Goal: Task Accomplishment & Management: Manage account settings

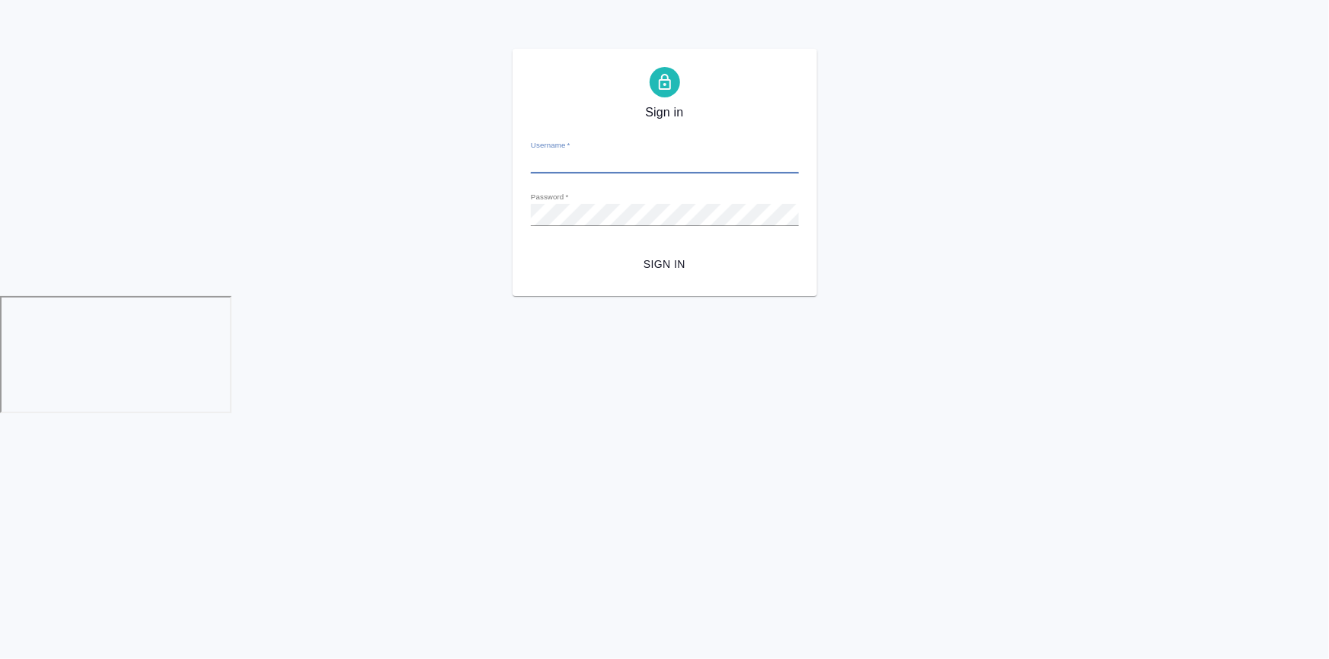
type input "e.ilina@awatera.com"
click at [638, 259] on span "Sign in" at bounding box center [665, 264] width 244 height 19
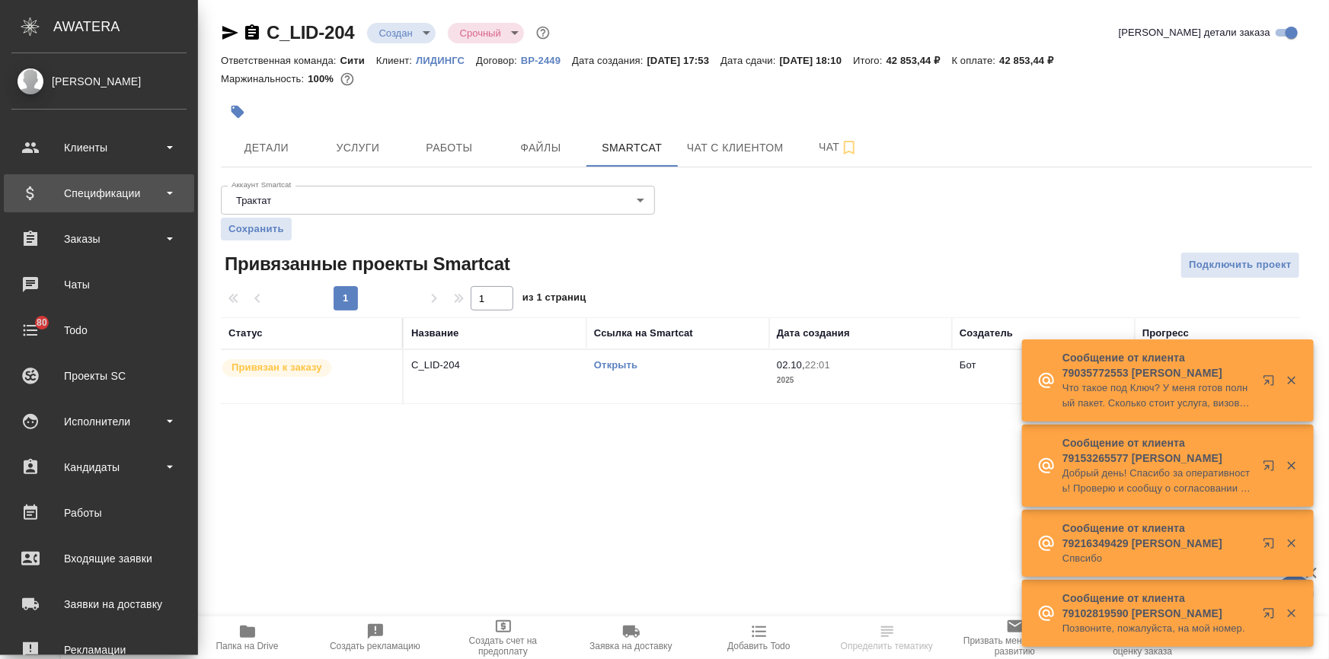
click at [40, 152] on div "Клиенты" at bounding box center [98, 147] width 175 height 23
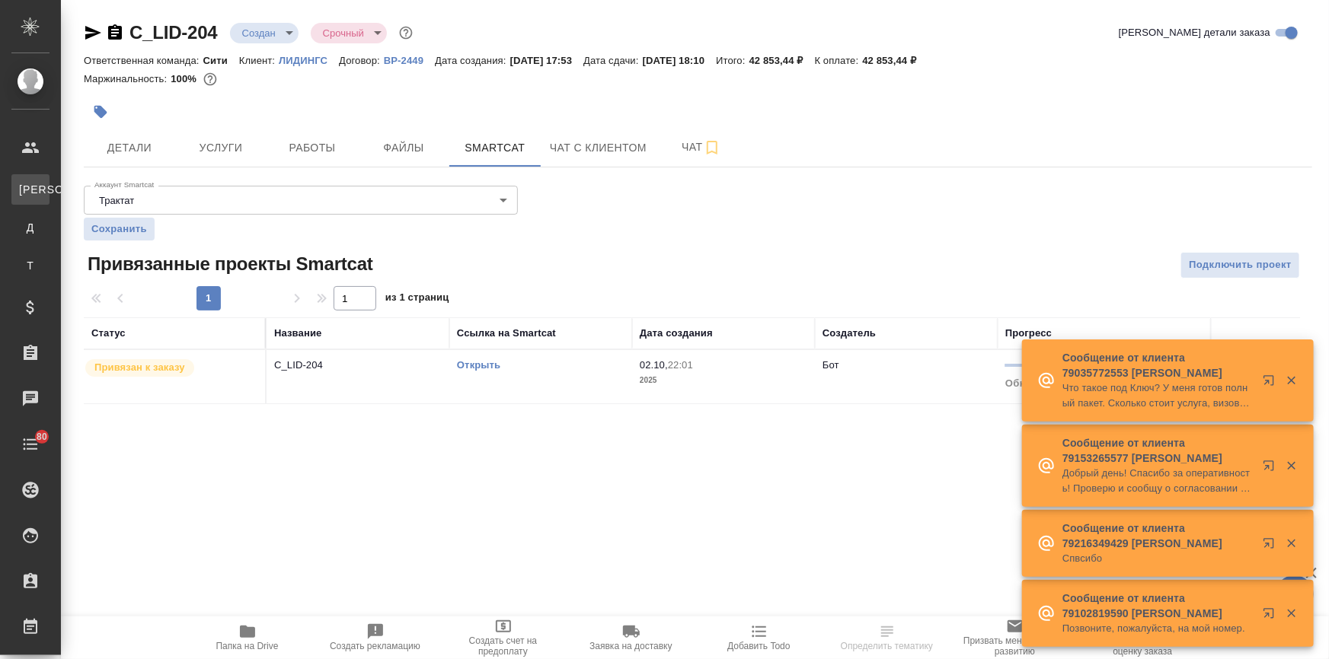
click at [40, 198] on link "К Клиенты" at bounding box center [30, 189] width 38 height 30
select select "RU"
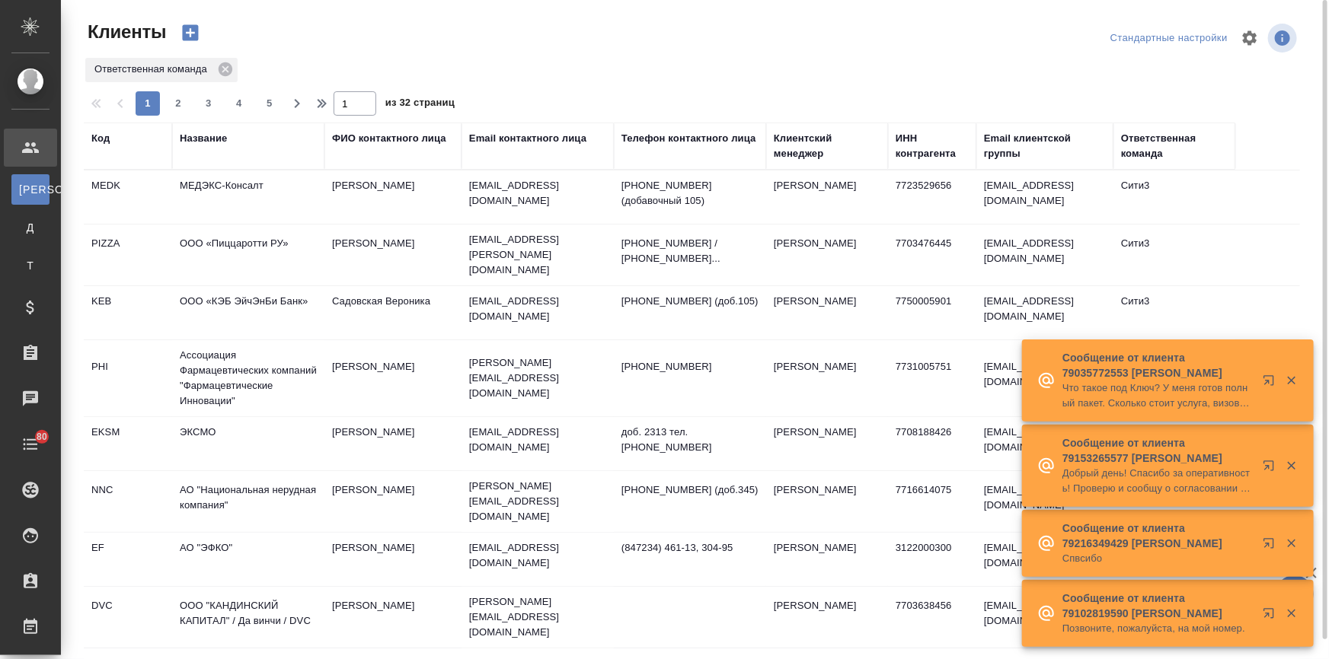
click at [215, 187] on td "МЕДЭКС-Консалт" at bounding box center [248, 197] width 152 height 53
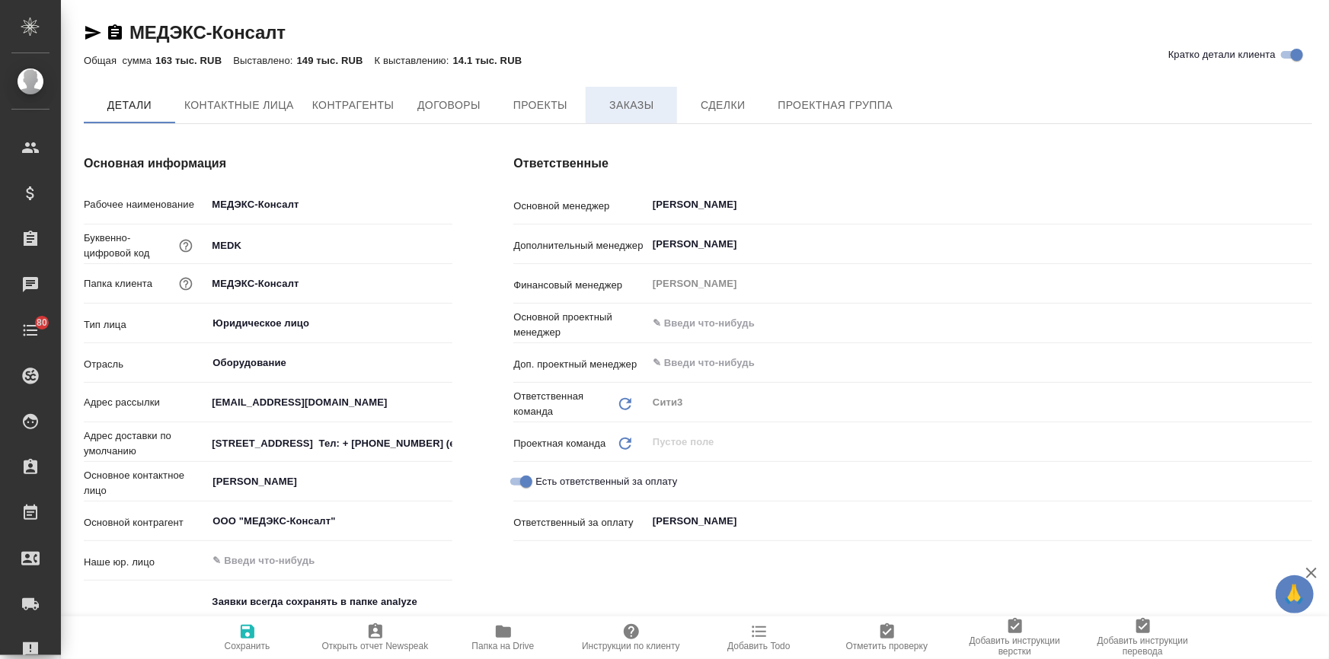
click at [626, 112] on span "Заказы" at bounding box center [631, 105] width 73 height 19
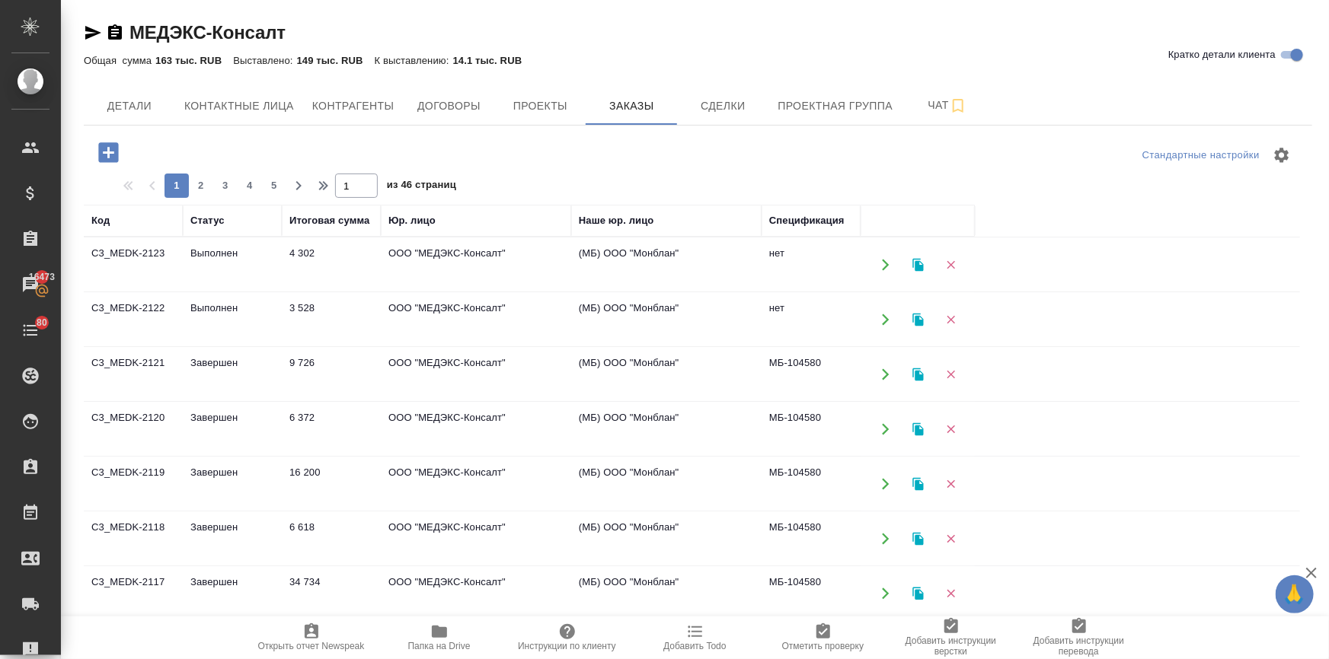
click at [113, 147] on icon "button" at bounding box center [108, 152] width 20 height 20
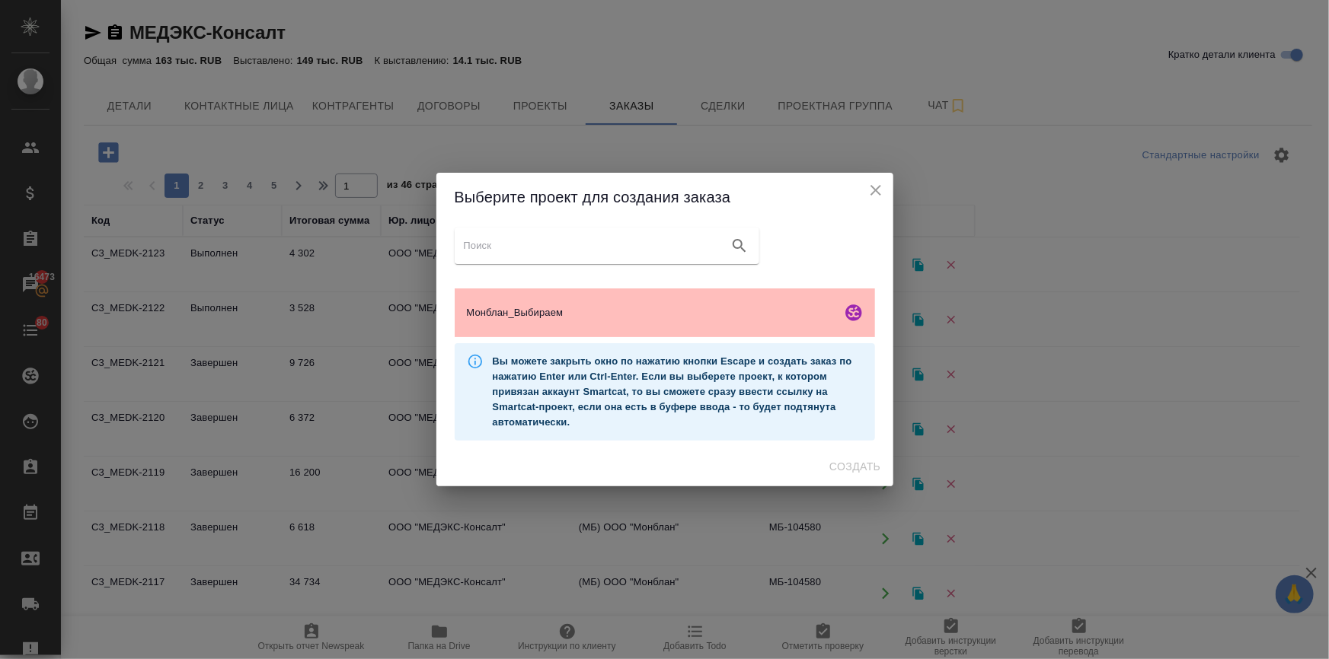
click at [609, 314] on span "Монблан_Выбираем" at bounding box center [651, 312] width 369 height 15
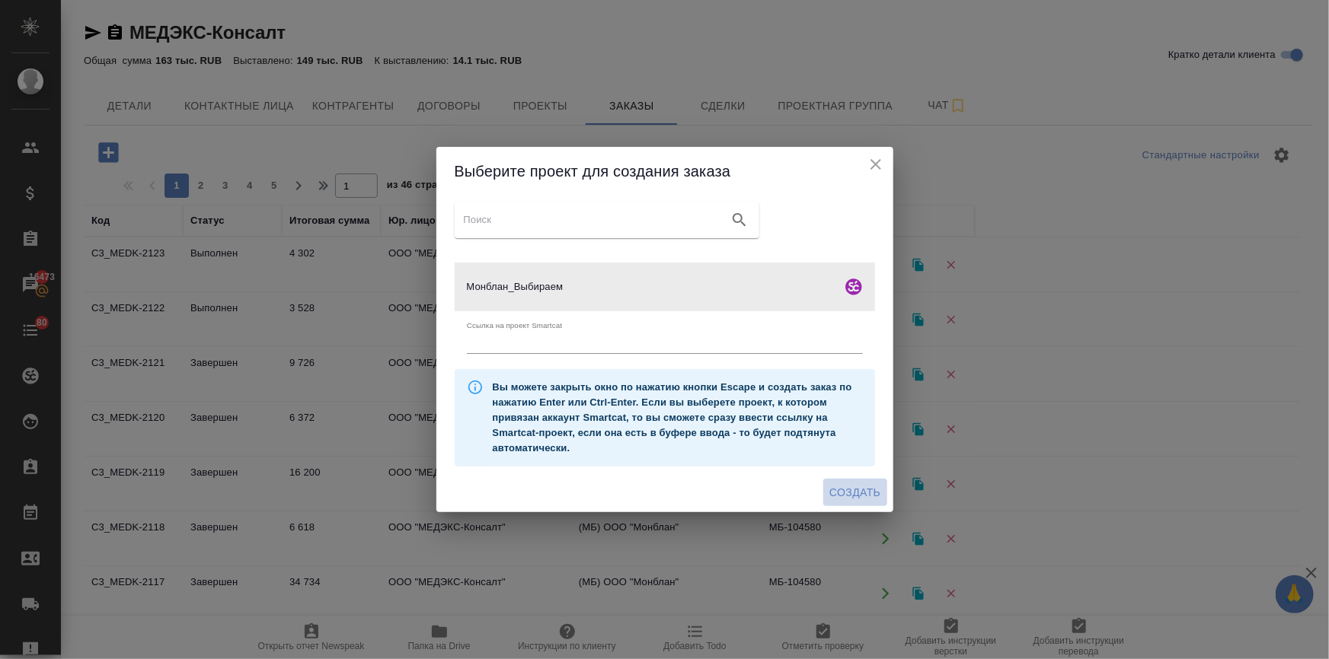
click at [848, 493] on span "Создать" at bounding box center [854, 493] width 51 height 19
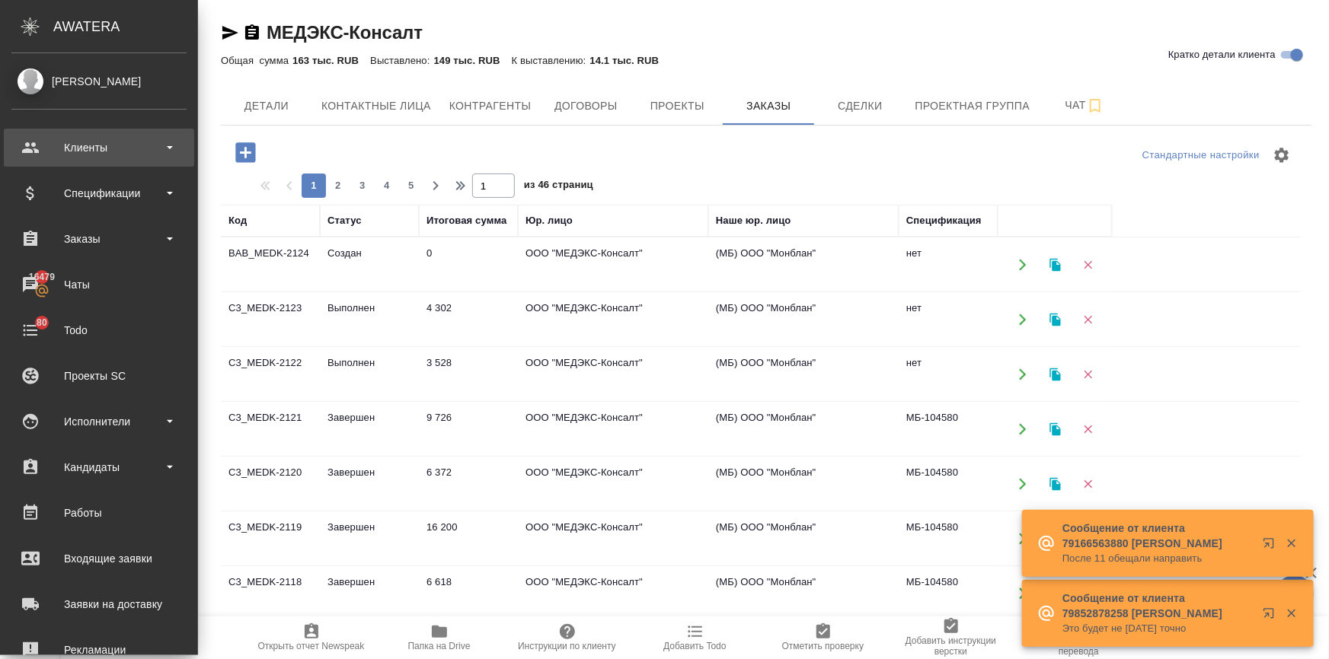
click at [78, 145] on div "Клиенты" at bounding box center [98, 147] width 175 height 23
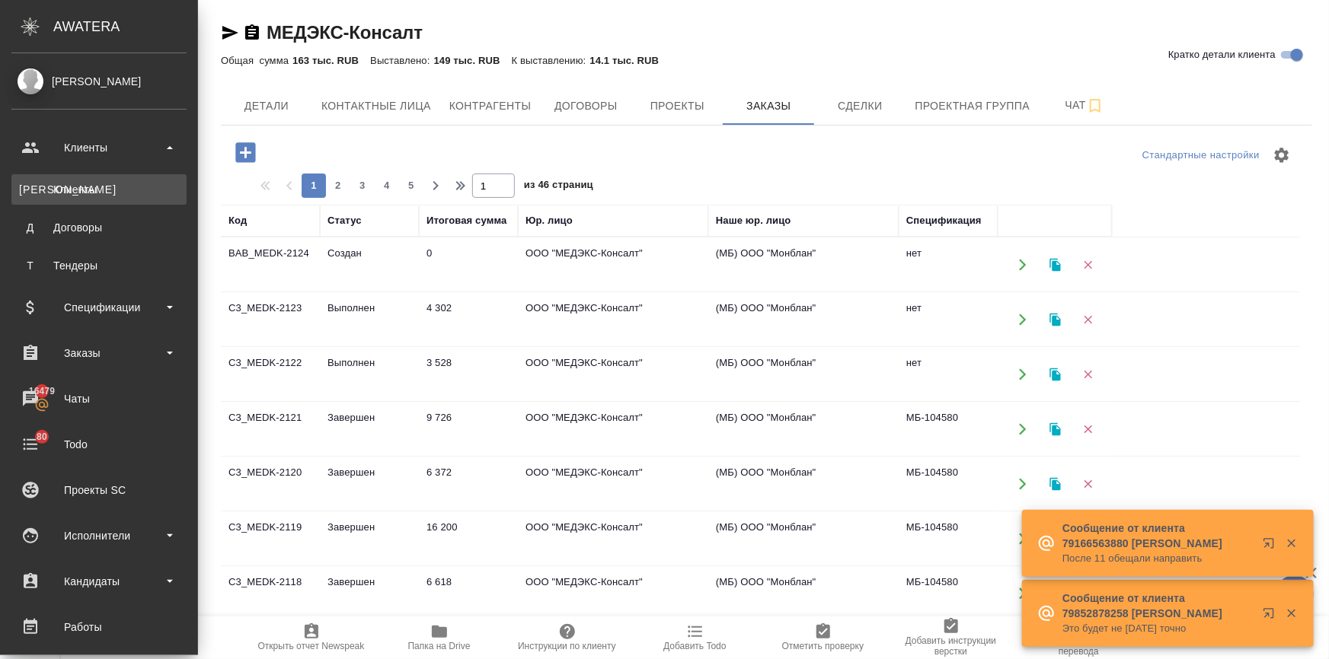
click at [62, 197] on link "К Клиенты" at bounding box center [98, 189] width 175 height 30
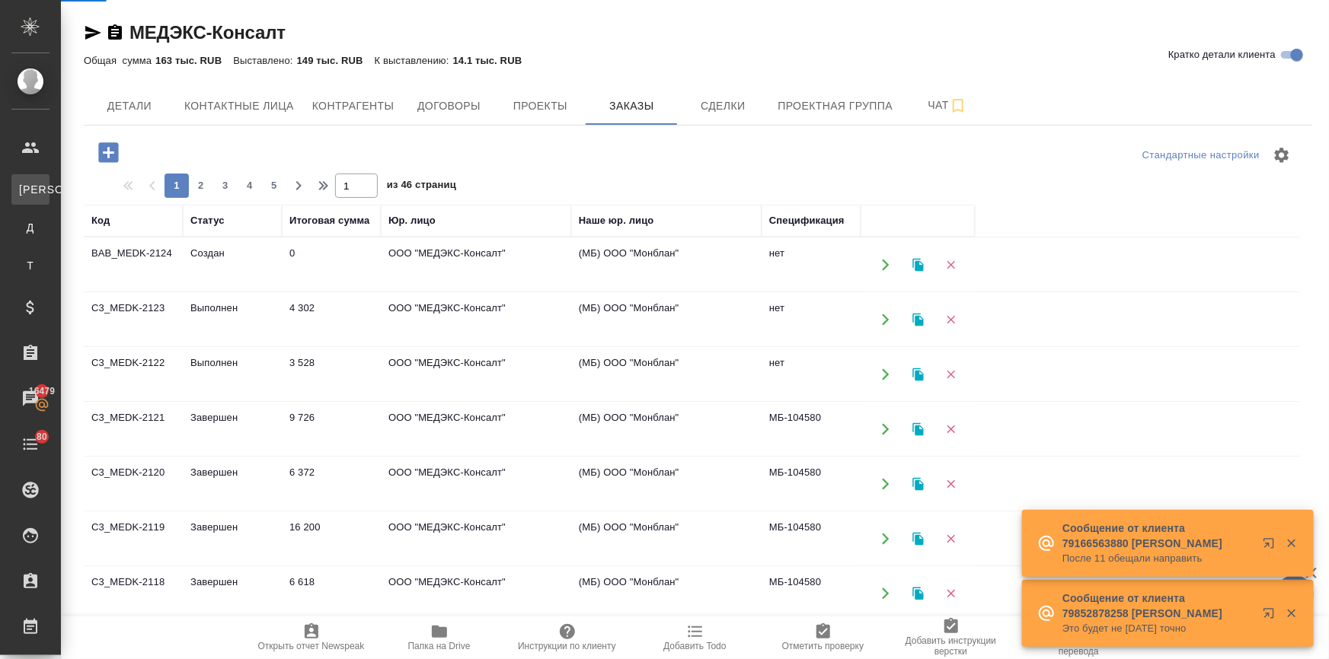
select select "RU"
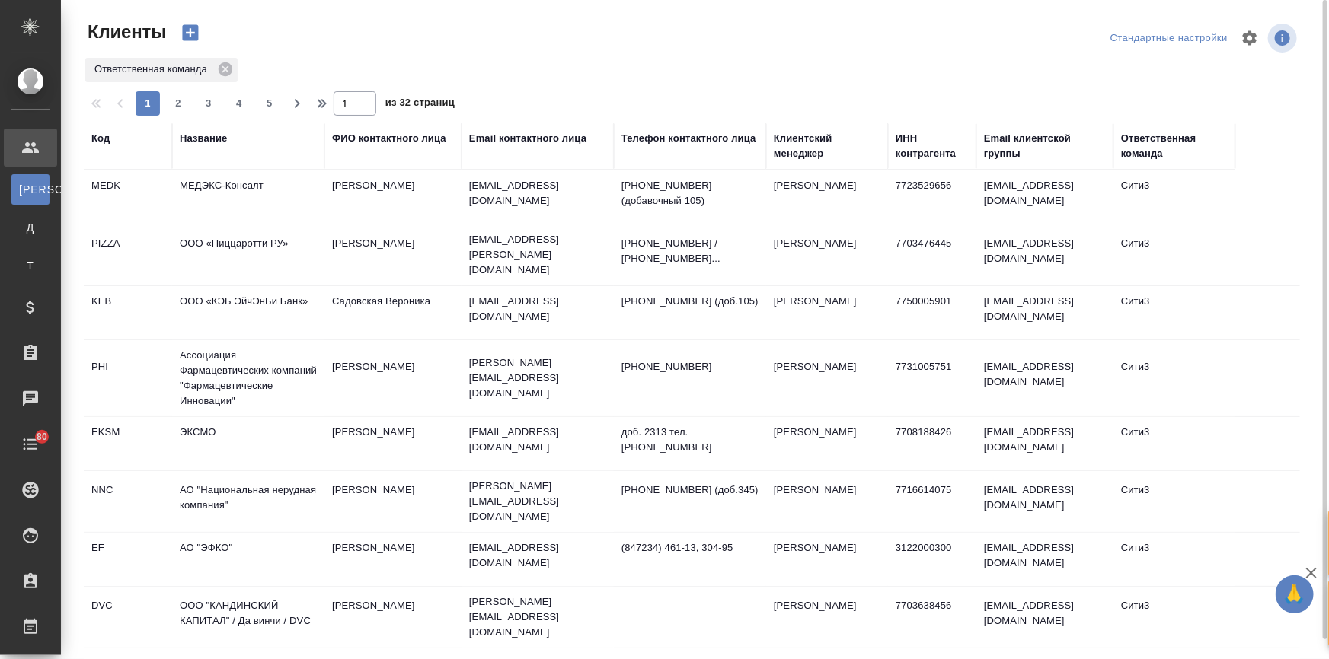
click at [194, 137] on div "Название" at bounding box center [203, 138] width 47 height 15
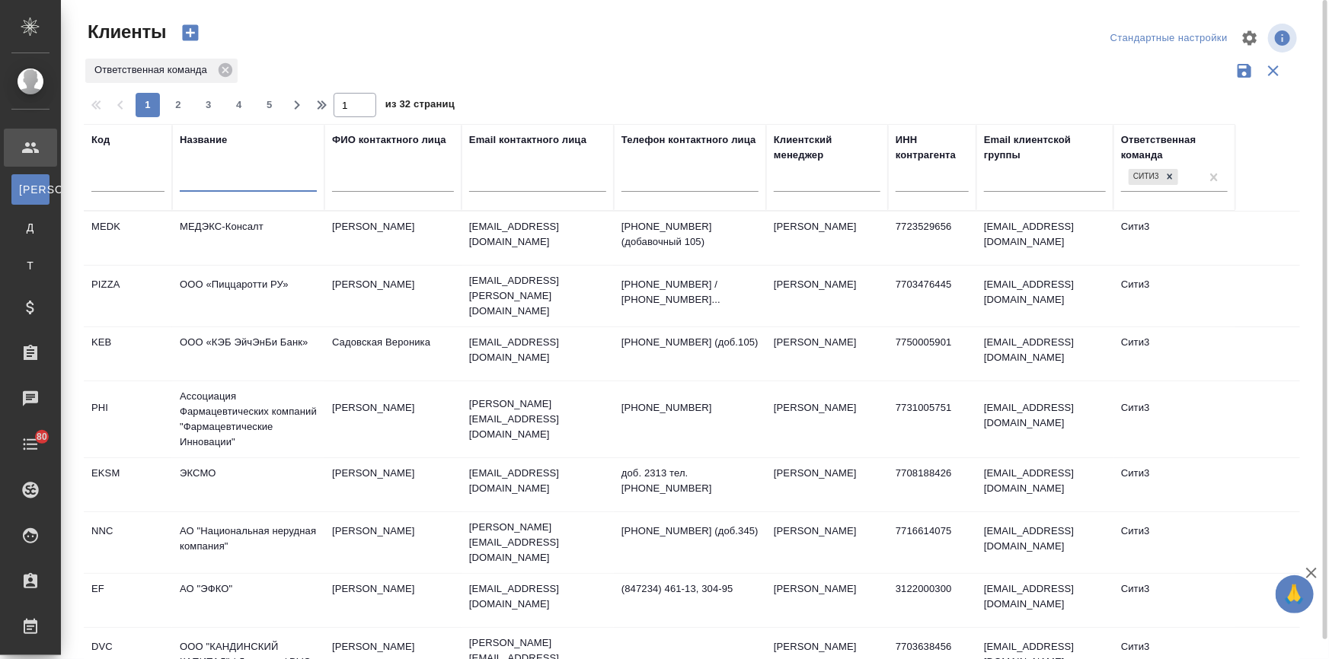
click at [207, 177] on input "text" at bounding box center [248, 182] width 137 height 19
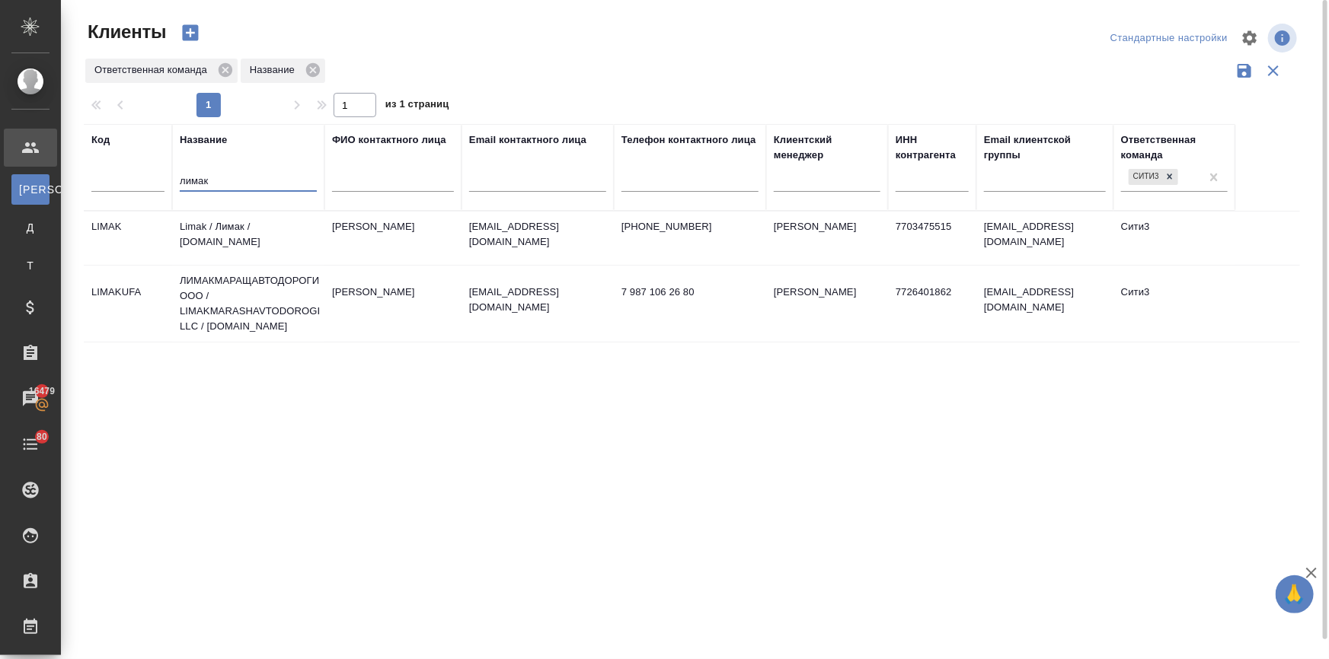
type input "лимак"
click at [257, 229] on td "Limak / Лимак / limak.com.tr" at bounding box center [248, 238] width 152 height 53
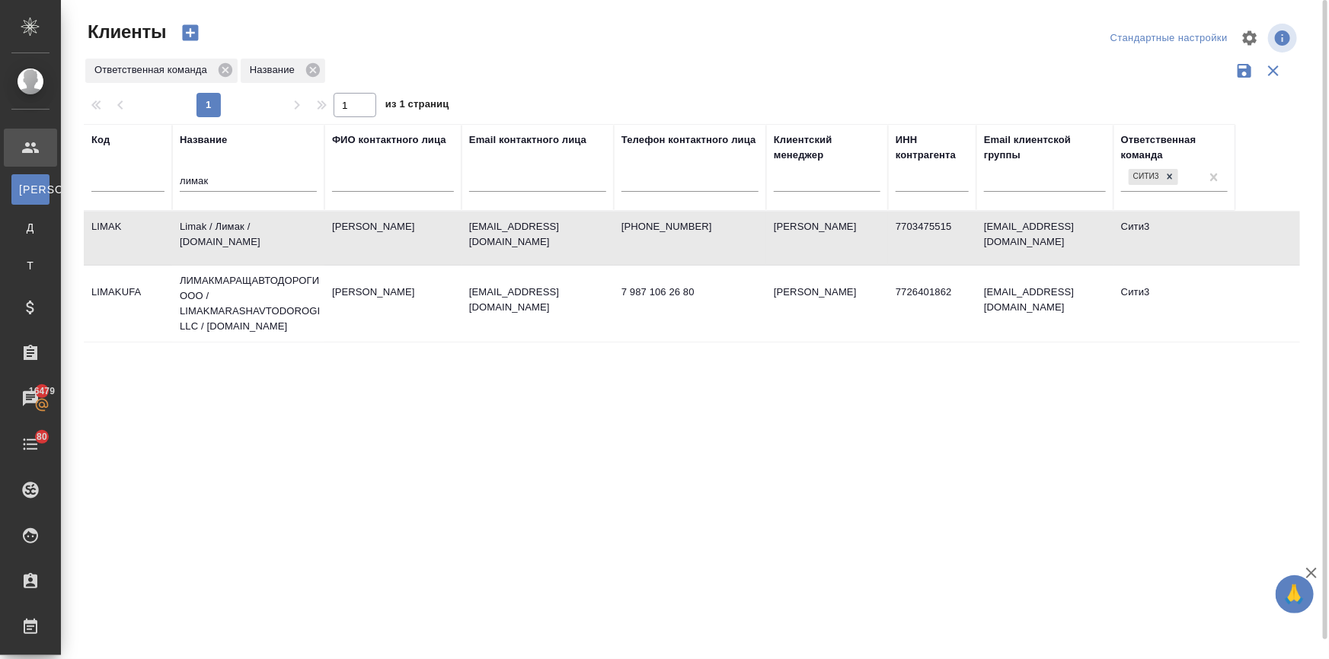
click at [257, 229] on td "Limak / Лимак / limak.com.tr" at bounding box center [248, 238] width 152 height 53
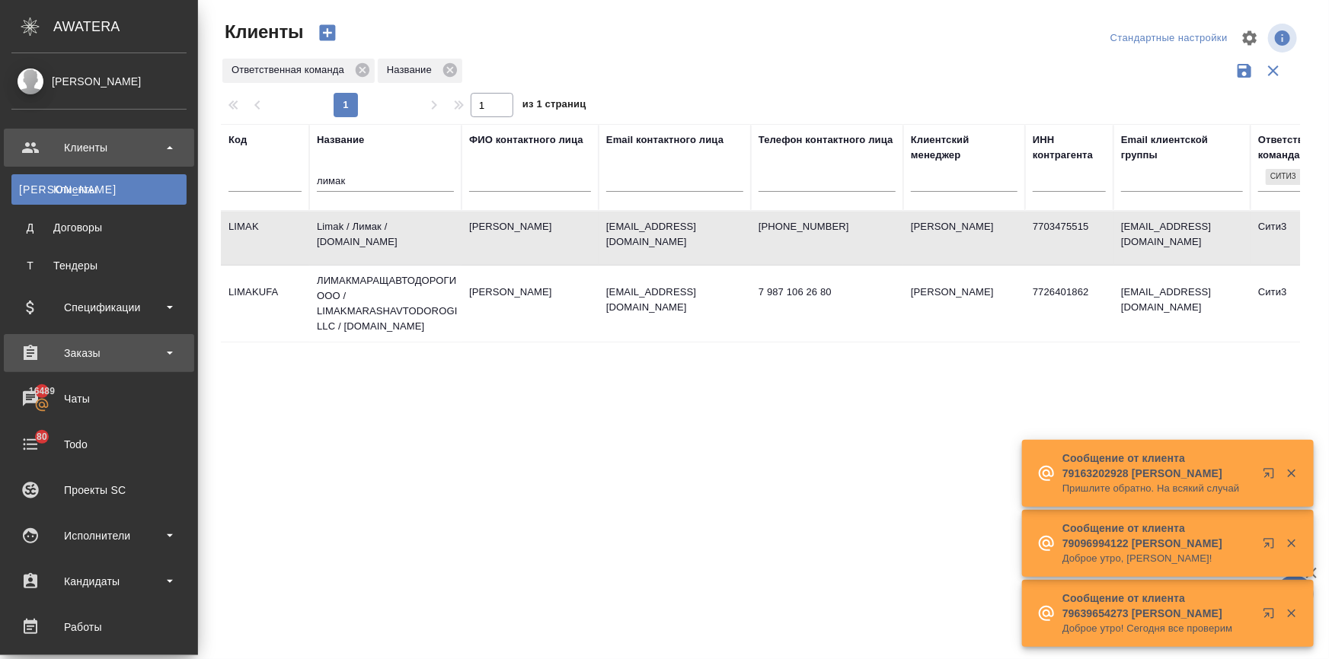
click at [49, 344] on div "Заказы" at bounding box center [98, 353] width 175 height 23
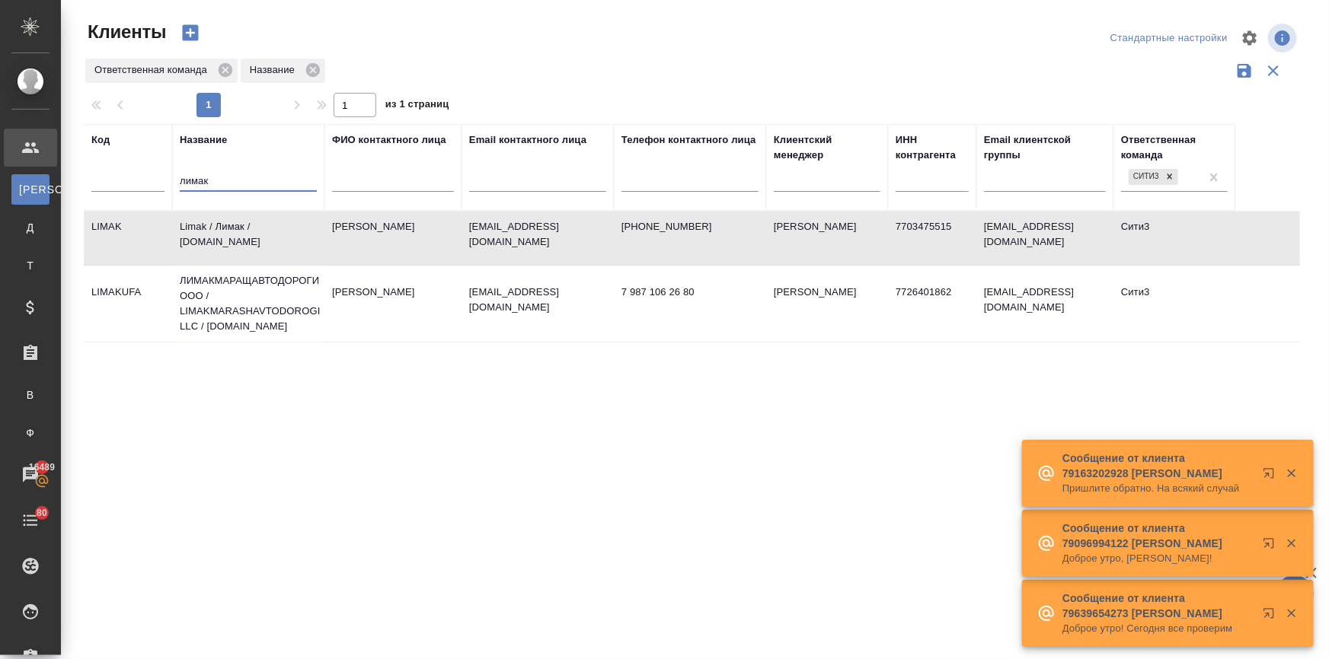
drag, startPoint x: 224, startPoint y: 184, endPoint x: 157, endPoint y: 184, distance: 67.0
click at [157, 184] on tr "Код Название лимак ФИО контактного лица Email контактного лица Телефон контактн…" at bounding box center [659, 167] width 1151 height 87
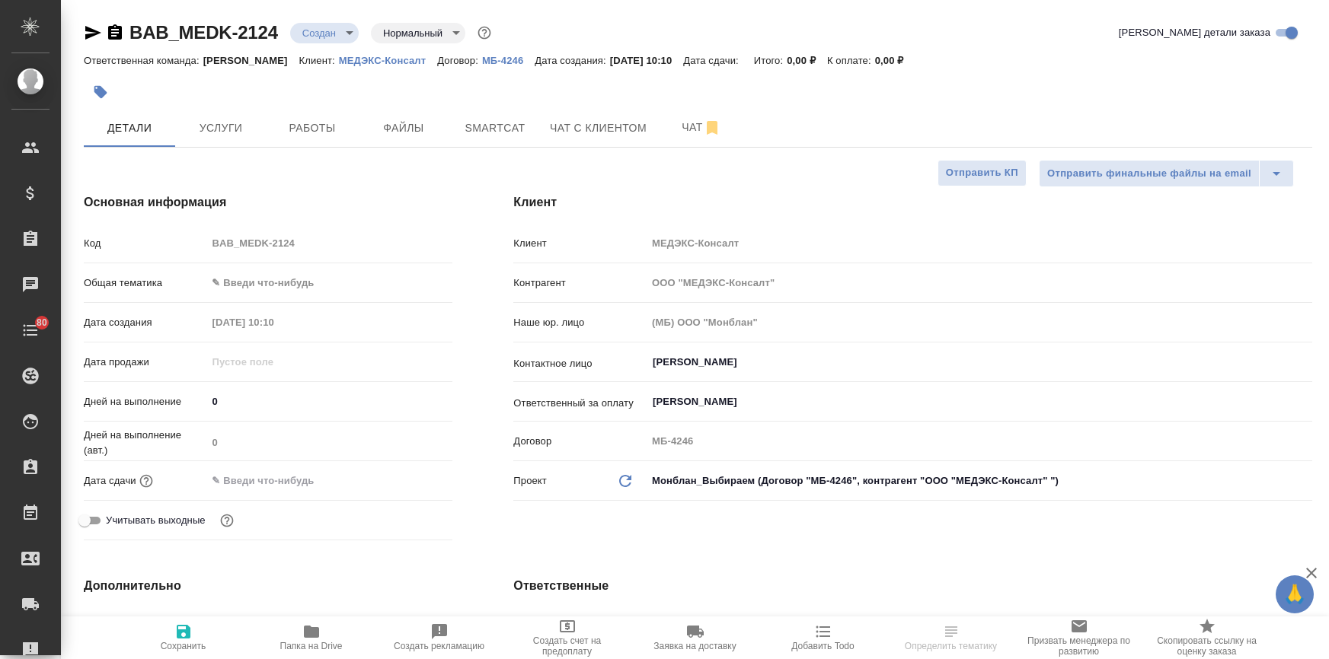
select select "RU"
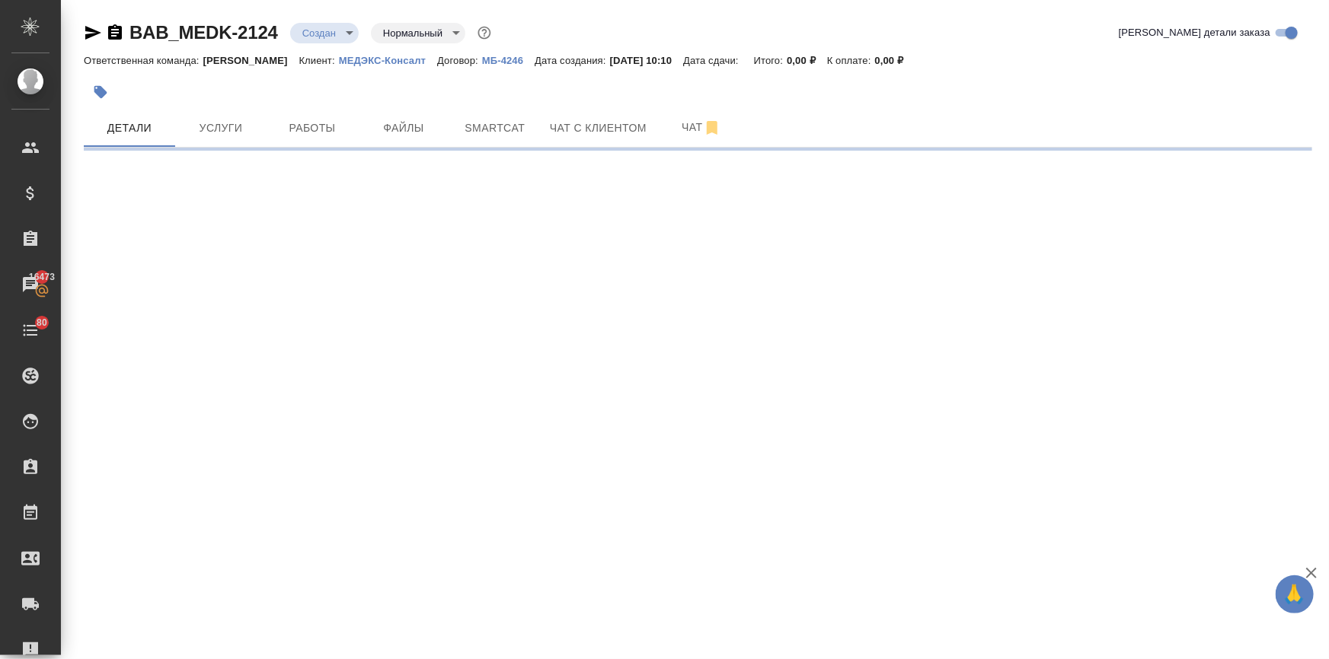
select select "RU"
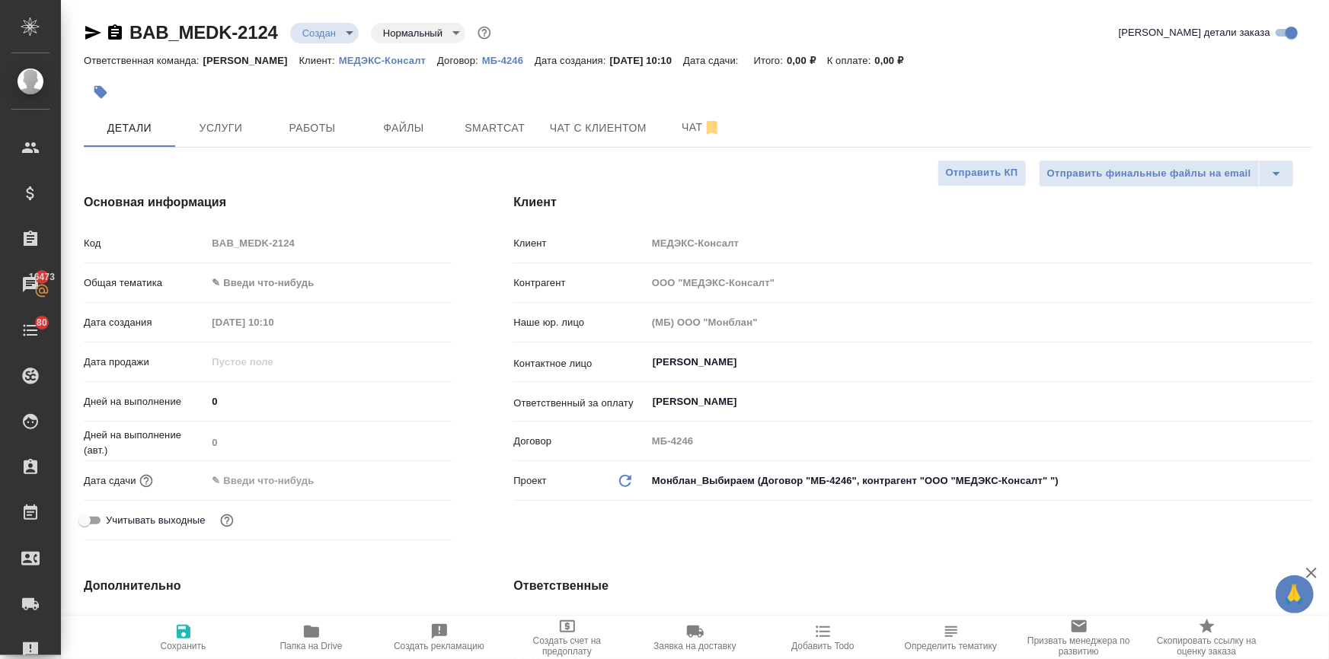
type textarea "x"
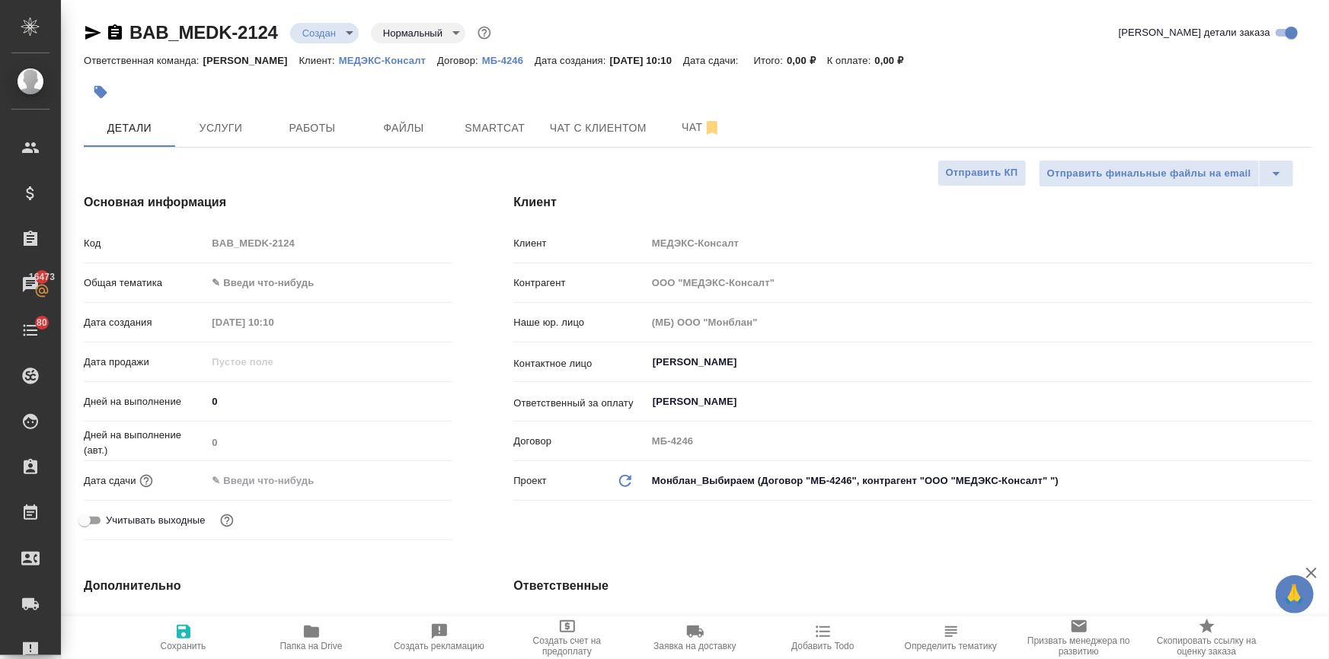
type textarea "x"
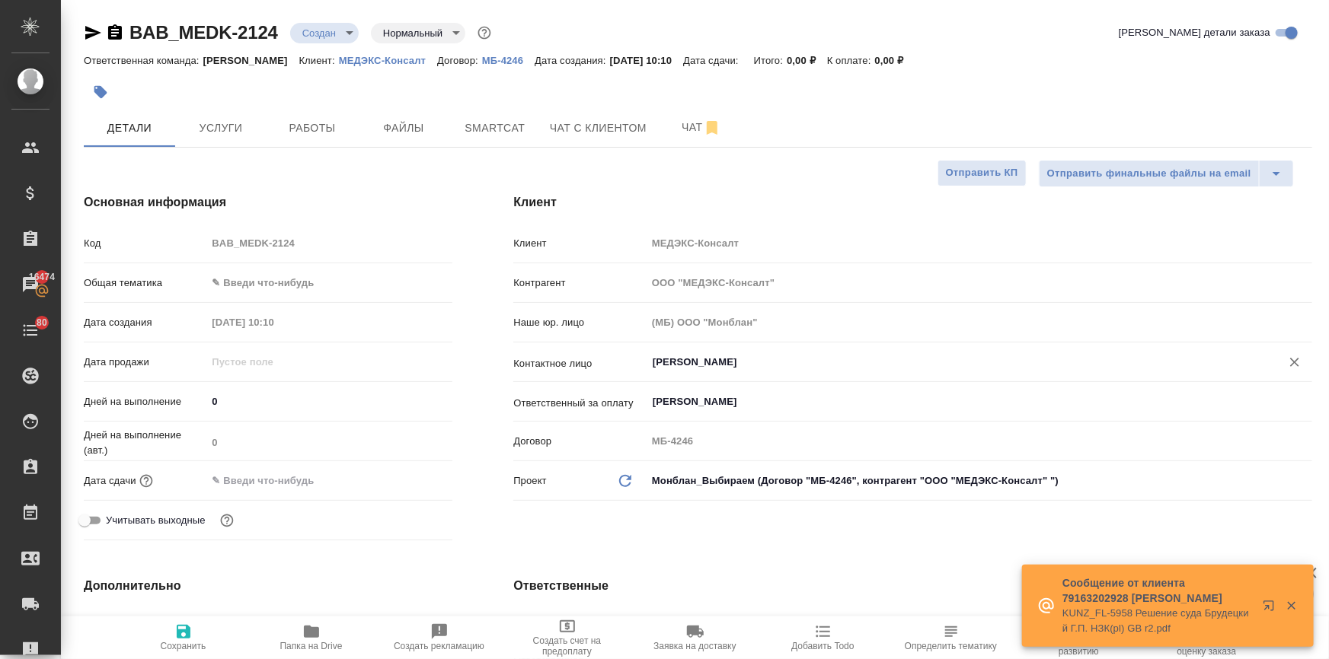
type textarea "x"
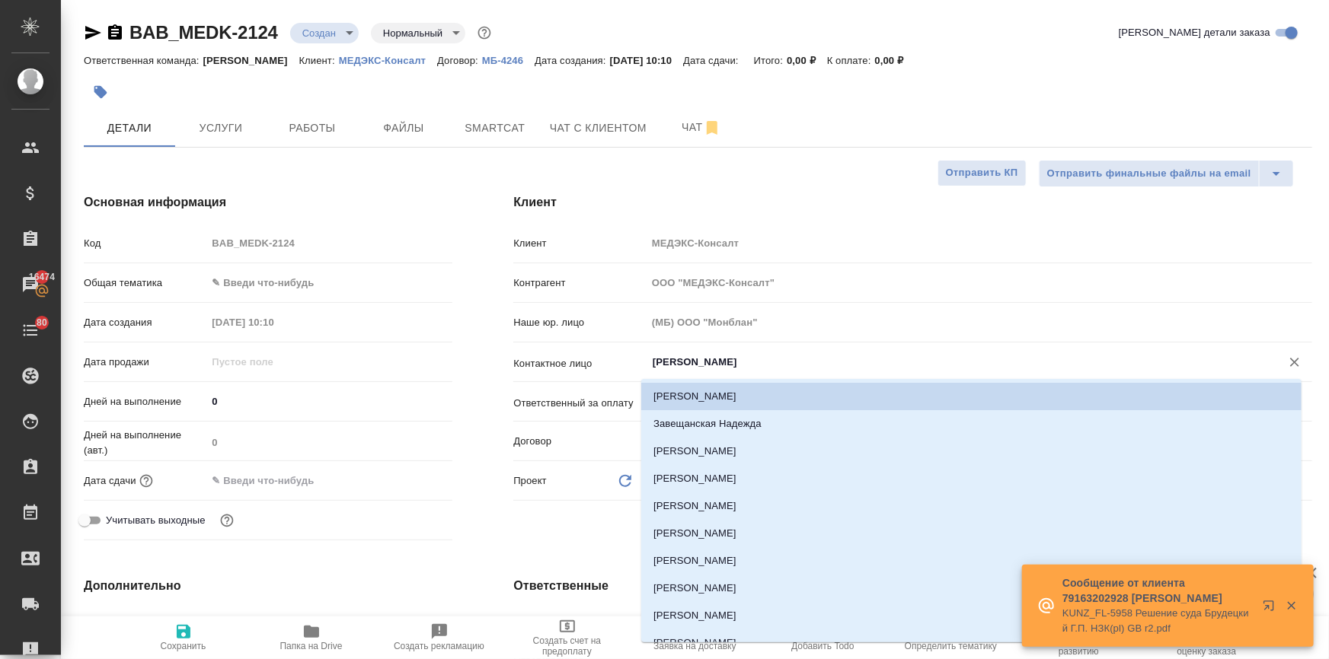
click at [664, 359] on input "Прокофьева Татьяна" at bounding box center [953, 362] width 605 height 18
click at [676, 477] on li "Иванушкина Татьяна" at bounding box center [971, 478] width 660 height 27
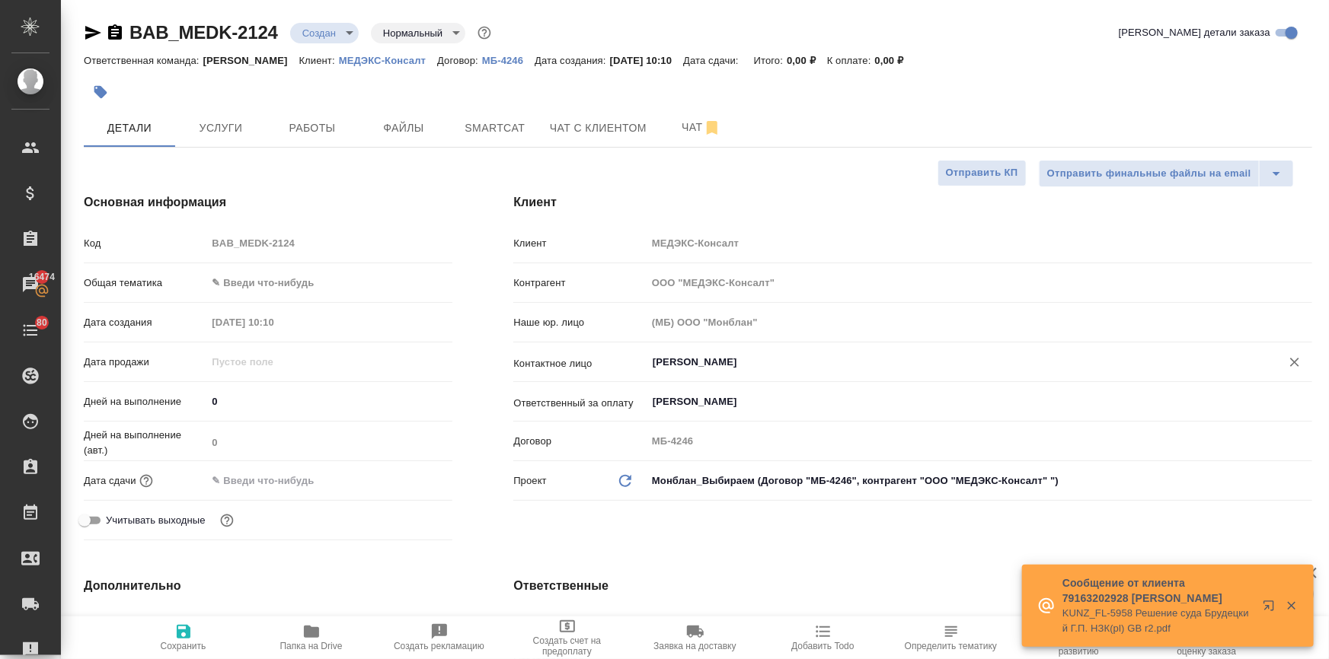
type input "Иванушкина Татьяна"
type textarea "x"
click at [282, 282] on body "🙏 .cls-1 fill:#fff; AWATERA Ilina Ekaterina Клиенты Спецификации Заказы 16474 Ч…" at bounding box center [664, 391] width 1329 height 782
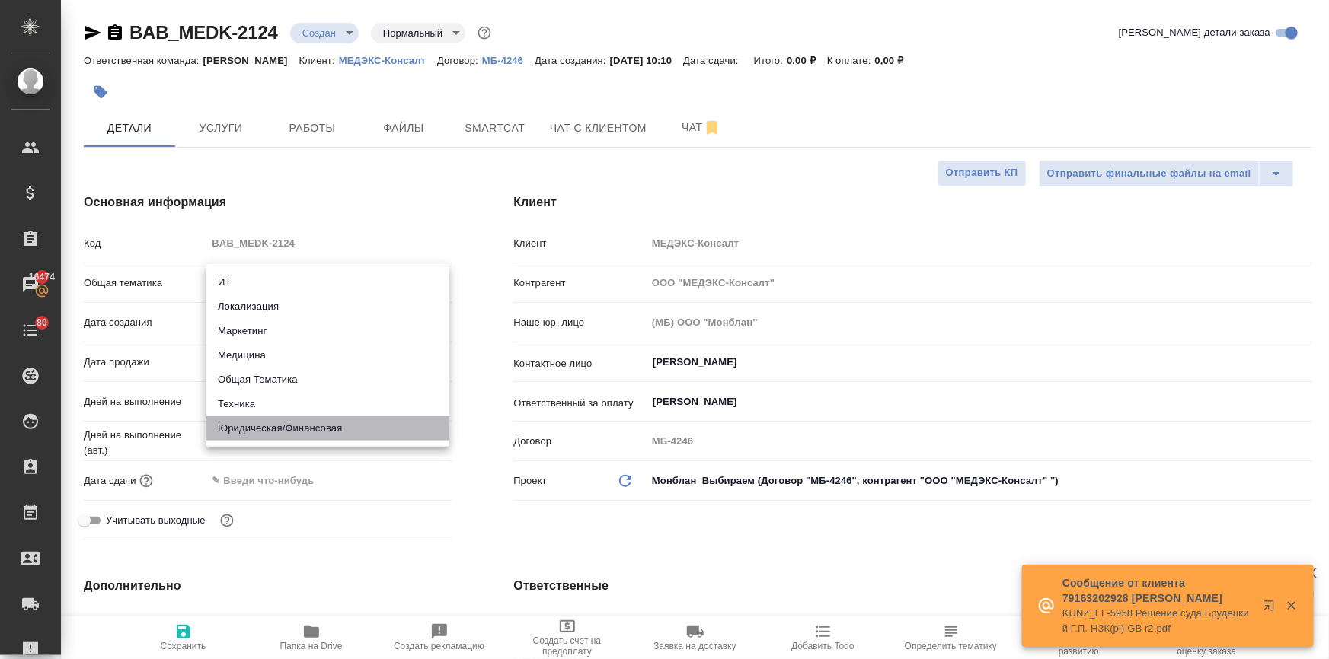
click at [289, 429] on li "Юридическая/Финансовая" at bounding box center [328, 429] width 244 height 24
type input "yr-fn"
type textarea "x"
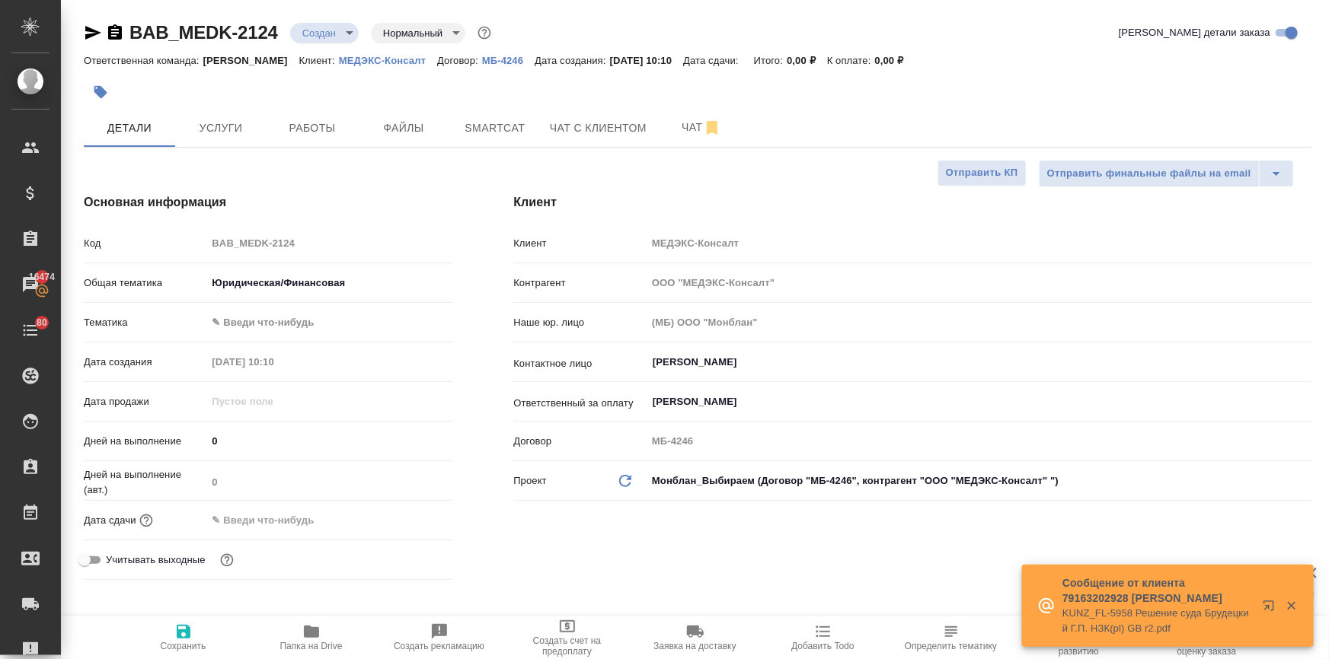
click at [252, 328] on body "🙏 .cls-1 fill:#fff; AWATERA Ilina Ekaterina Клиенты Спецификации Заказы 16474 Ч…" at bounding box center [664, 391] width 1329 height 782
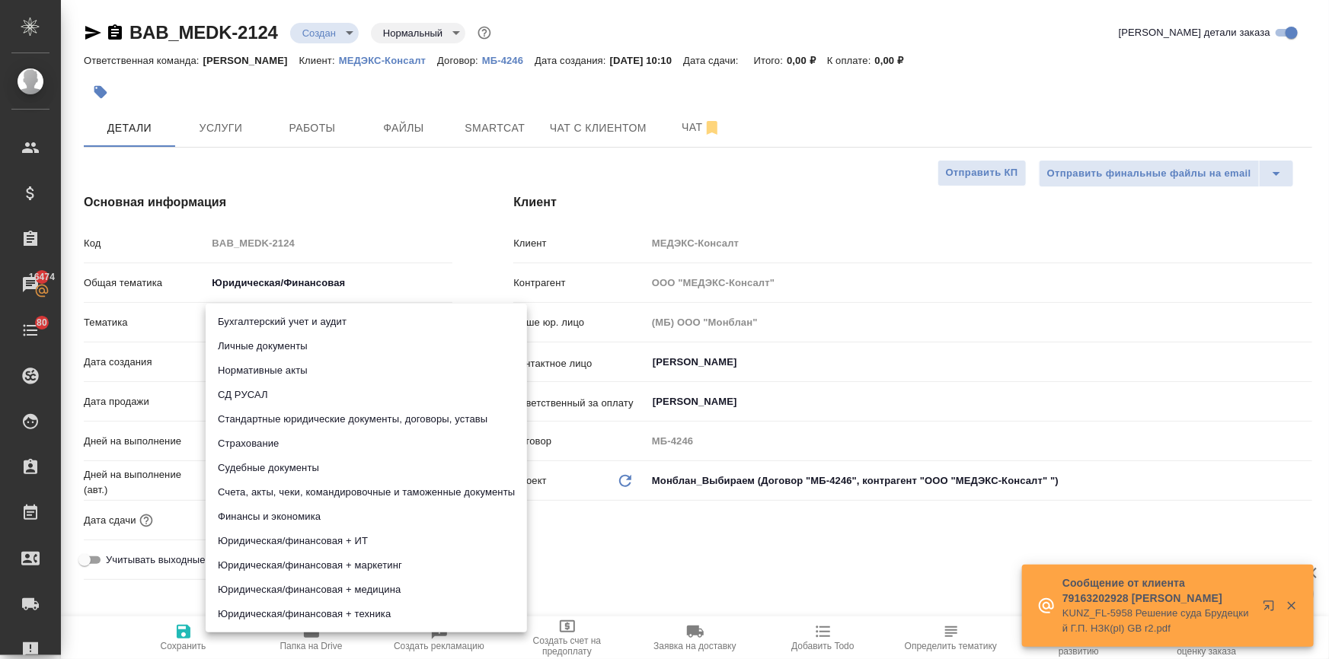
click at [254, 343] on li "Личные документы" at bounding box center [366, 346] width 321 height 24
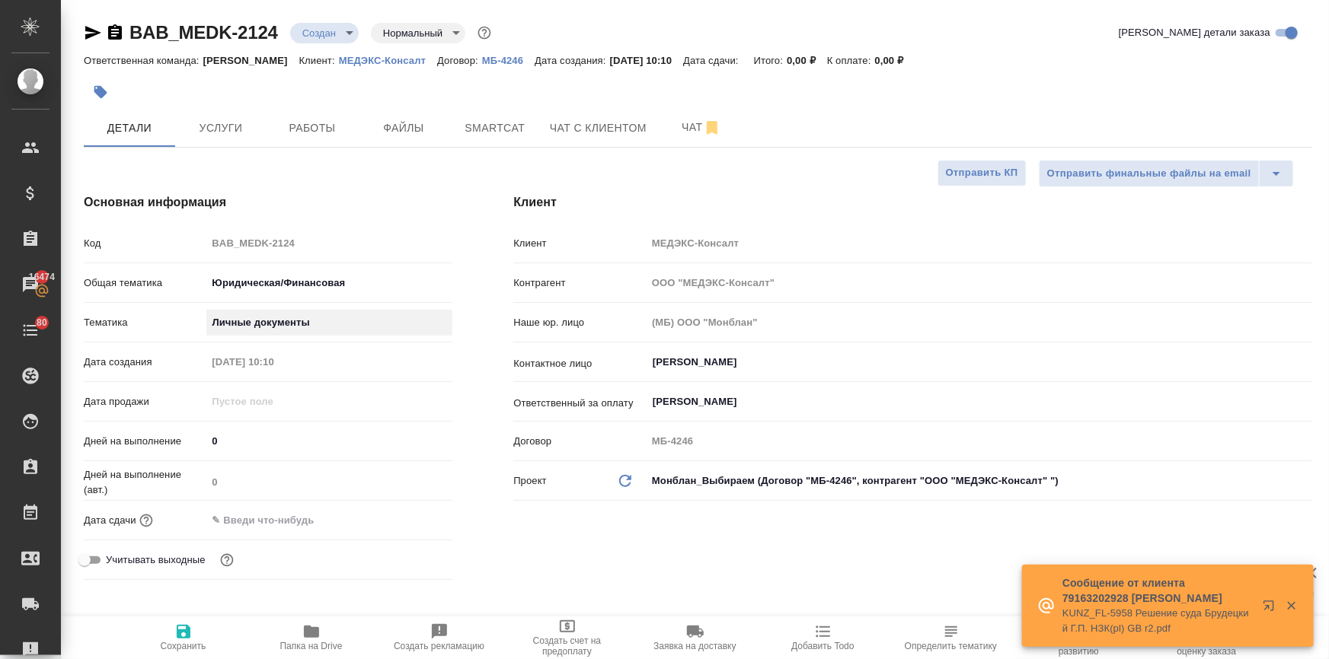
type textarea "x"
type input "5a8b8b956a9677013d343cfe"
click at [257, 521] on input "text" at bounding box center [273, 520] width 133 height 22
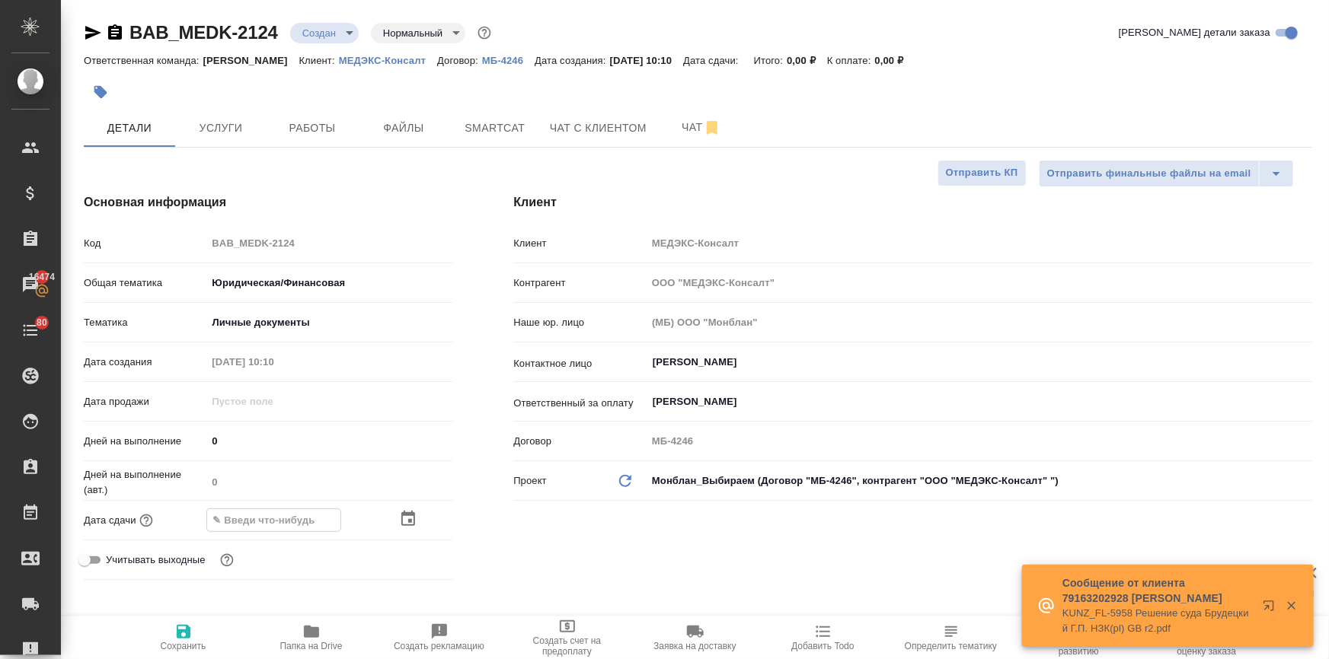
click at [401, 518] on icon "button" at bounding box center [408, 518] width 14 height 15
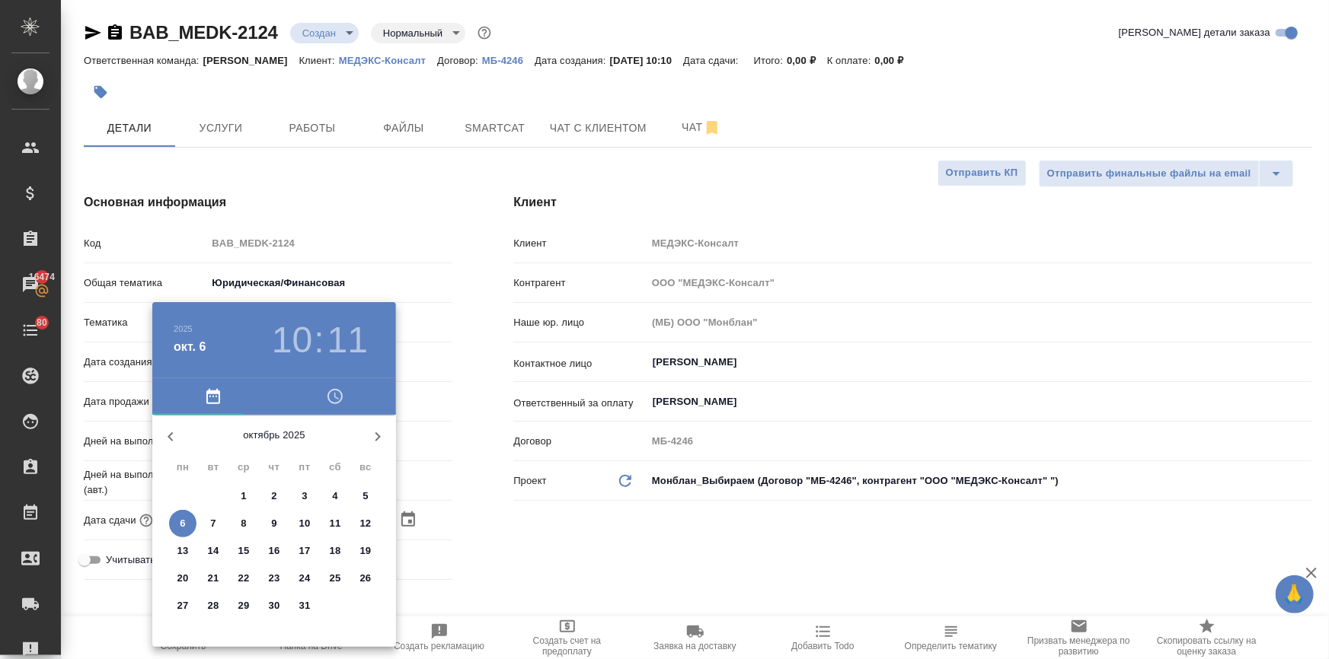
click at [401, 517] on div at bounding box center [664, 329] width 1329 height 659
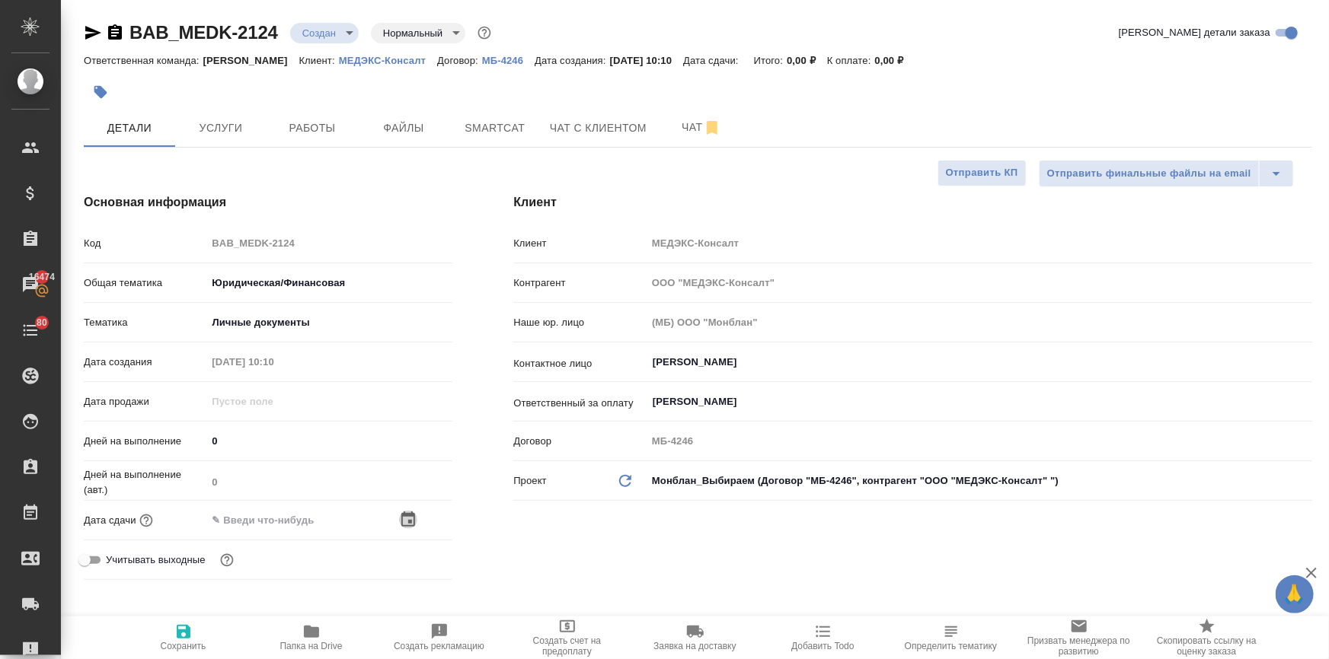
click at [401, 516] on icon "button" at bounding box center [408, 519] width 14 height 15
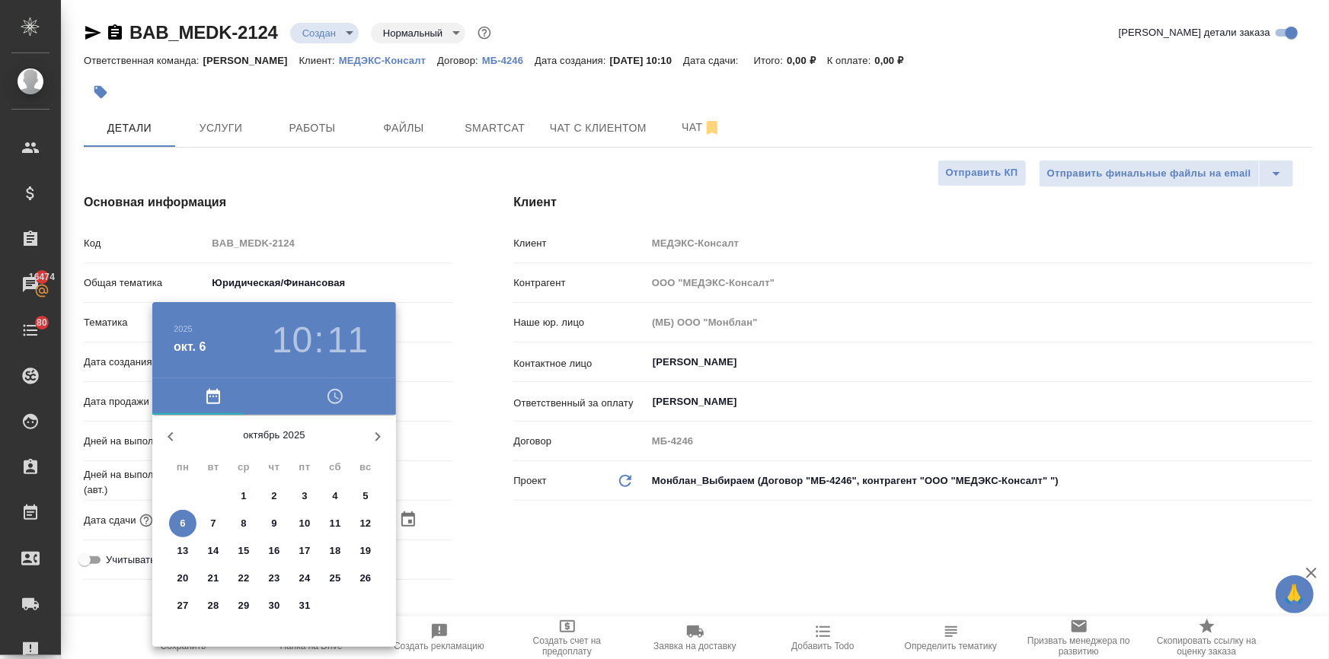
click at [209, 522] on span "7" at bounding box center [213, 523] width 27 height 15
type input "07.10.2025 10:11"
type textarea "x"
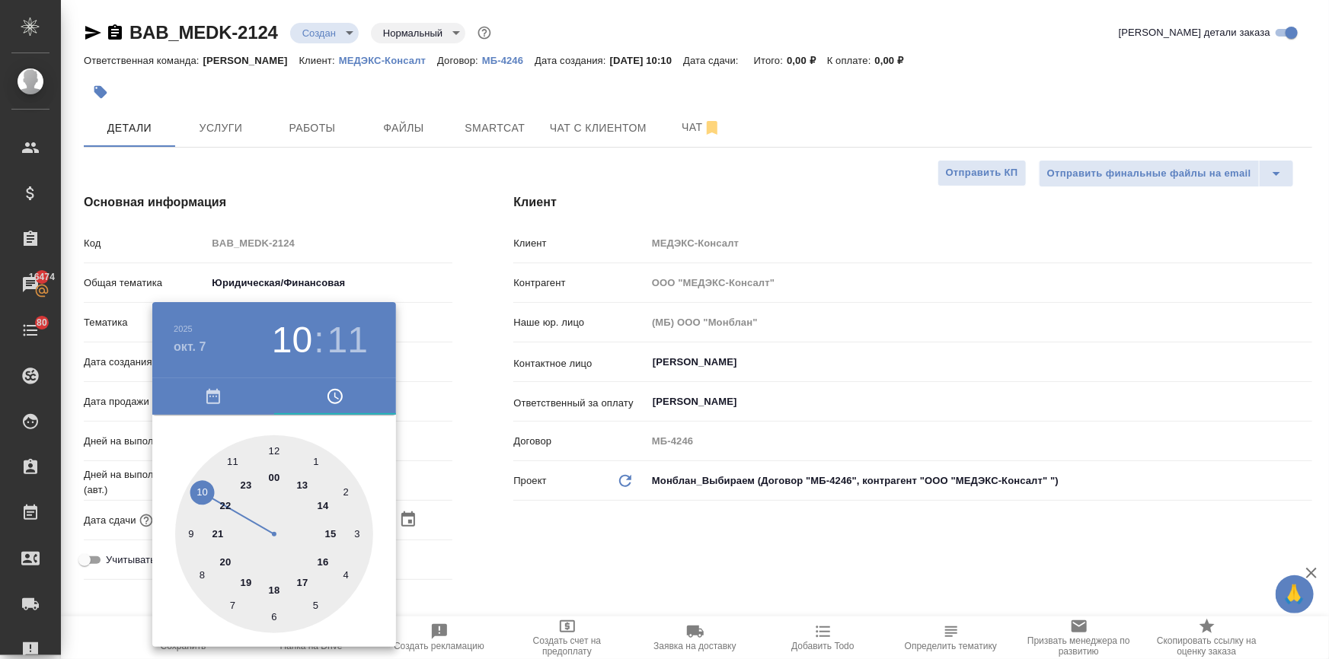
click at [273, 443] on div at bounding box center [274, 535] width 198 height 198
type input "07.10.2025 12:11"
type textarea "x"
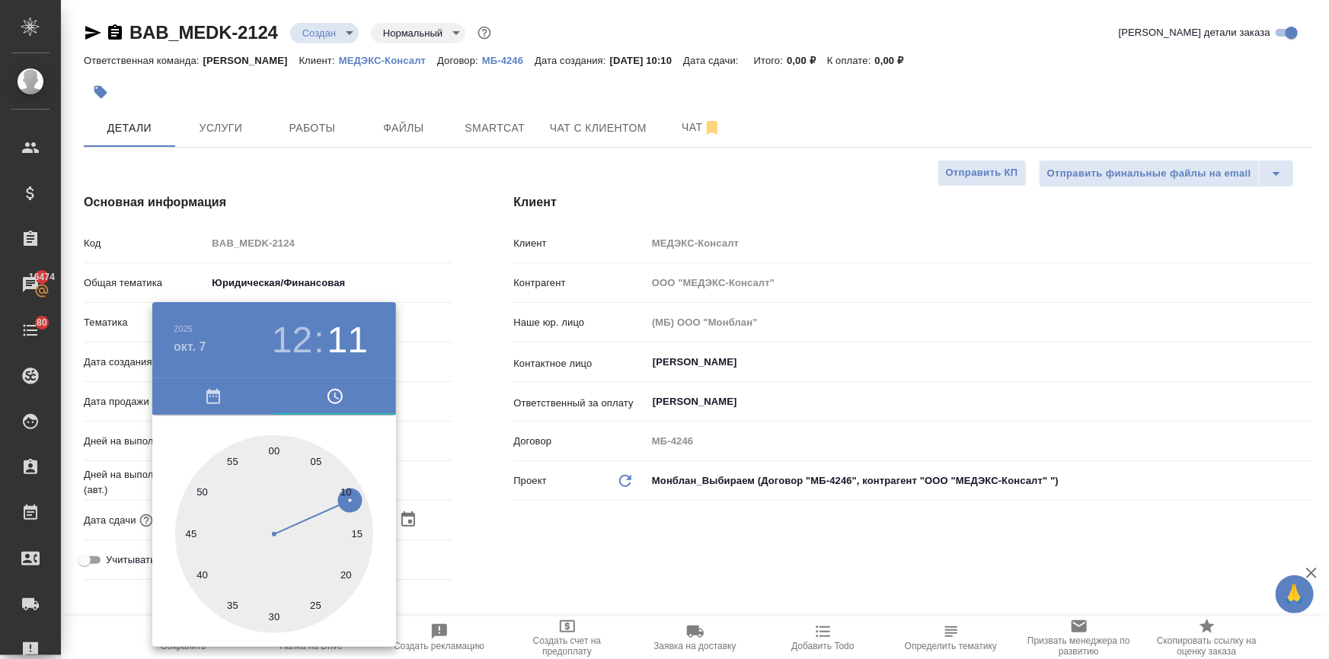
click at [273, 443] on div at bounding box center [274, 535] width 198 height 198
type input "[DATE] 12:00"
type textarea "x"
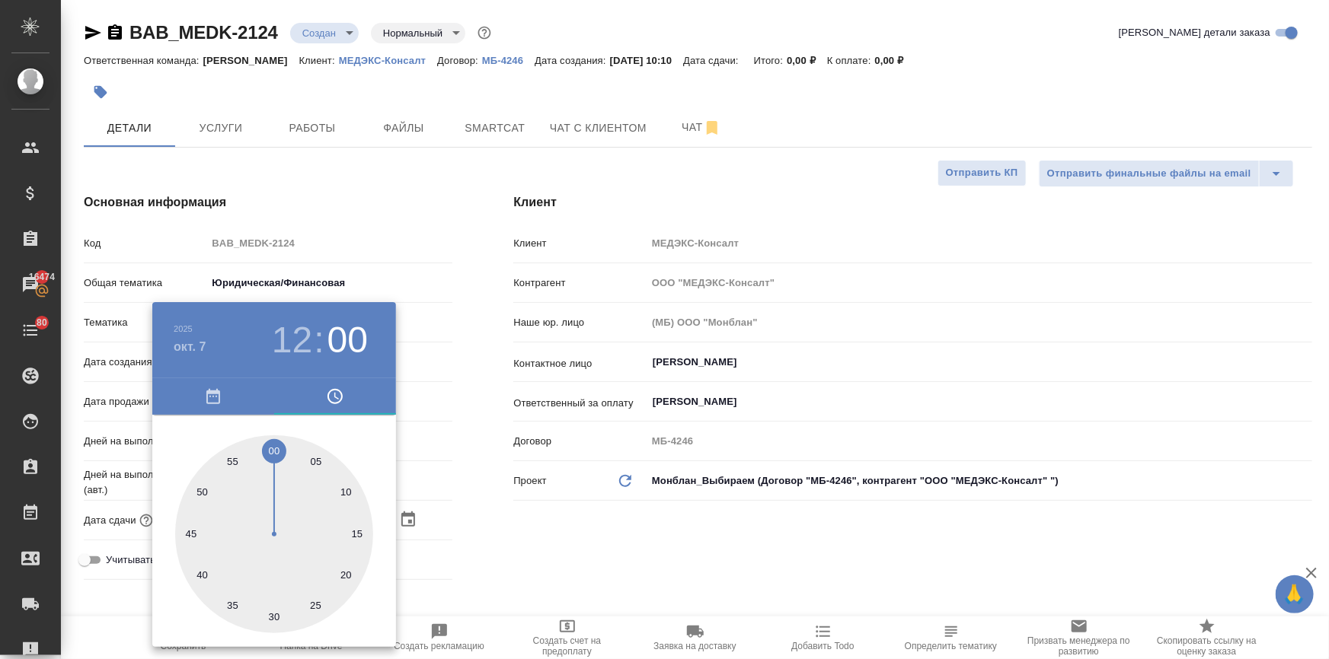
click at [684, 580] on div at bounding box center [664, 329] width 1329 height 659
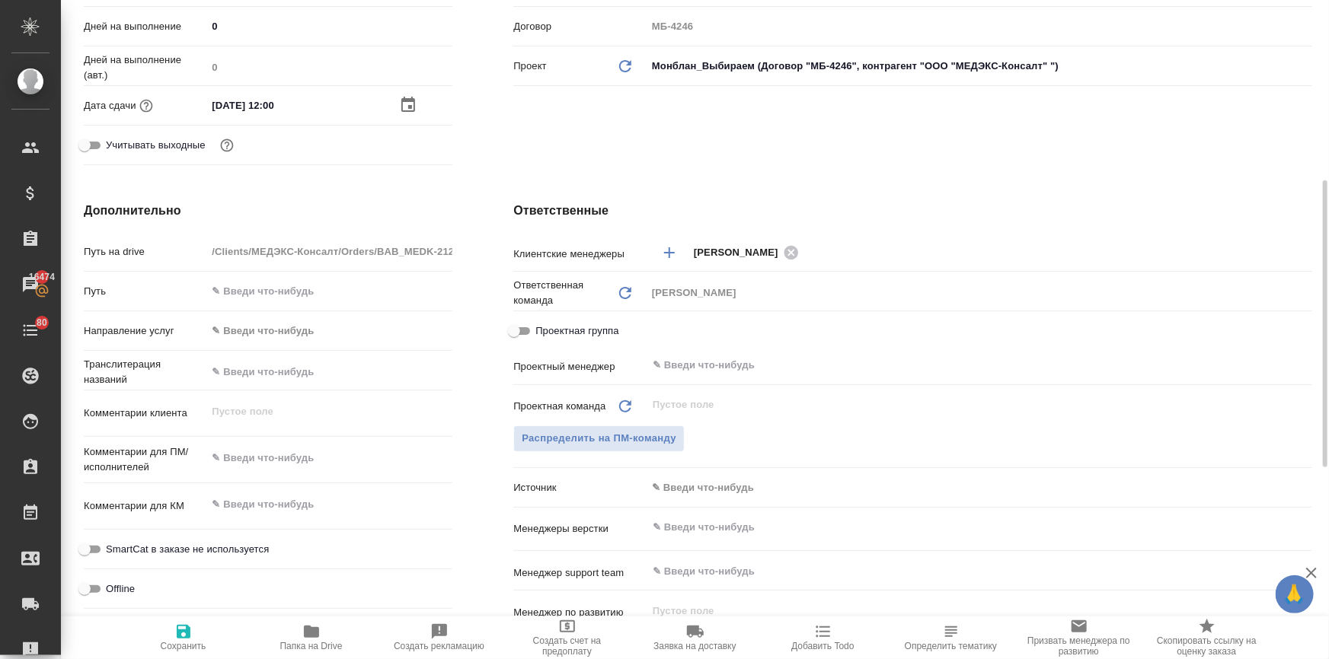
scroll to position [484, 0]
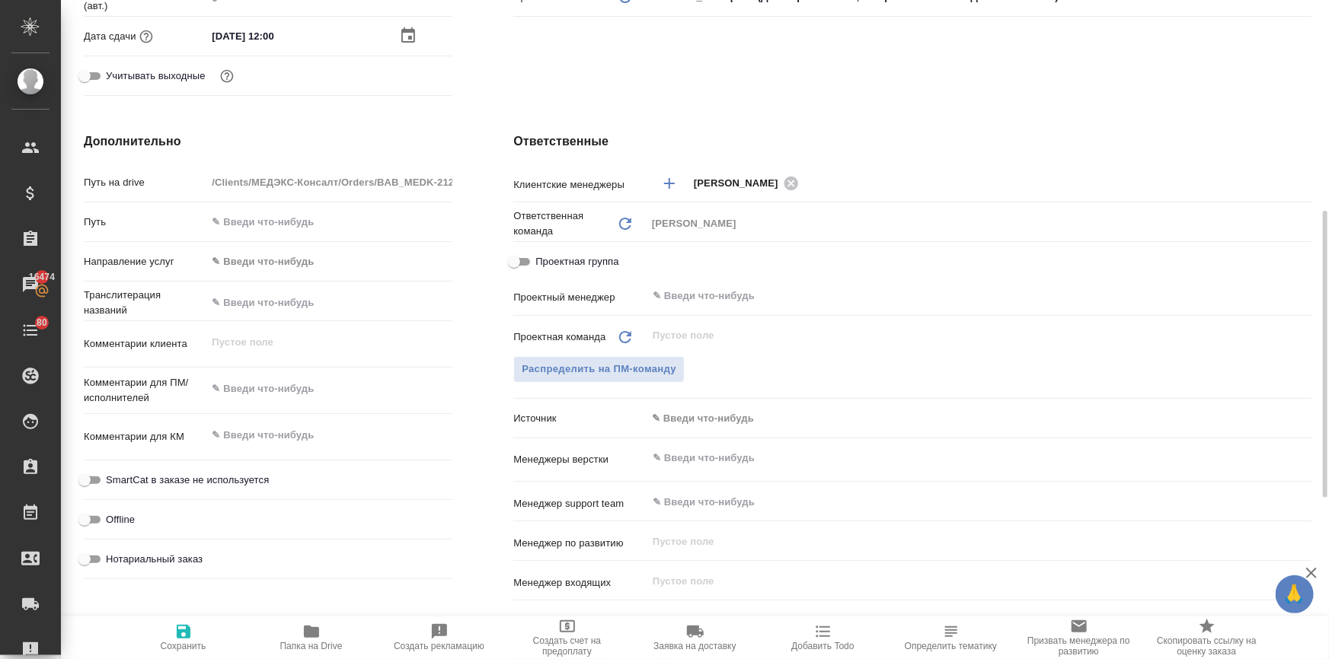
click at [94, 551] on input "Нотариальный заказ" at bounding box center [84, 560] width 55 height 18
checkbox input "true"
type textarea "x"
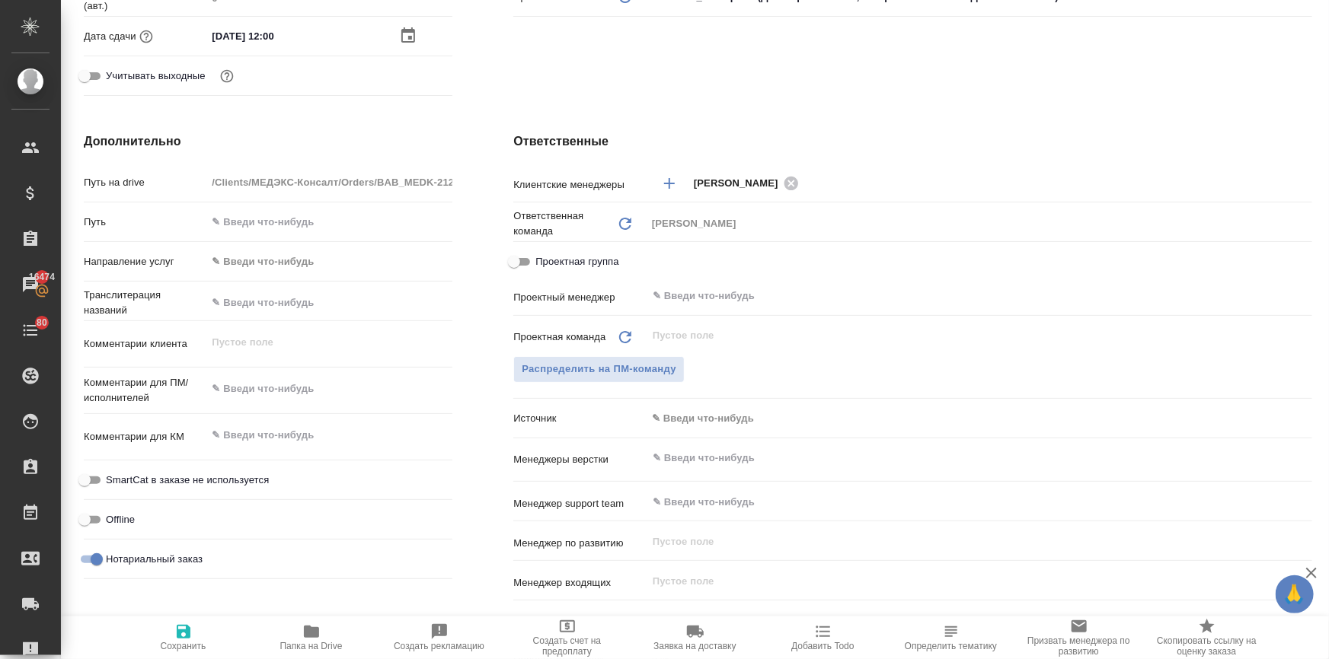
click at [675, 458] on input "text" at bounding box center [953, 458] width 605 height 18
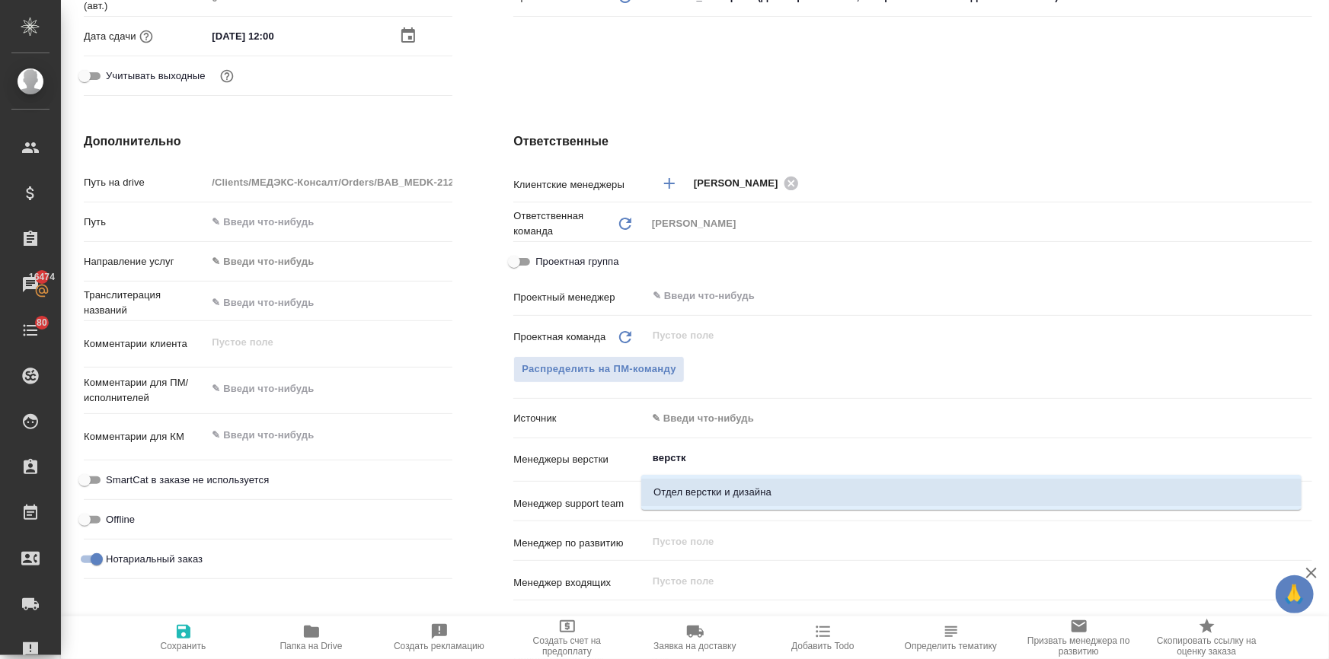
type input "верстки"
click at [677, 486] on li "Отдел верстки и дизайна" at bounding box center [971, 492] width 660 height 27
type textarea "x"
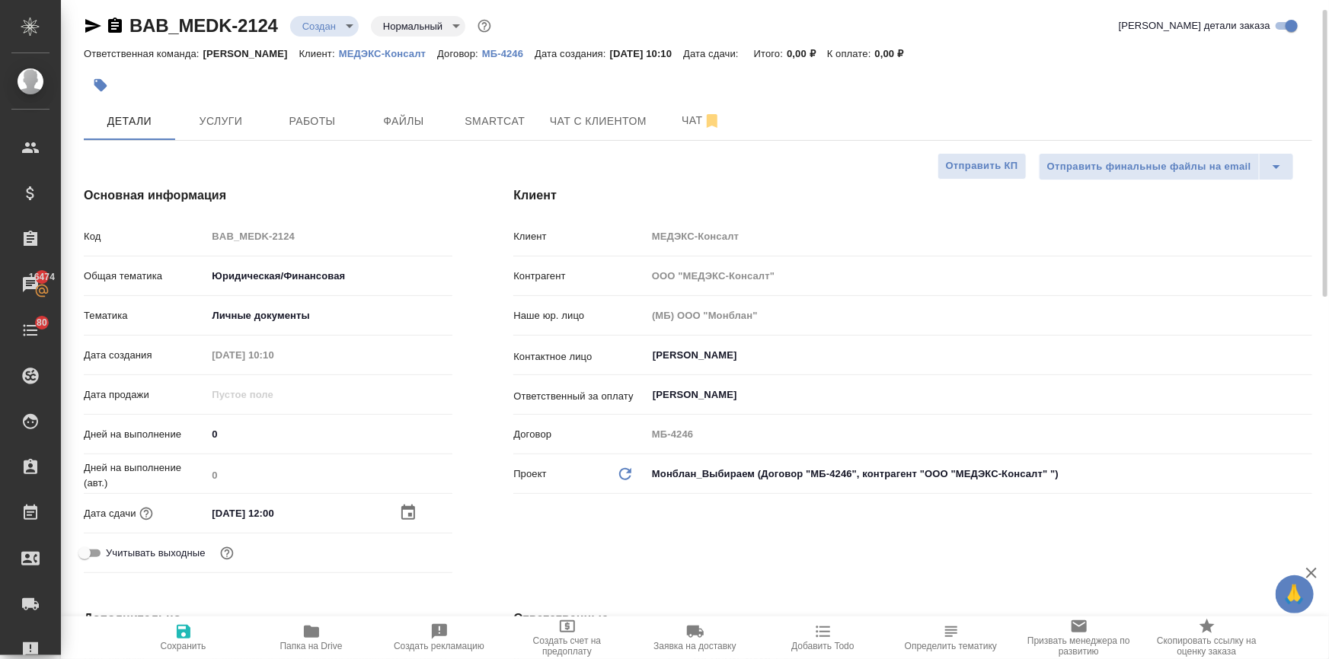
scroll to position [0, 0]
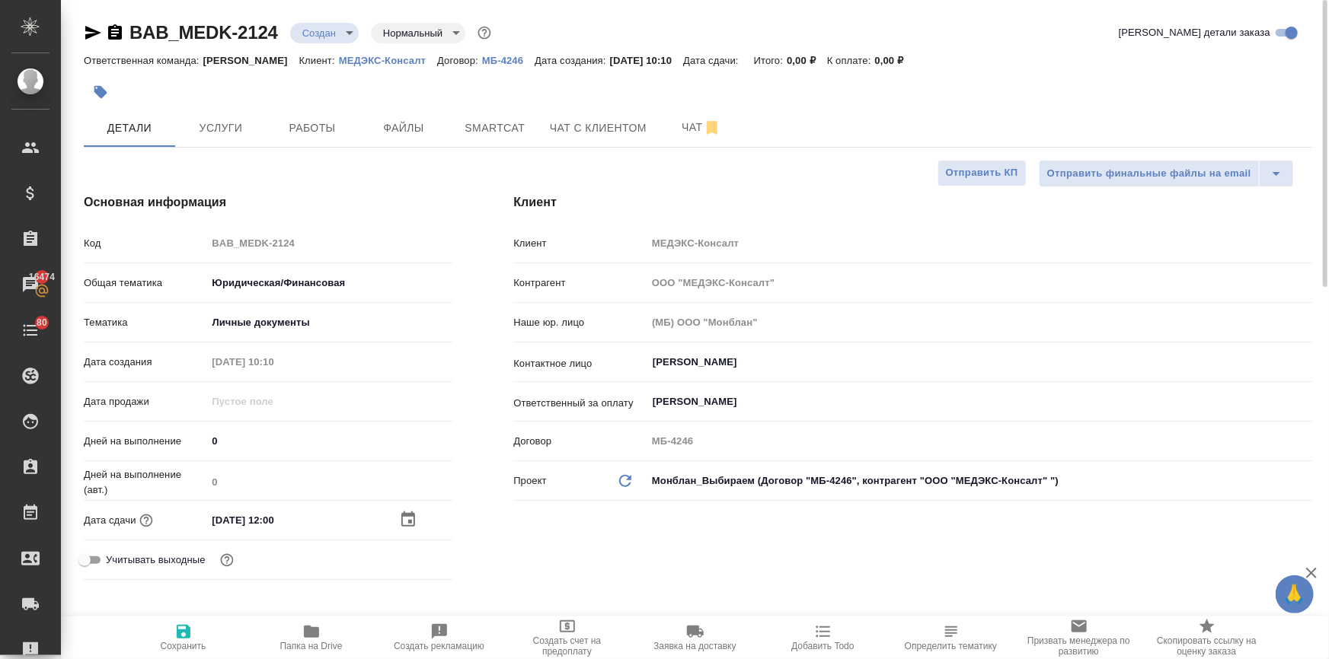
click at [174, 635] on icon "button" at bounding box center [183, 632] width 18 height 18
type textarea "x"
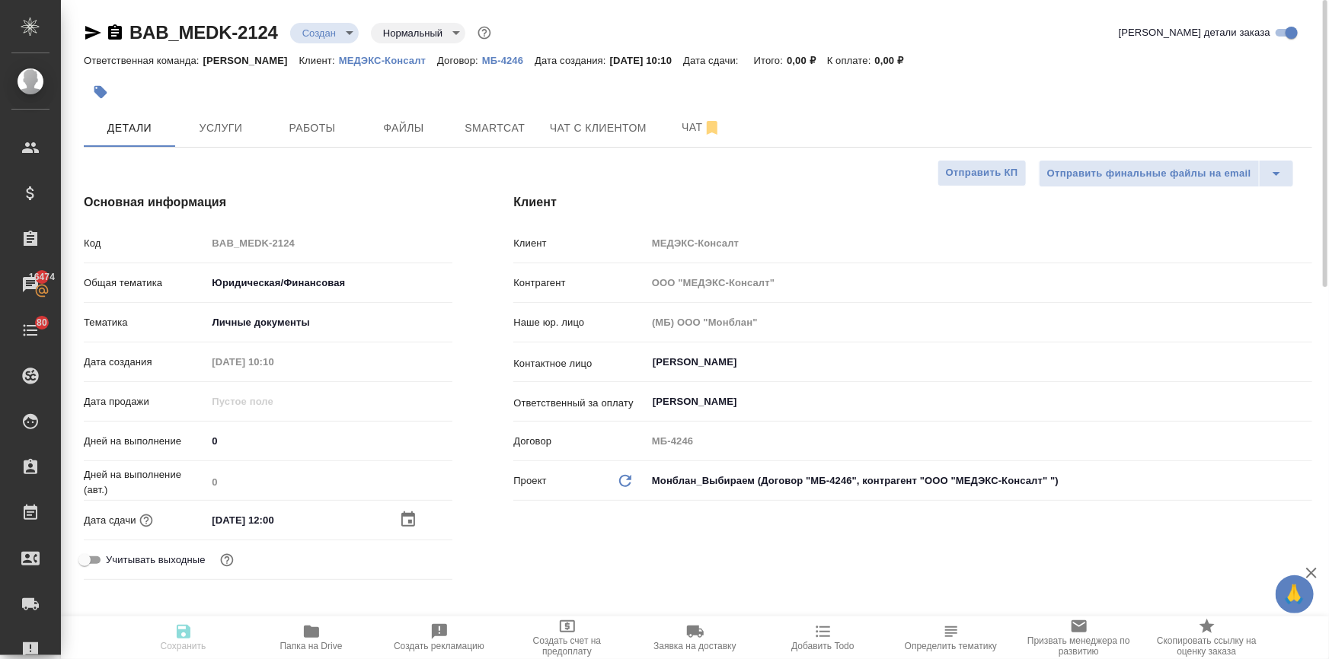
type textarea "x"
select select "RU"
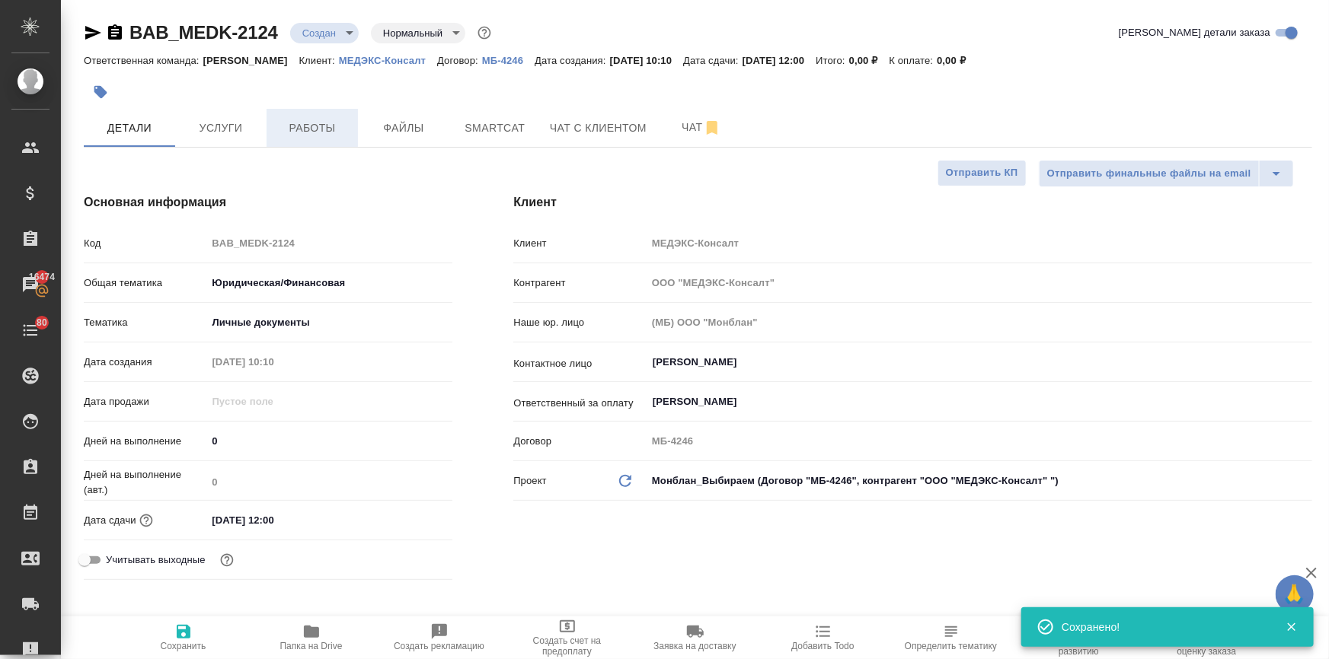
type textarea "x"
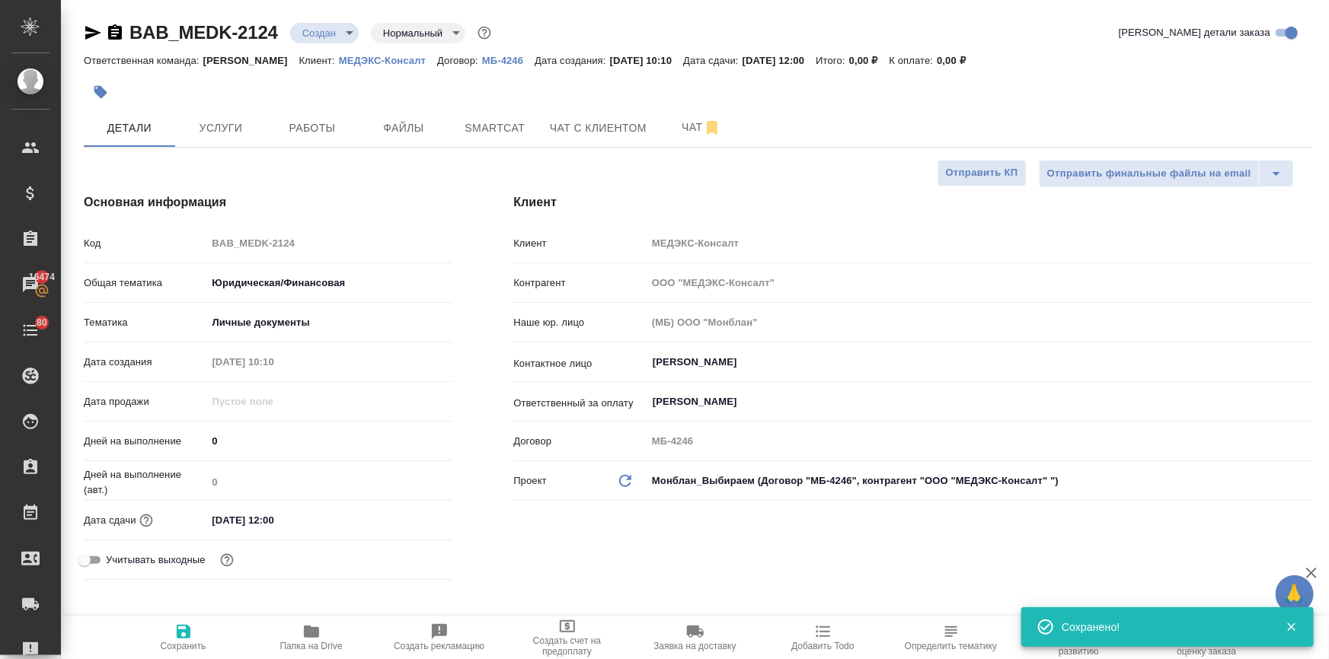
type textarea "x"
click at [209, 123] on span "Услуги" at bounding box center [220, 128] width 73 height 19
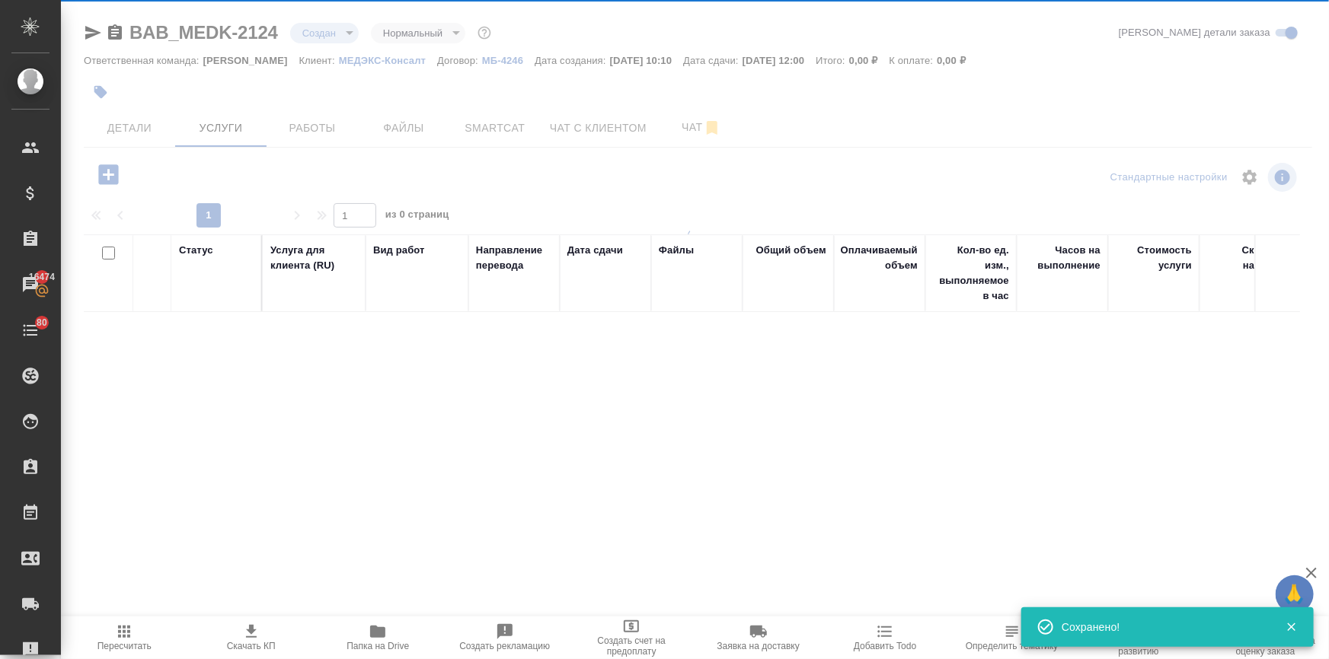
click at [110, 168] on icon "button" at bounding box center [108, 174] width 20 height 20
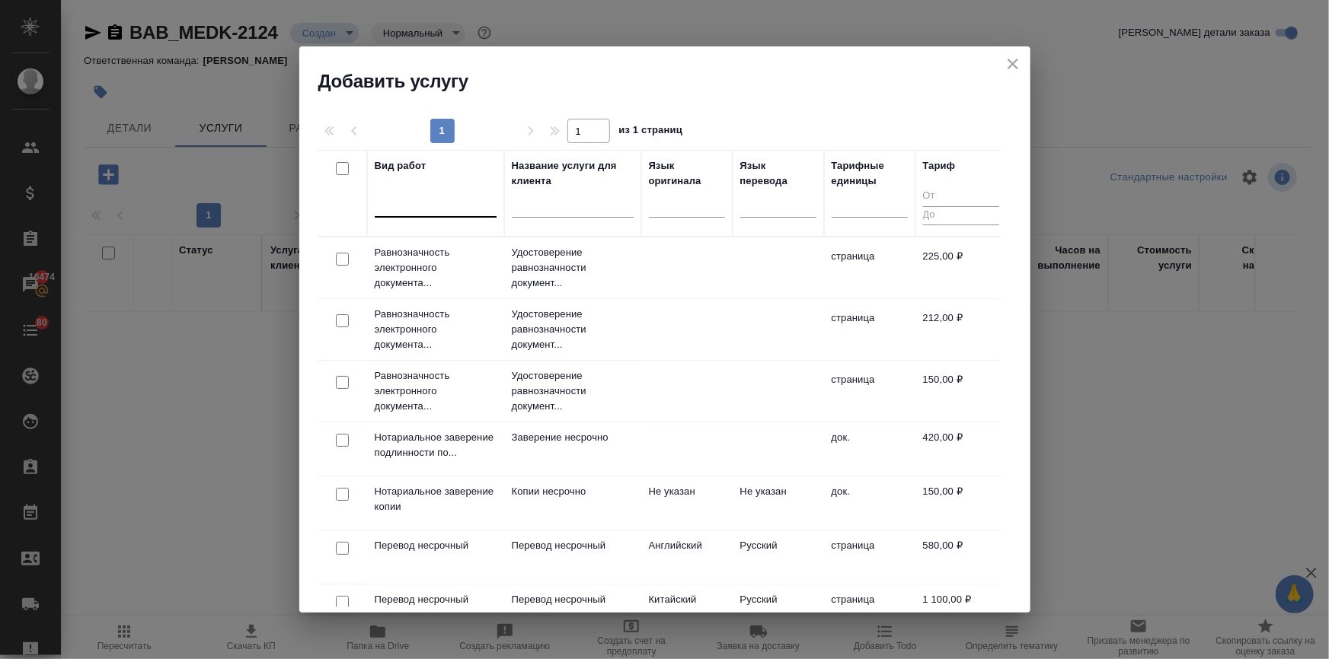
click at [419, 191] on div at bounding box center [436, 202] width 122 height 22
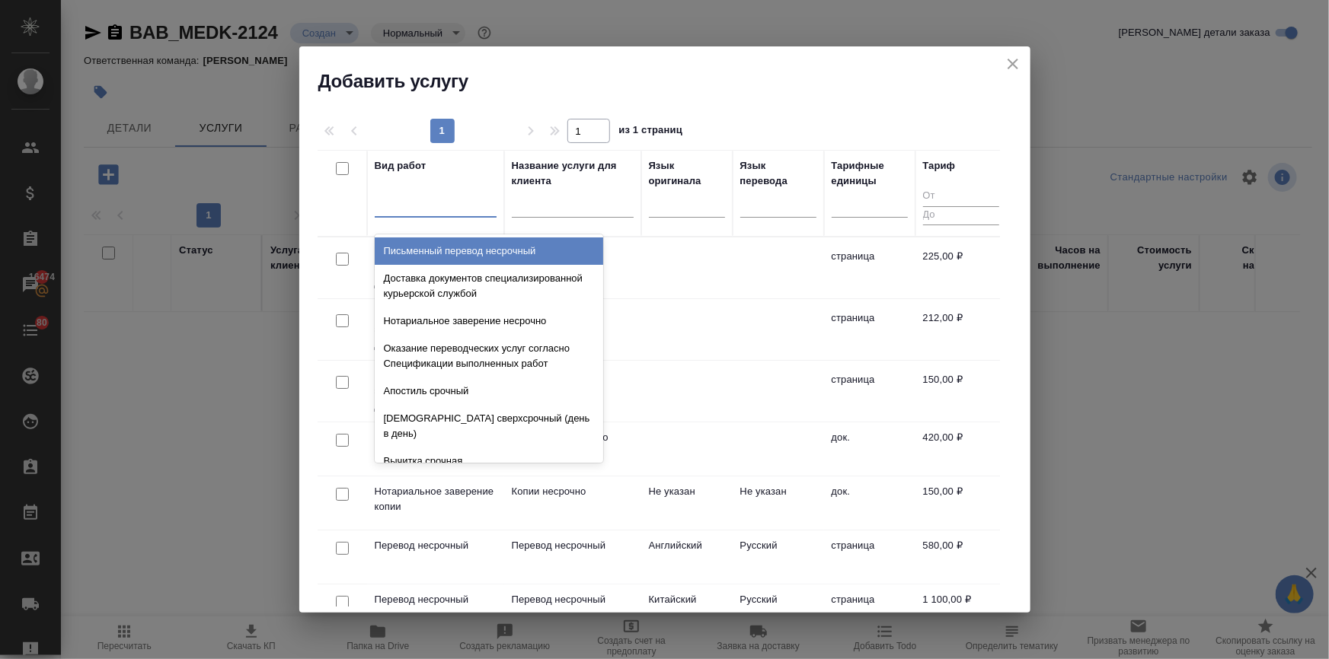
click at [344, 257] on input "checkbox" at bounding box center [342, 259] width 13 height 13
checkbox input "true"
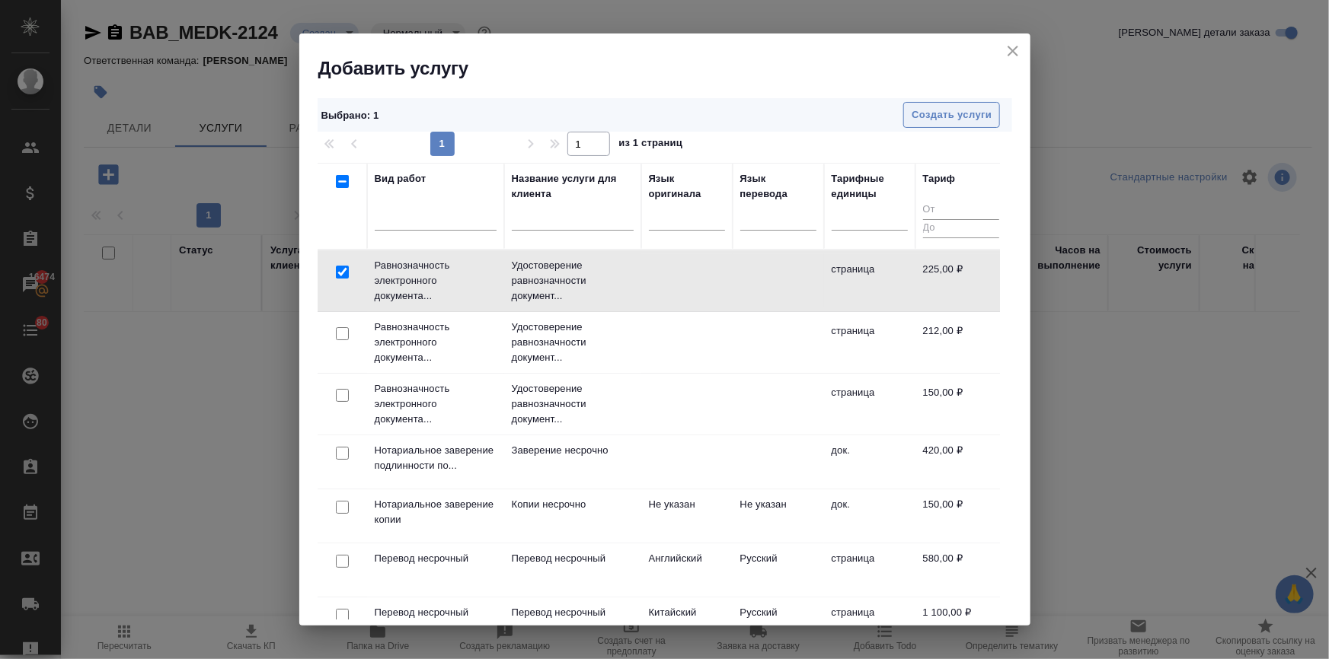
click at [982, 120] on span "Создать услуги" at bounding box center [952, 116] width 80 height 18
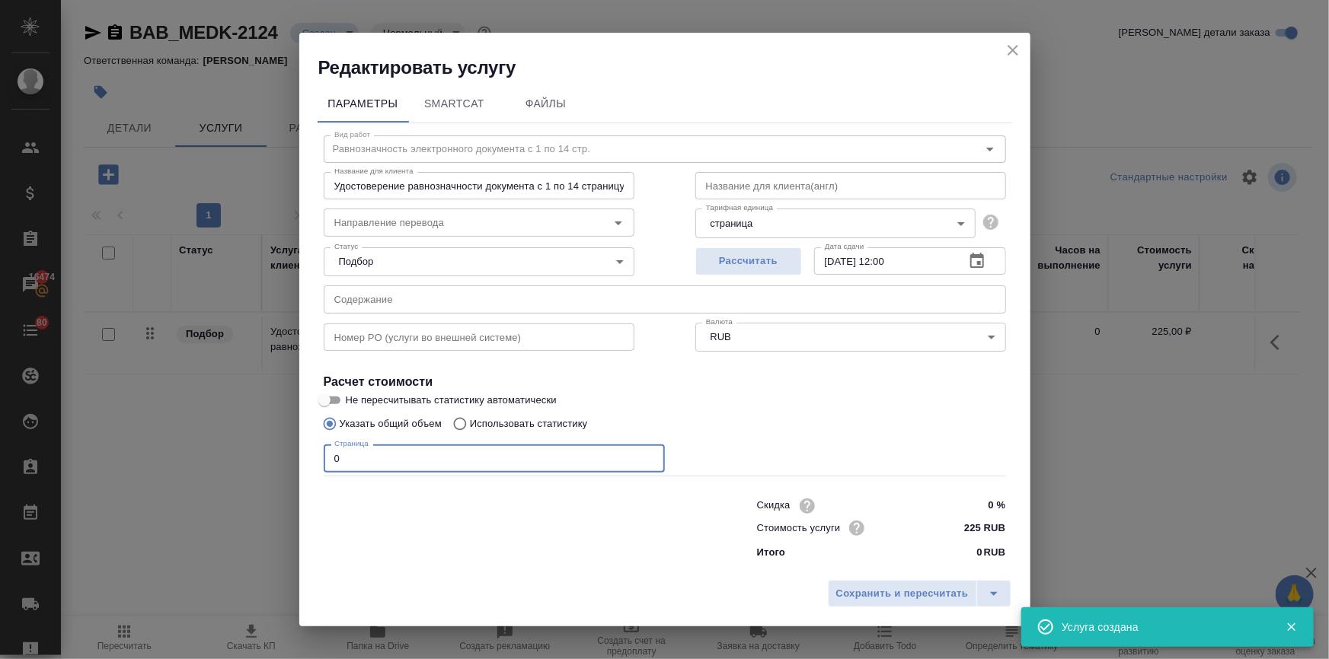
drag, startPoint x: 380, startPoint y: 456, endPoint x: 280, endPoint y: 450, distance: 99.9
click at [280, 450] on div "Редактировать услугу Параметры SmartCat Файлы Вид работ Равнозначность электрон…" at bounding box center [664, 329] width 1329 height 659
type input "1"
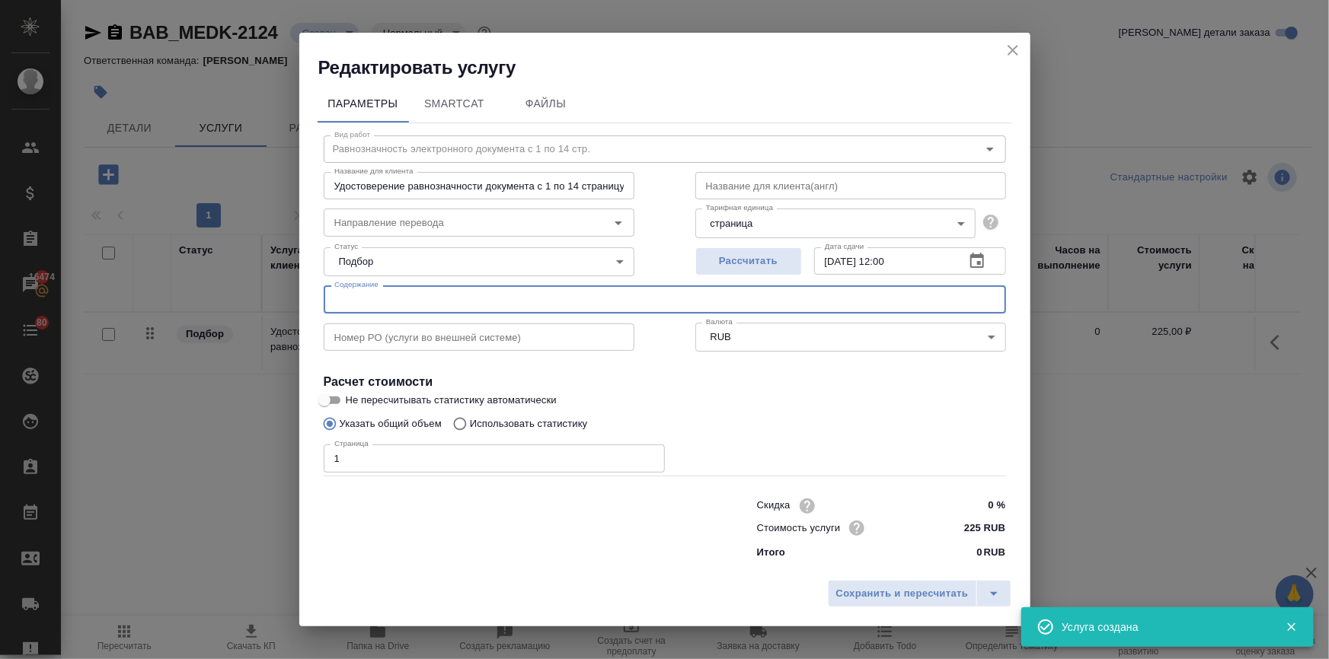
click at [362, 290] on input "text" at bounding box center [665, 299] width 682 height 27
paste input "Осстем – приложение 98 1. Доверенность 2. ИСО 3. Бизнес лицензия 4. Письмо"
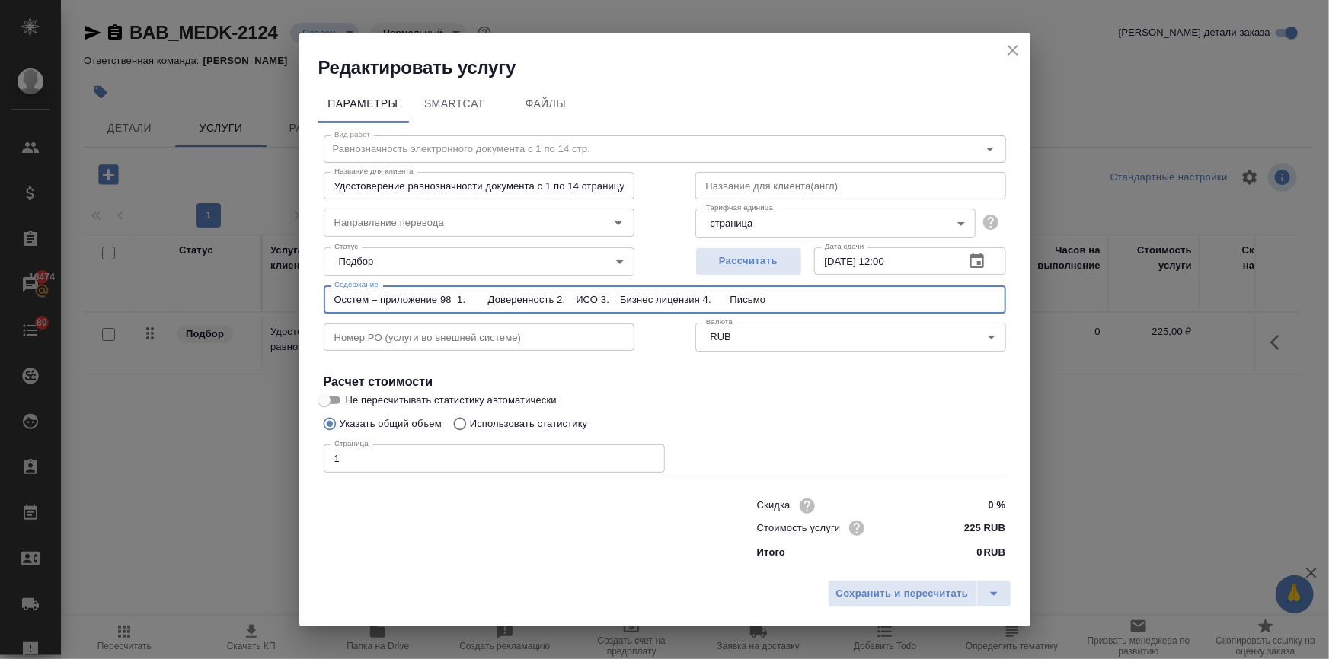
click at [720, 297] on input "Осстем – приложение 98 1. Доверенность 2. ИСО 3. Бизнес лицензия 4. Письмо" at bounding box center [665, 299] width 682 height 27
click at [605, 296] on input "Осстем – приложение 98 1. Доверенность 2. ИСО 3. Бизнес лицензия 4. Письмо" at bounding box center [665, 299] width 682 height 27
click at [557, 297] on input "Осстем – приложение 98 1. Доверенность 2. ИСО 3. Бизнес лицензия 4. Письмо" at bounding box center [665, 299] width 682 height 27
click at [471, 299] on input "Осстем – приложение 98 1. Доверенность 2. ИСО 3. Бизнес лицензия 4. Письмо" at bounding box center [665, 299] width 682 height 27
drag, startPoint x: 743, startPoint y: 291, endPoint x: 230, endPoint y: 287, distance: 513.3
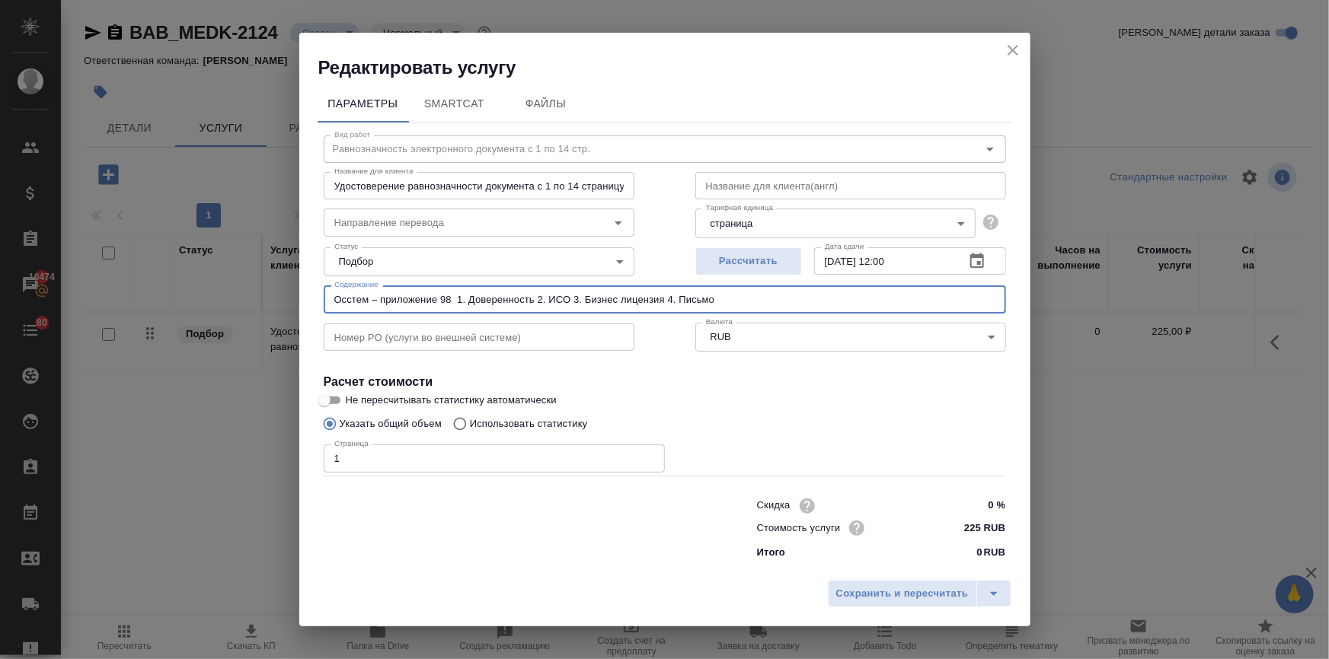
click at [231, 288] on div "Редактировать услугу Параметры SmartCat Файлы Вид работ Равнозначность электрон…" at bounding box center [664, 329] width 1329 height 659
type input "Осстем – приложение 98 1. Доверенность 2. ИСО 3. Бизнес лицензия 4. Письмо"
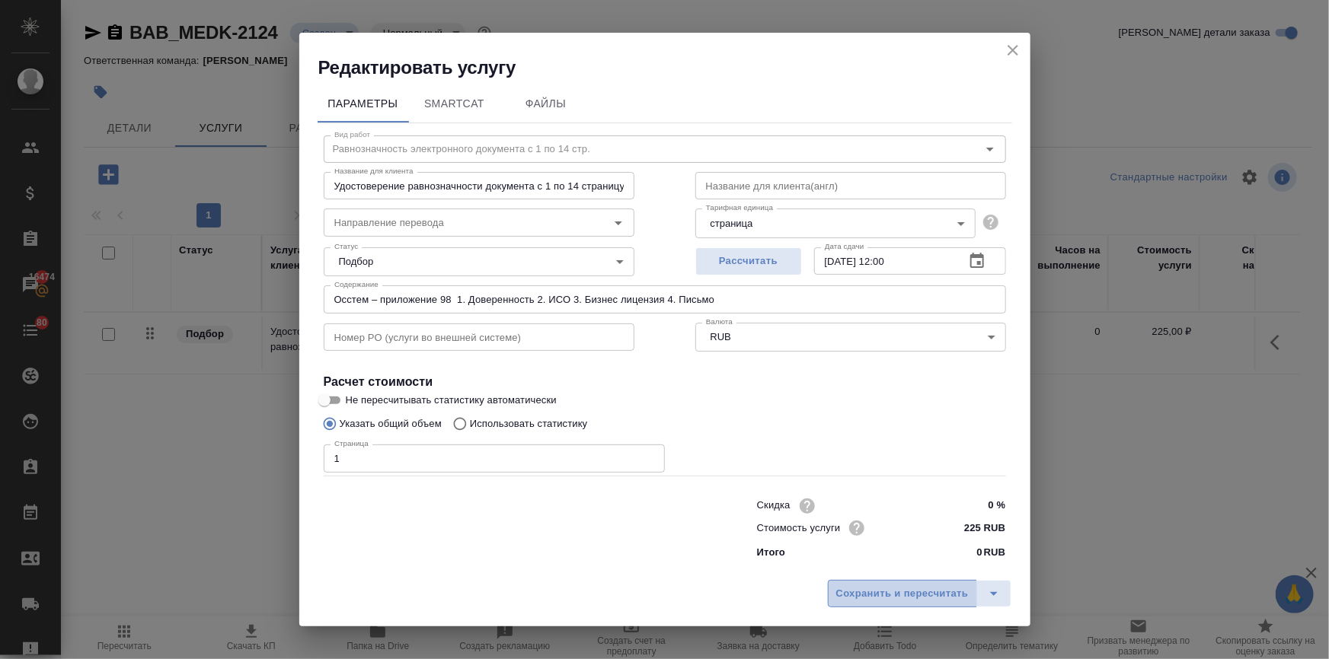
click at [919, 594] on span "Сохранить и пересчитать" at bounding box center [902, 595] width 133 height 18
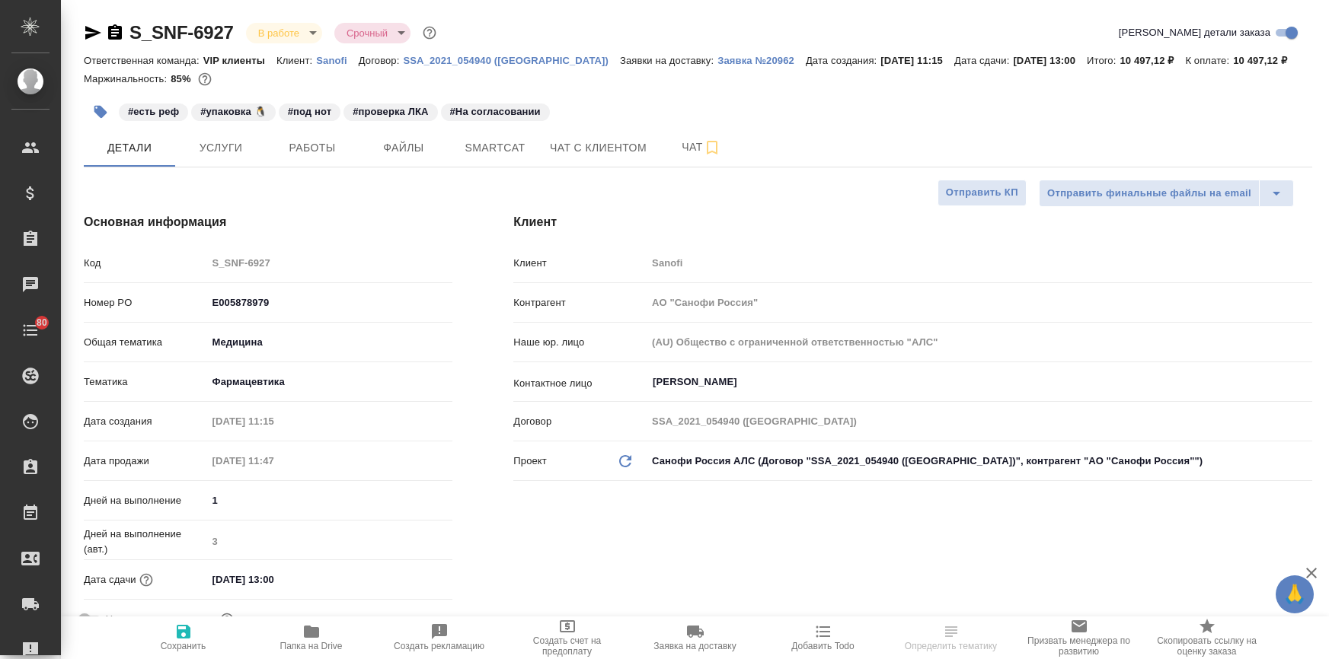
select select "RU"
click at [307, 630] on icon "button" at bounding box center [311, 632] width 15 height 12
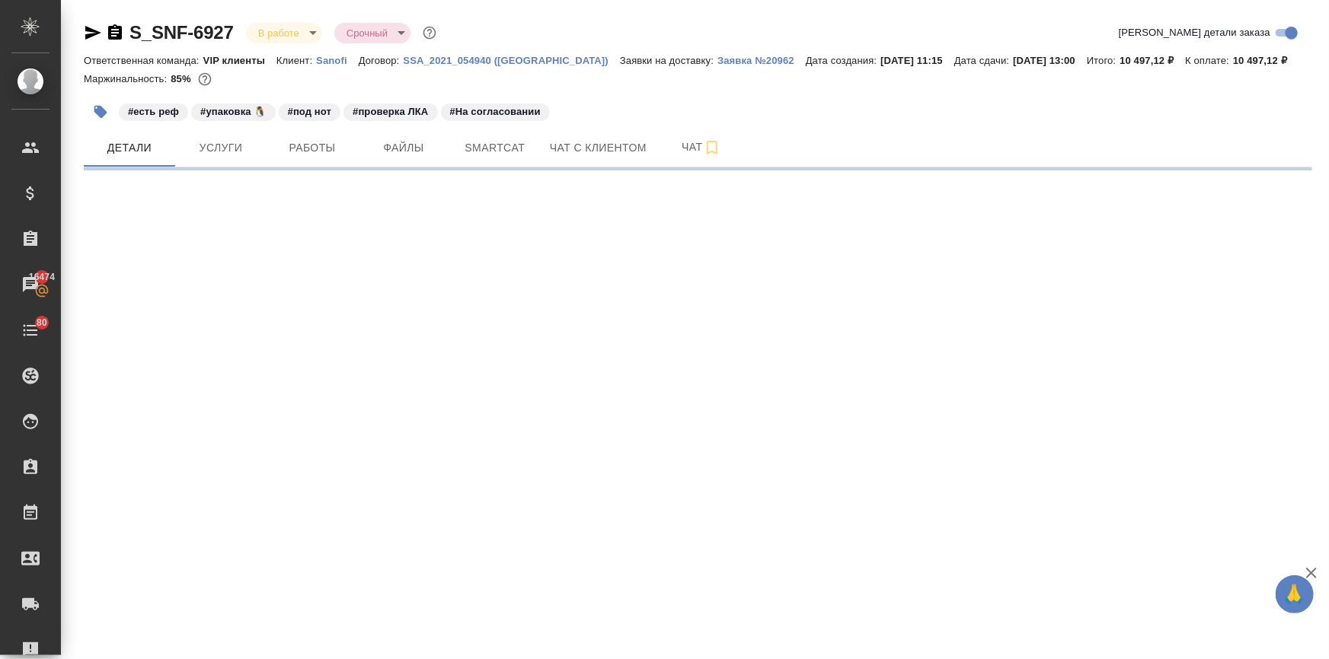
select select "RU"
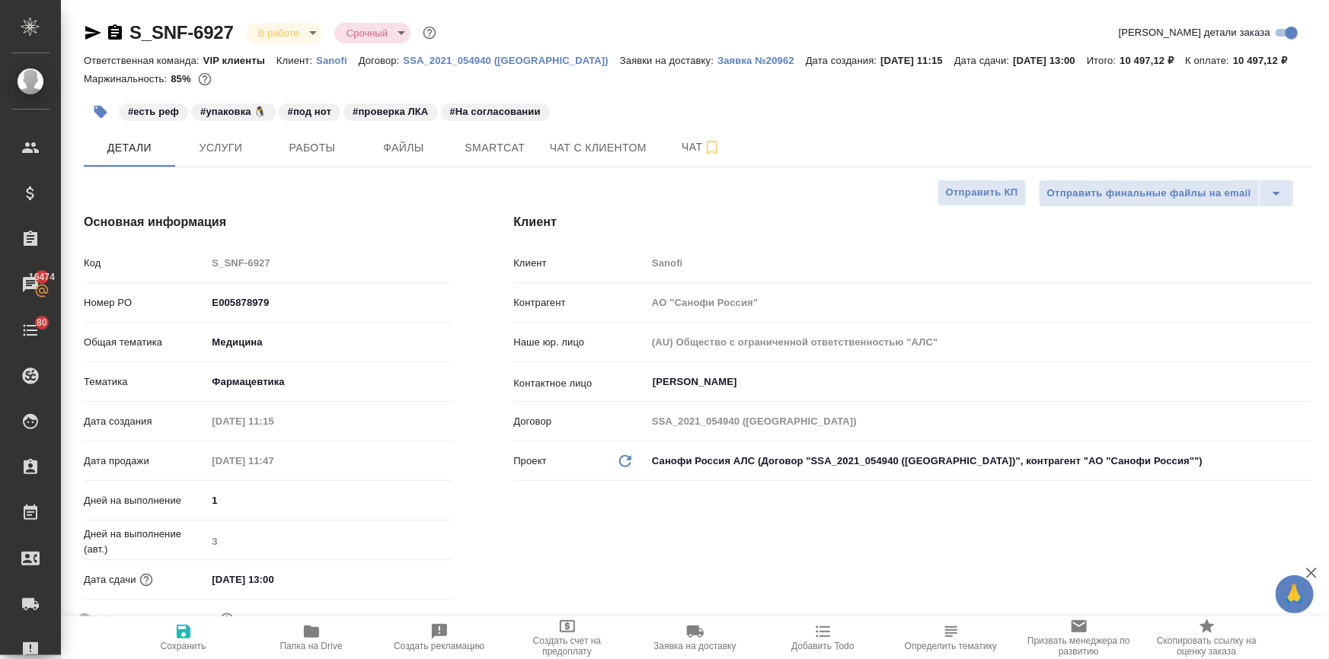
type textarea "x"
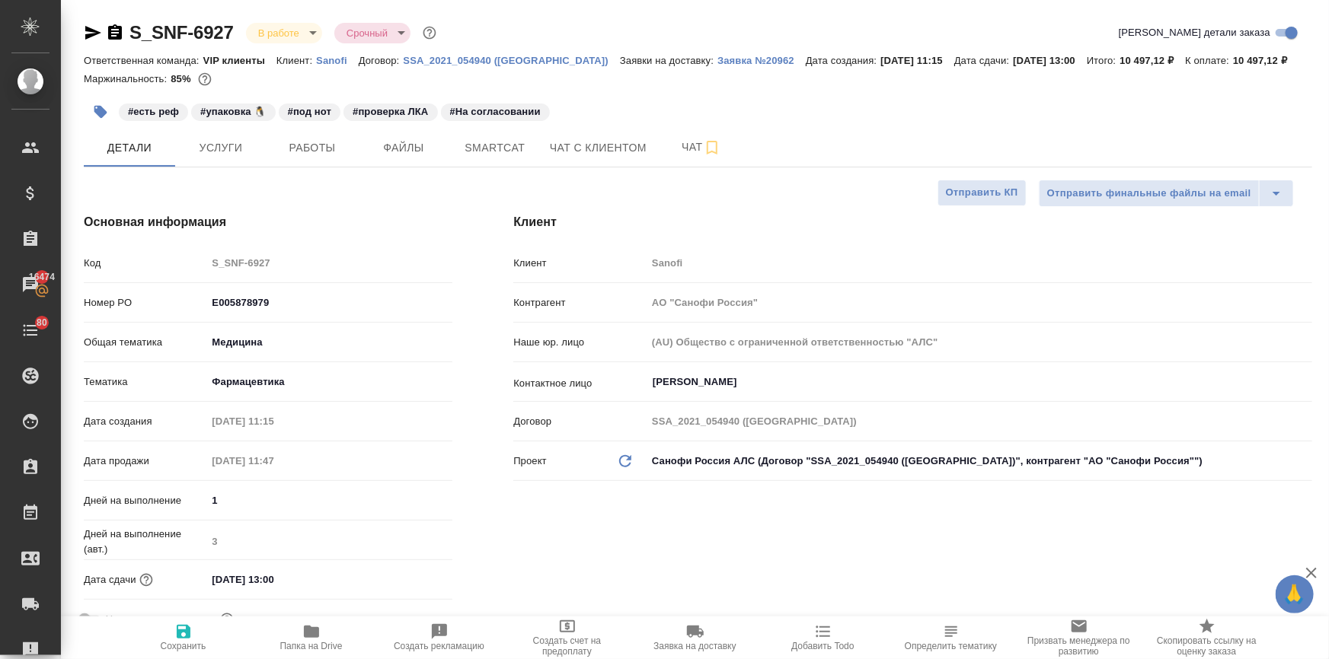
type textarea "x"
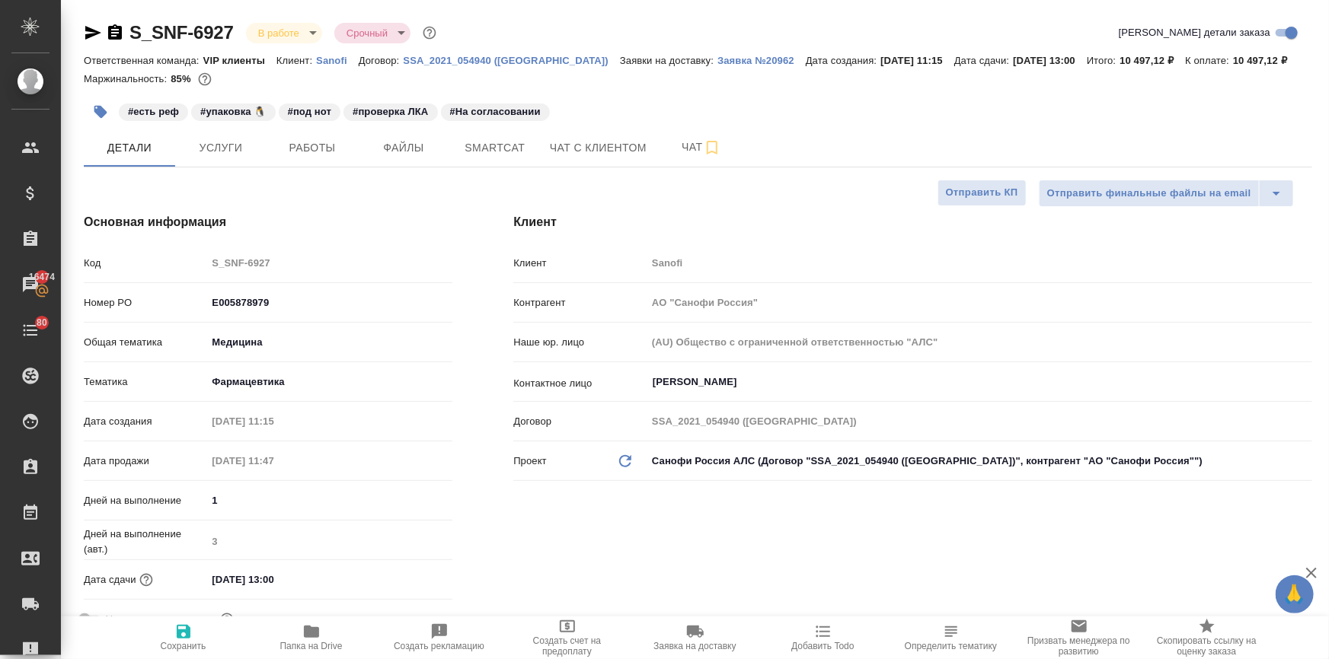
type textarea "x"
drag, startPoint x: 239, startPoint y: 27, endPoint x: 89, endPoint y: 38, distance: 150.4
click at [89, 38] on div "S_SNF-6927 В работе inProgress Срочный urgent" at bounding box center [262, 33] width 356 height 24
copy link "S_SNF-6927"
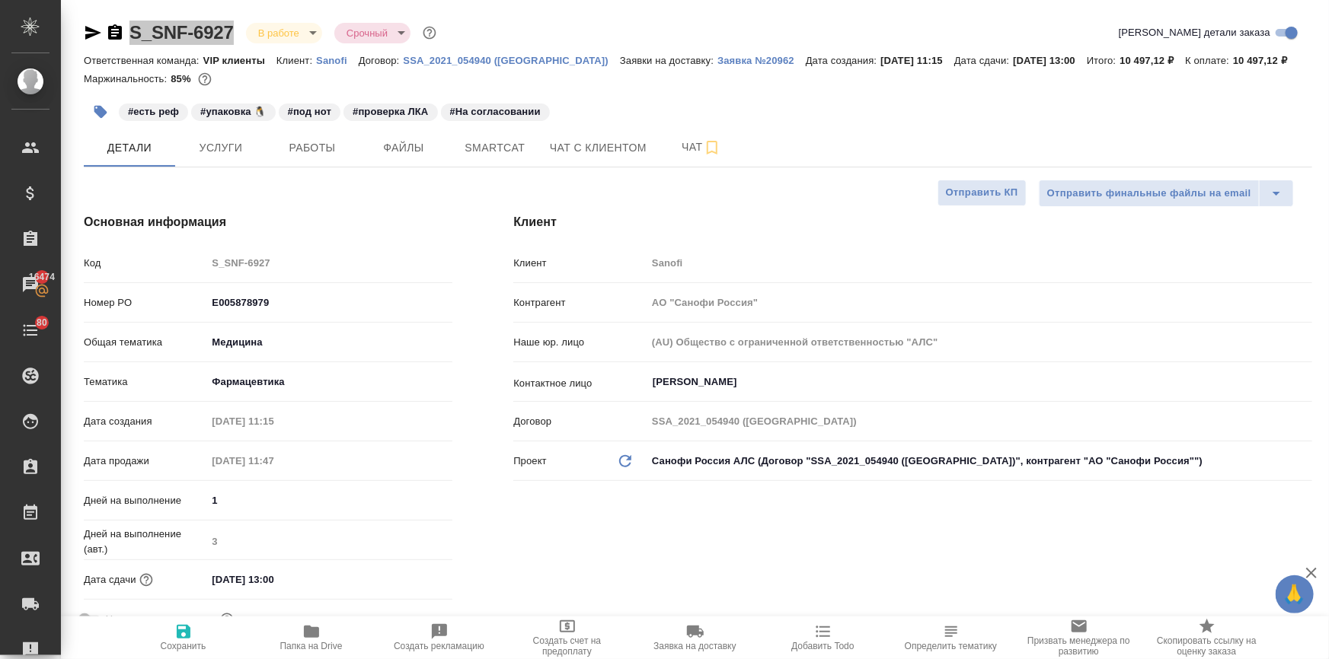
type textarea "x"
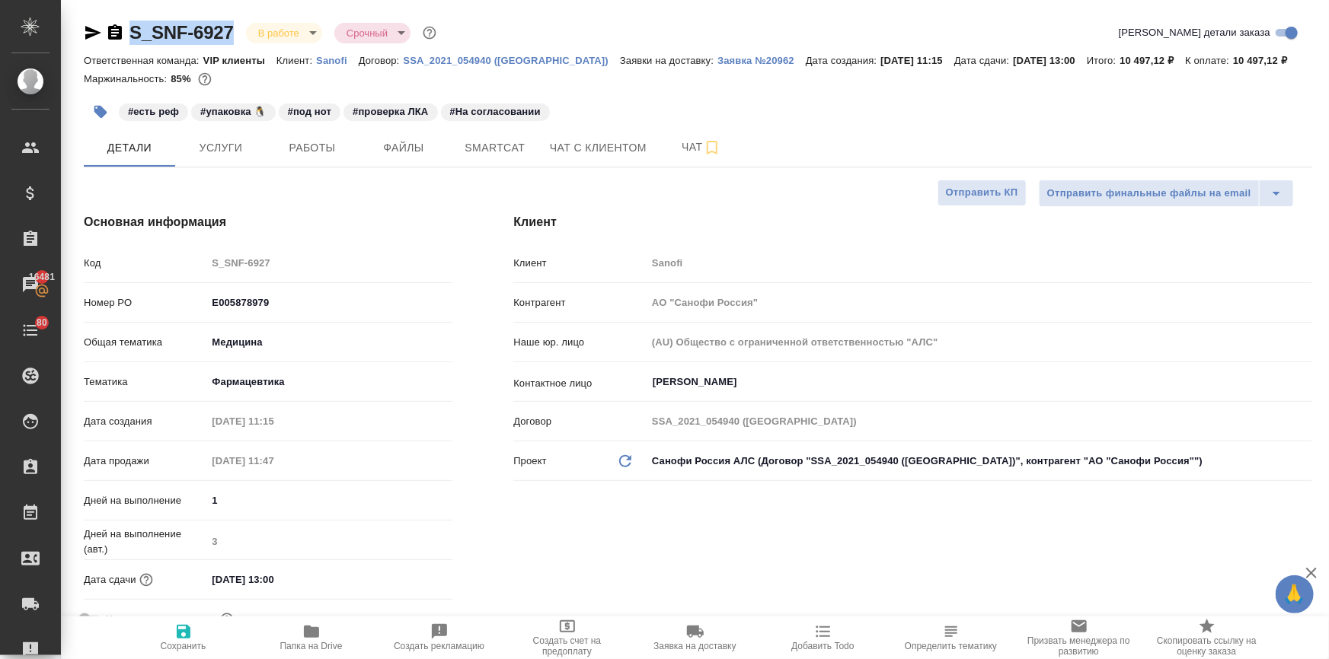
type textarea "x"
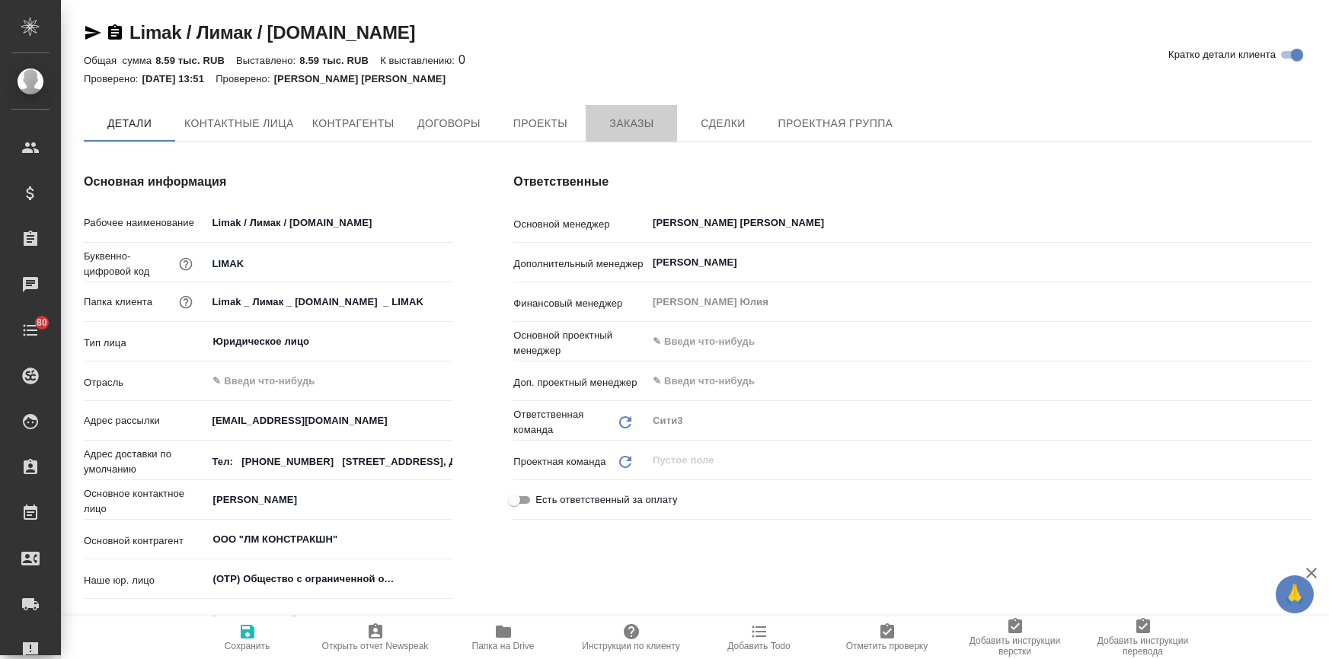
click at [609, 120] on span "Заказы" at bounding box center [631, 123] width 73 height 19
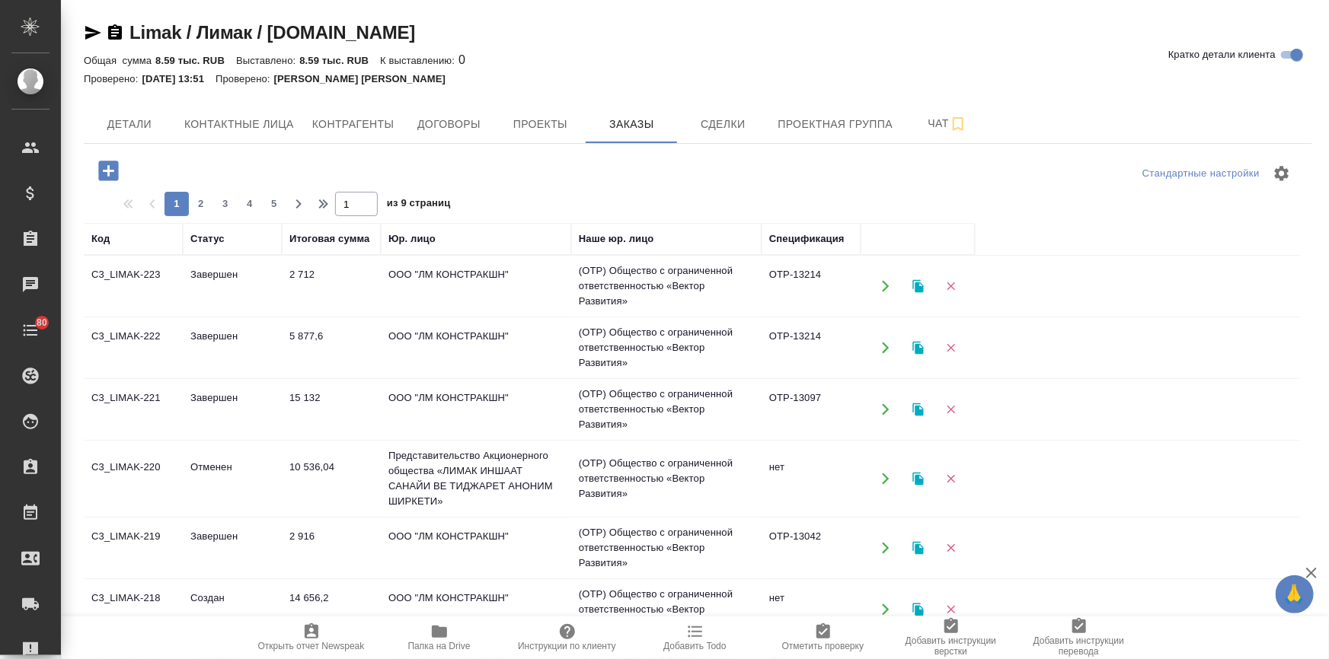
click at [200, 276] on td "Завершен" at bounding box center [232, 286] width 99 height 53
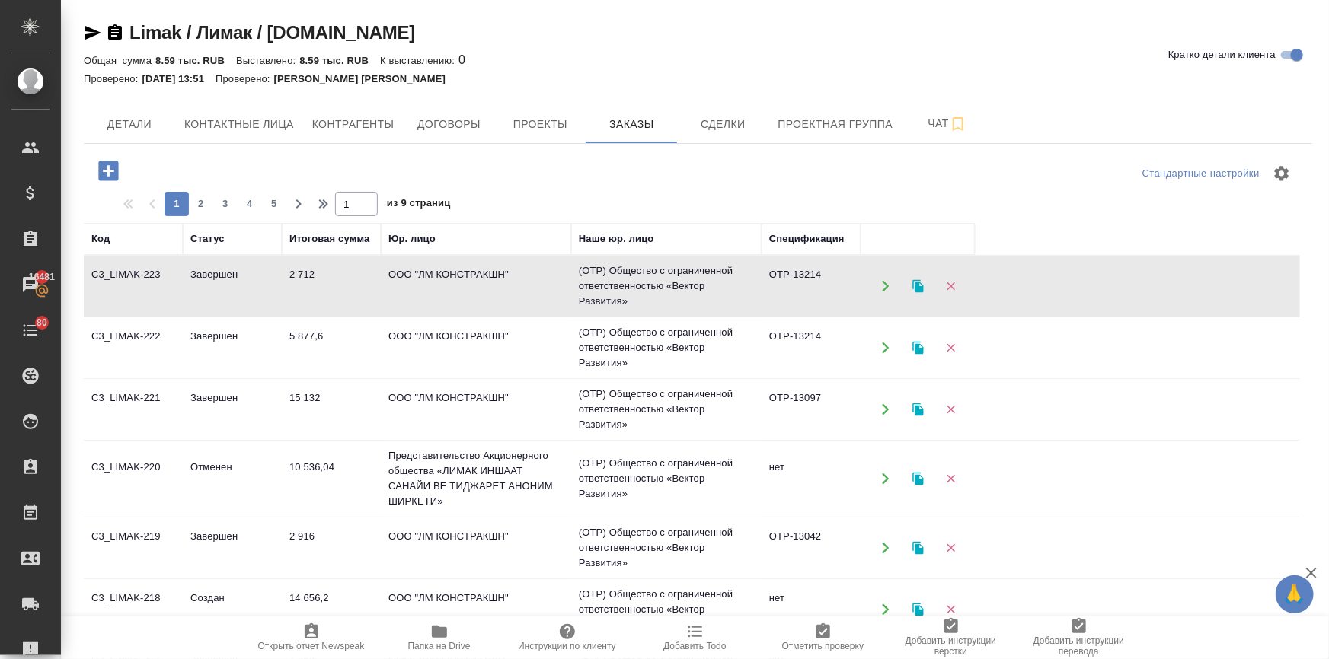
click at [434, 638] on icon "button" at bounding box center [439, 632] width 15 height 12
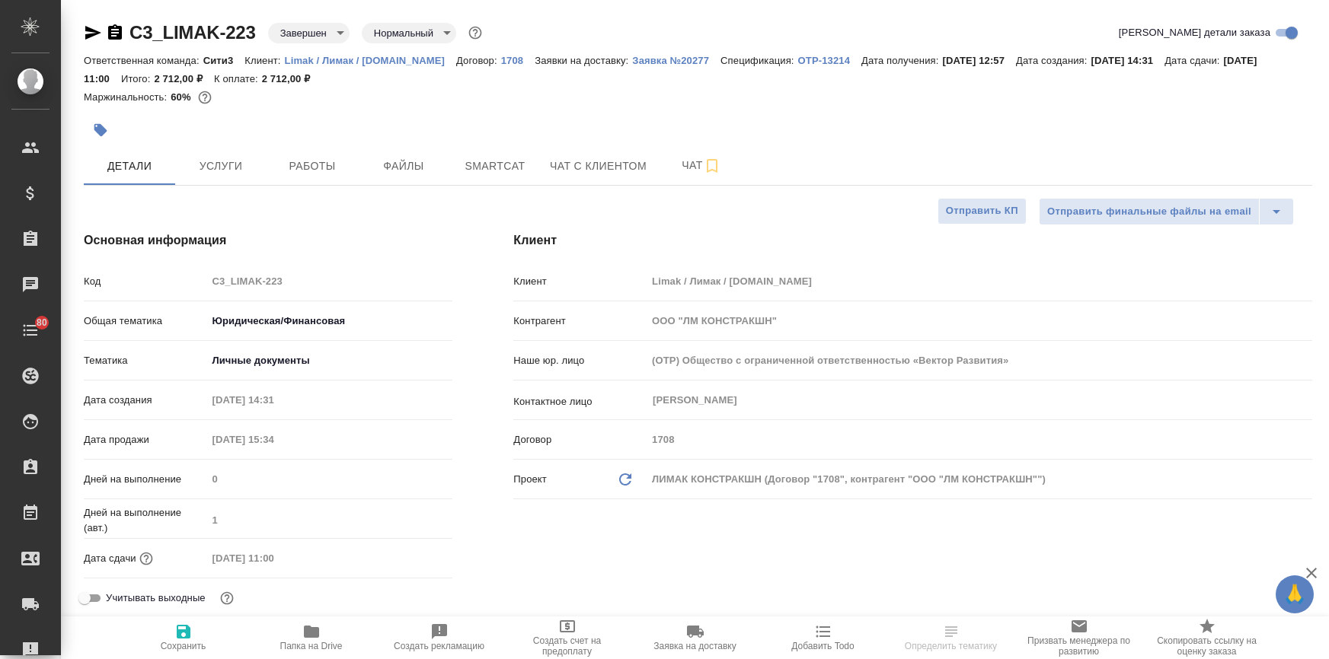
select select "RU"
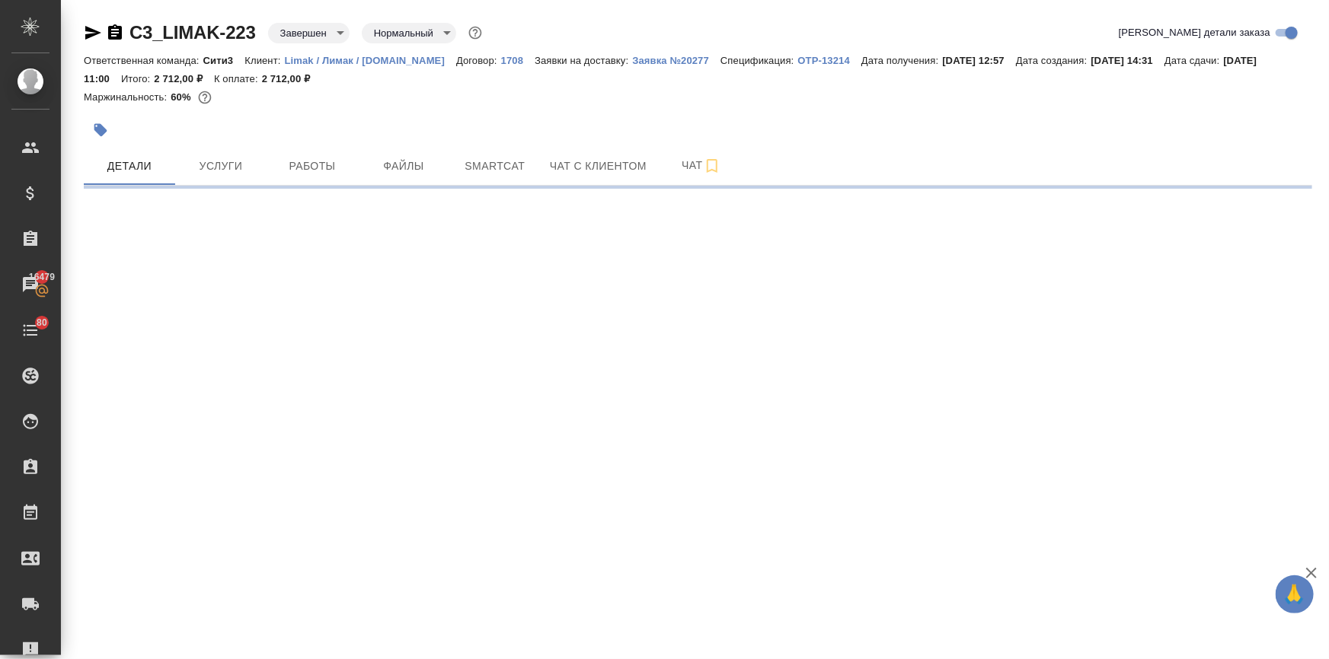
select select "RU"
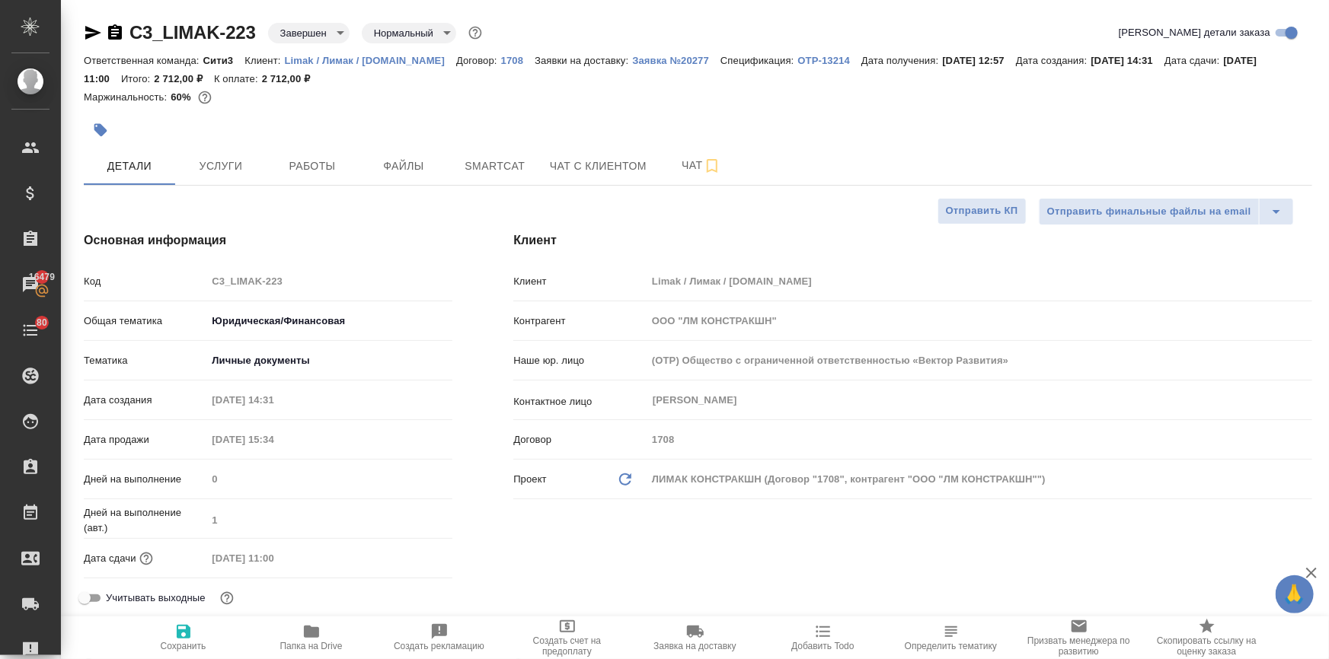
type textarea "x"
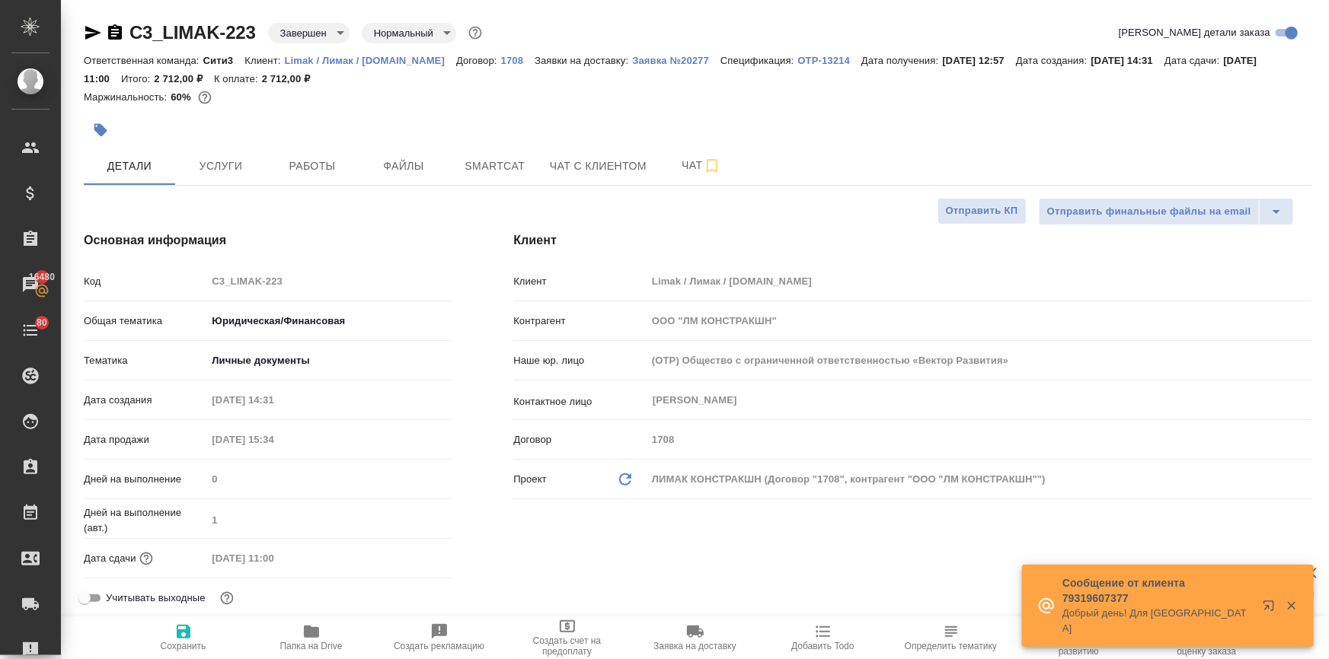
click at [814, 63] on p "OTP-13214" at bounding box center [829, 60] width 63 height 11
type textarea "x"
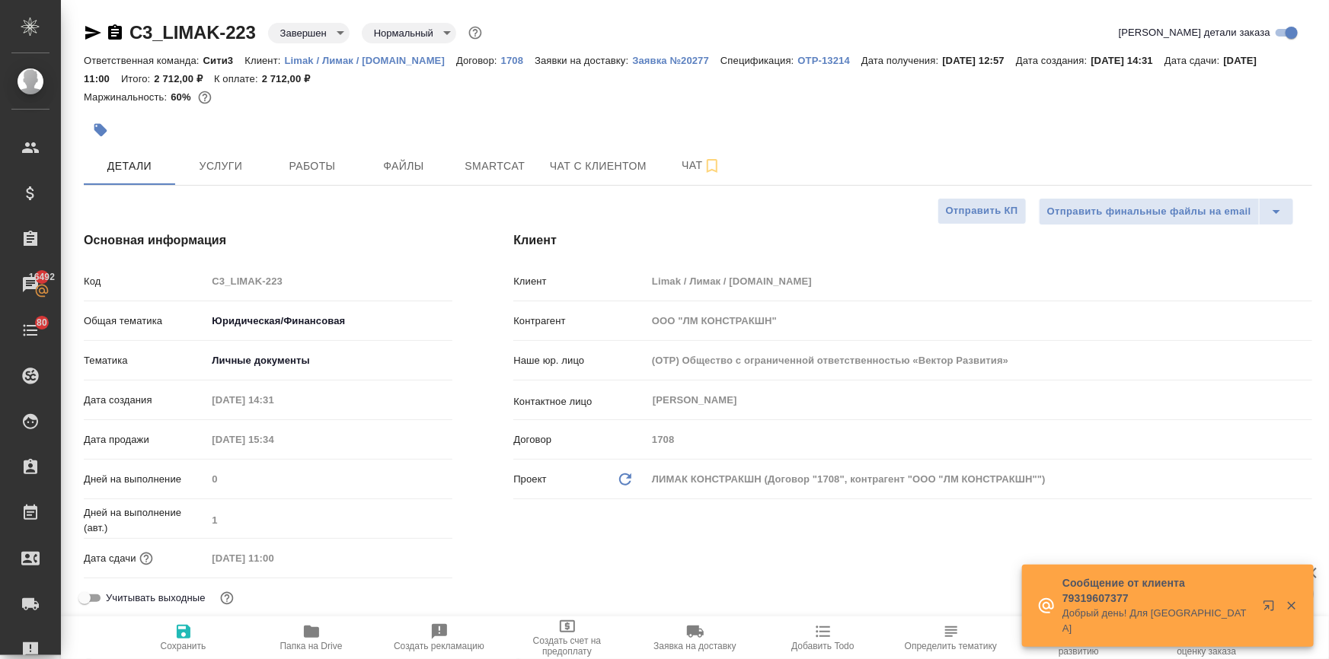
type textarea "x"
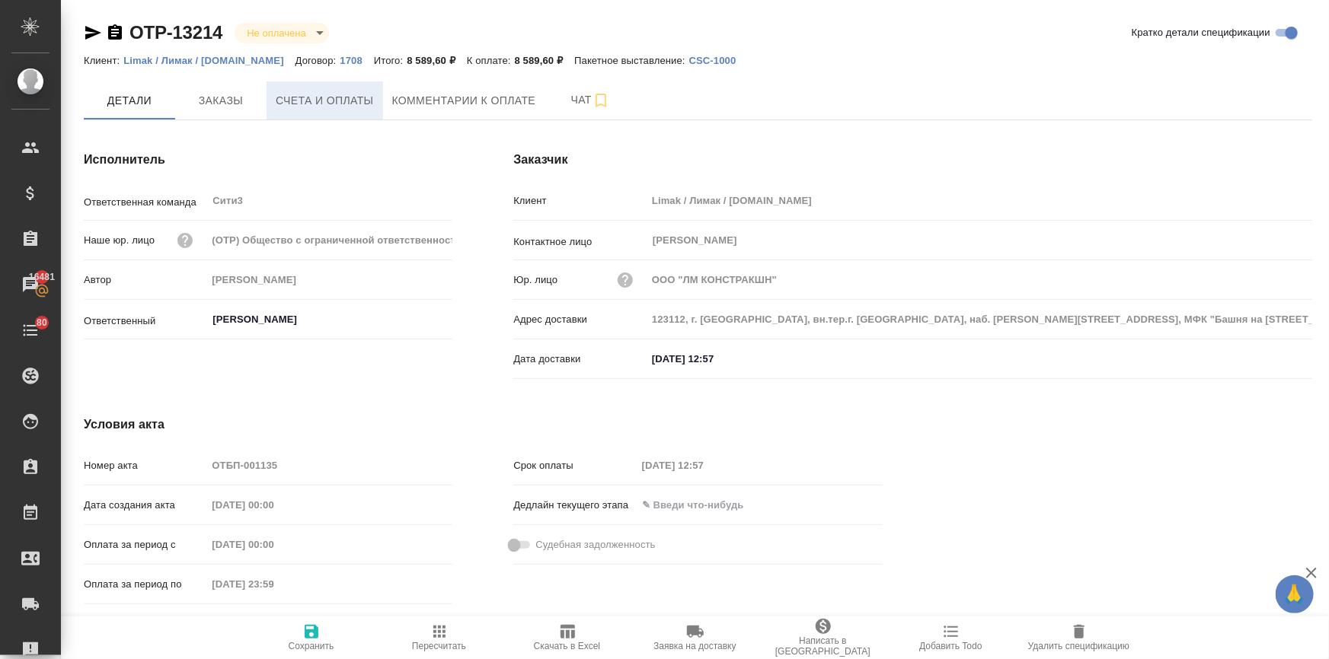
click at [327, 113] on button "Счета и оплаты" at bounding box center [325, 100] width 117 height 38
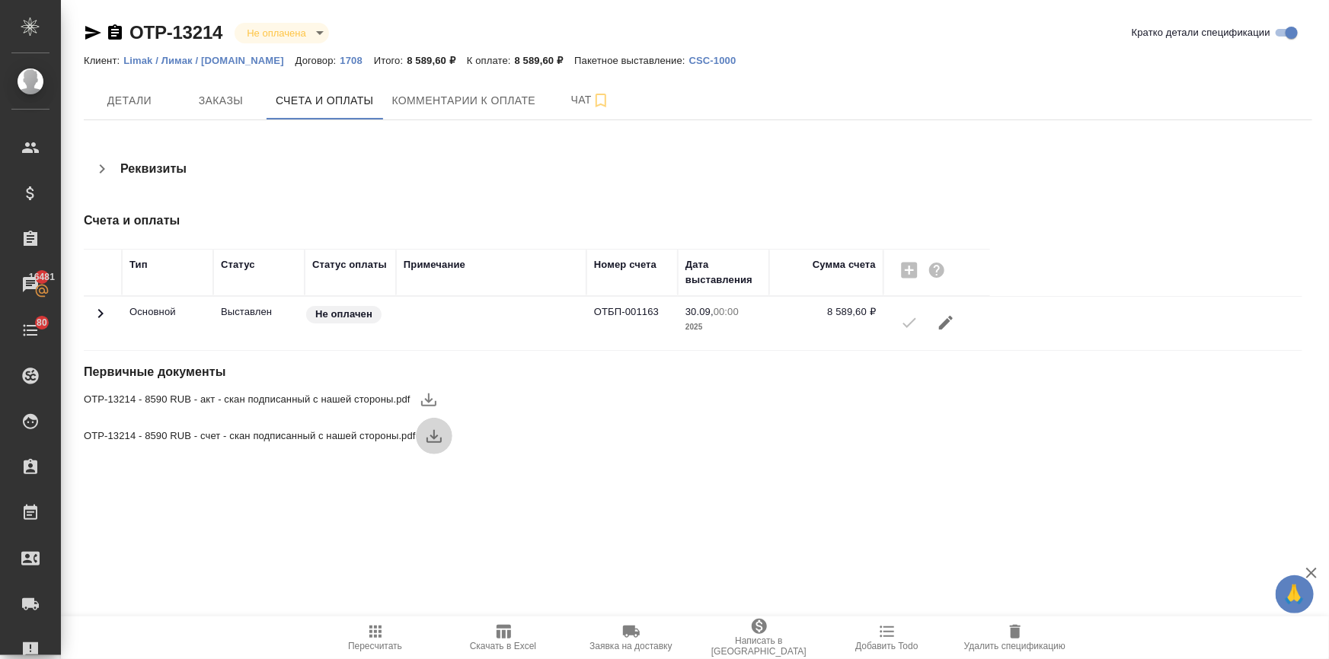
click at [434, 434] on icon "button" at bounding box center [434, 436] width 18 height 18
click at [428, 403] on icon "button" at bounding box center [428, 400] width 15 height 13
click at [425, 399] on icon "button" at bounding box center [428, 400] width 15 height 13
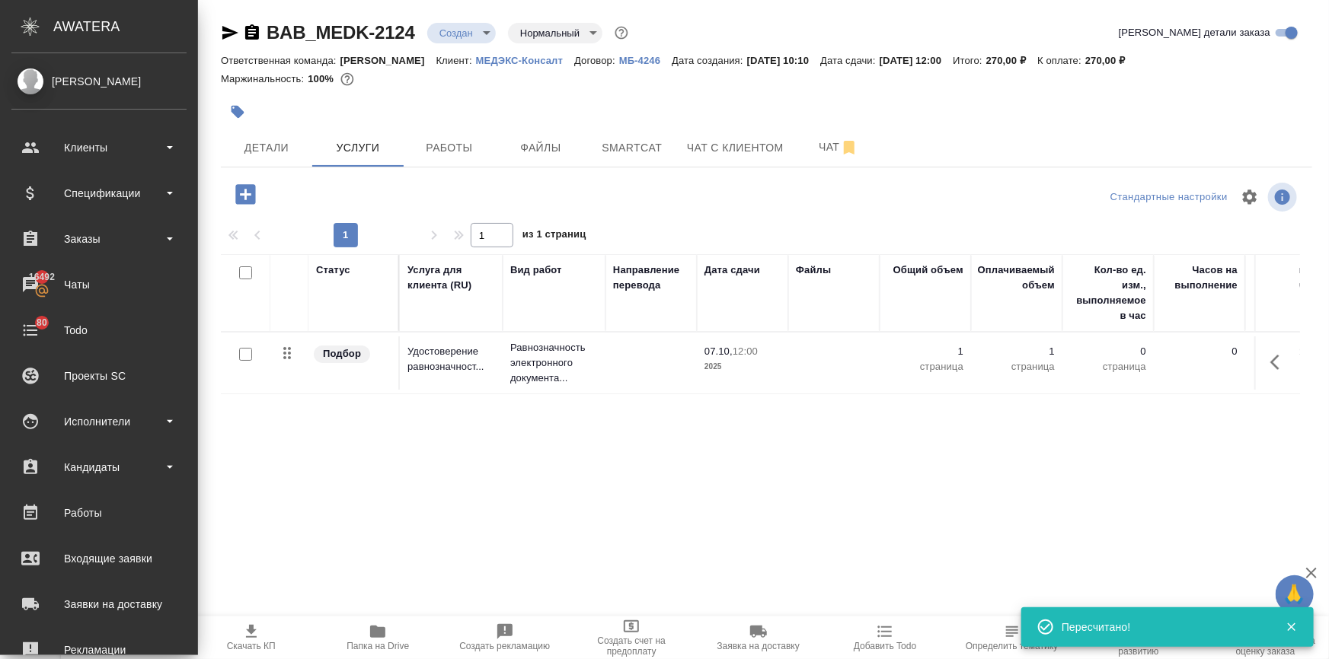
scroll to position [173, 0]
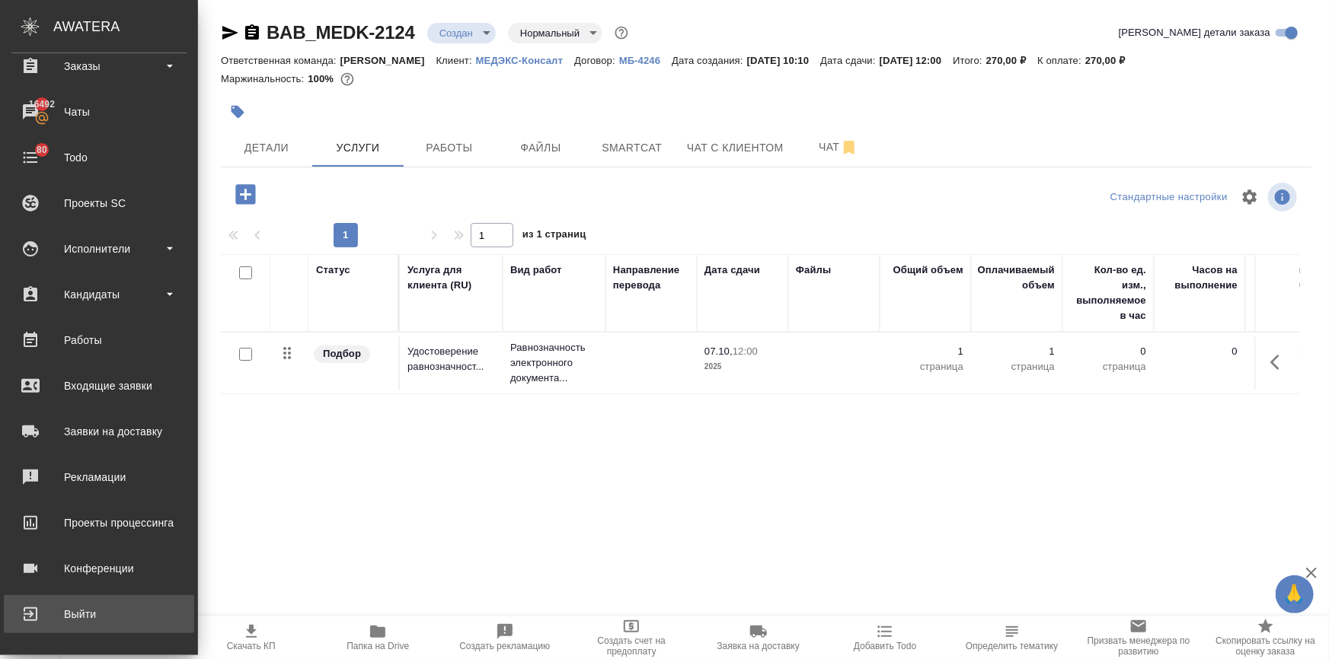
click at [84, 618] on div "Выйти" at bounding box center [98, 614] width 175 height 23
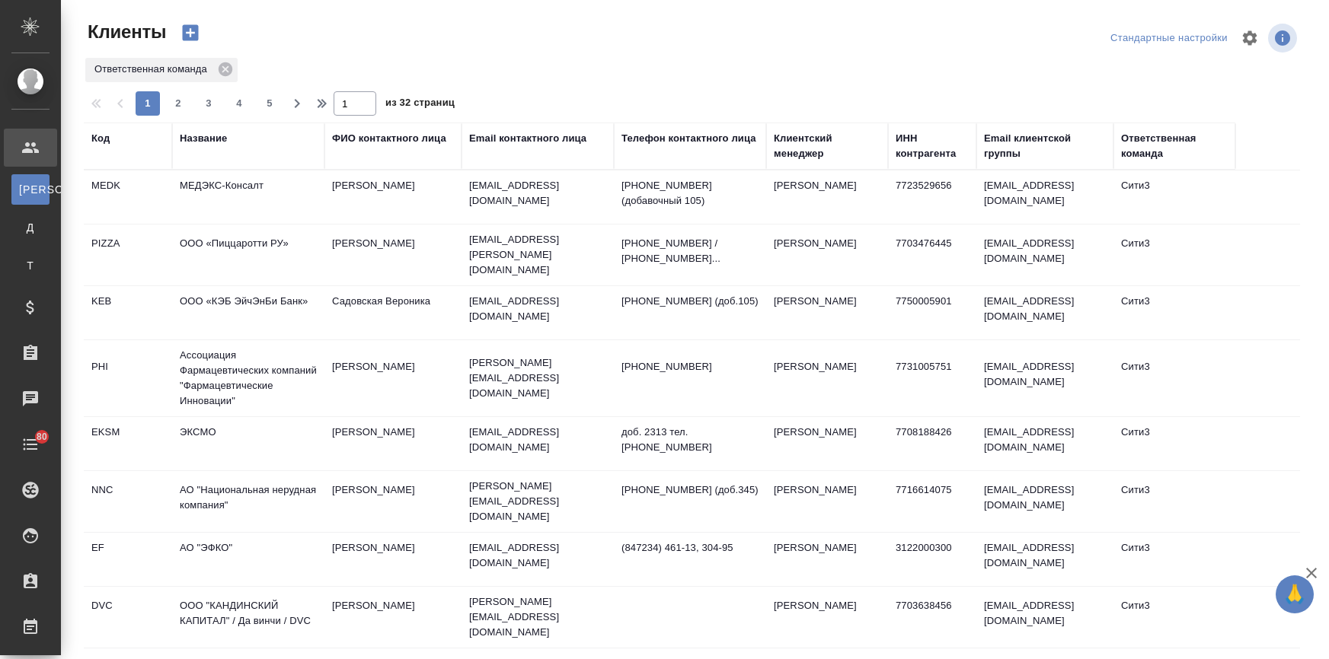
select select "RU"
click at [200, 185] on td "МЕДЭКС-Консалт" at bounding box center [248, 197] width 152 height 53
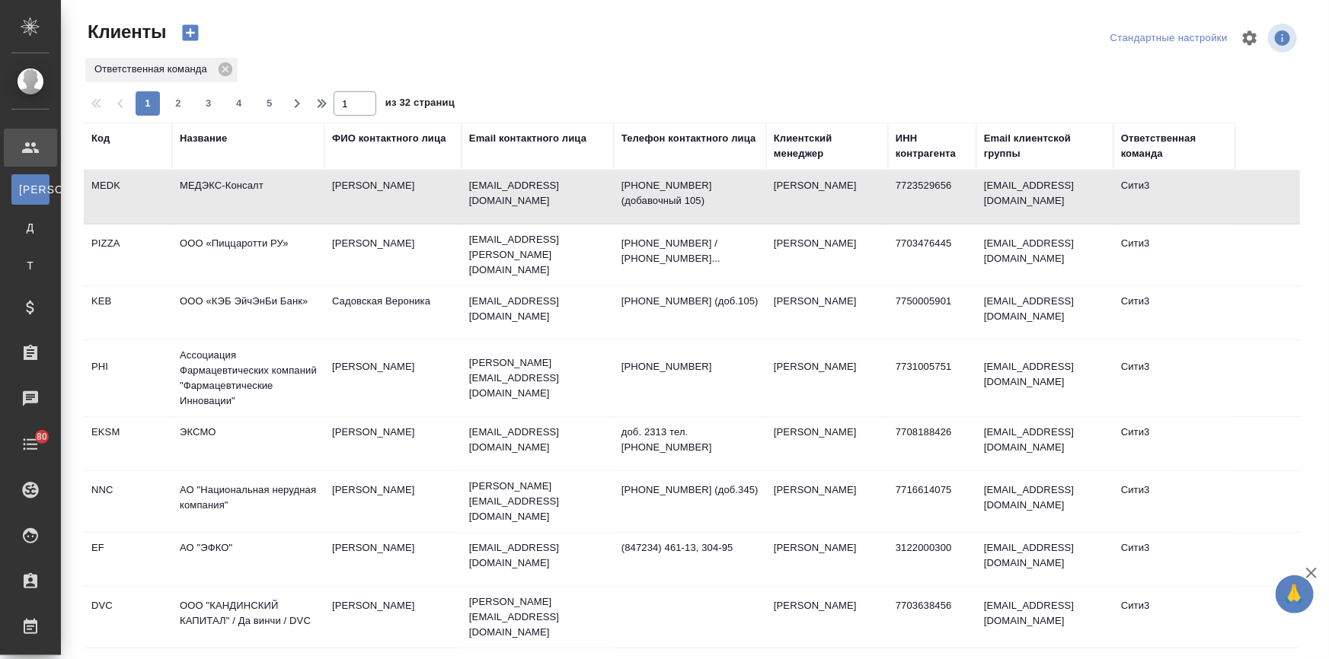
click at [200, 185] on td "МЕДЭКС-Консалт" at bounding box center [248, 197] width 152 height 53
click at [208, 139] on div "Название" at bounding box center [203, 138] width 47 height 15
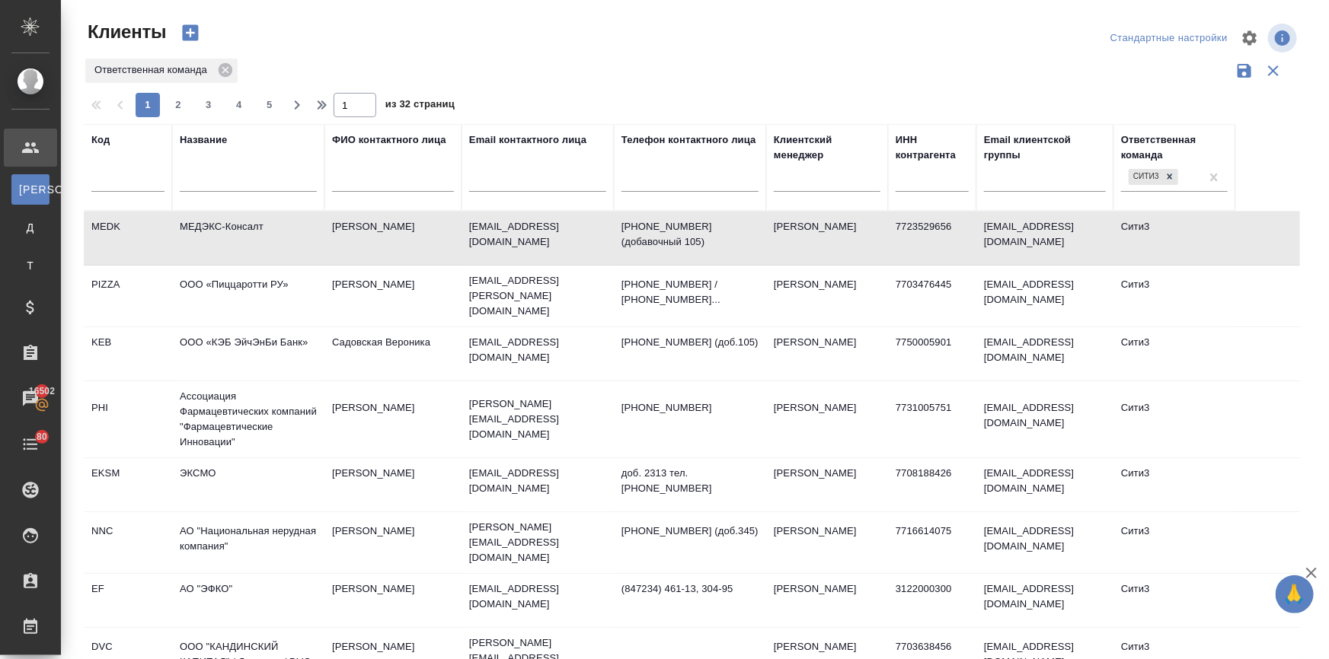
click at [215, 184] on input "text" at bounding box center [248, 182] width 137 height 19
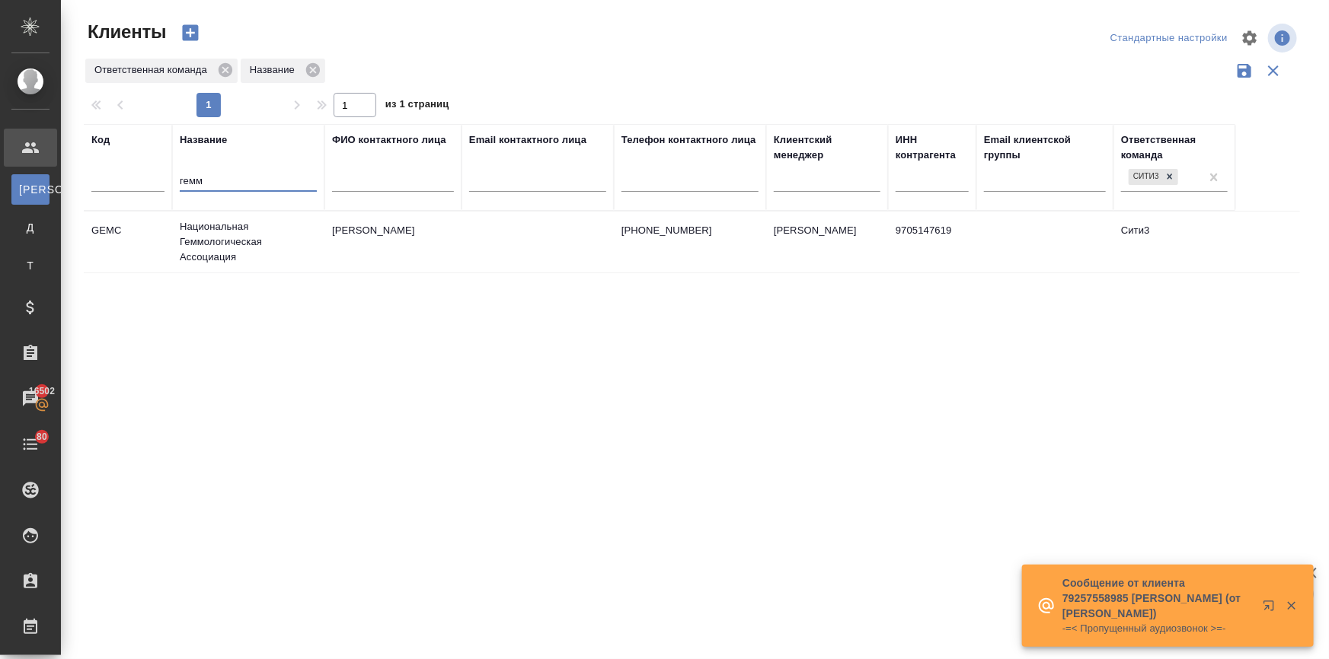
type input "гемм"
click at [216, 243] on td "Национальная Геммологическая Ассоциация" at bounding box center [248, 242] width 152 height 61
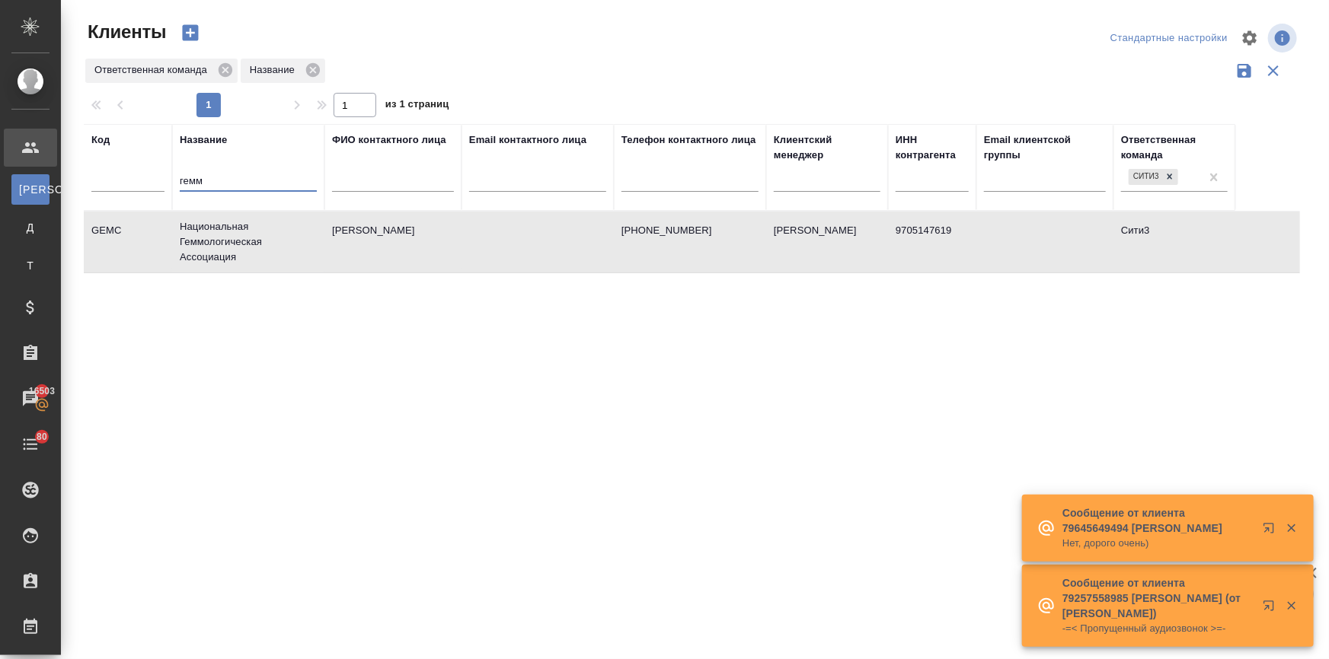
drag, startPoint x: 216, startPoint y: 178, endPoint x: 136, endPoint y: 187, distance: 81.2
click at [136, 187] on tr "Код Название гемм ФИО контактного лица Email контактного лица Телефон контактно…" at bounding box center [659, 167] width 1151 height 87
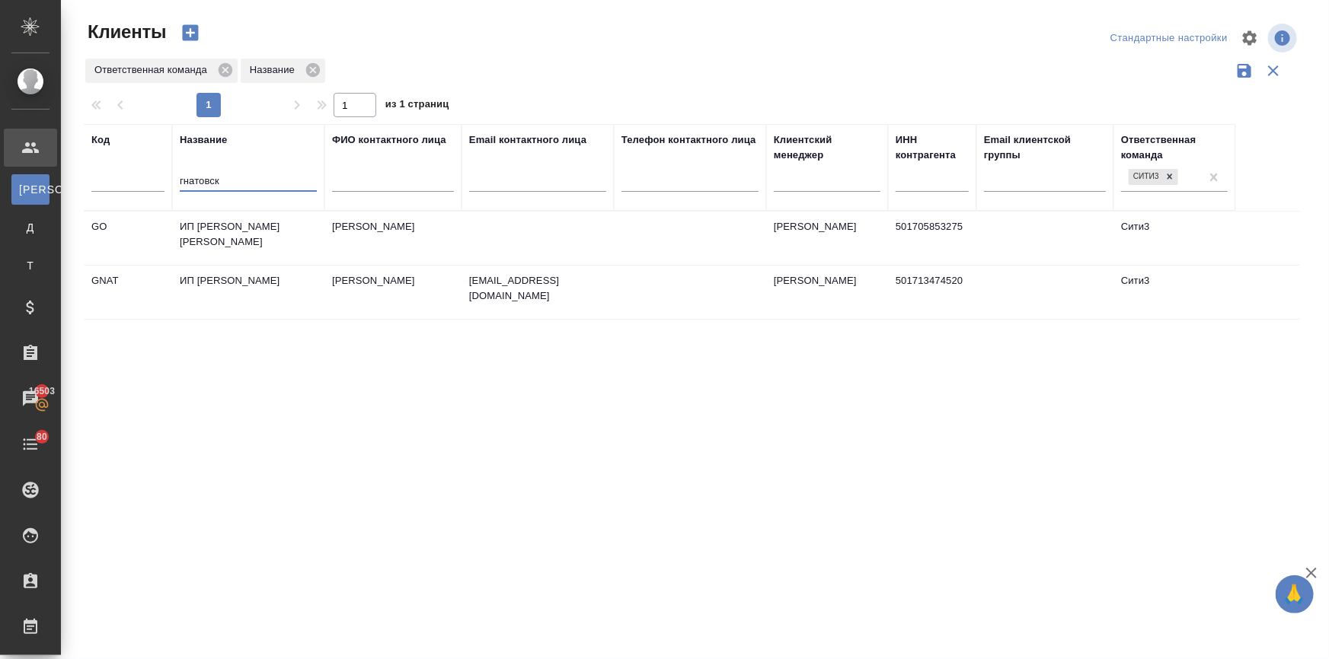
type input "гнатовск"
click at [230, 224] on td "ИП Гнатовская Ольга" at bounding box center [248, 238] width 152 height 53
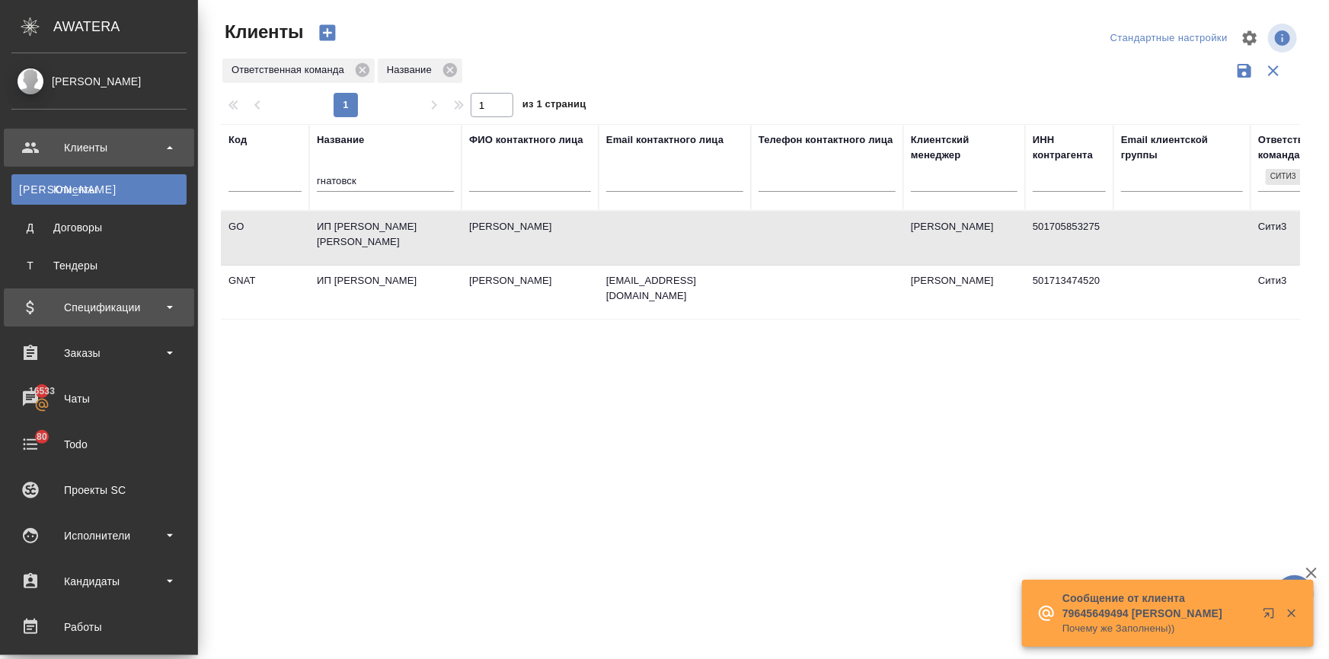
click at [68, 305] on div "Спецификации" at bounding box center [98, 307] width 175 height 23
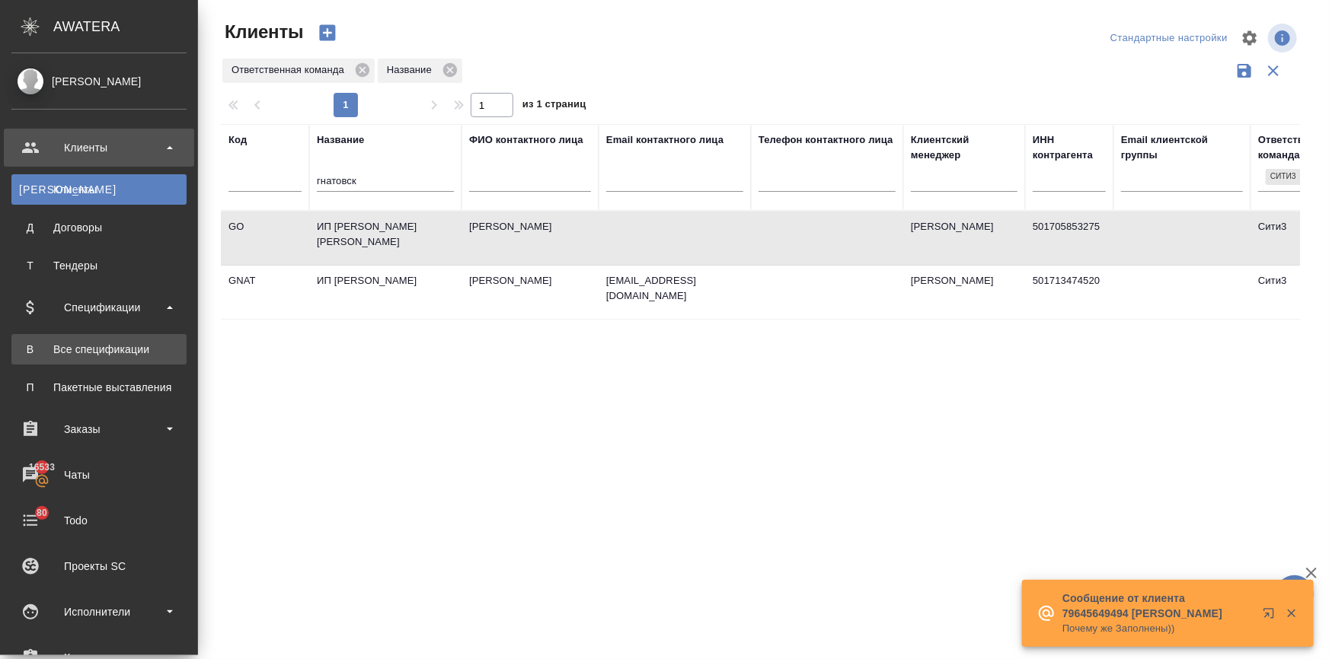
click at [69, 355] on div "Все спецификации" at bounding box center [99, 349] width 160 height 15
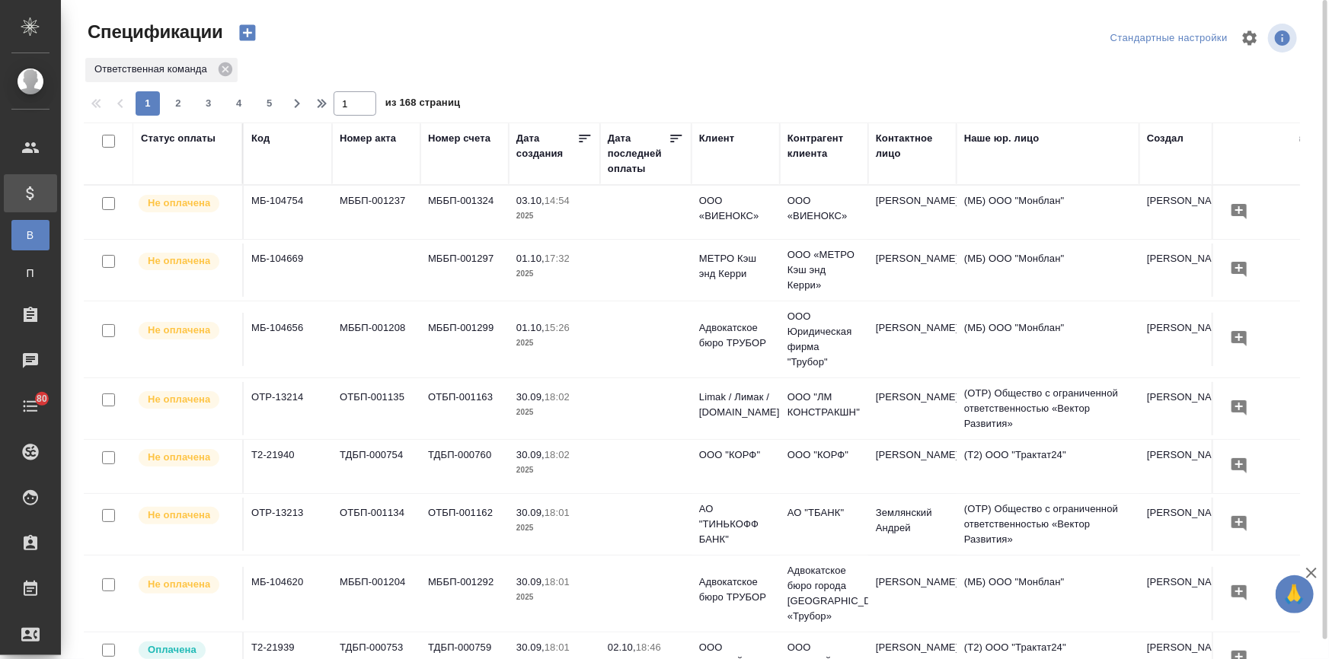
click at [204, 139] on div "Статус оплаты" at bounding box center [178, 138] width 75 height 15
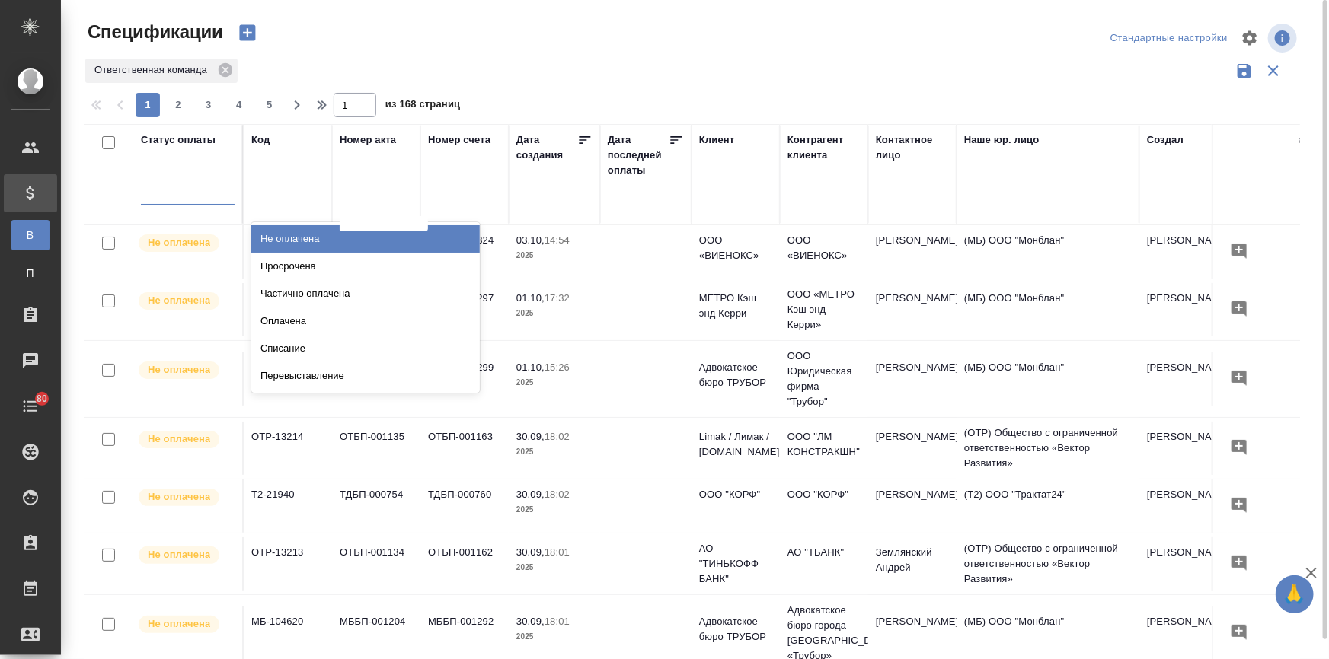
click at [193, 187] on div at bounding box center [188, 190] width 94 height 22
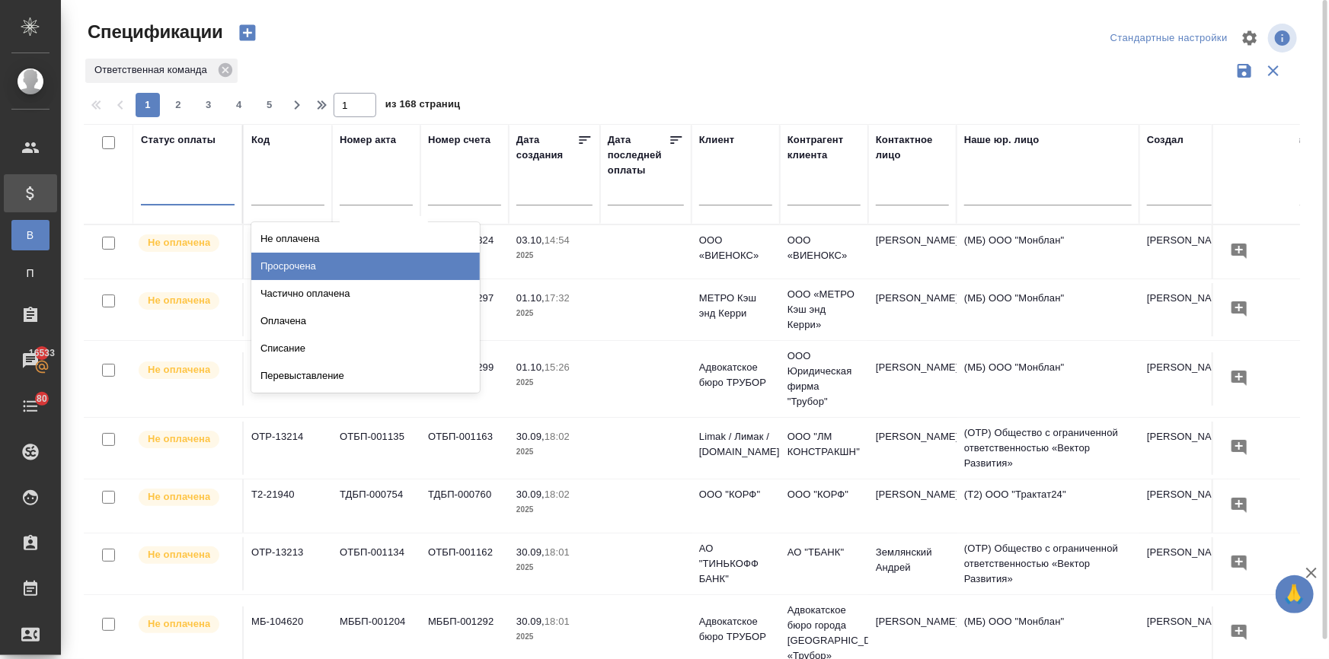
click at [302, 268] on div "Просрочена" at bounding box center [365, 266] width 228 height 27
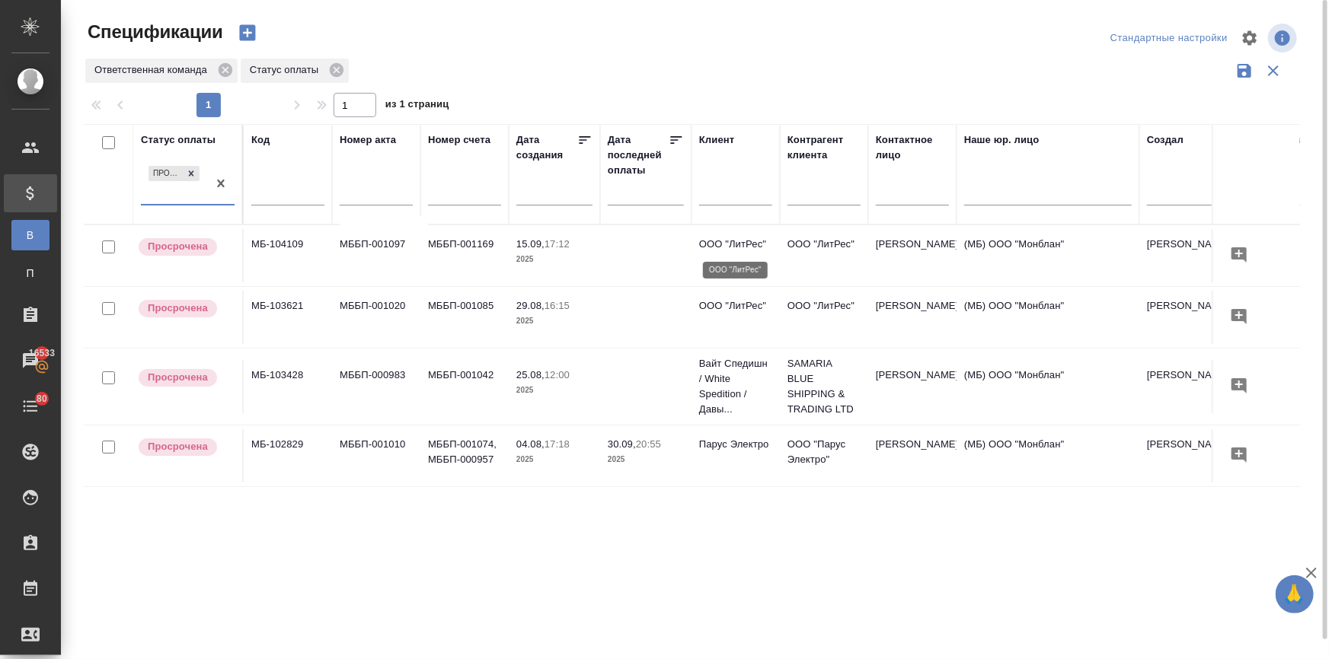
click at [723, 243] on p "ООО "ЛитРес"" at bounding box center [735, 244] width 73 height 15
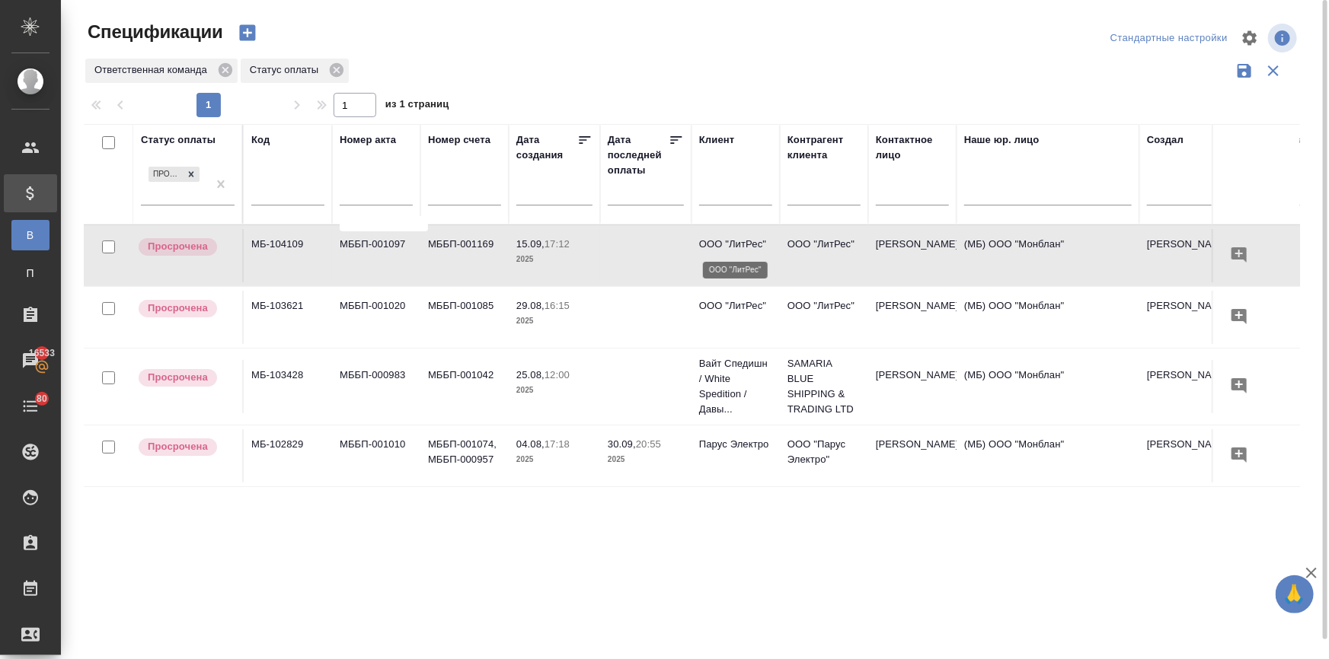
click at [723, 243] on p "ООО "ЛитРес"" at bounding box center [735, 244] width 73 height 15
click at [738, 288] on tr "Просрочена МБ-103621 МББП-001020 МББП-001085 29.08, 16:15 2025 ООО "ЛитРес" ООО…" at bounding box center [1072, 317] width 1977 height 62
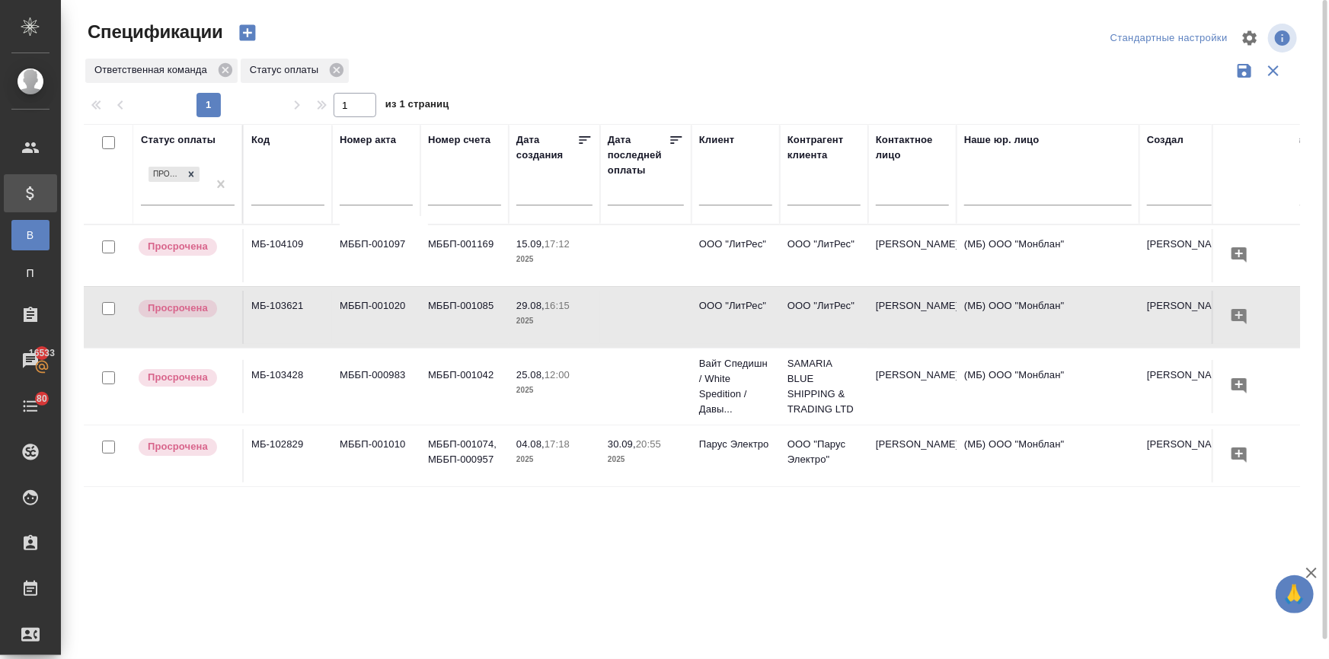
click at [738, 295] on td "ООО "ЛитРес"" at bounding box center [735, 317] width 88 height 53
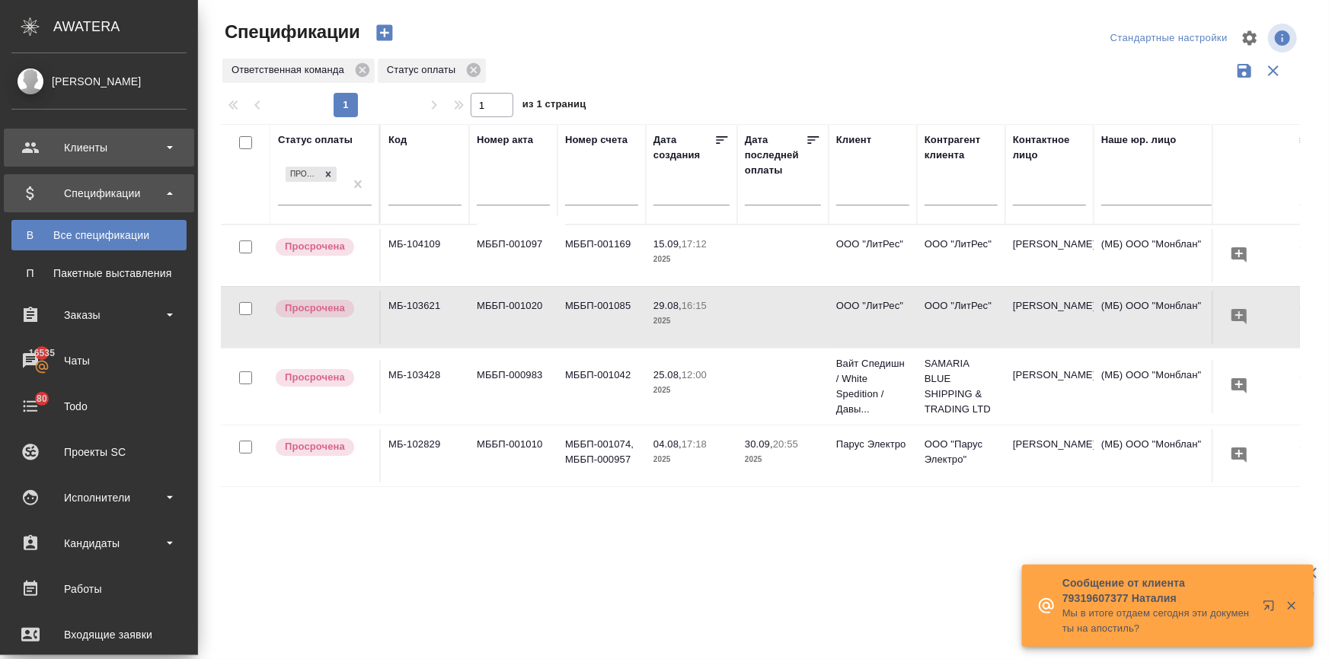
click at [31, 143] on div "Клиенты" at bounding box center [98, 147] width 175 height 23
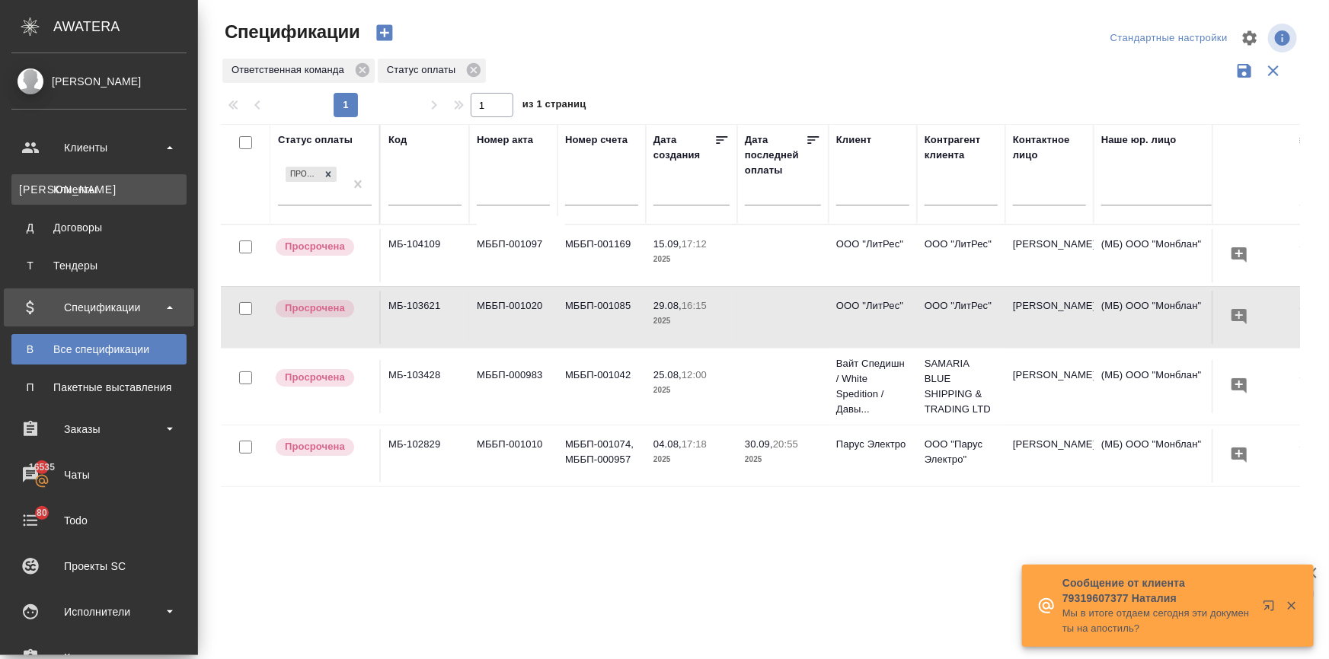
click at [53, 190] on div "Клиенты" at bounding box center [99, 189] width 160 height 15
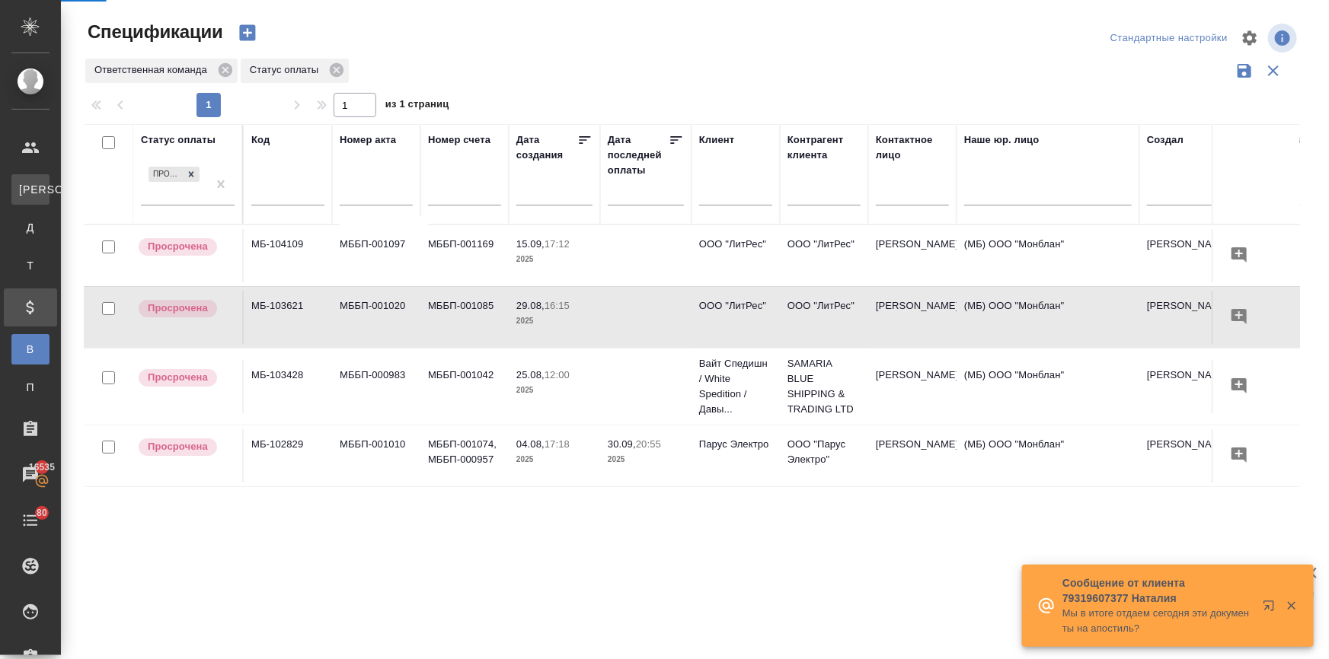
select select "RU"
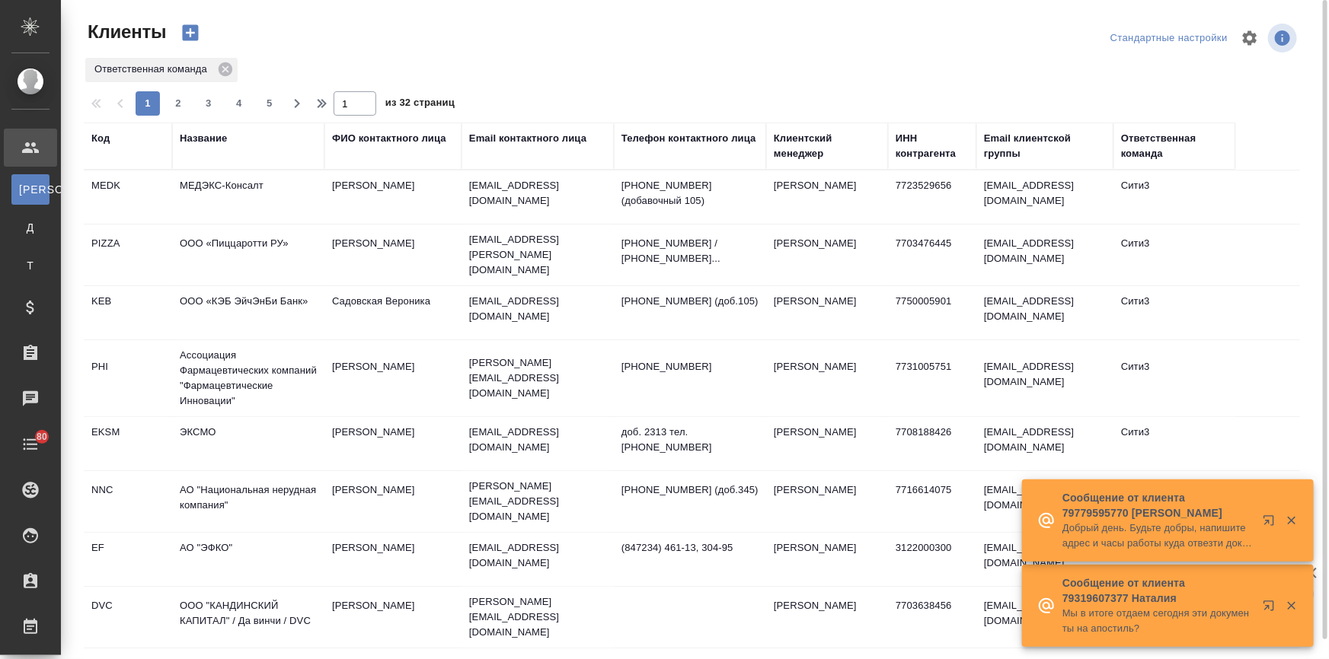
click at [210, 185] on td "МЕДЭКС-Консалт" at bounding box center [248, 197] width 152 height 53
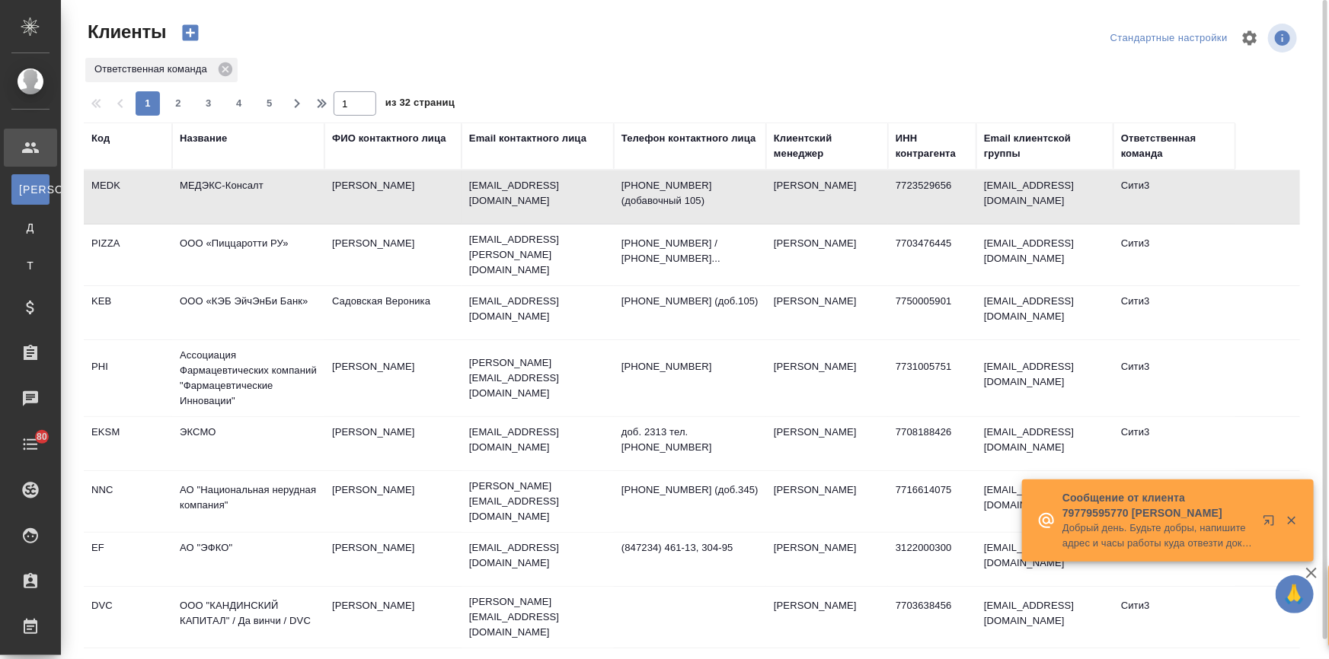
click at [210, 185] on td "МЕДЭКС-Консалт" at bounding box center [248, 197] width 152 height 53
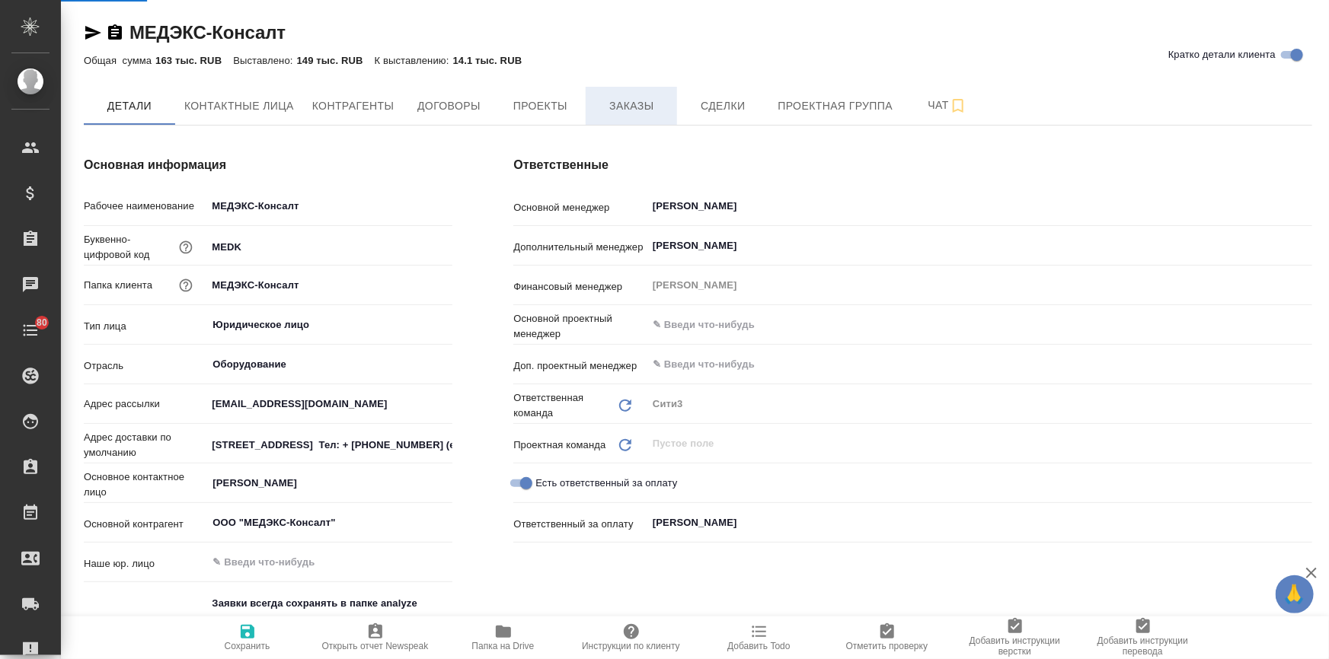
click at [628, 107] on span "Заказы" at bounding box center [631, 106] width 73 height 19
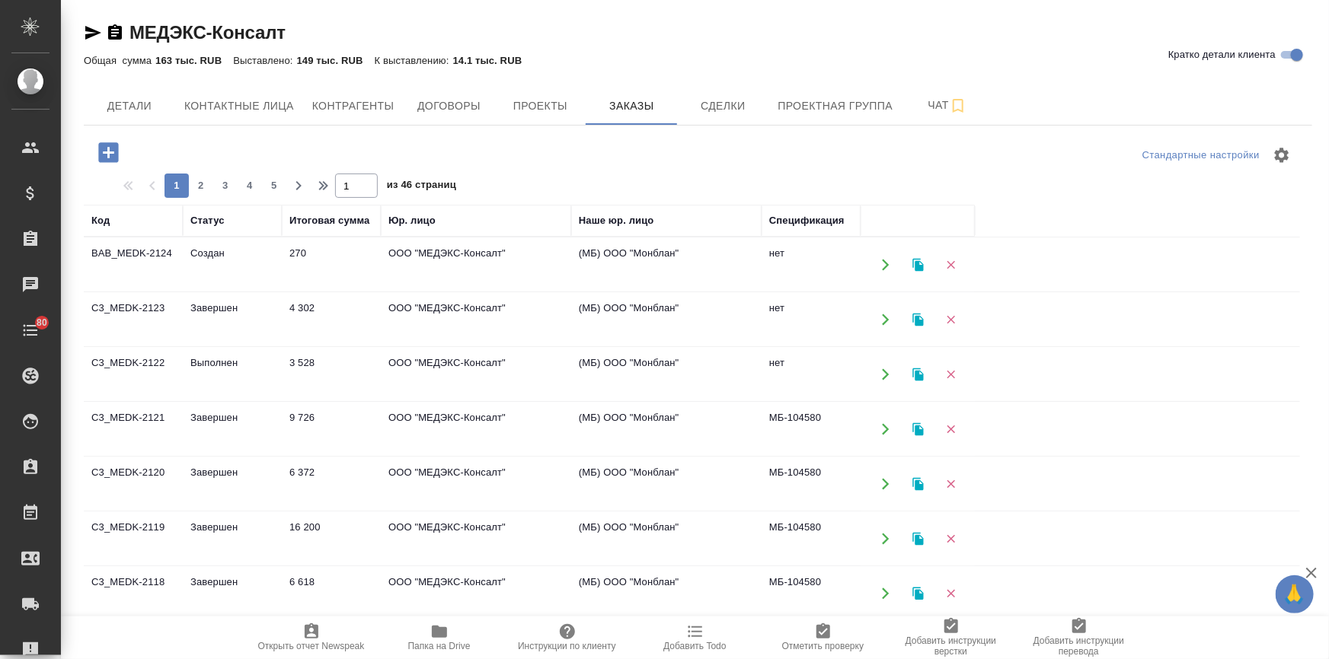
click at [218, 248] on td "Создан" at bounding box center [232, 264] width 99 height 53
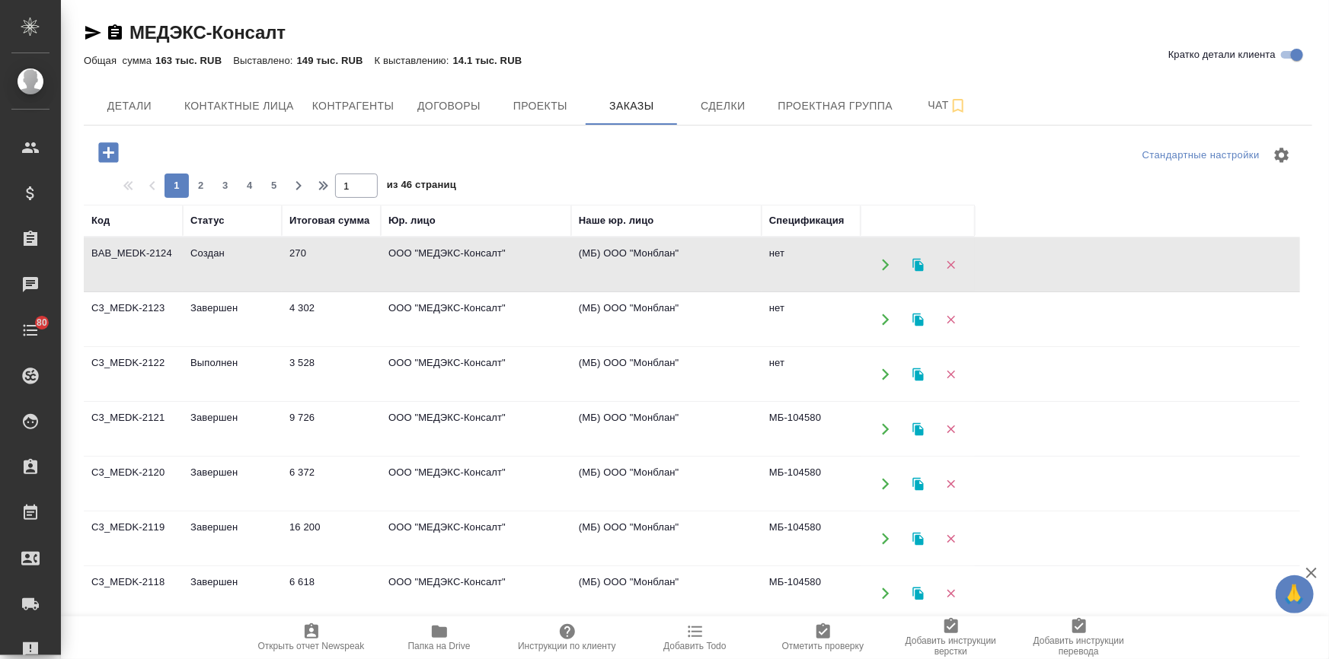
click at [218, 248] on td "Создан" at bounding box center [232, 264] width 99 height 53
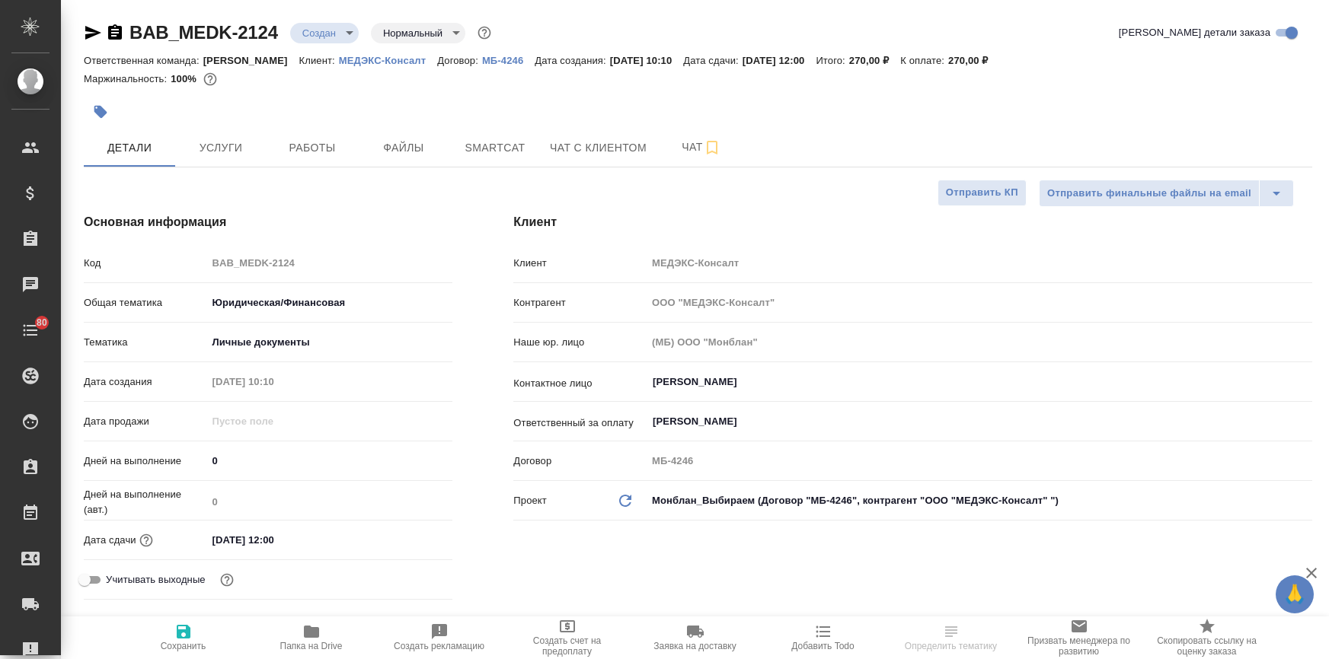
select select "RU"
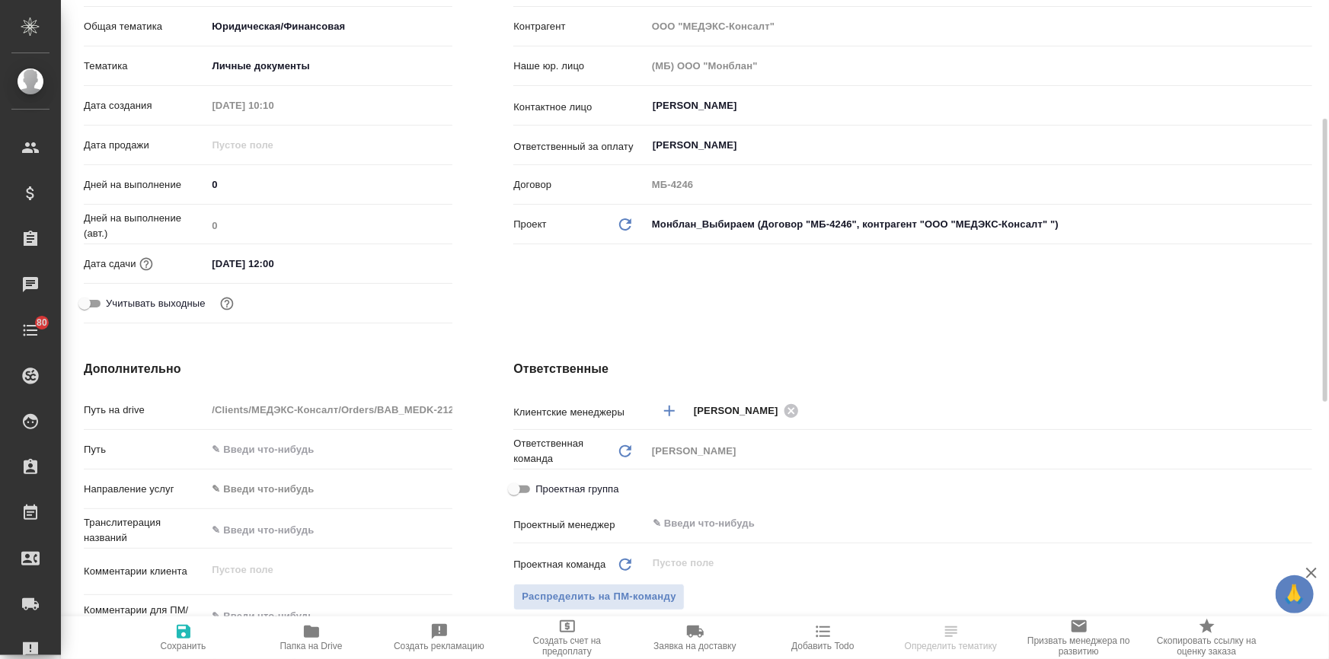
click at [618, 452] on icon "Обновить" at bounding box center [625, 451] width 18 height 18
type input "c3"
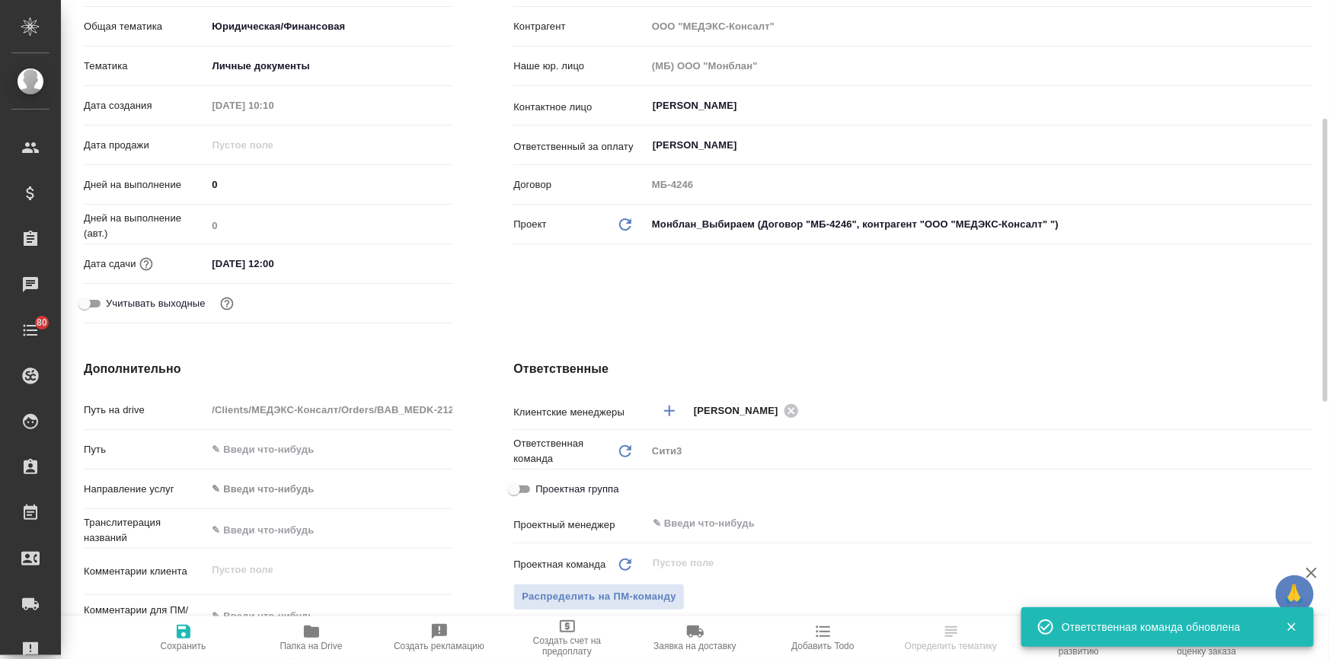
click at [184, 636] on icon "button" at bounding box center [183, 632] width 18 height 18
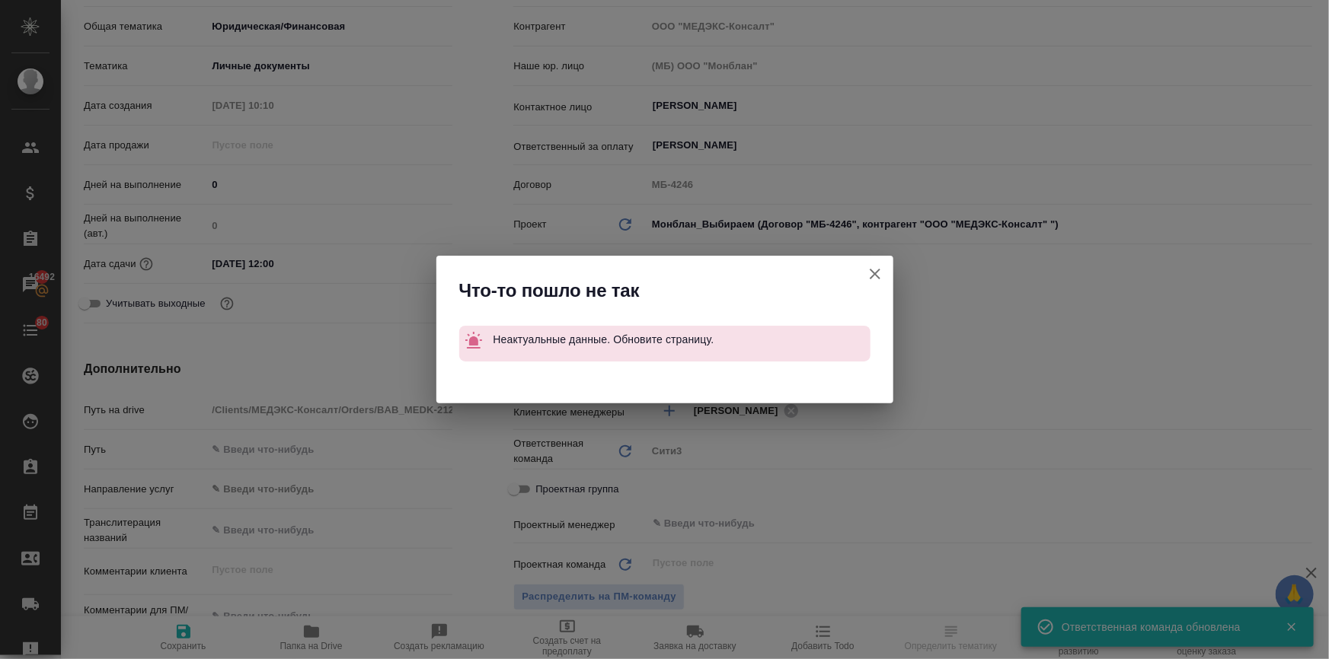
click at [870, 274] on icon "button" at bounding box center [875, 274] width 18 height 18
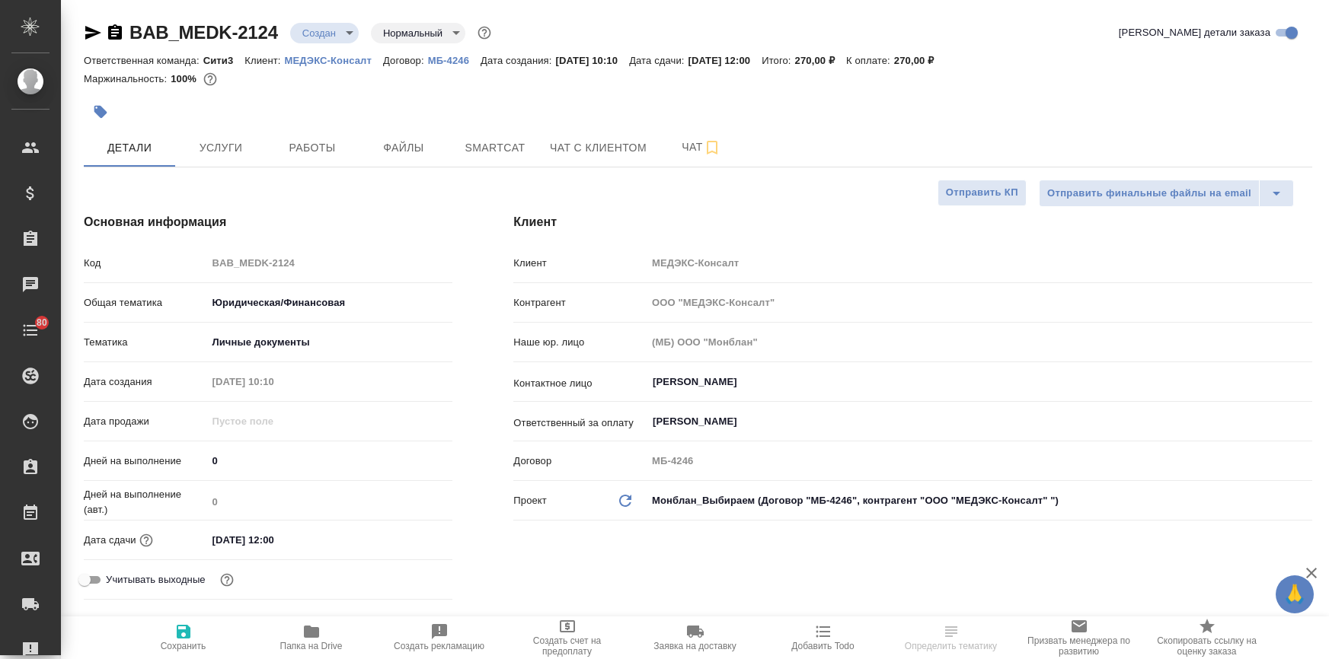
select select "RU"
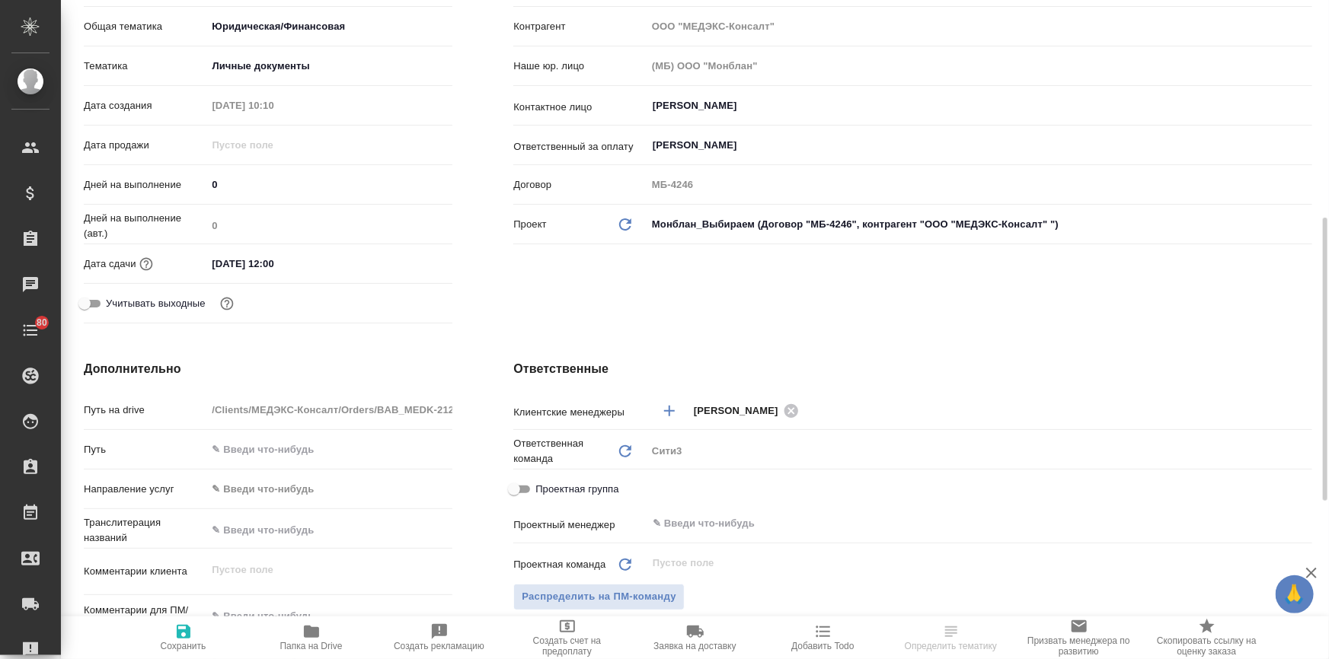
scroll to position [346, 0]
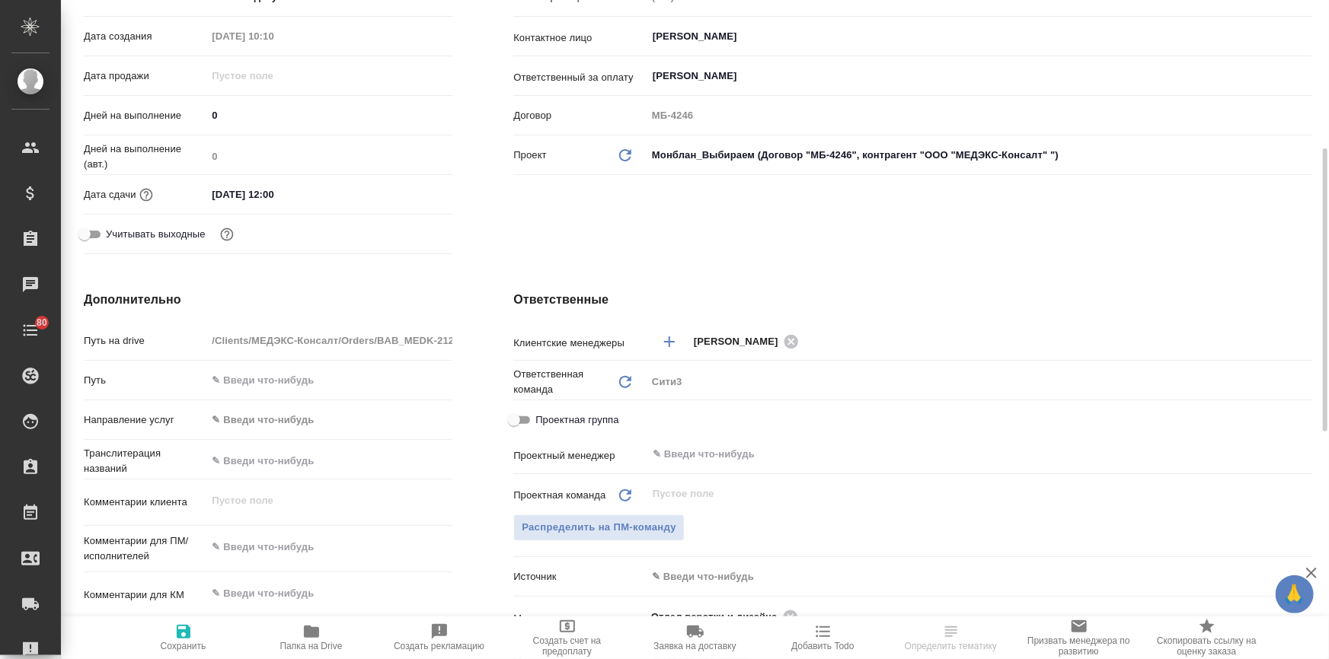
click at [619, 380] on icon at bounding box center [625, 382] width 12 height 12
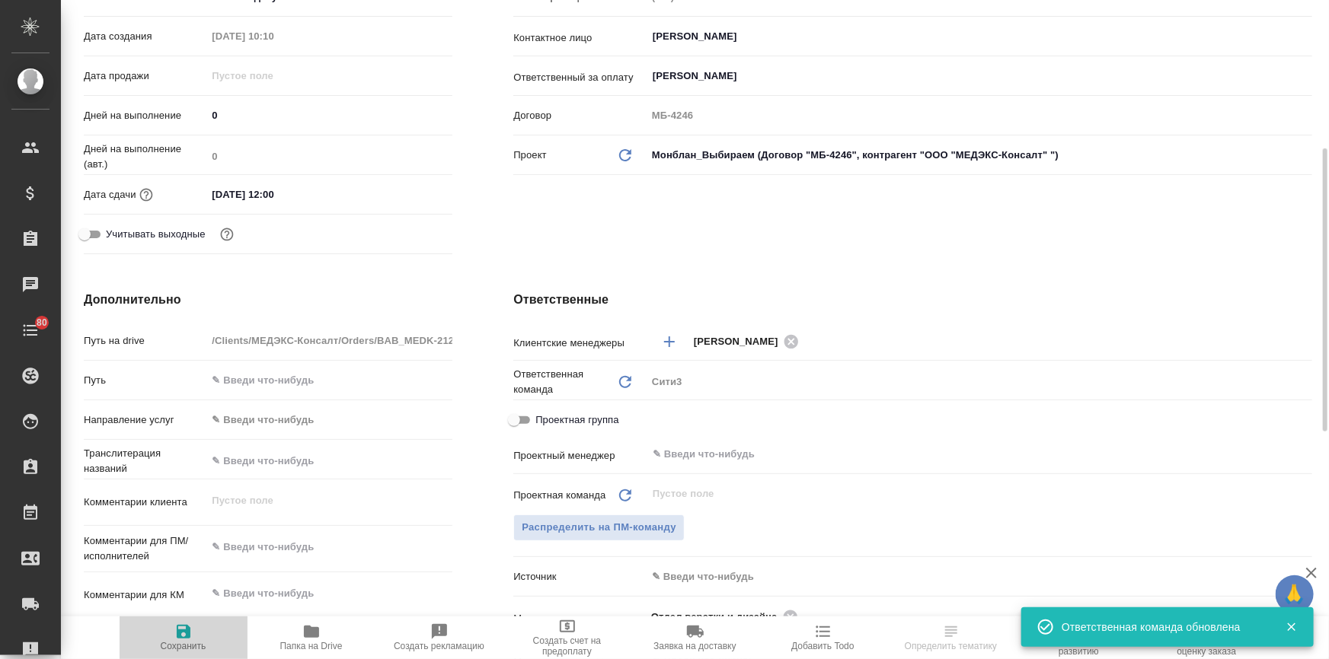
click at [192, 633] on span "Сохранить" at bounding box center [184, 637] width 110 height 29
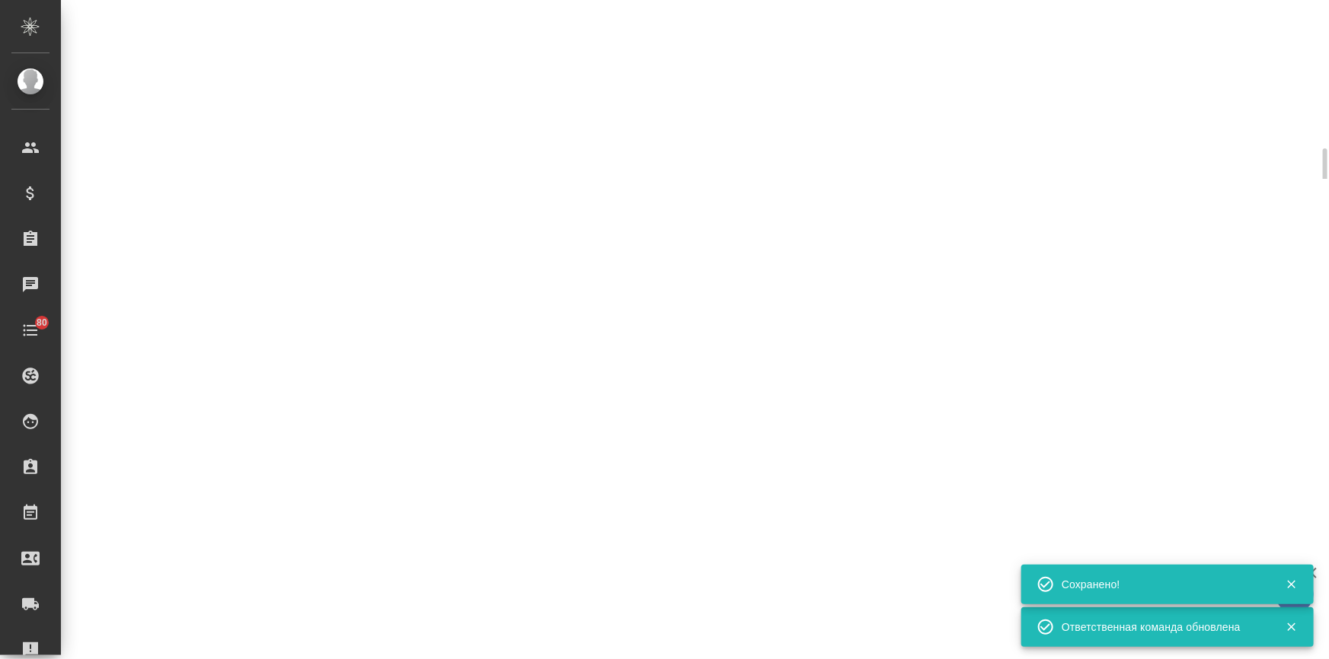
select select "RU"
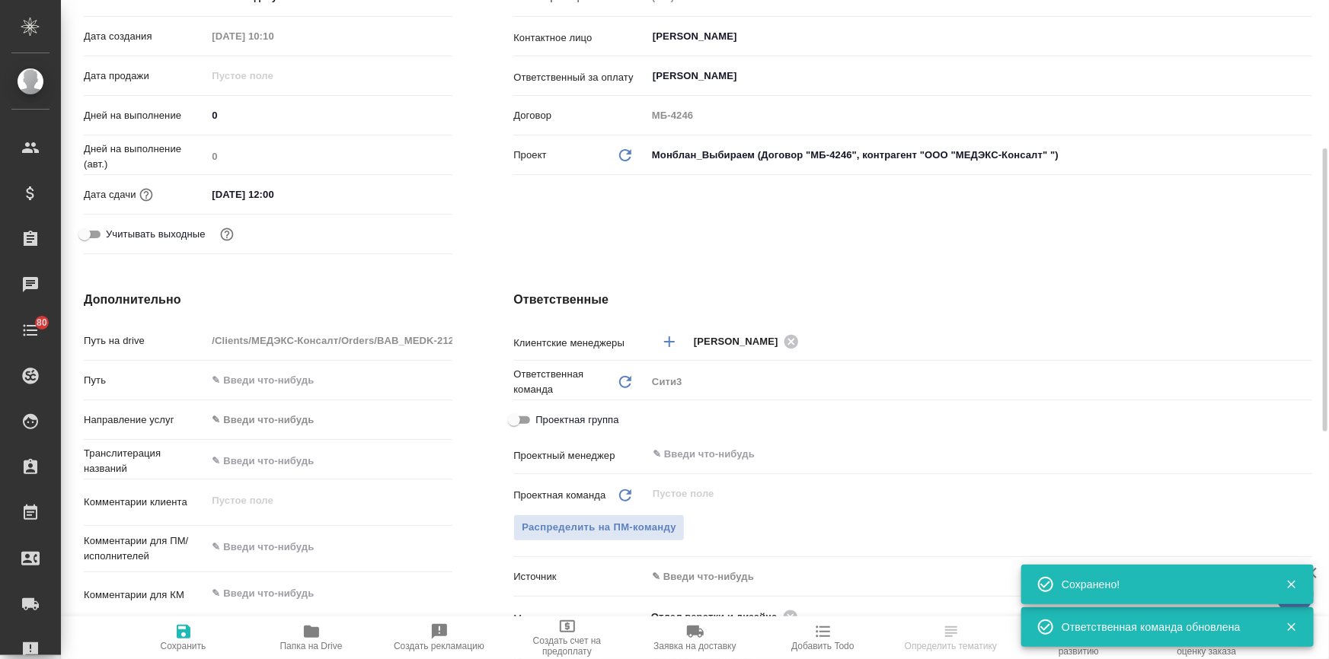
type textarea "x"
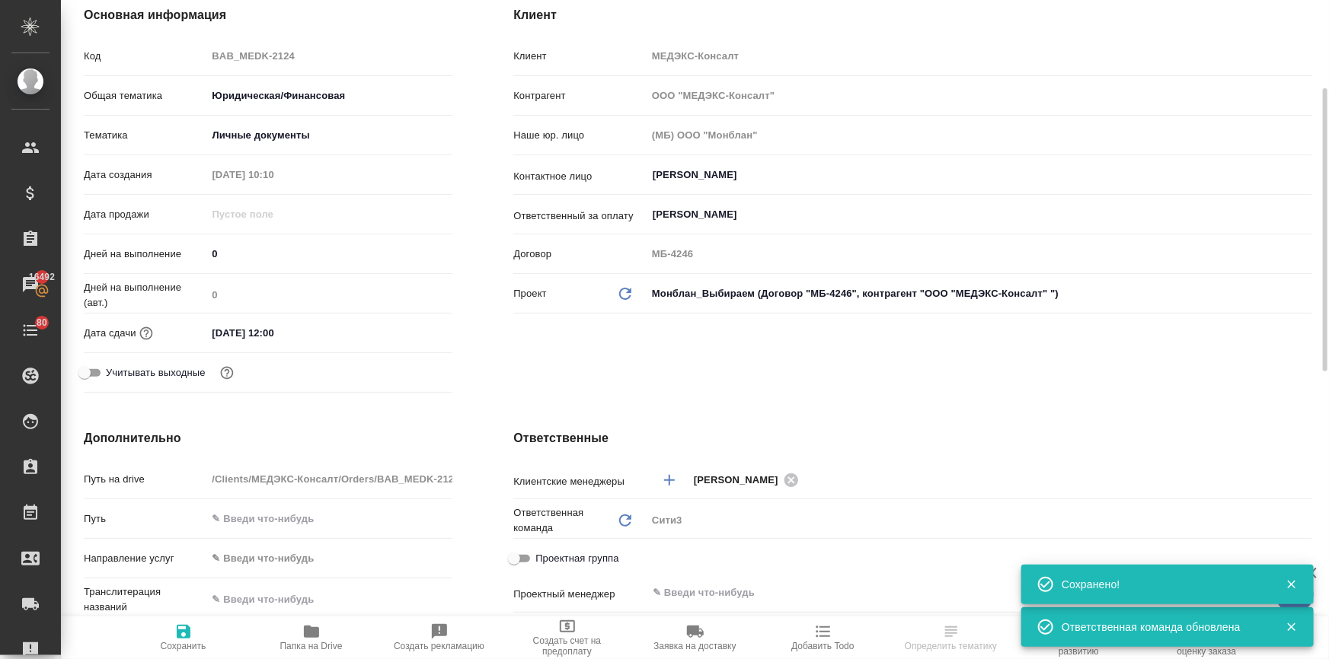
scroll to position [0, 0]
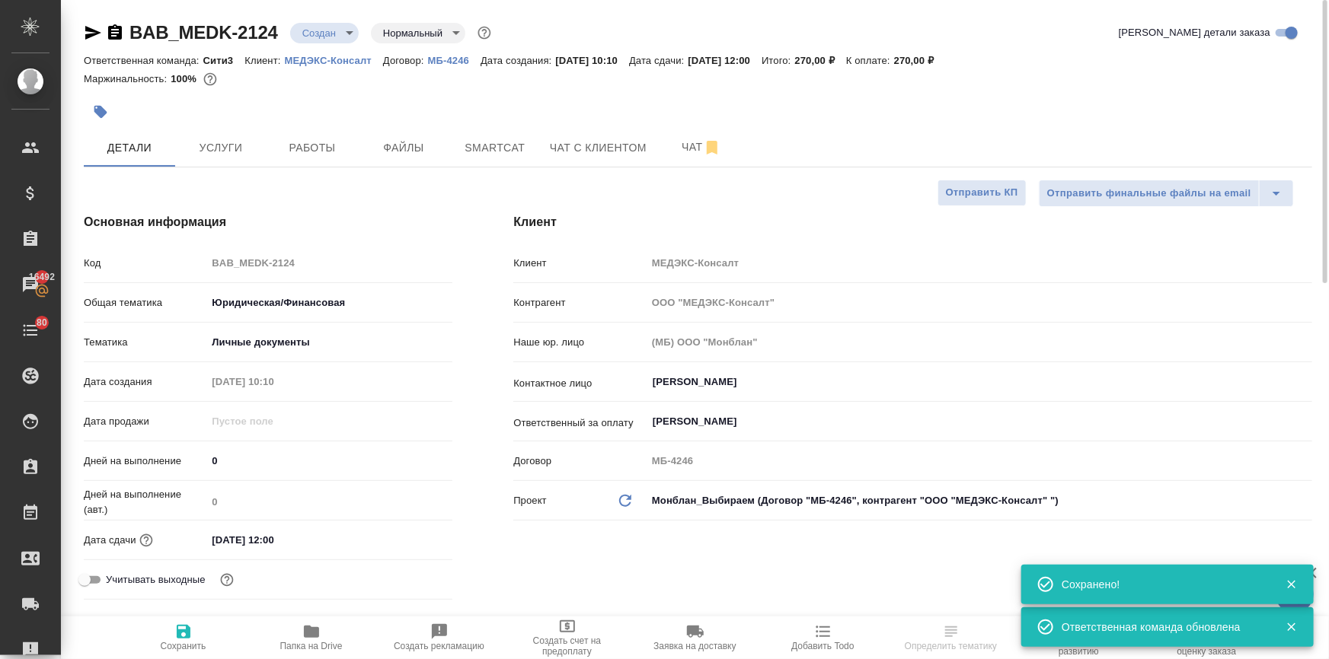
select select "RU"
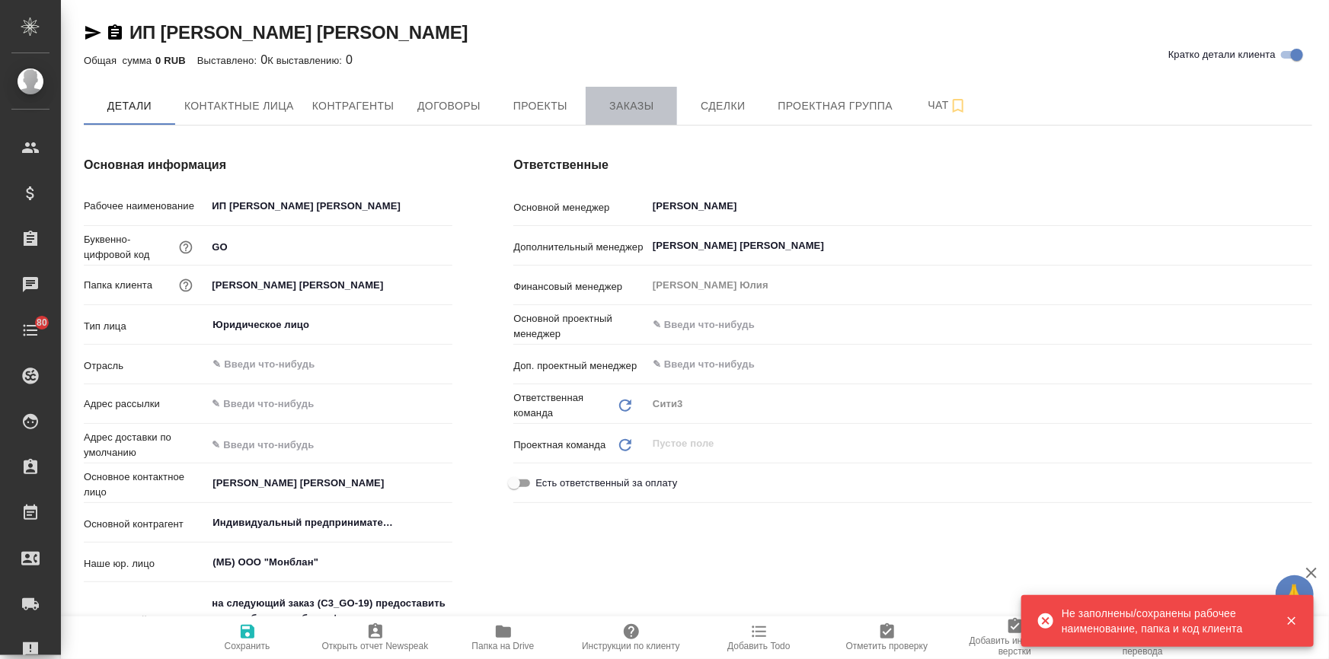
click at [610, 107] on span "Заказы" at bounding box center [631, 106] width 73 height 19
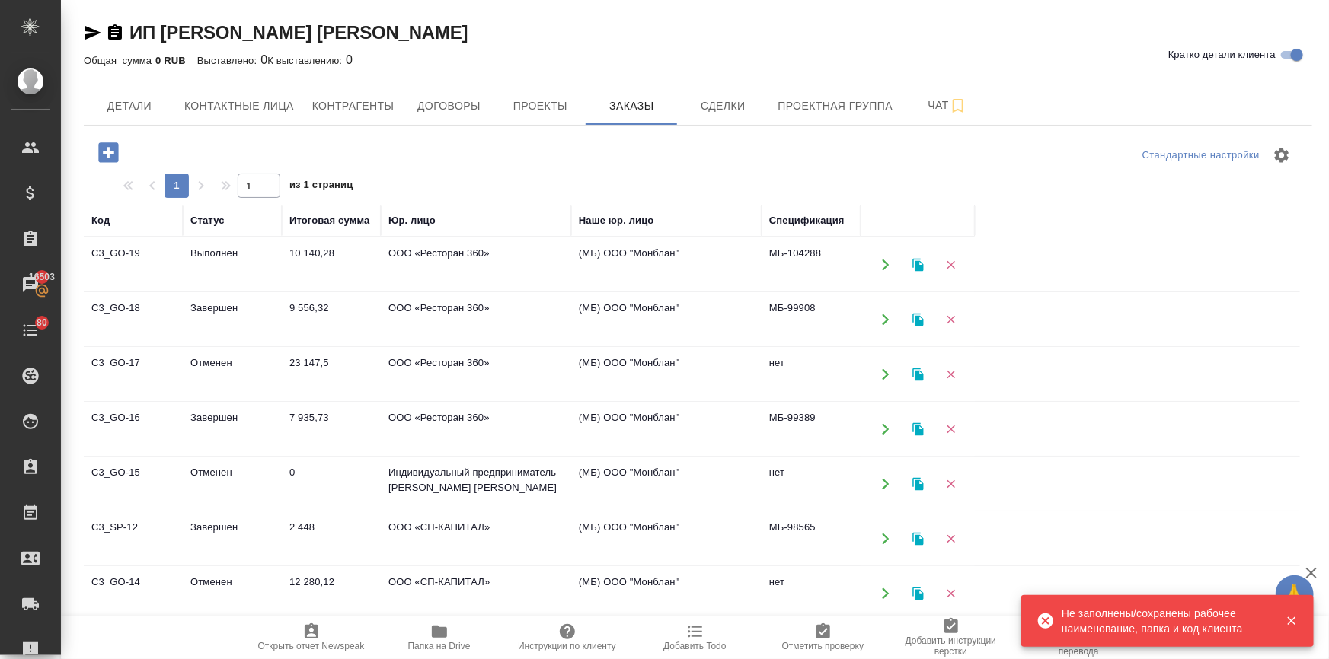
click at [302, 255] on td "10 140,28" at bounding box center [331, 264] width 99 height 53
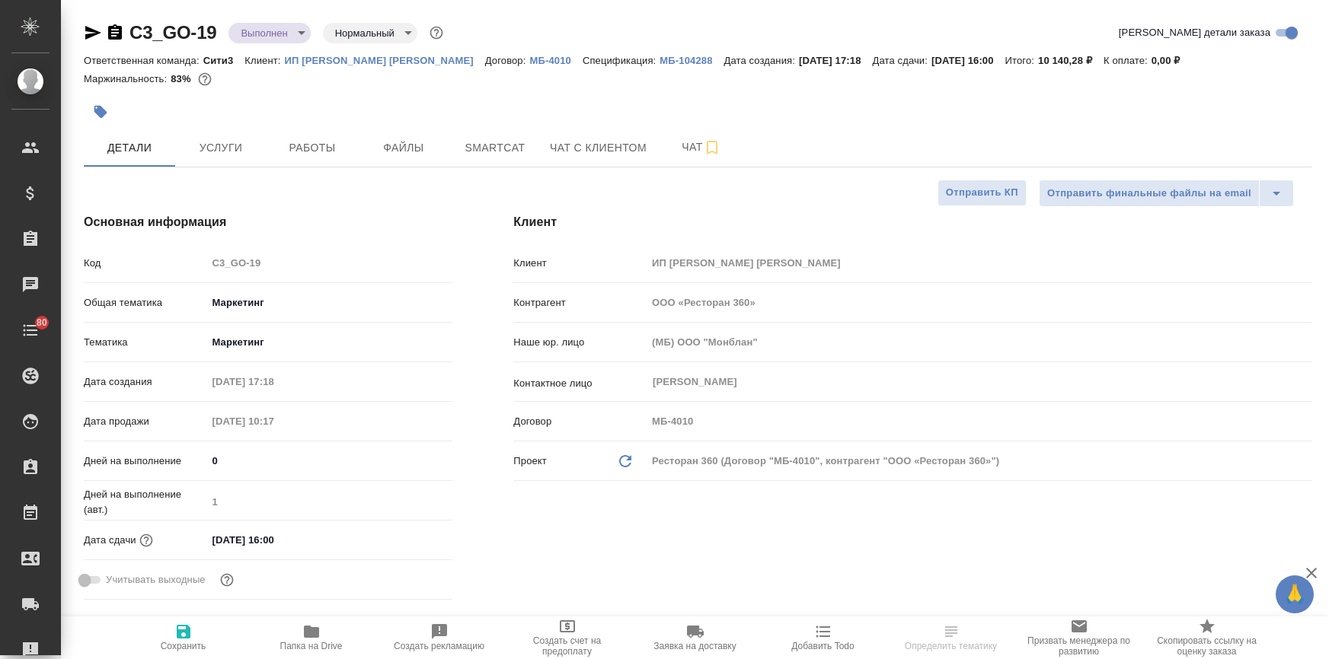
select select "RU"
click at [84, 32] on icon "button" at bounding box center [93, 33] width 18 height 18
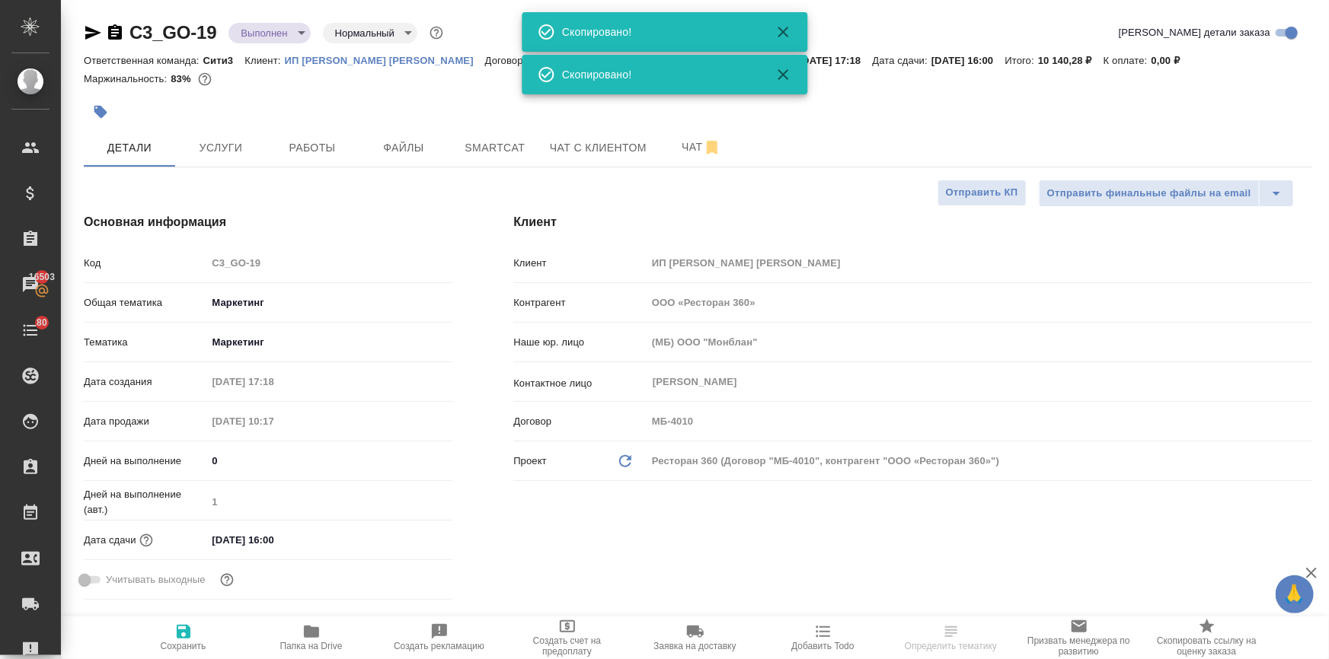
click at [84, 32] on icon "button" at bounding box center [93, 33] width 18 height 18
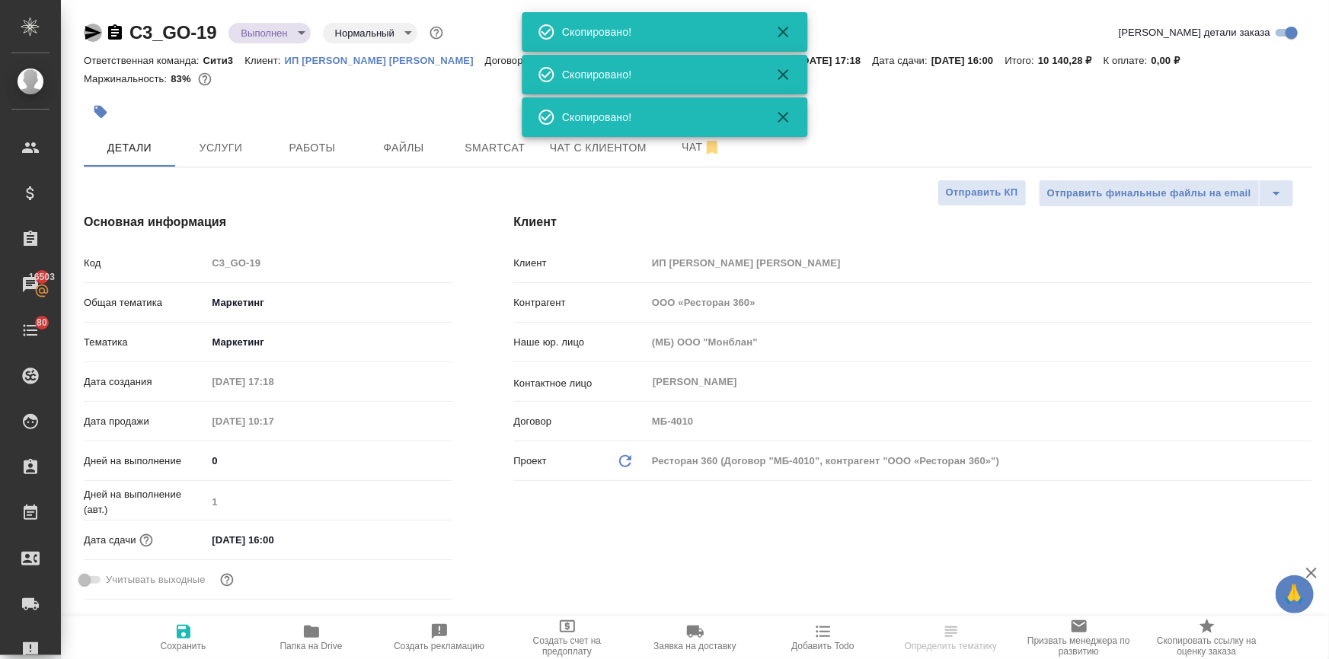
click at [84, 32] on icon "button" at bounding box center [93, 33] width 18 height 18
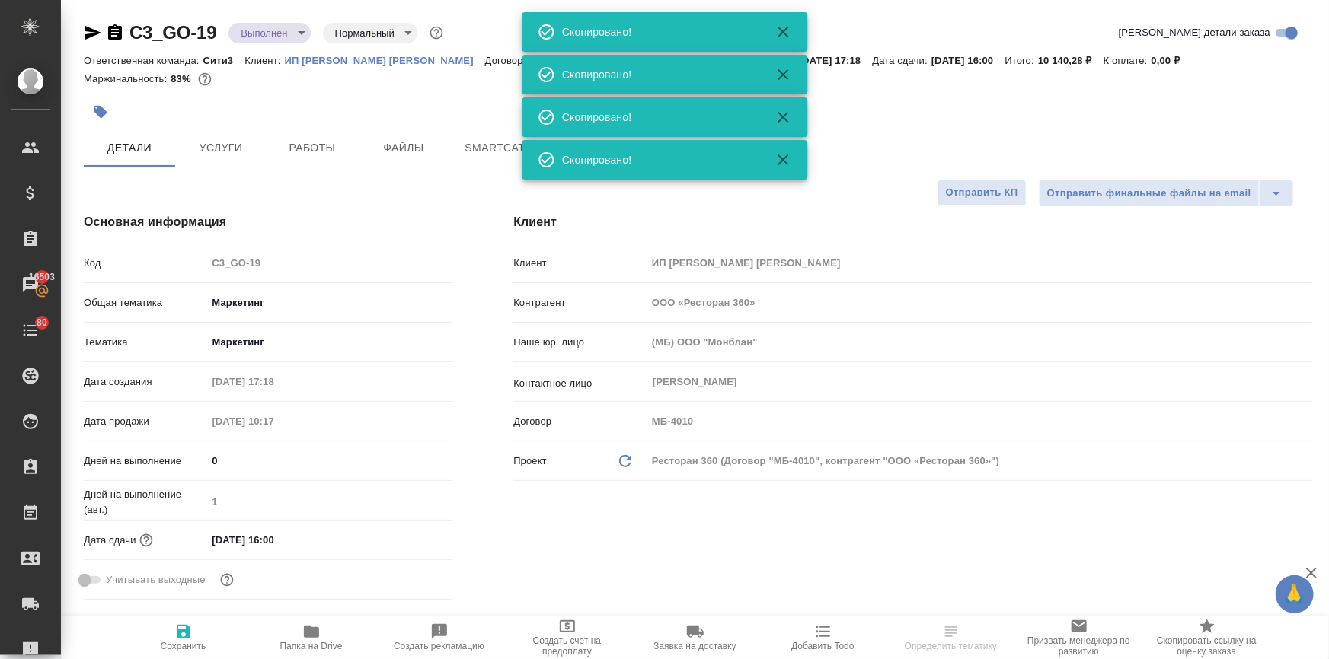
select select "RU"
type textarea "x"
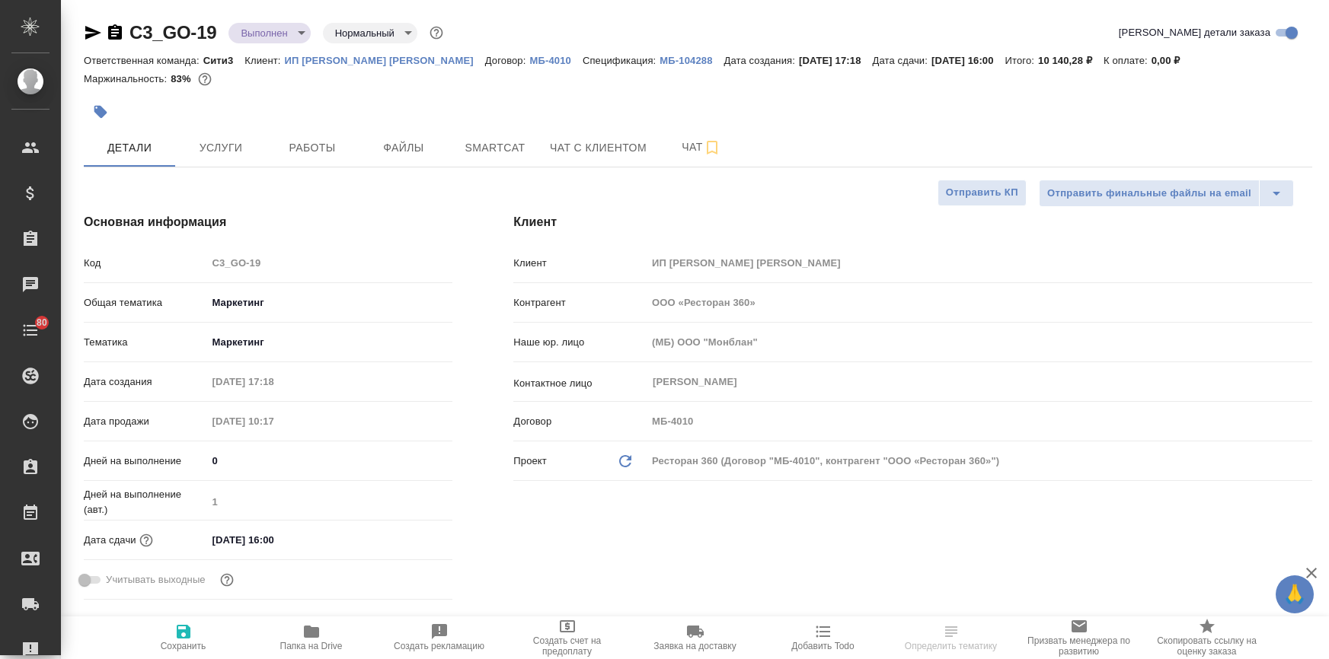
select select "RU"
type textarea "x"
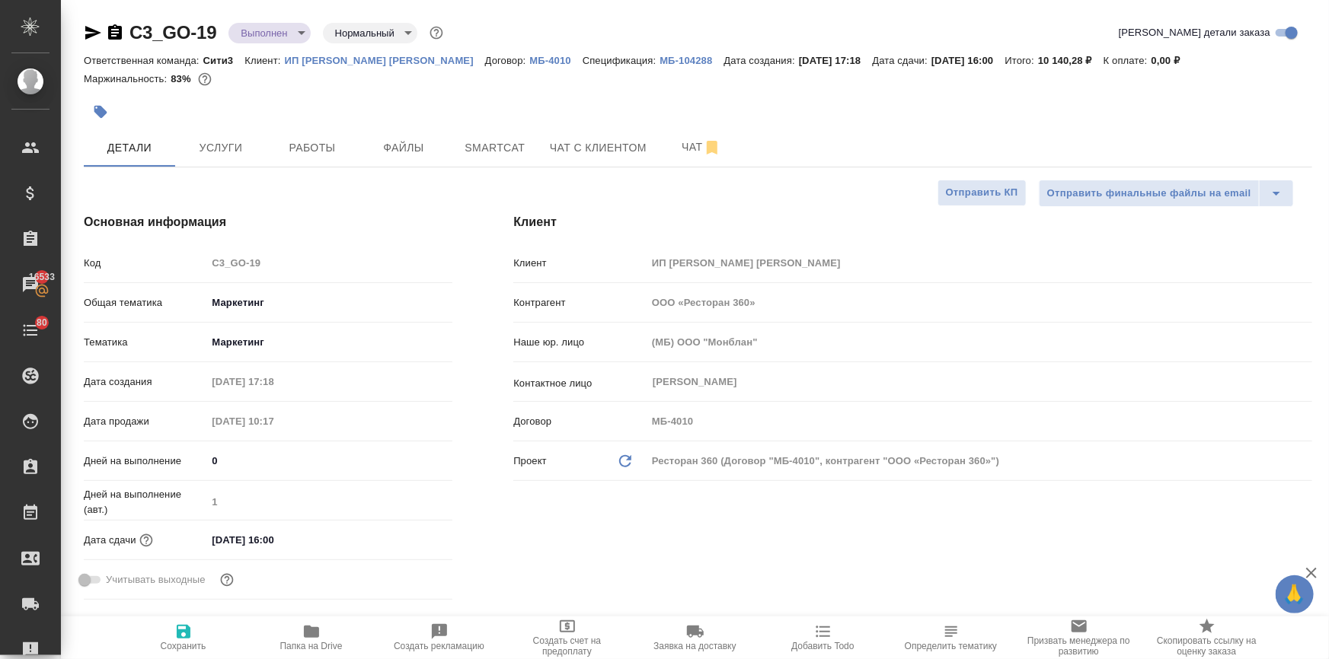
type textarea "x"
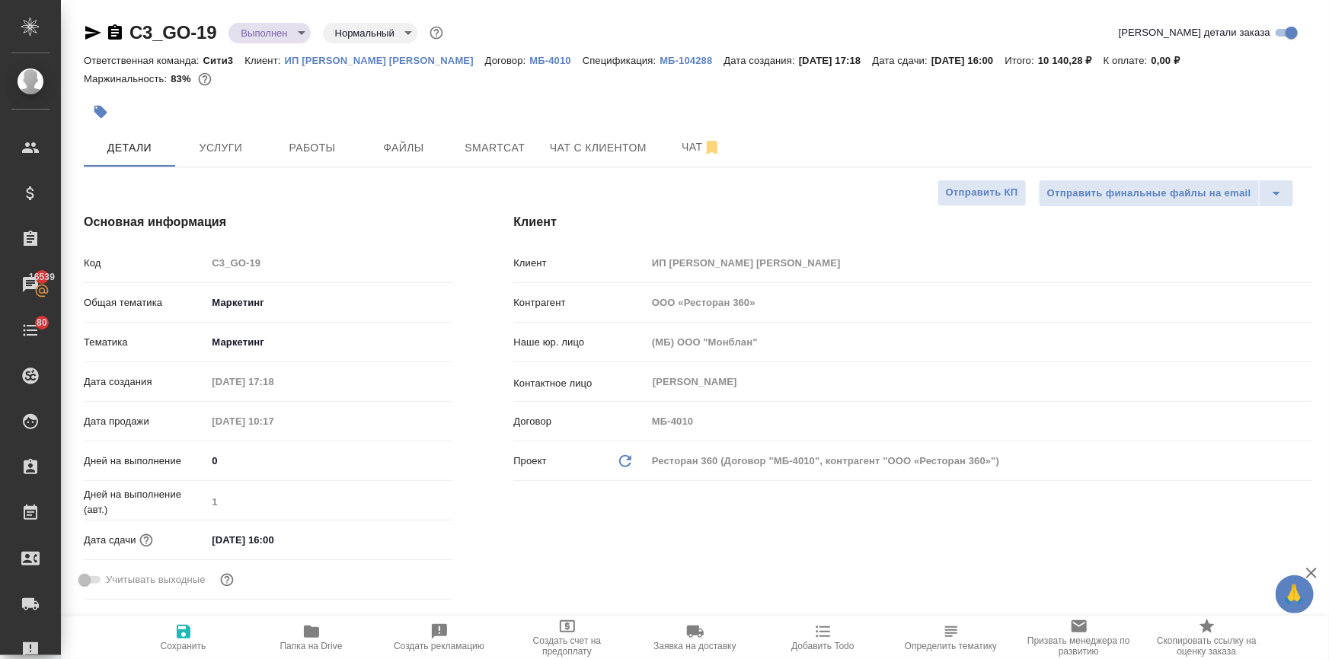
type textarea "x"
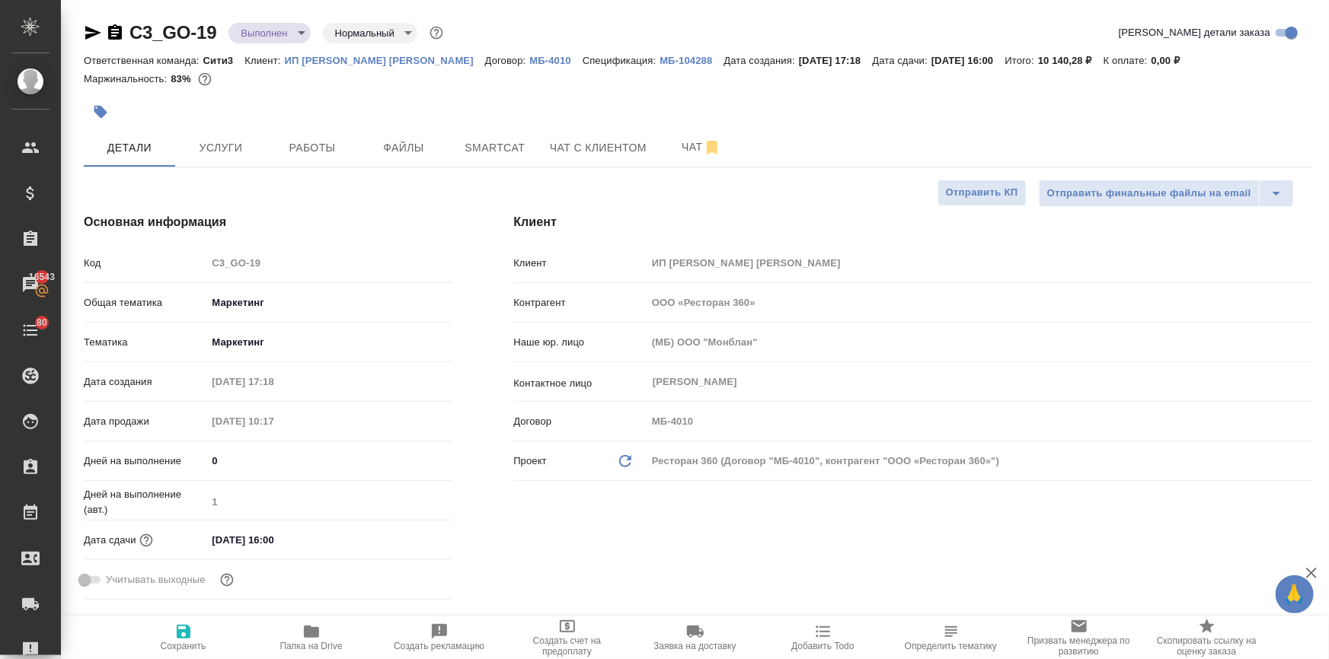
type textarea "x"
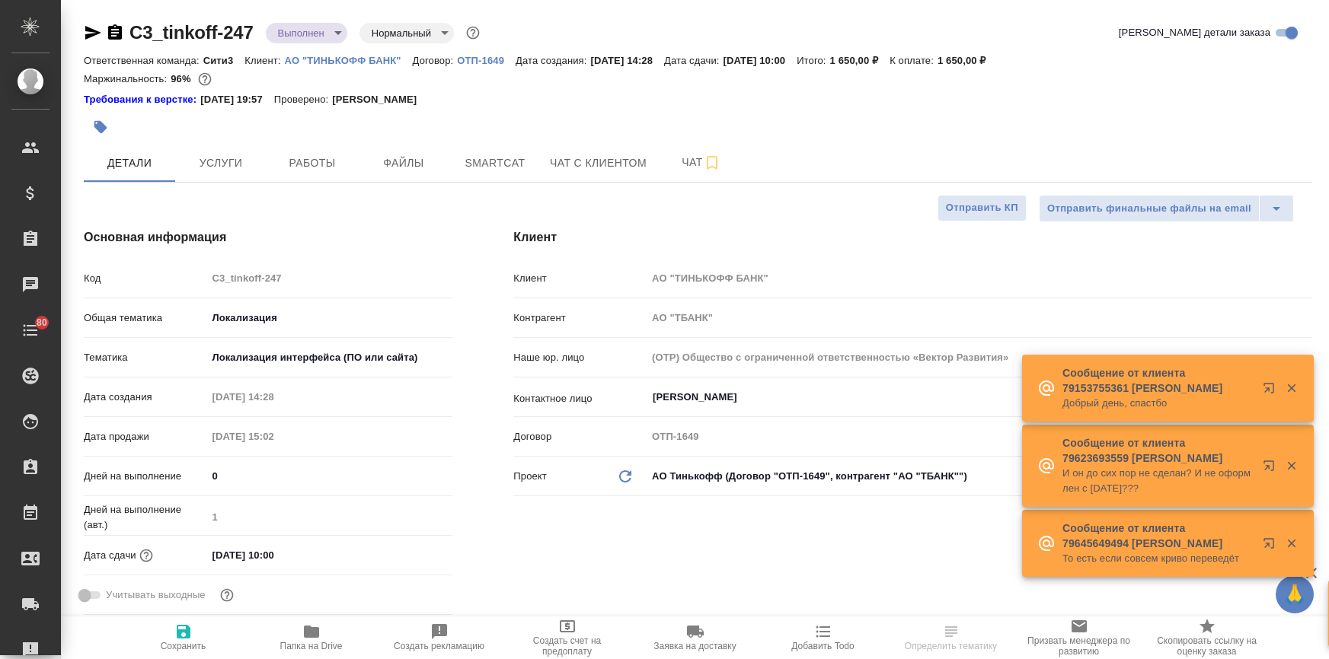
select select "RU"
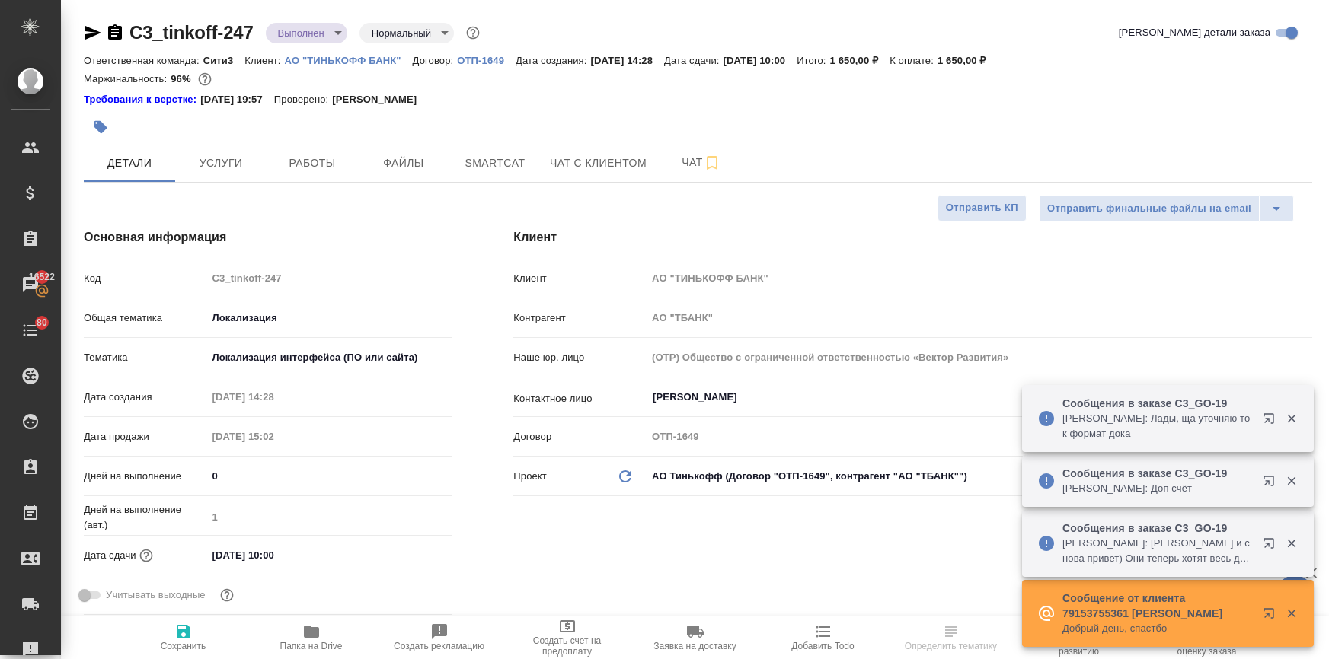
select select "RU"
type textarea "x"
click at [296, 168] on span "Работы" at bounding box center [312, 163] width 73 height 19
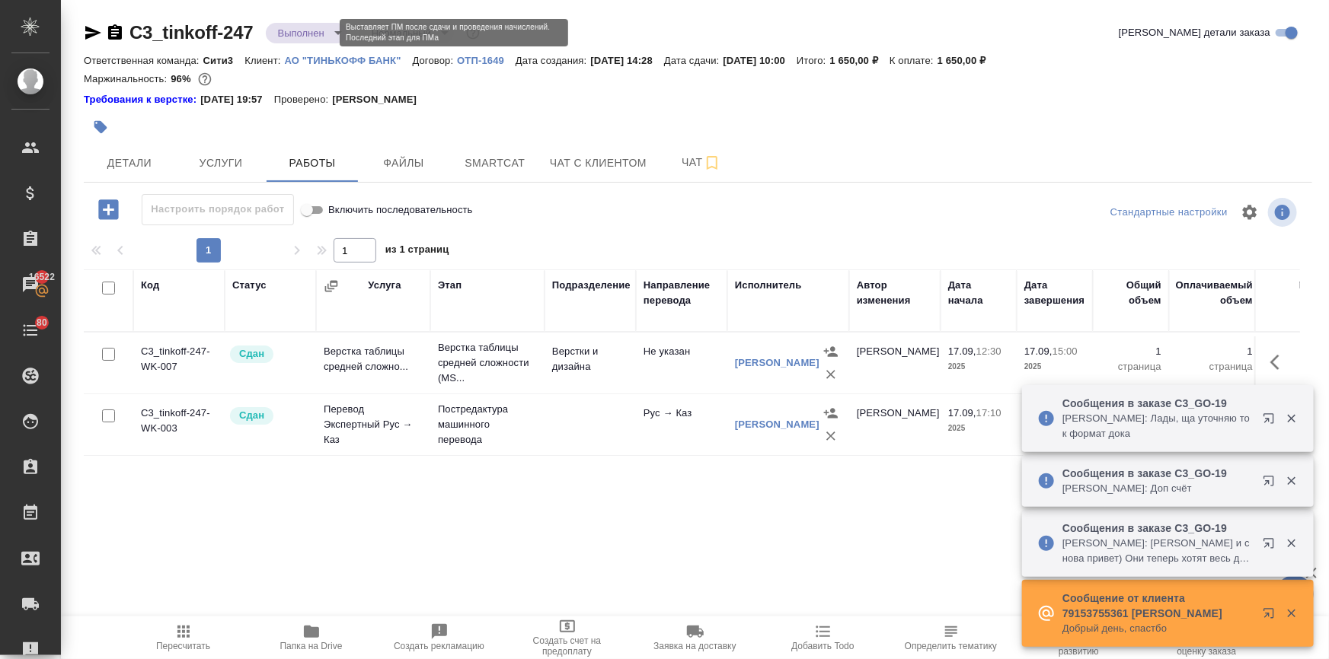
click at [320, 33] on body "🙏 .cls-1 fill:#fff; AWATERA Ilina Ekaterina Клиенты Спецификации Заказы 16522 Ч…" at bounding box center [664, 391] width 1329 height 782
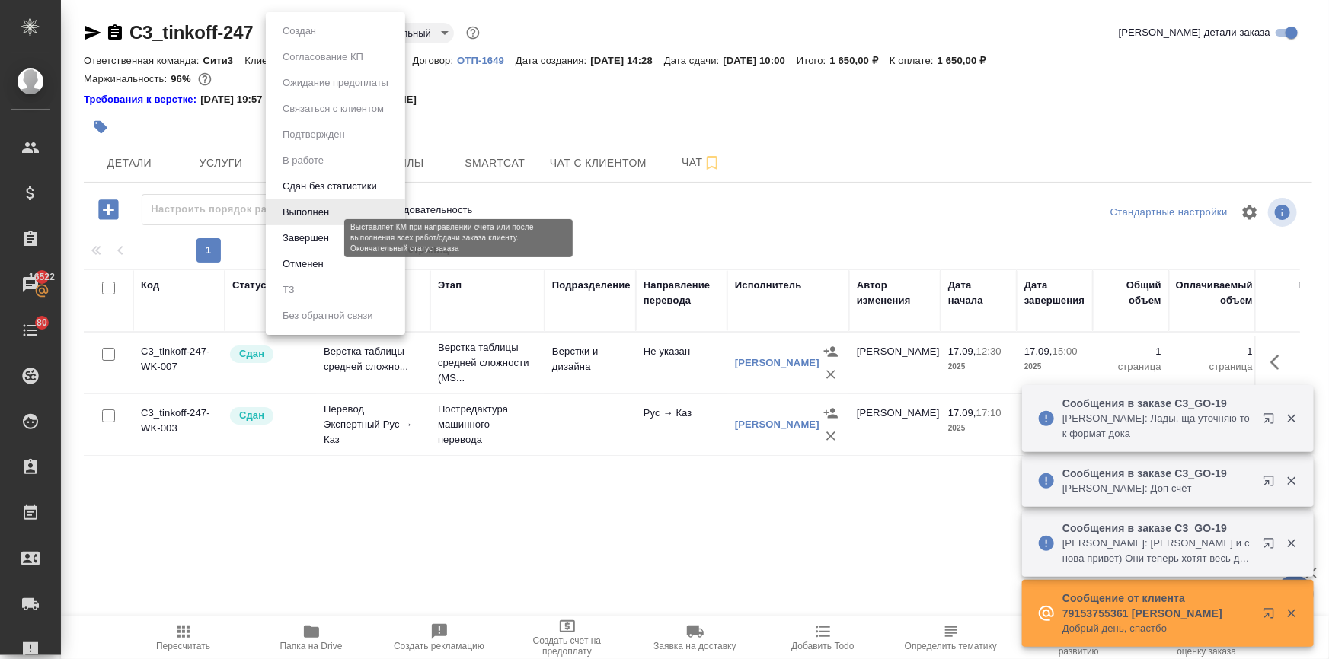
click at [294, 235] on button "Завершен" at bounding box center [306, 238] width 56 height 17
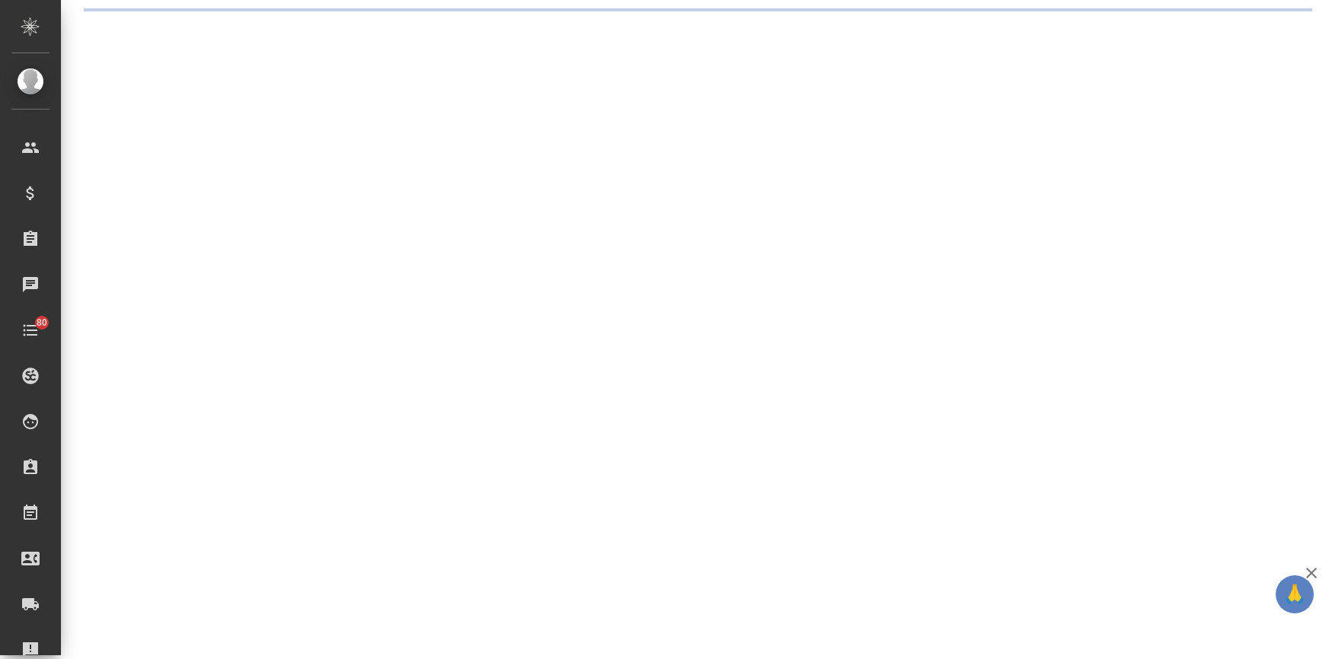
select select "RU"
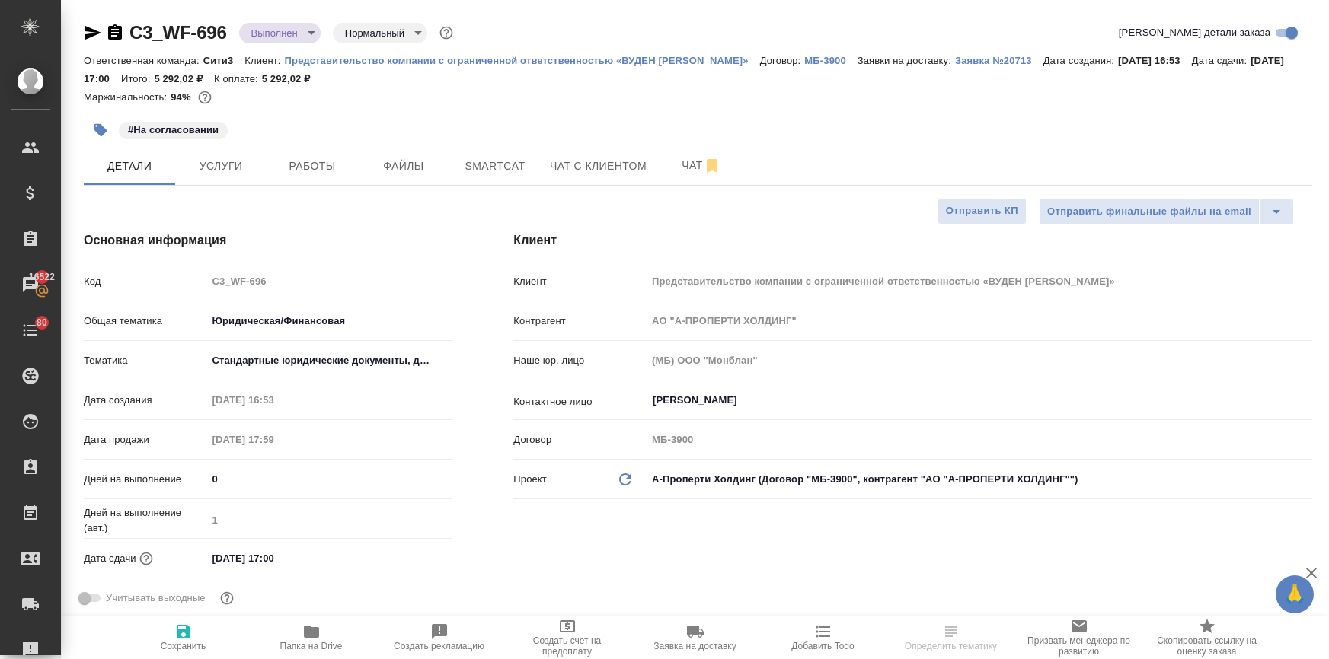
select select "RU"
type textarea "x"
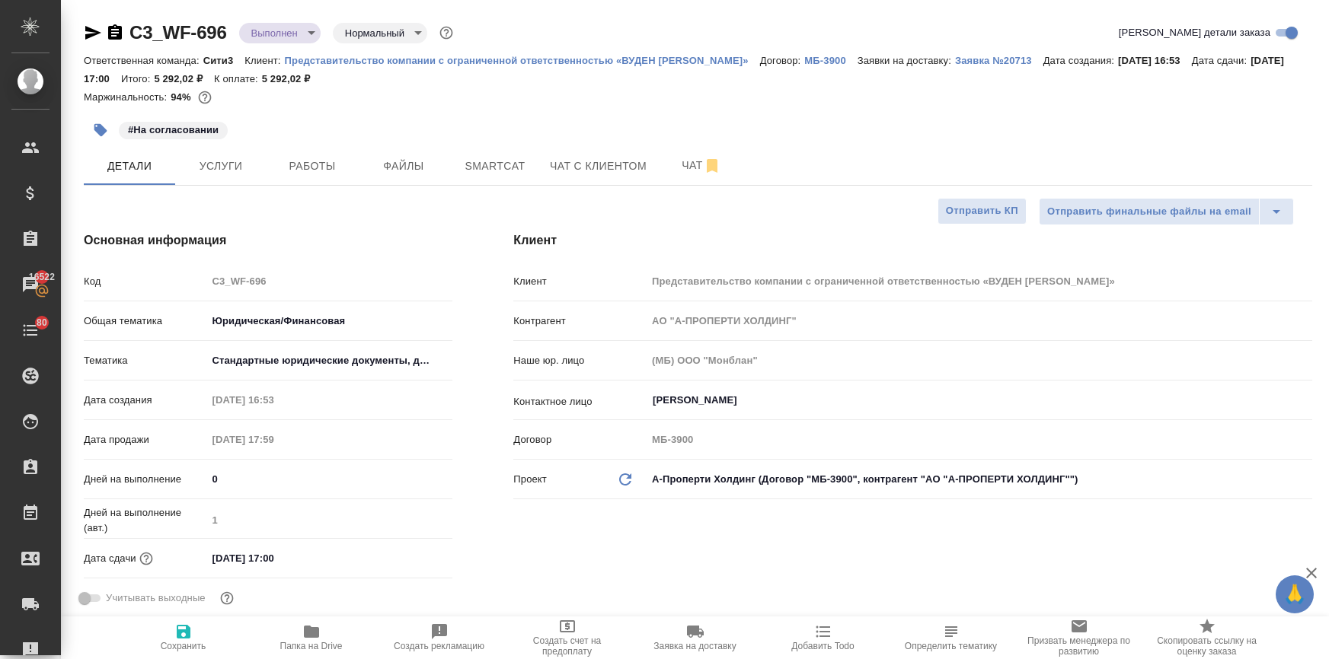
type textarea "x"
click at [315, 563] on input "02.10.2025 17:00" at bounding box center [272, 559] width 133 height 22
click at [401, 556] on icon "button" at bounding box center [408, 558] width 18 height 18
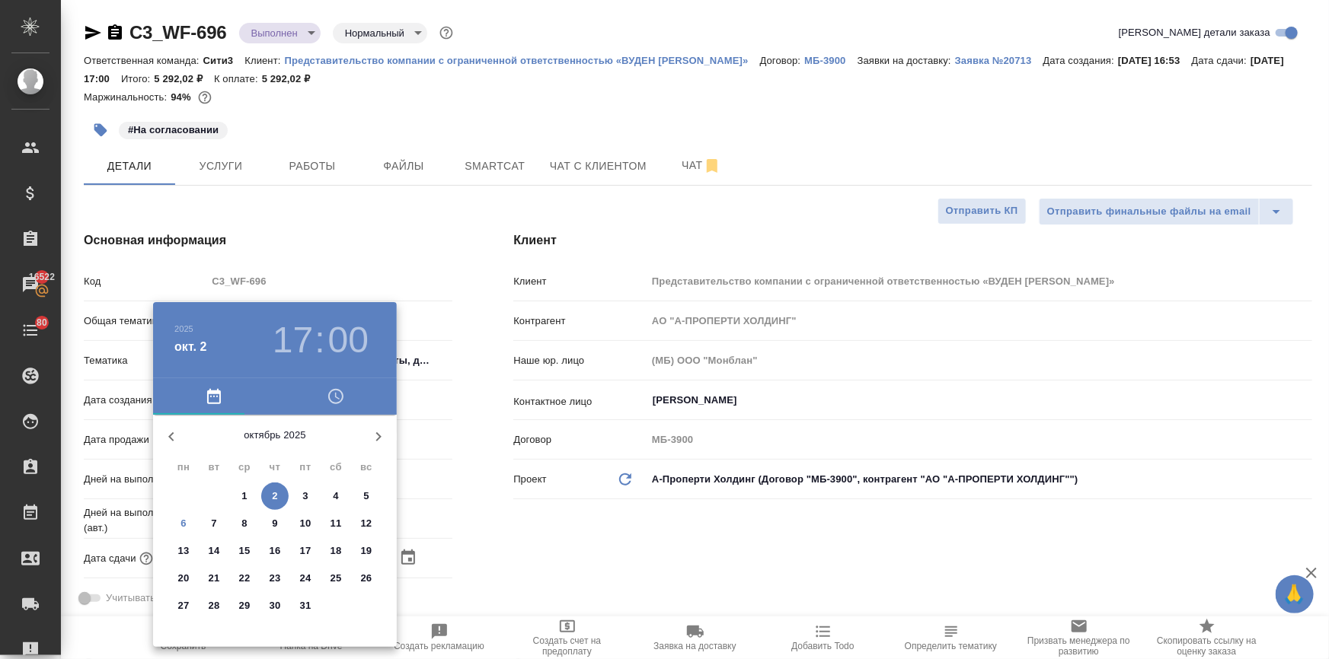
click at [238, 521] on span "8" at bounding box center [244, 523] width 27 height 15
type input "08.10.2025 17:00"
type textarea "x"
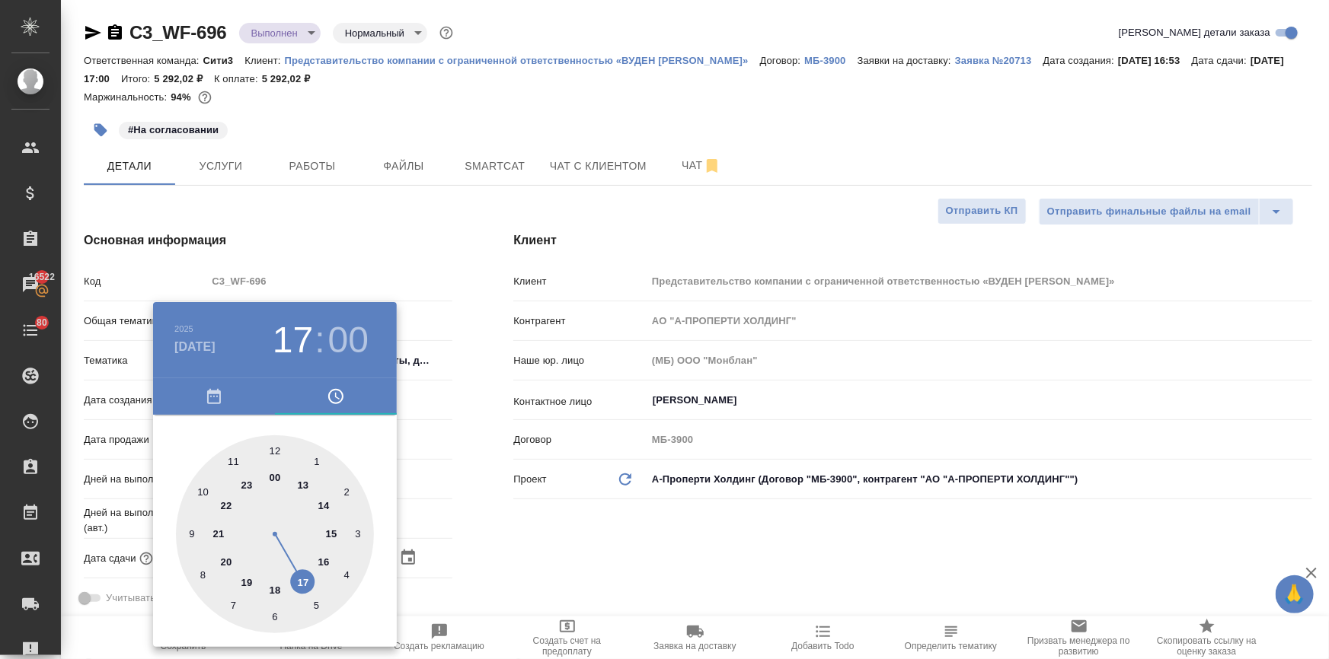
click at [618, 520] on div at bounding box center [664, 329] width 1329 height 659
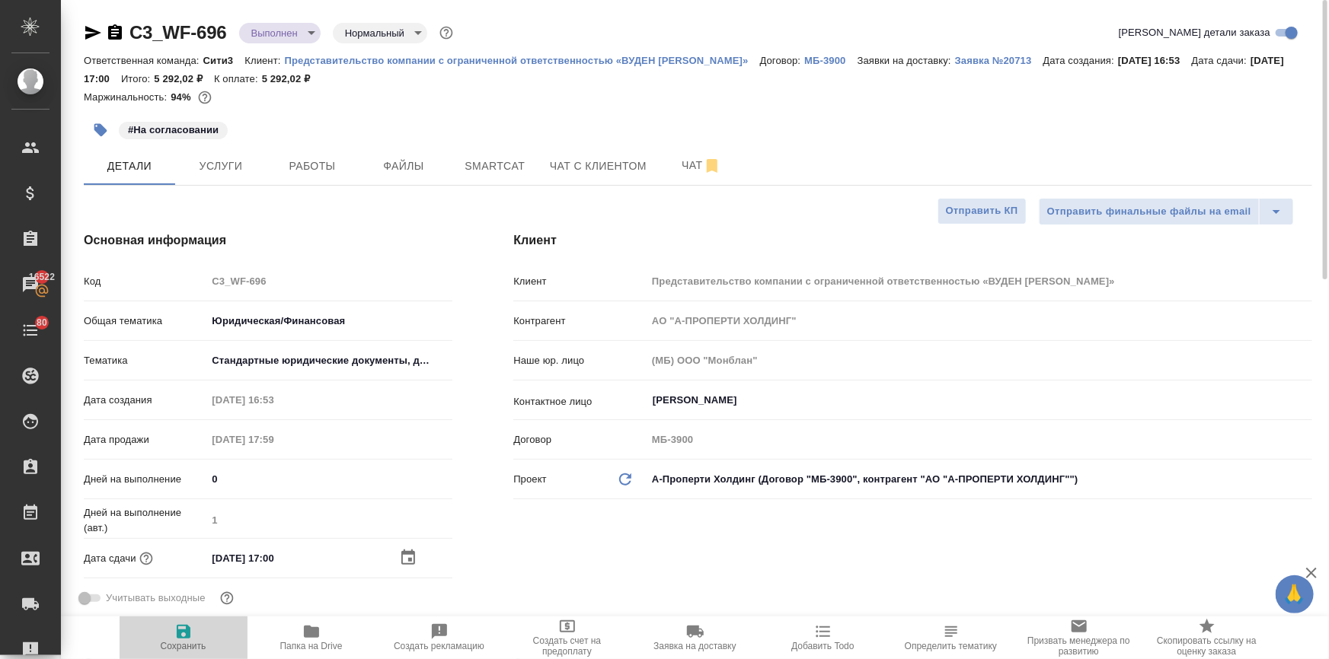
click at [163, 630] on span "Сохранить" at bounding box center [184, 637] width 110 height 29
type textarea "x"
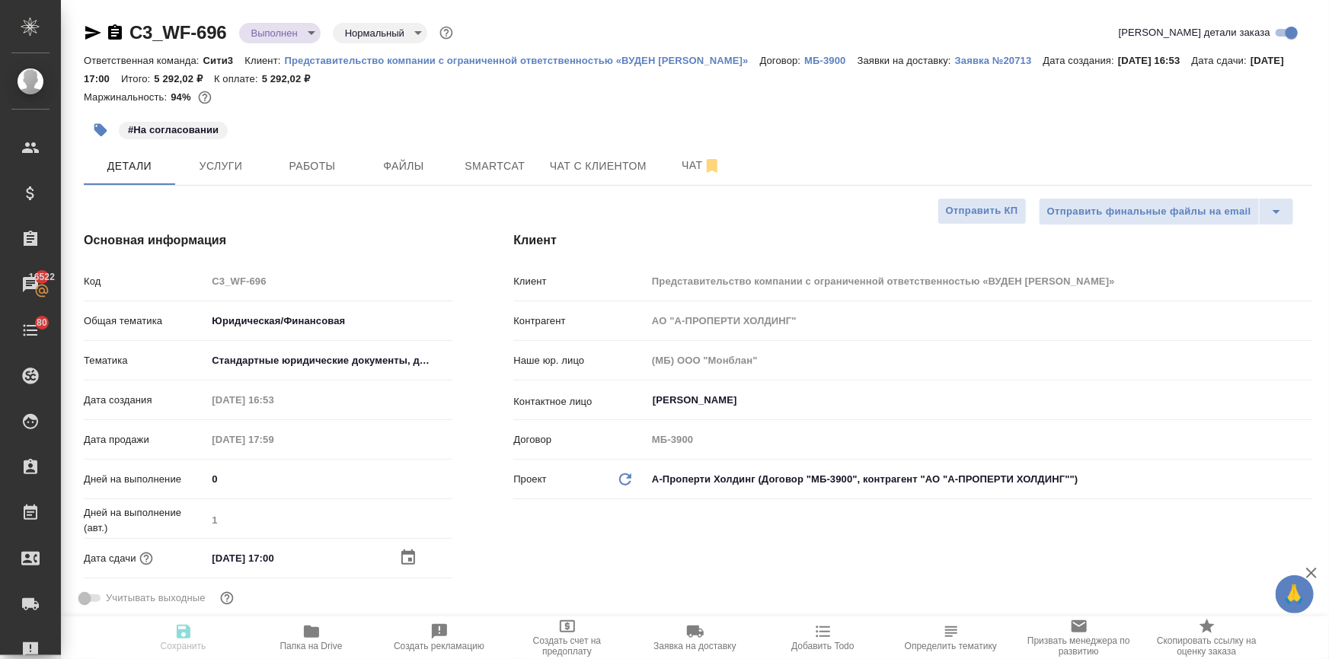
type textarea "x"
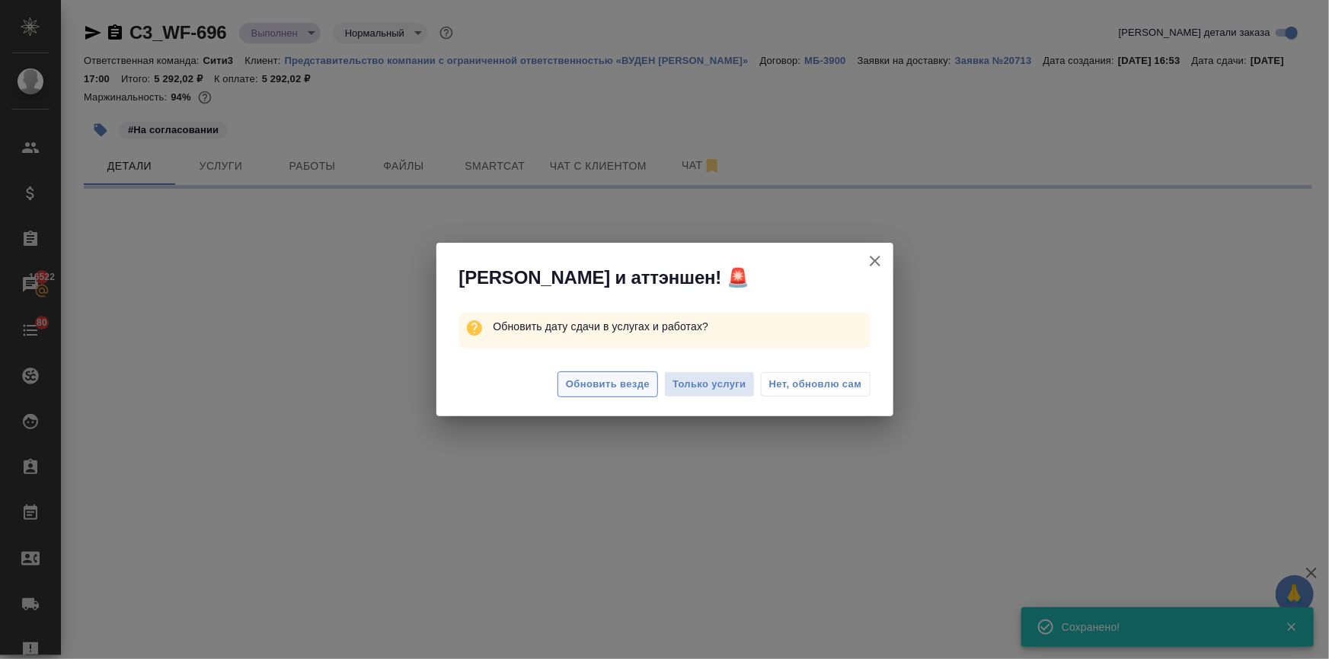
select select "RU"
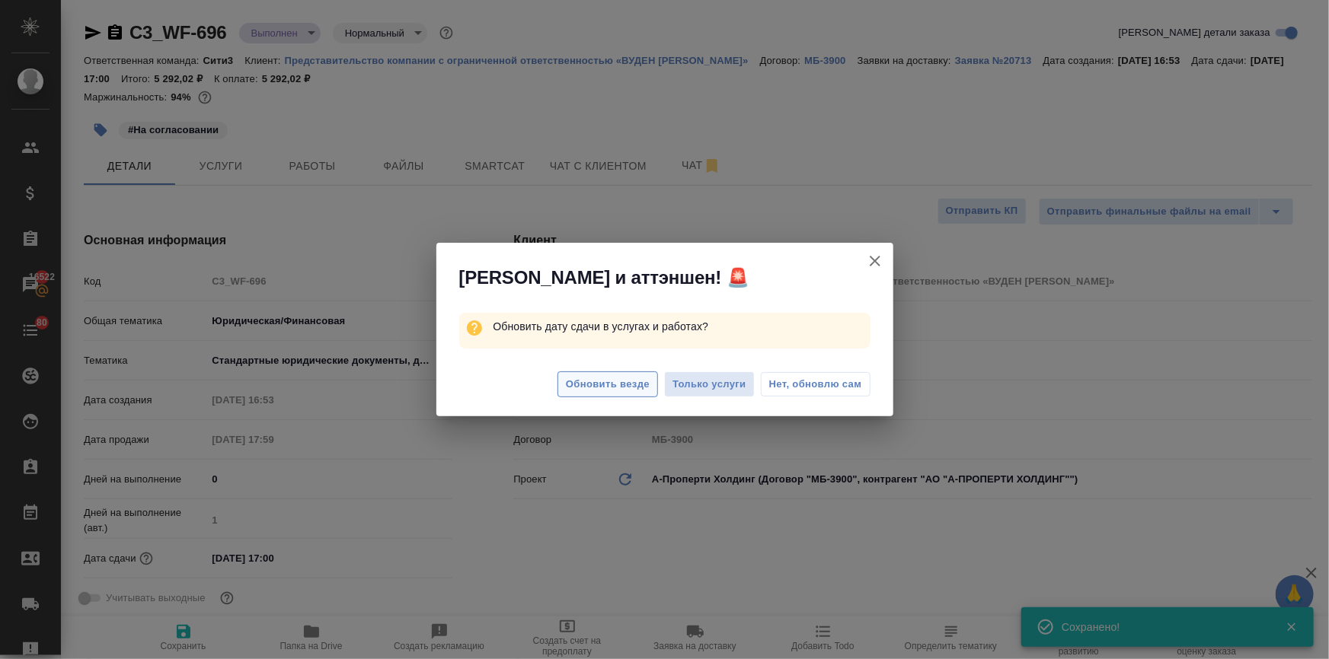
type textarea "x"
click at [569, 380] on span "Обновить везде" at bounding box center [608, 385] width 84 height 18
type textarea "x"
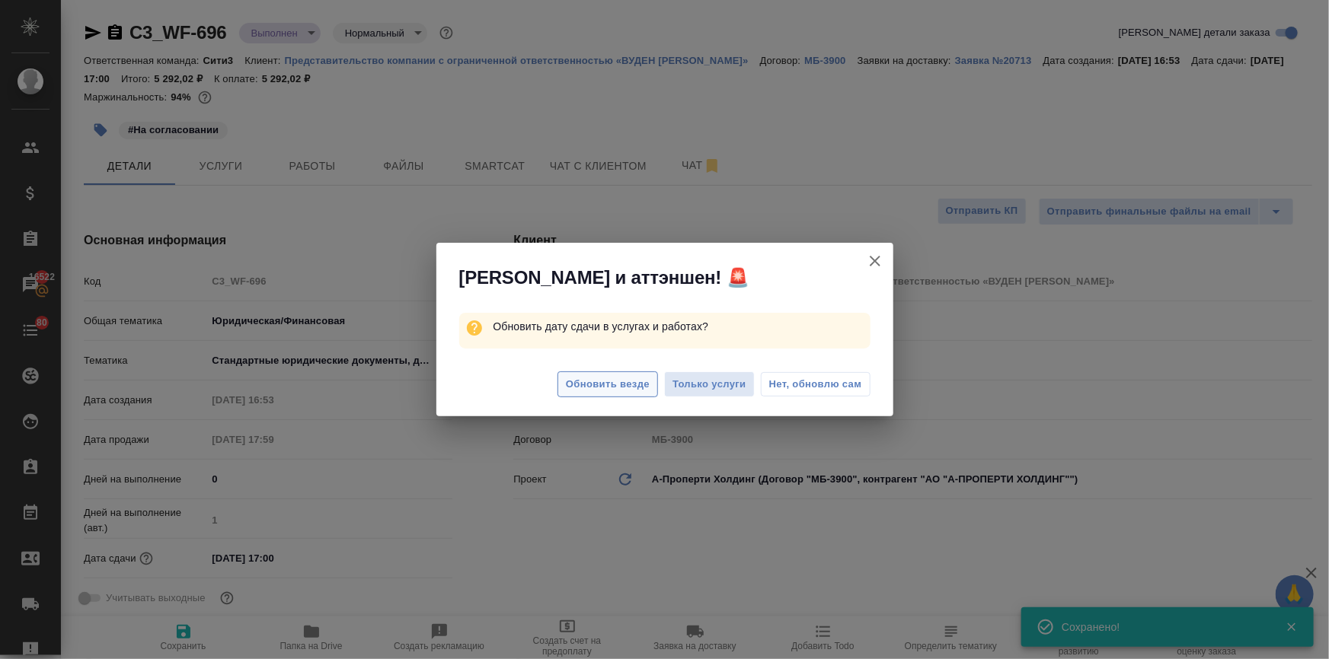
type textarea "x"
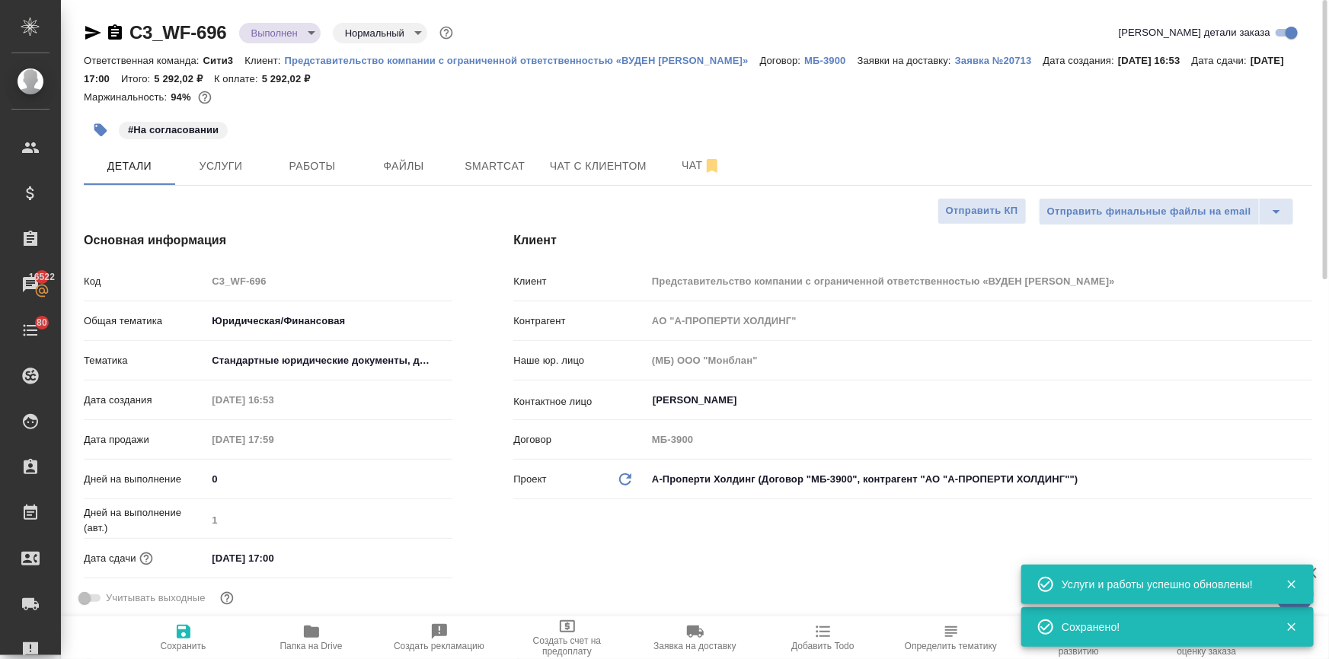
type textarea "x"
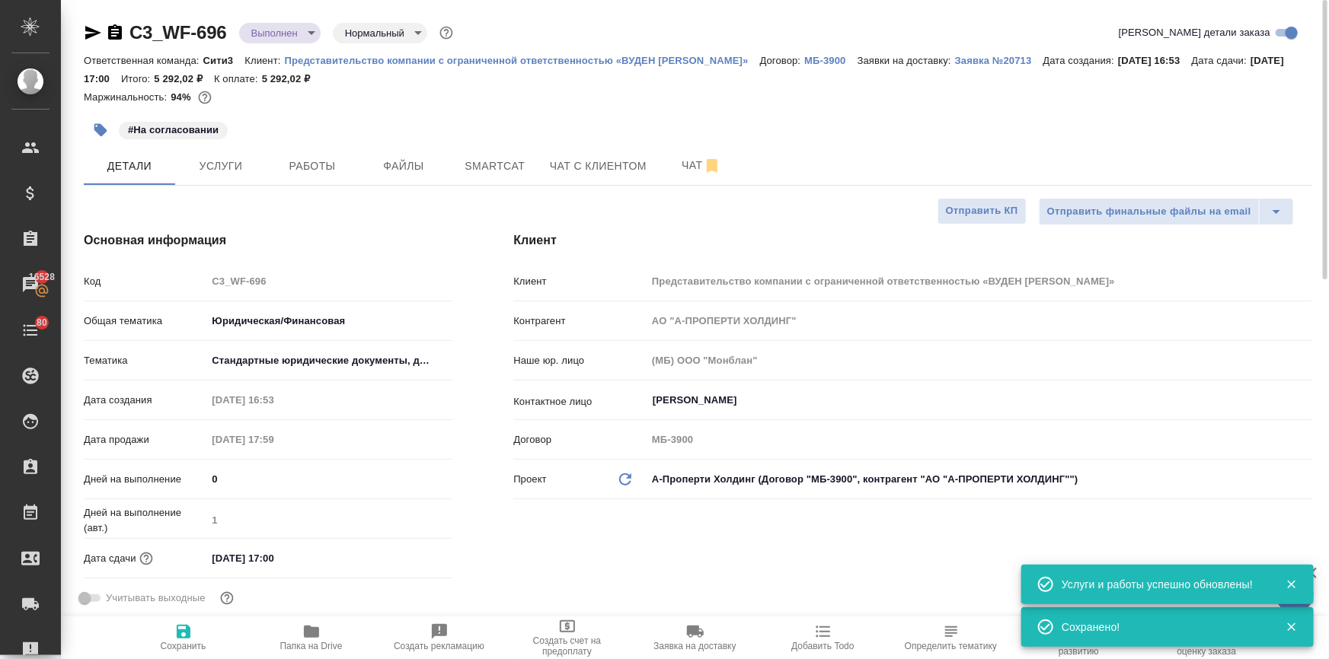
type textarea "x"
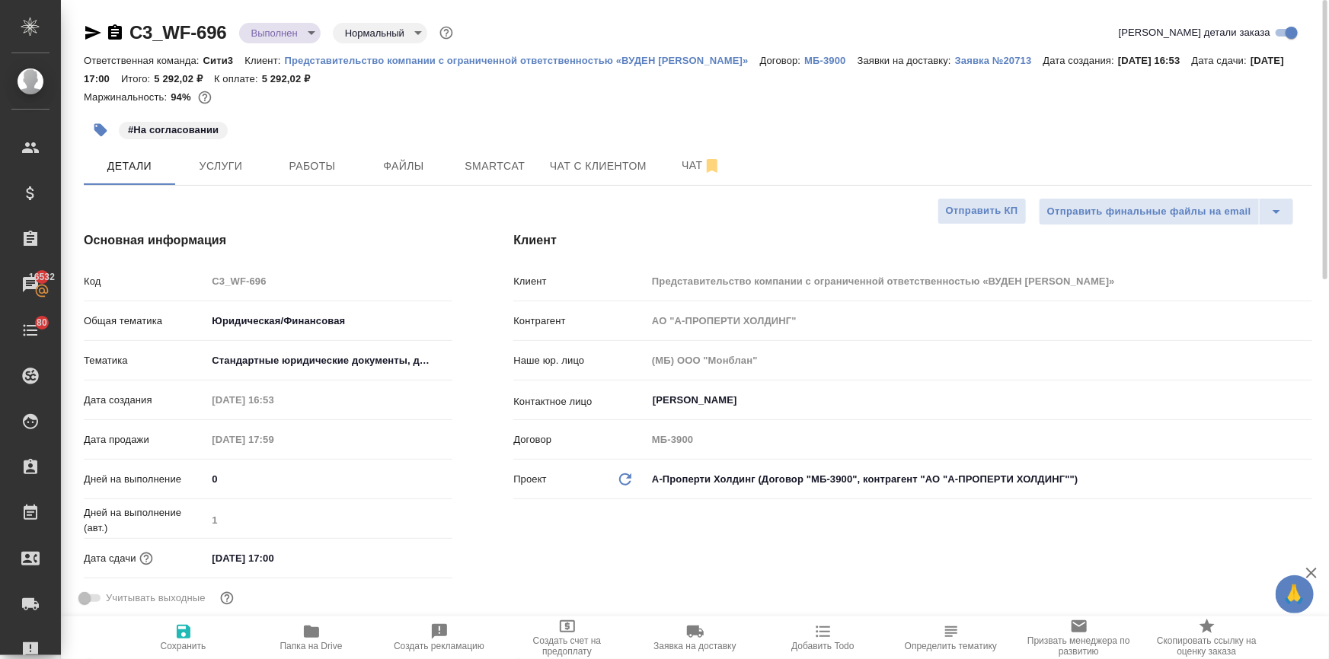
type textarea "x"
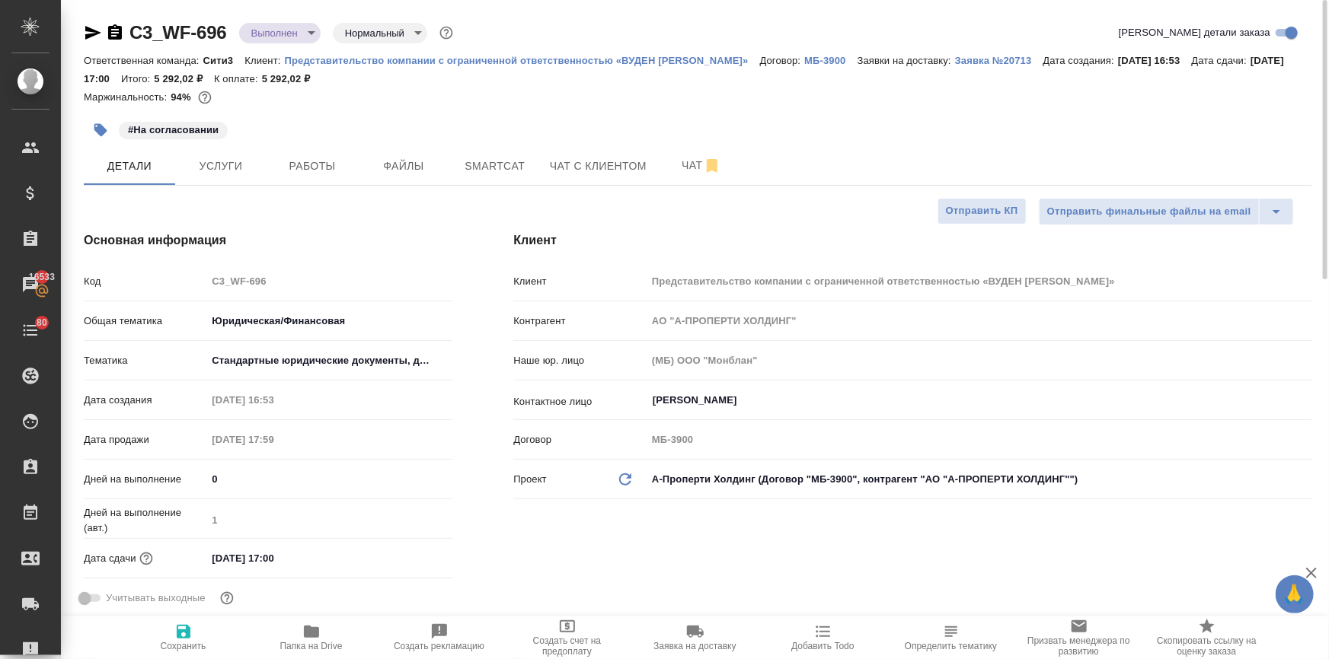
type textarea "x"
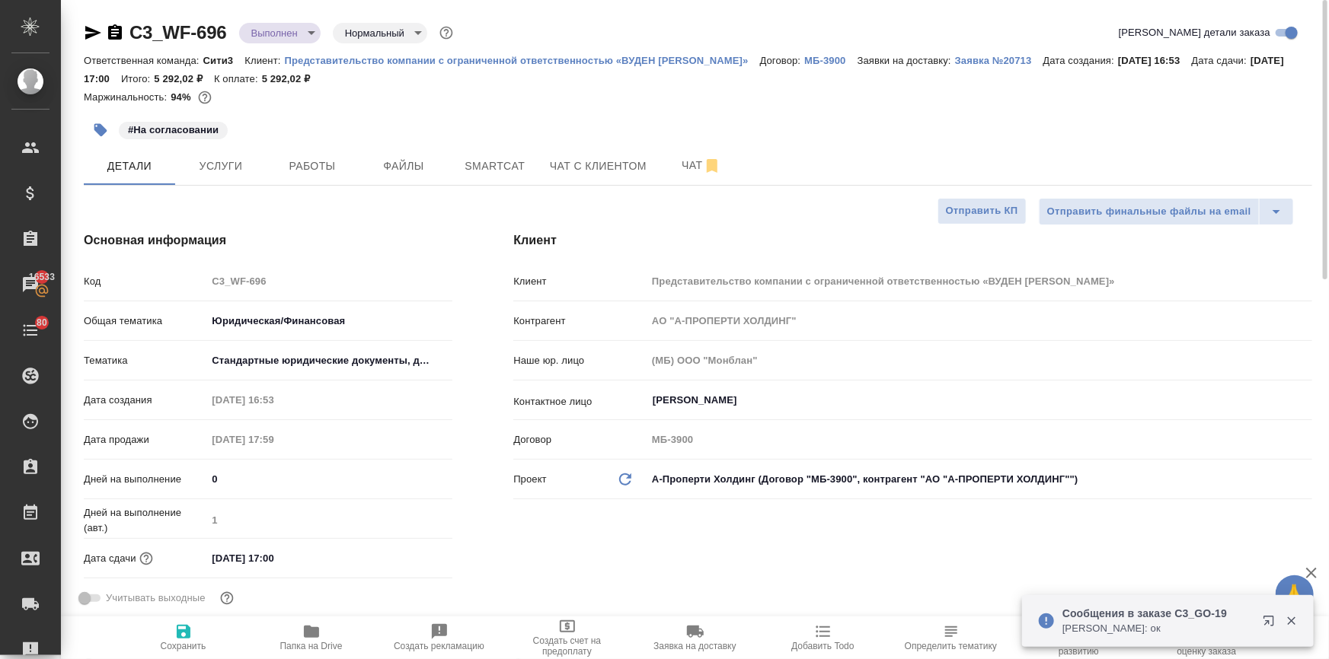
type textarea "x"
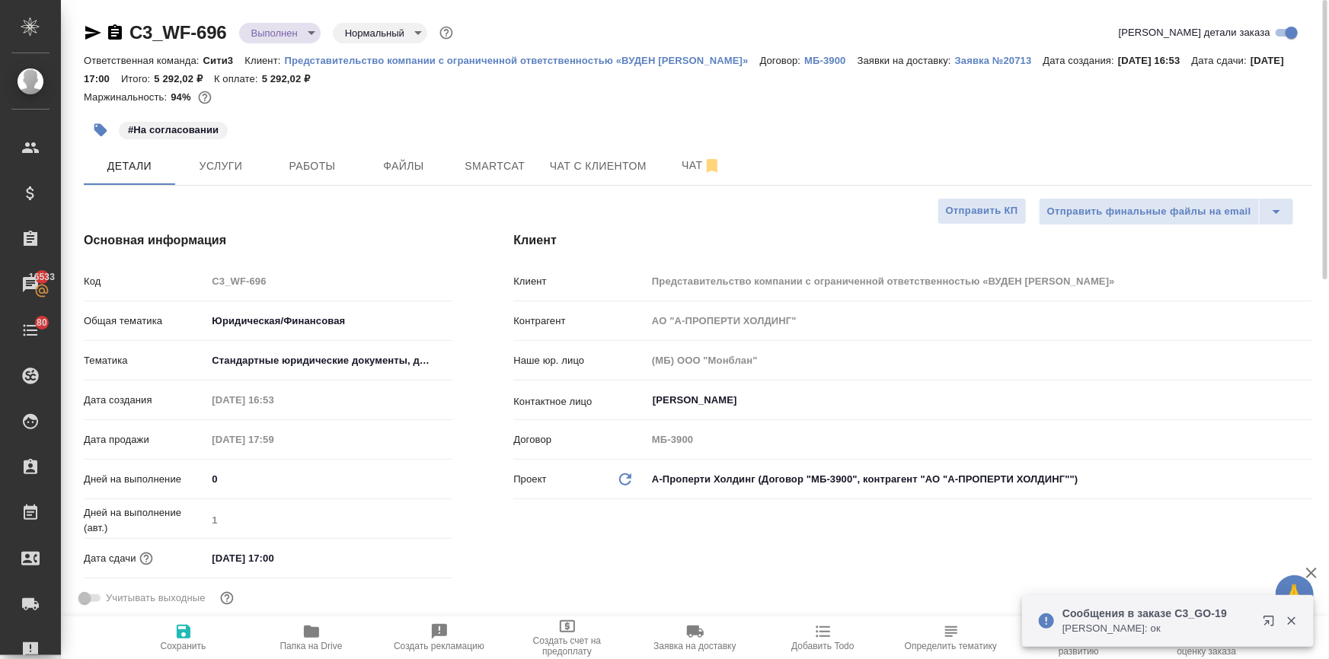
type textarea "x"
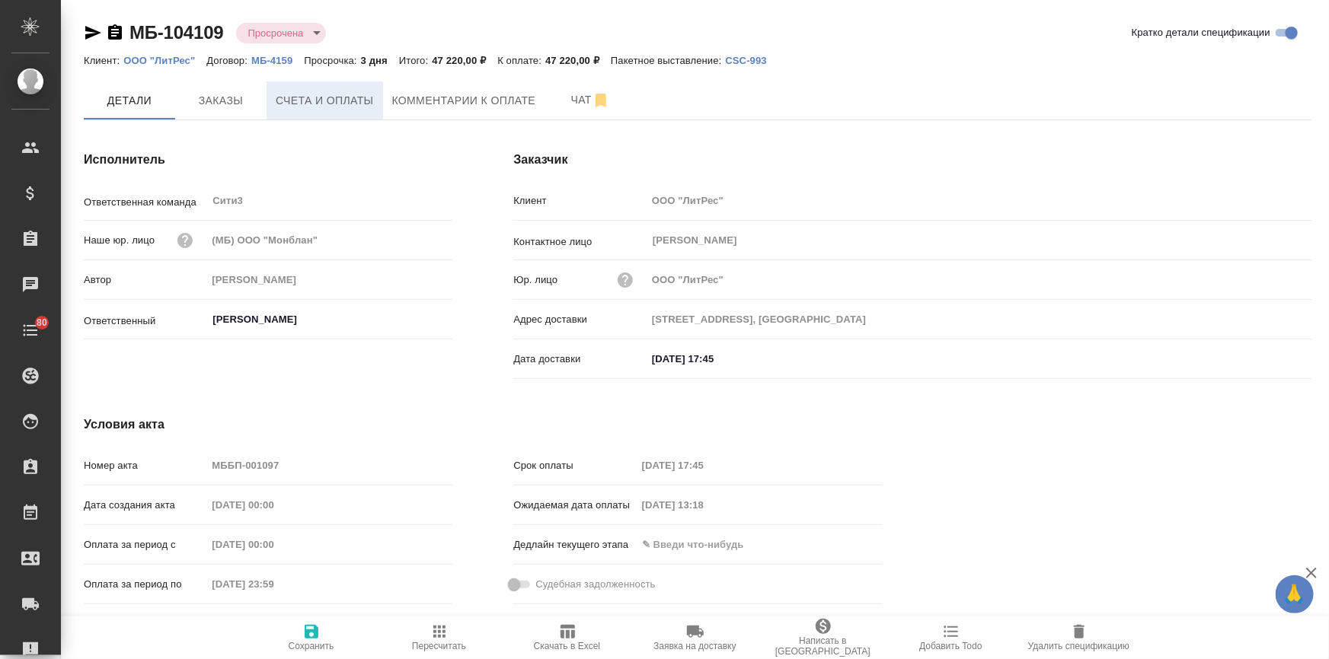
click at [357, 91] on span "Счета и оплаты" at bounding box center [325, 100] width 98 height 19
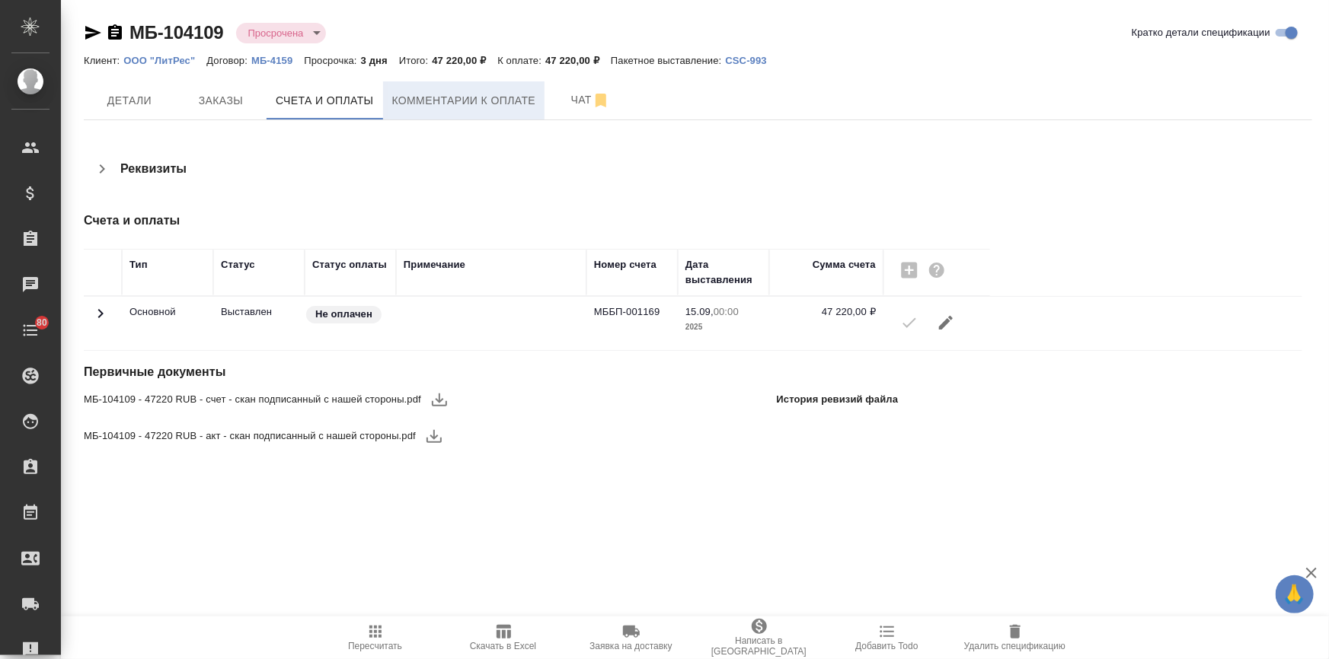
click at [398, 99] on span "Комментарии к оплате" at bounding box center [464, 100] width 144 height 19
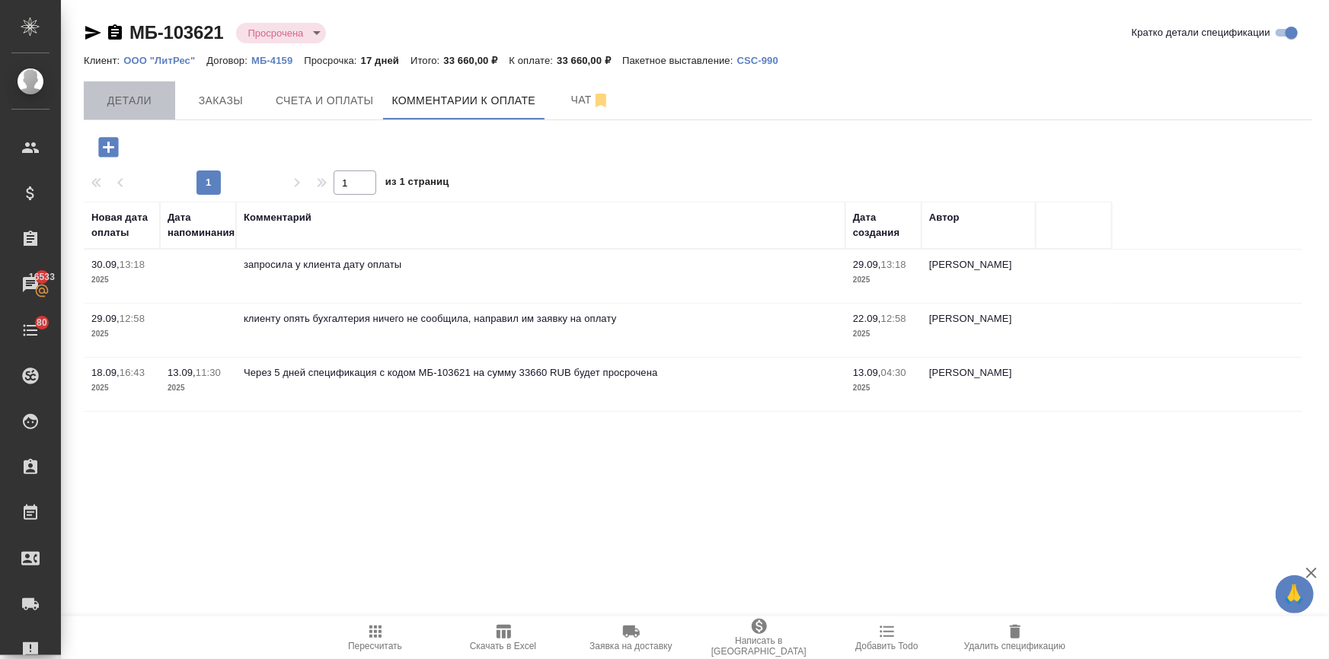
click at [106, 92] on span "Детали" at bounding box center [129, 100] width 73 height 19
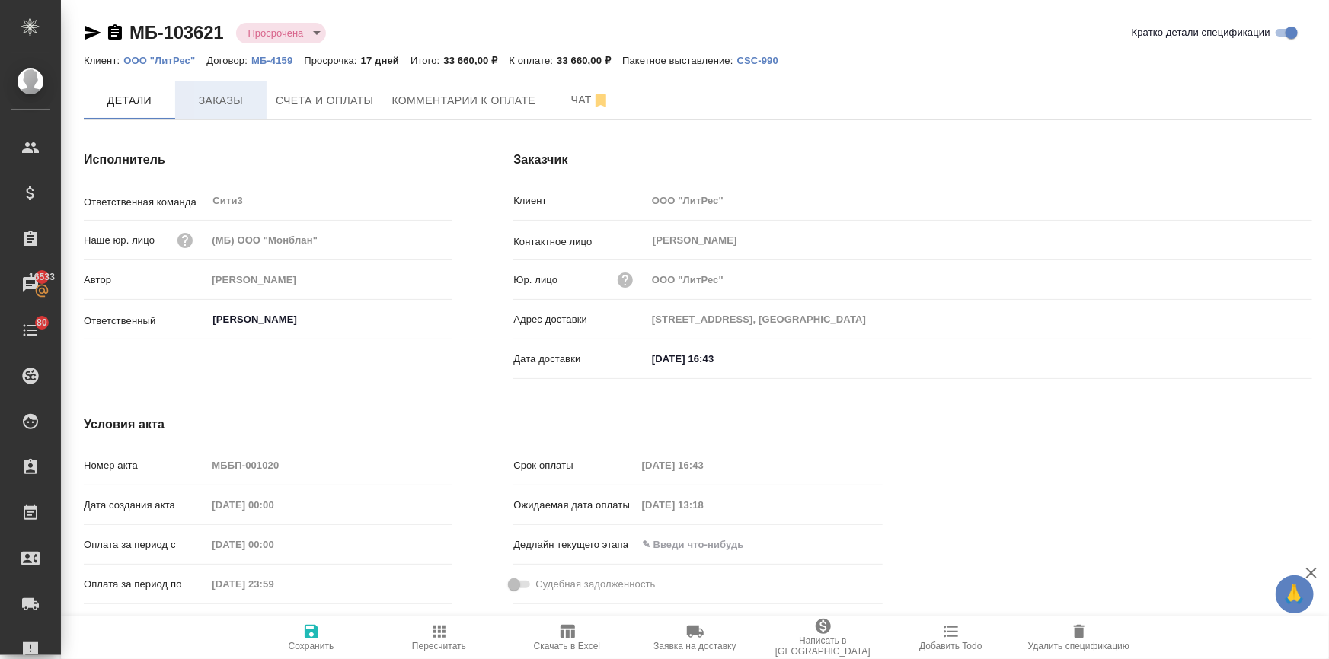
click at [209, 104] on span "Заказы" at bounding box center [220, 100] width 73 height 19
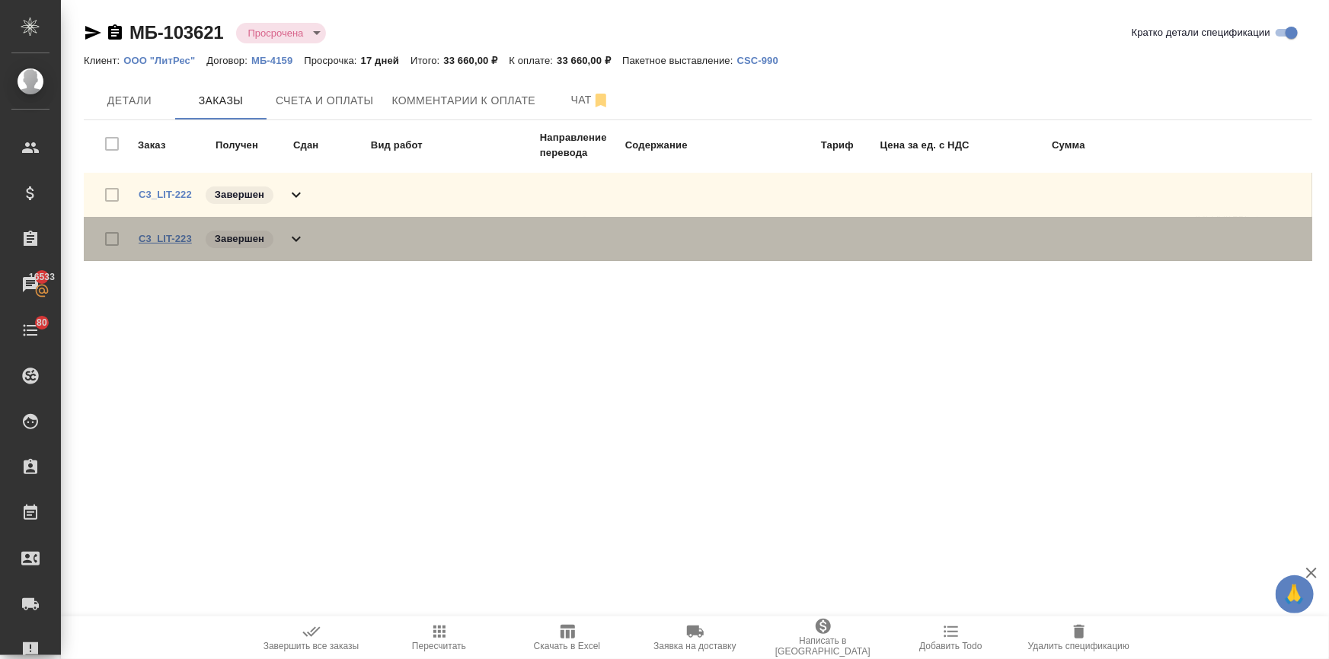
drag, startPoint x: 200, startPoint y: 231, endPoint x: 155, endPoint y: 239, distance: 46.3
click at [155, 239] on div "C3_LIT-223 Завершен" at bounding box center [222, 238] width 167 height 21
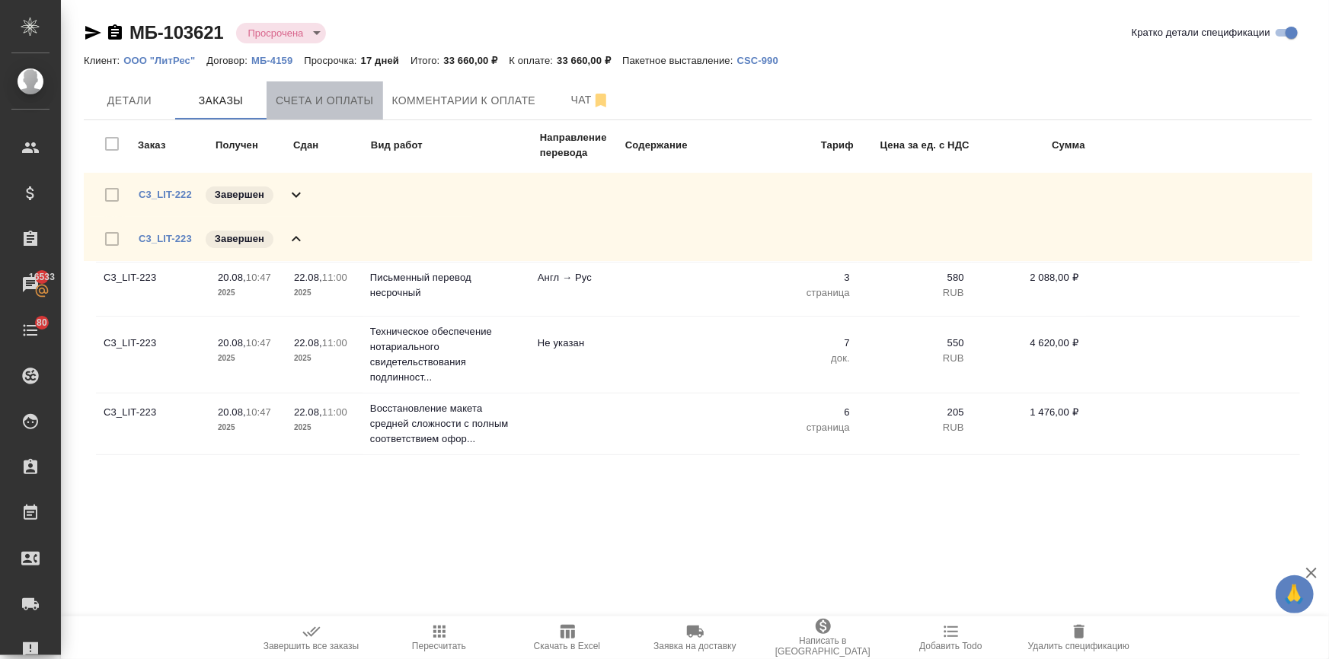
click at [320, 104] on span "Счета и оплаты" at bounding box center [325, 100] width 98 height 19
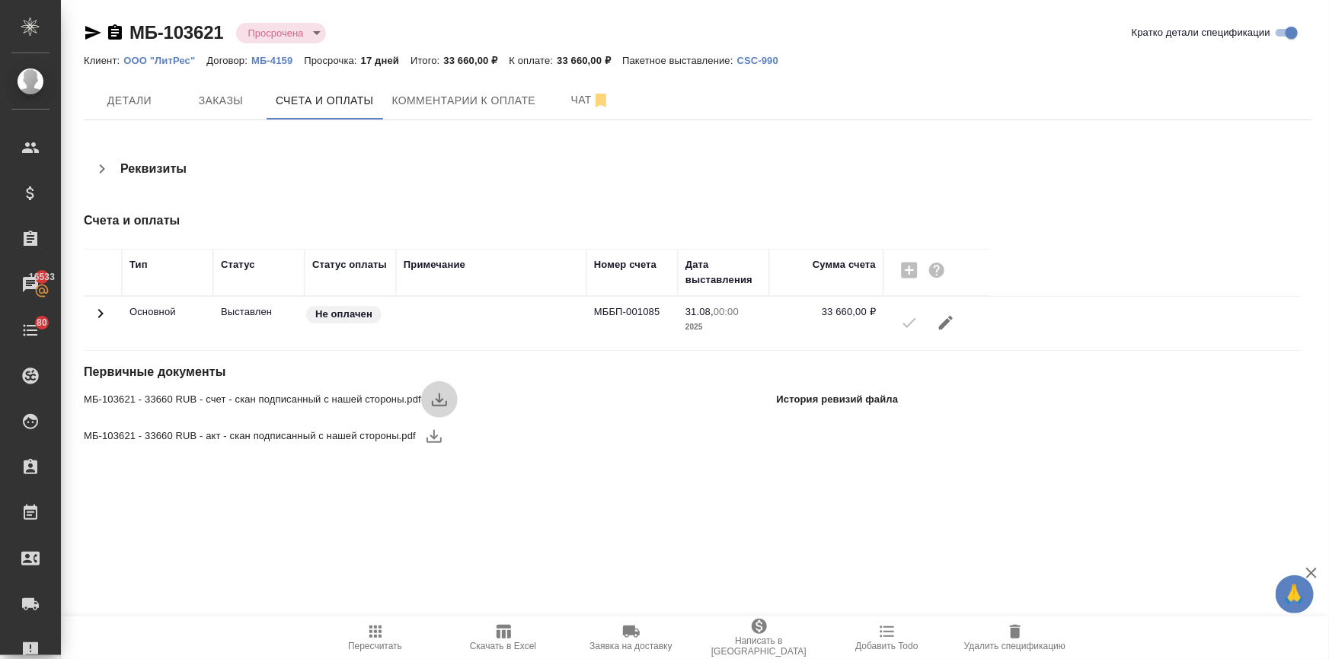
click at [430, 398] on icon "button" at bounding box center [439, 400] width 18 height 18
click at [433, 433] on icon "button" at bounding box center [434, 436] width 18 height 18
click at [531, 447] on div "МБ-103621 - 33660 RUB - акт - скан подписанный с нашей стороны.pdf" at bounding box center [494, 436] width 820 height 37
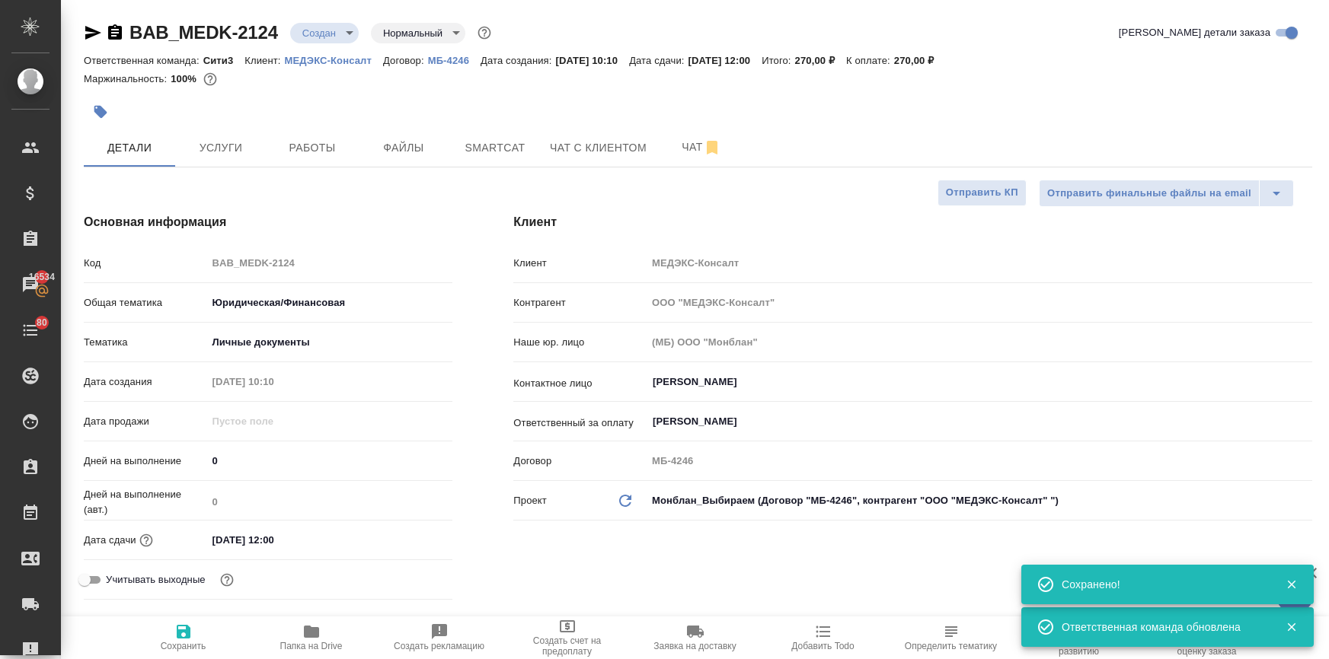
select select "RU"
drag, startPoint x: 279, startPoint y: 34, endPoint x: 236, endPoint y: 32, distance: 42.7
click at [236, 32] on div "BAB_MEDK-2124 Создан new Нормальный normal" at bounding box center [289, 33] width 410 height 24
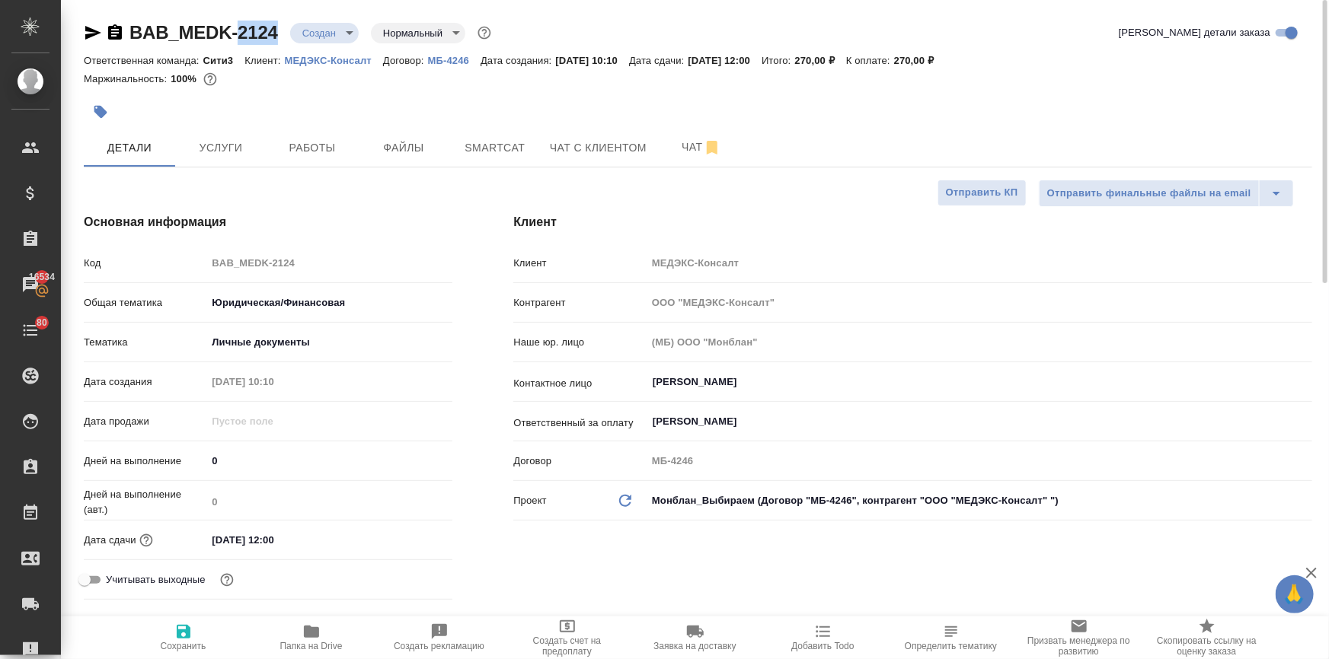
copy link "2124"
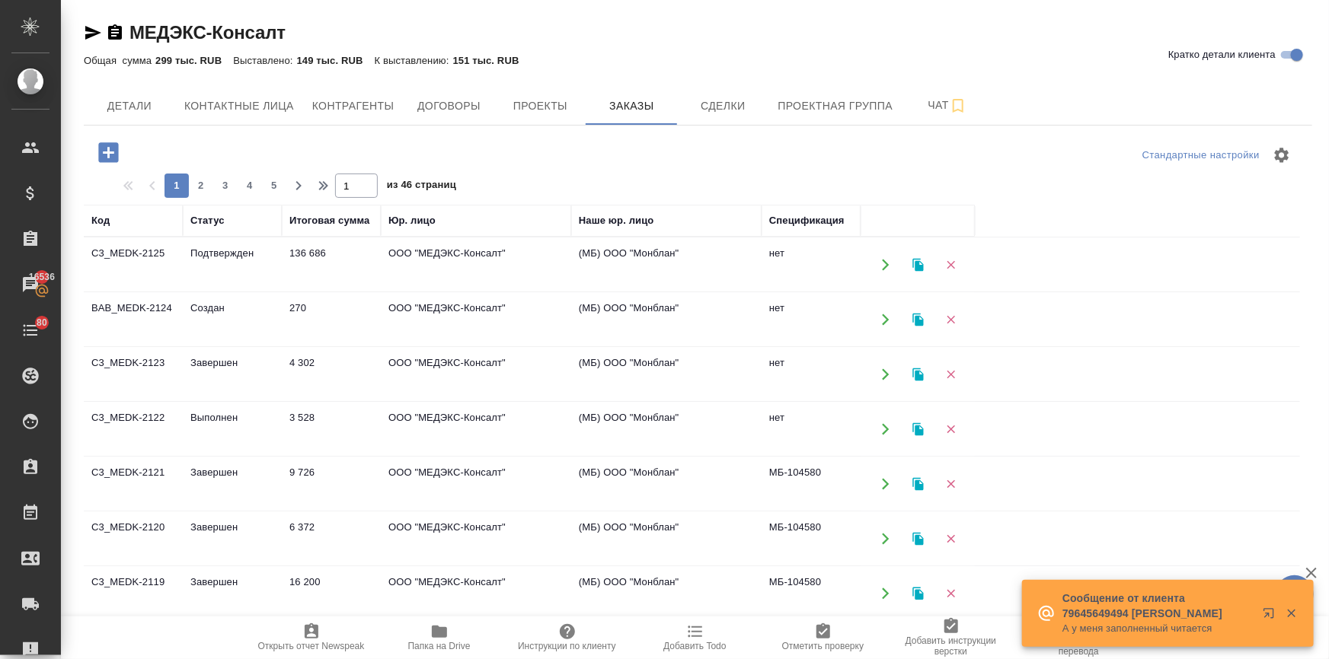
click at [213, 307] on td "Создан" at bounding box center [232, 319] width 99 height 53
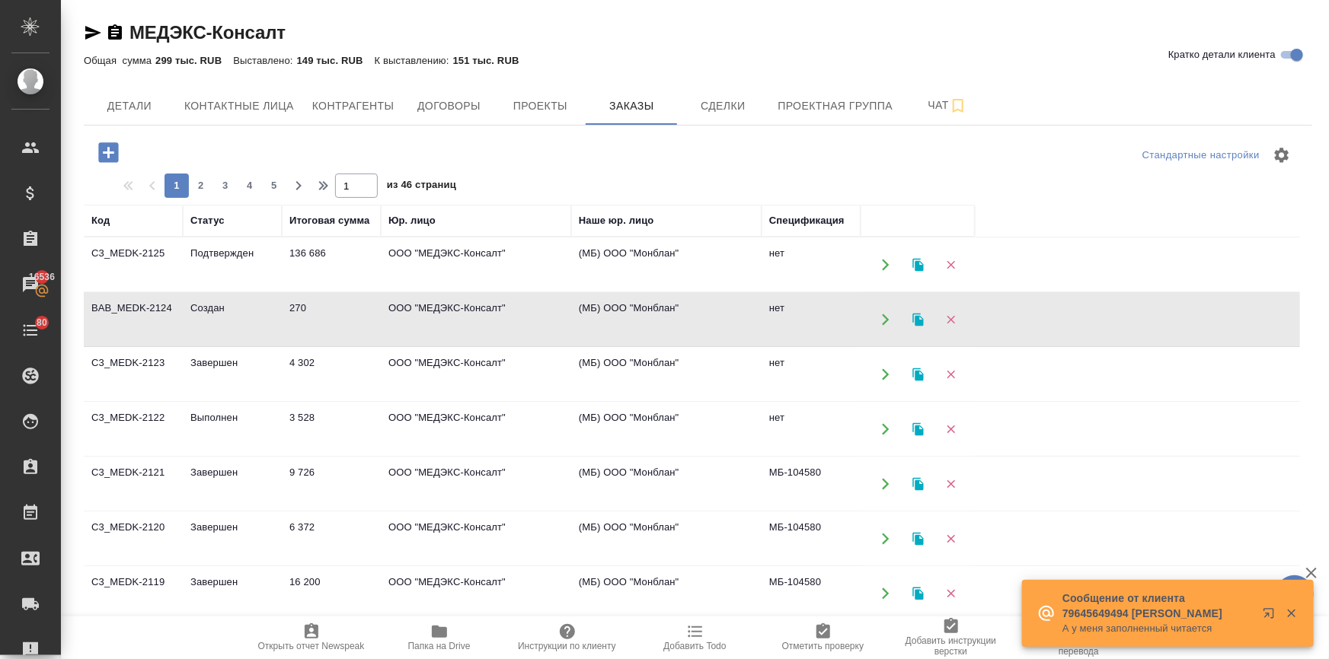
click at [213, 307] on td "Создан" at bounding box center [232, 319] width 99 height 53
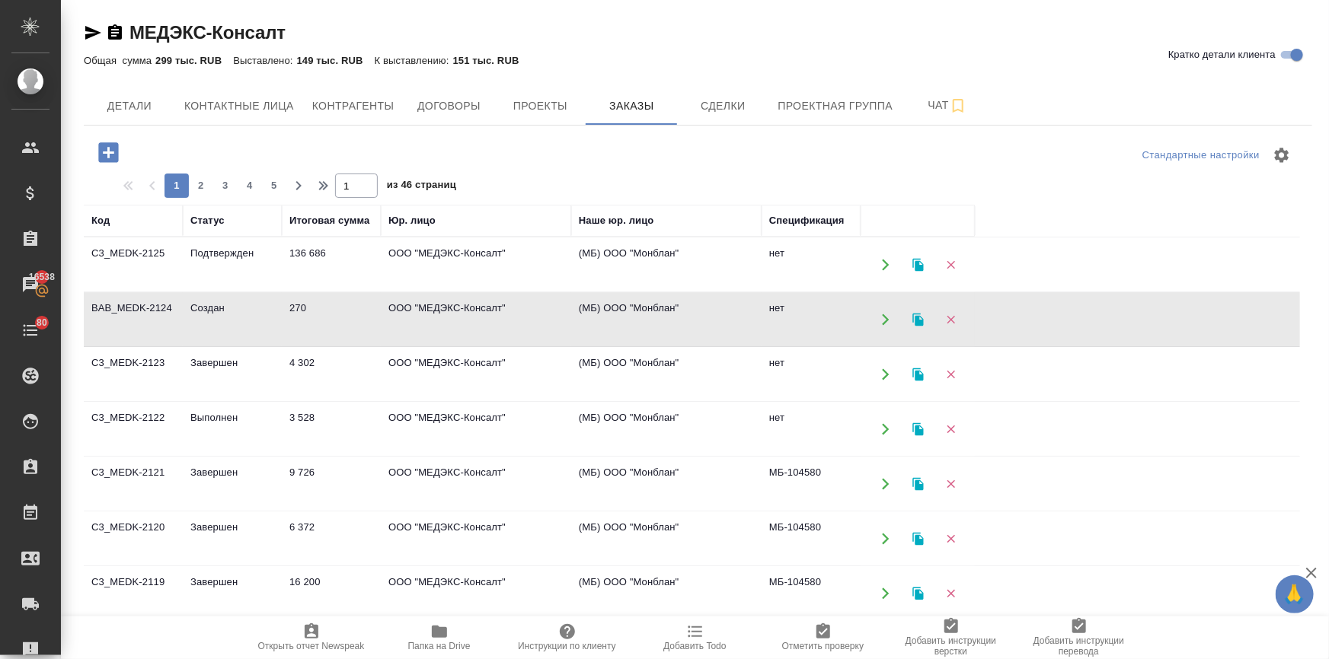
click at [160, 304] on td "BAB_MEDK-2124" at bounding box center [133, 319] width 99 height 53
click at [233, 258] on td "Подтвержден" at bounding box center [232, 264] width 99 height 53
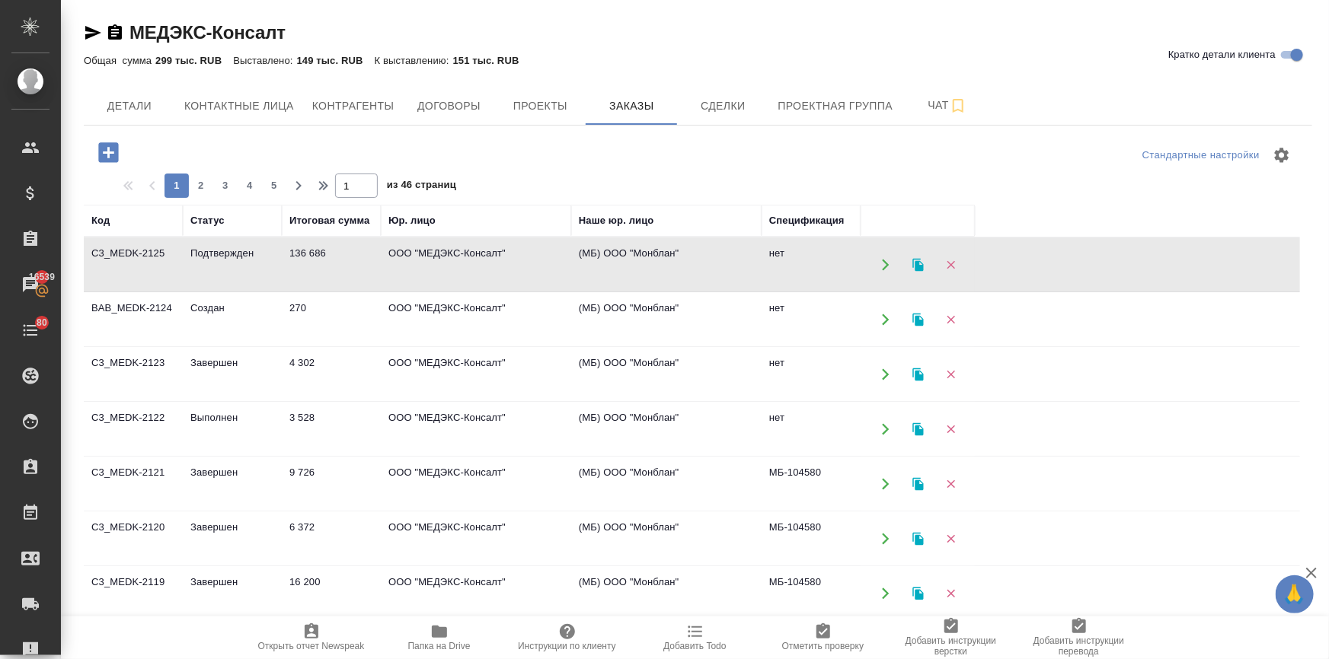
click at [233, 258] on td "Подтвержден" at bounding box center [232, 264] width 99 height 53
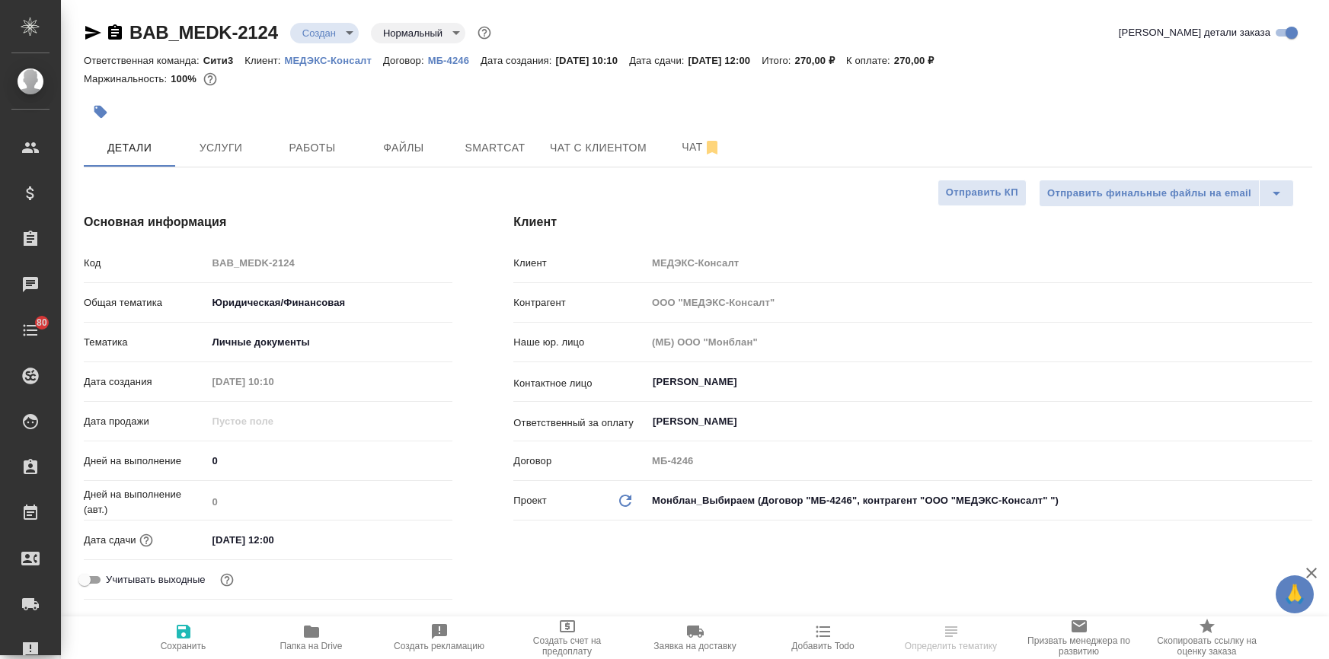
select select "RU"
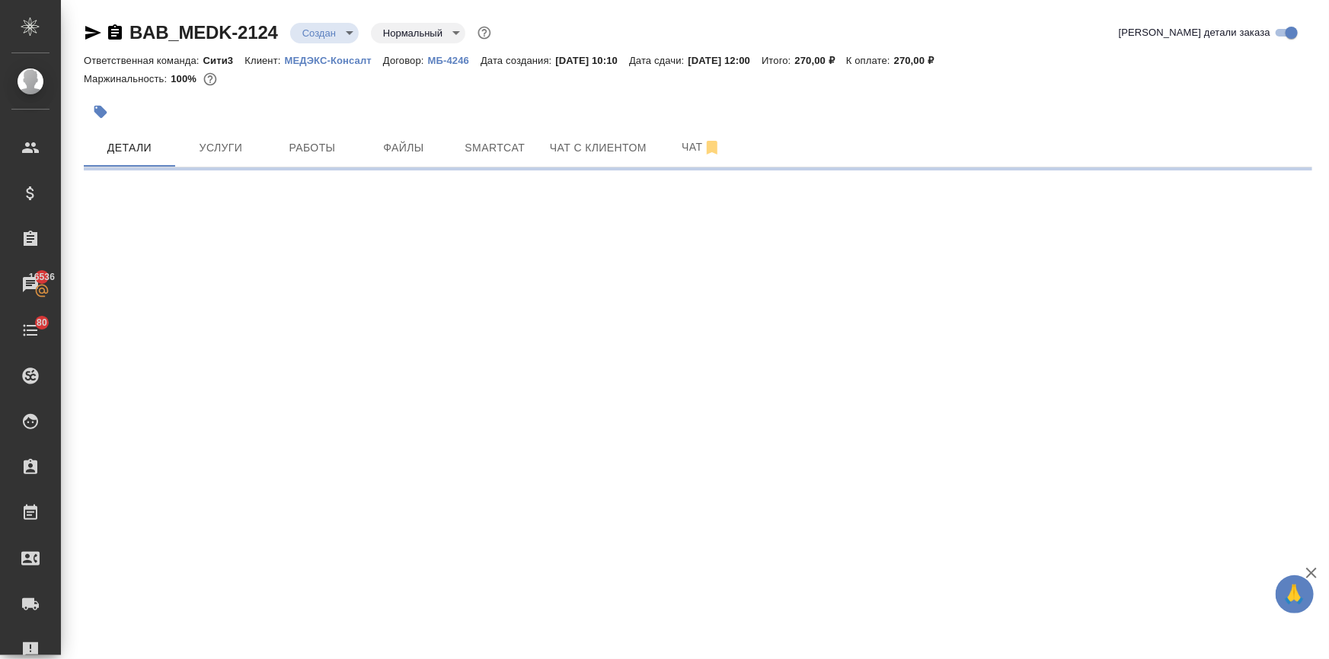
select select "RU"
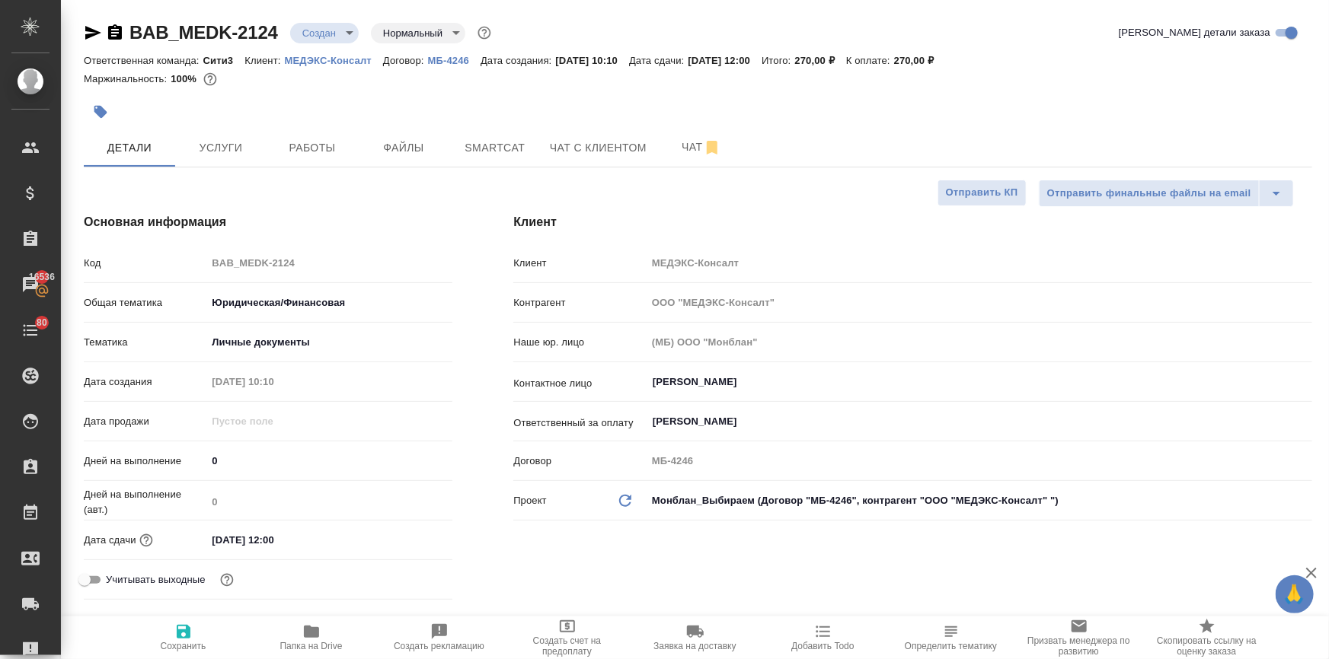
type textarea "x"
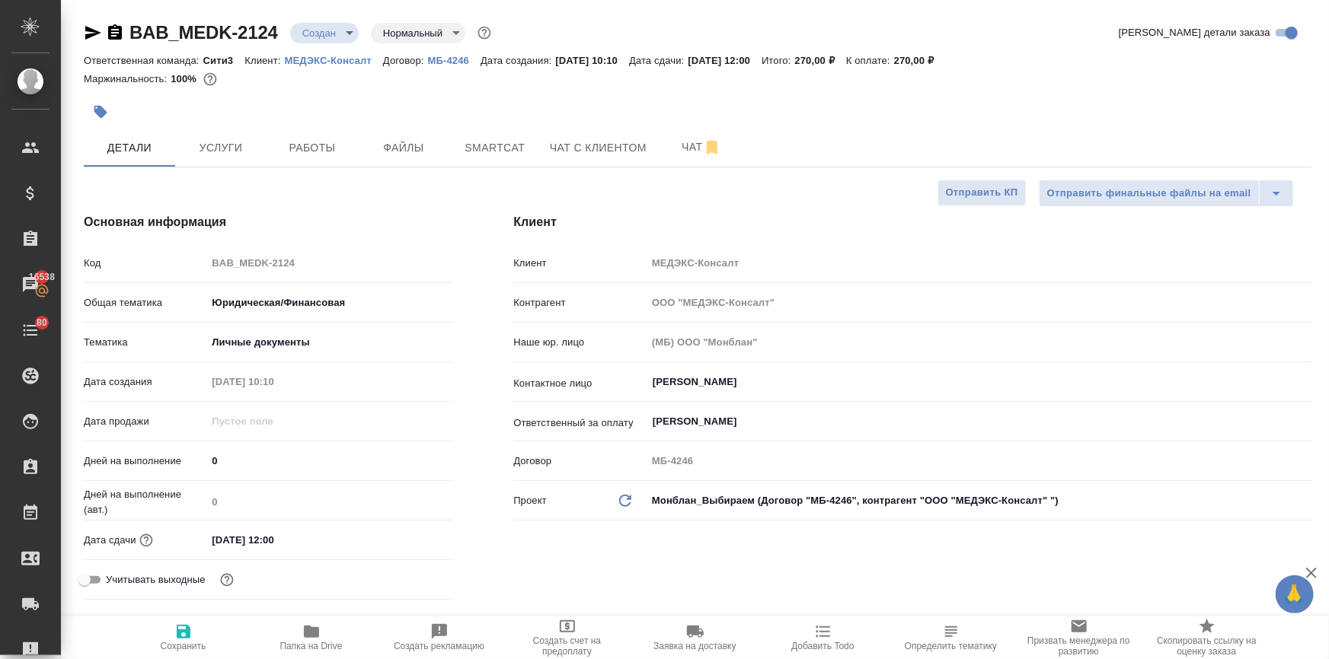
type textarea "x"
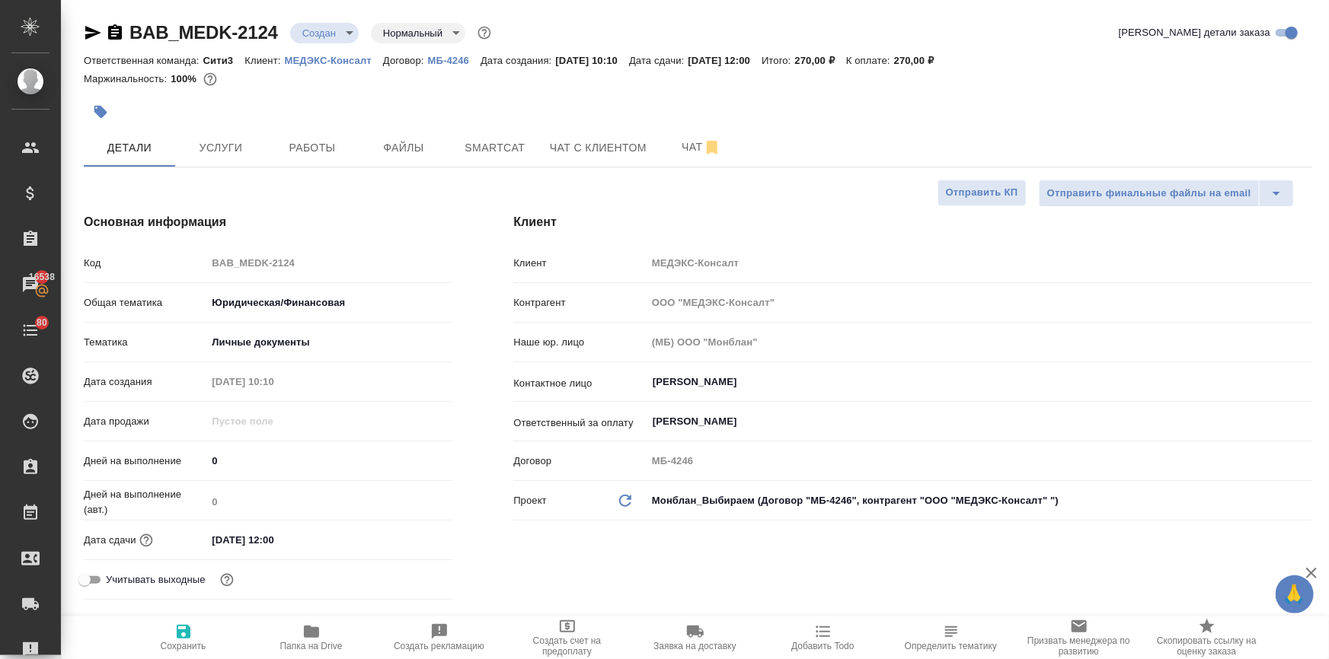
type textarea "x"
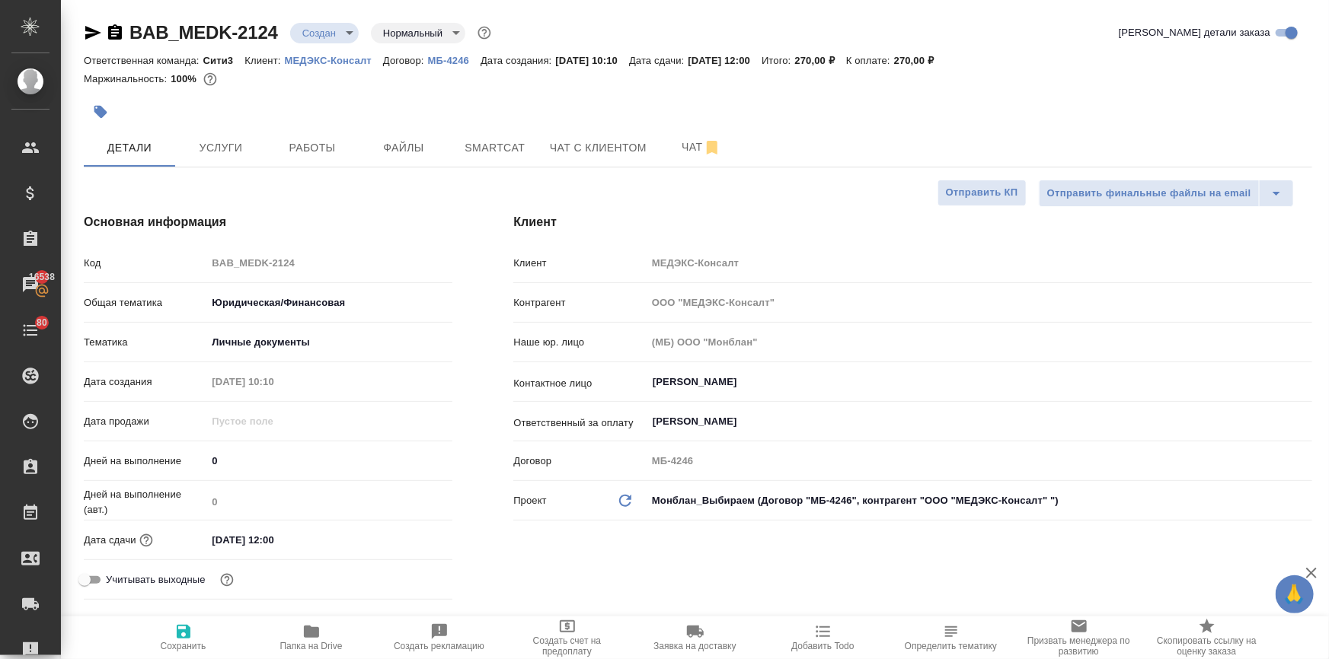
type textarea "x"
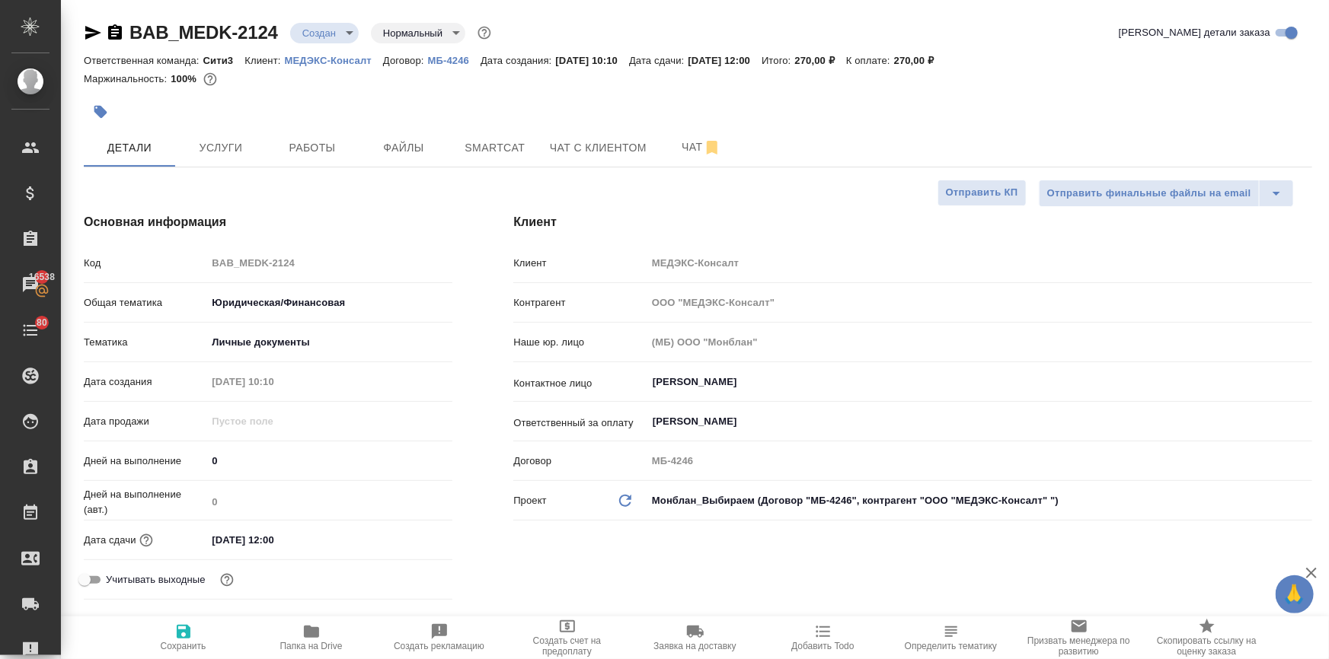
type textarea "x"
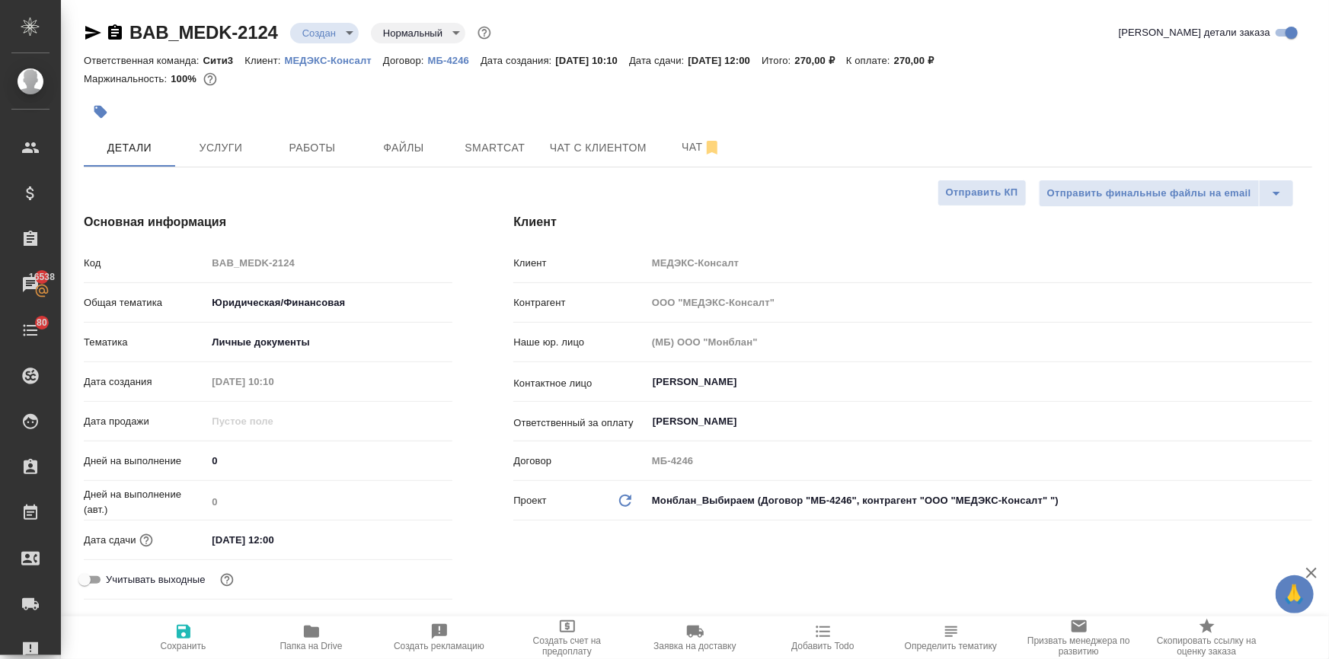
type textarea "x"
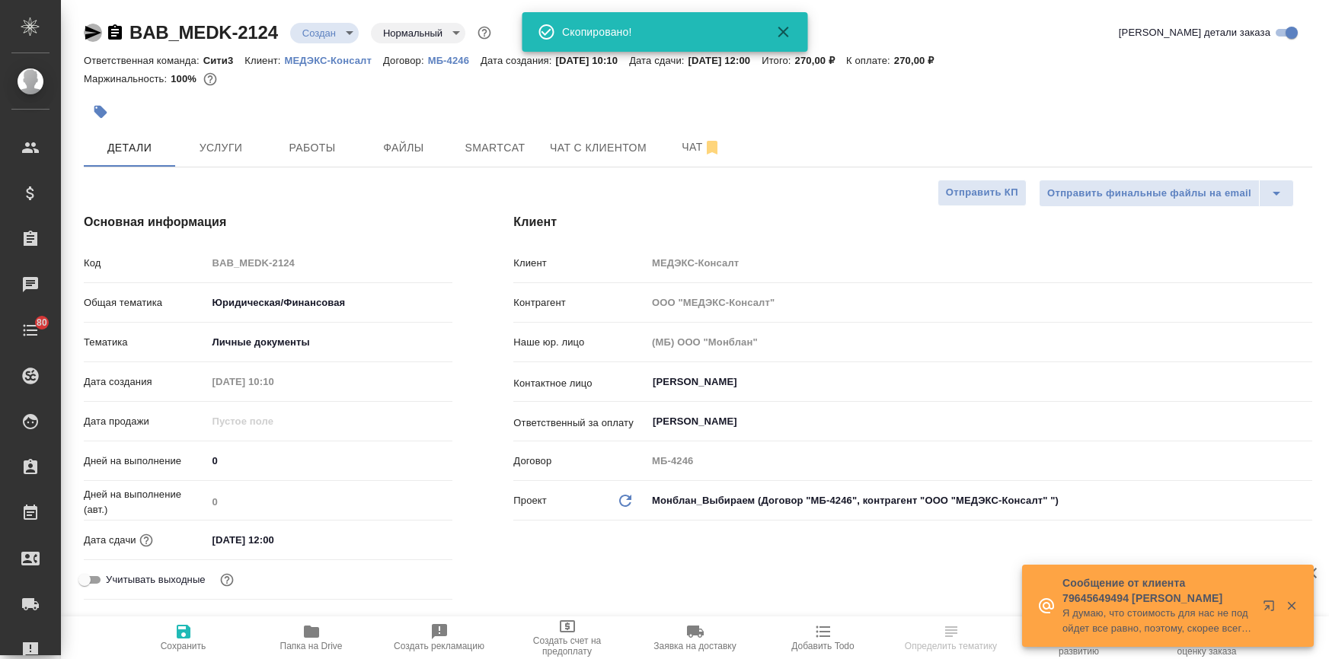
select select "RU"
click at [86, 27] on icon "button" at bounding box center [93, 33] width 16 height 14
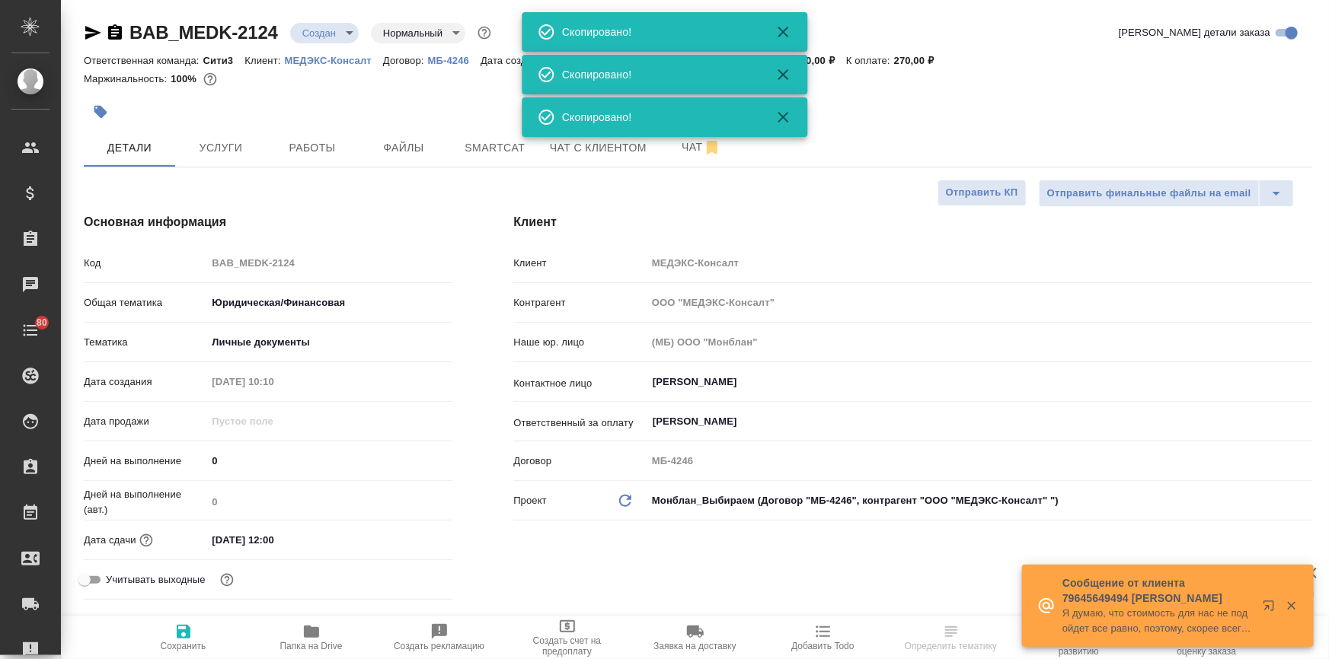
click at [86, 27] on icon "button" at bounding box center [93, 33] width 16 height 14
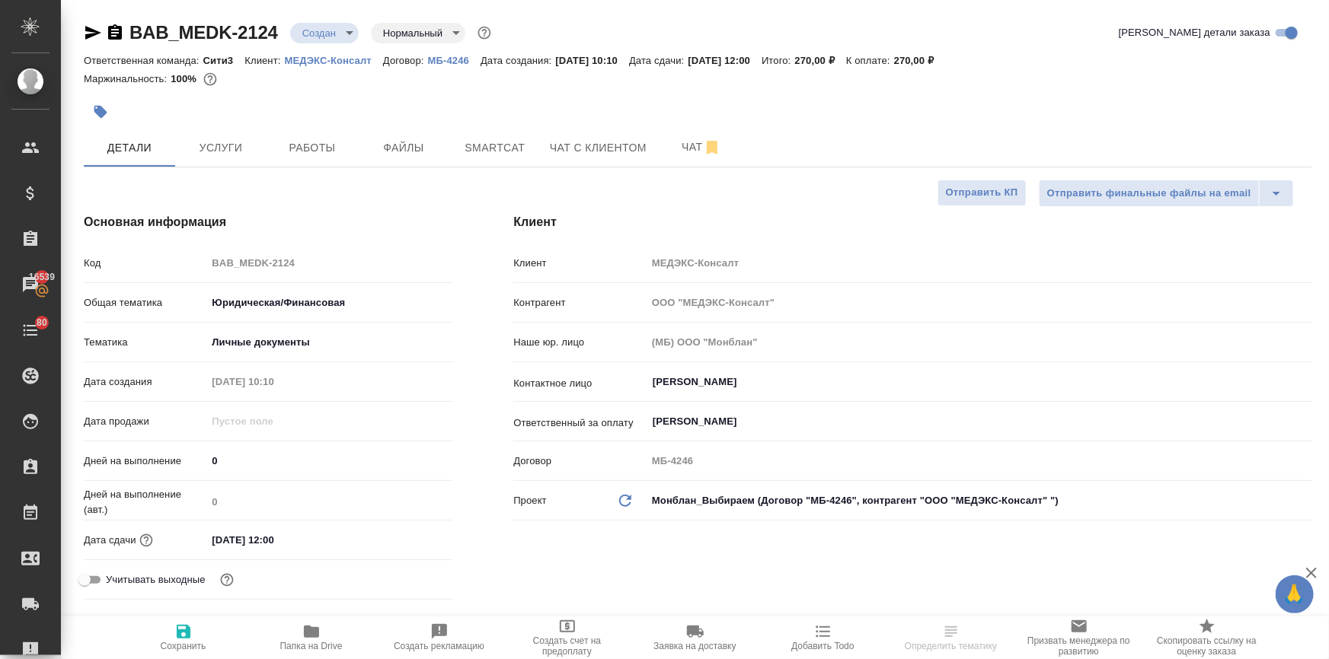
select select "RU"
type textarea "x"
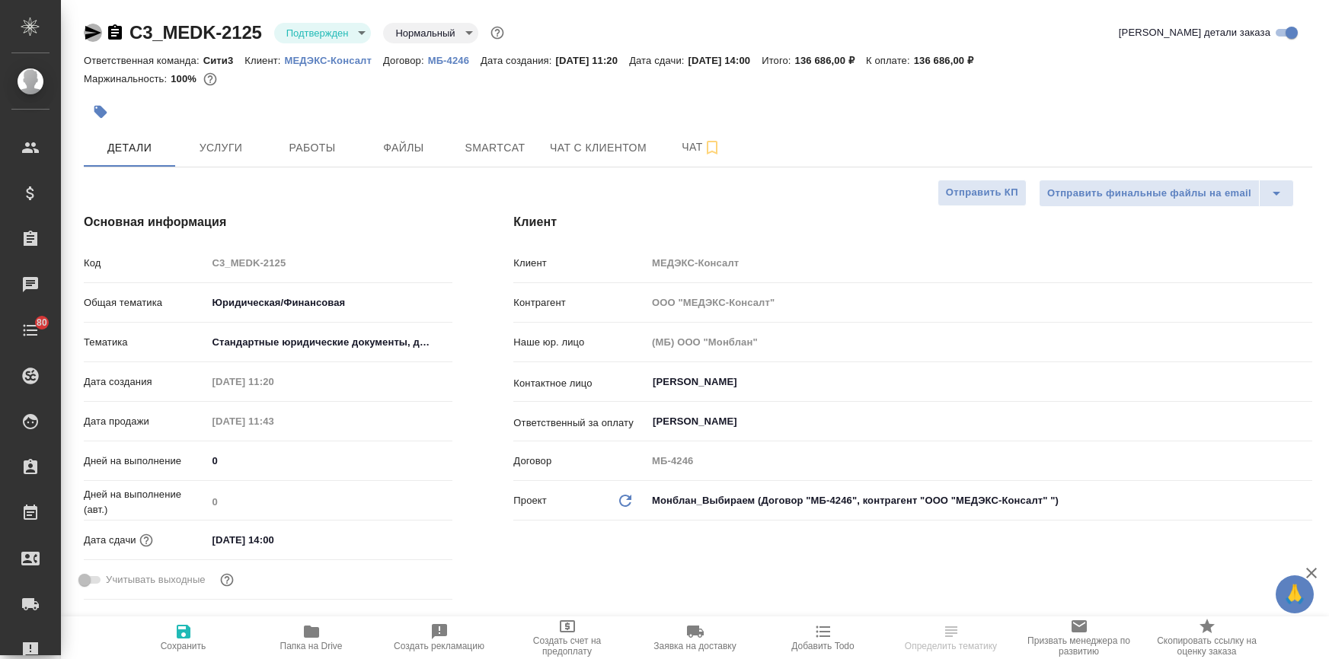
select select "RU"
click at [86, 36] on icon "button" at bounding box center [93, 33] width 16 height 14
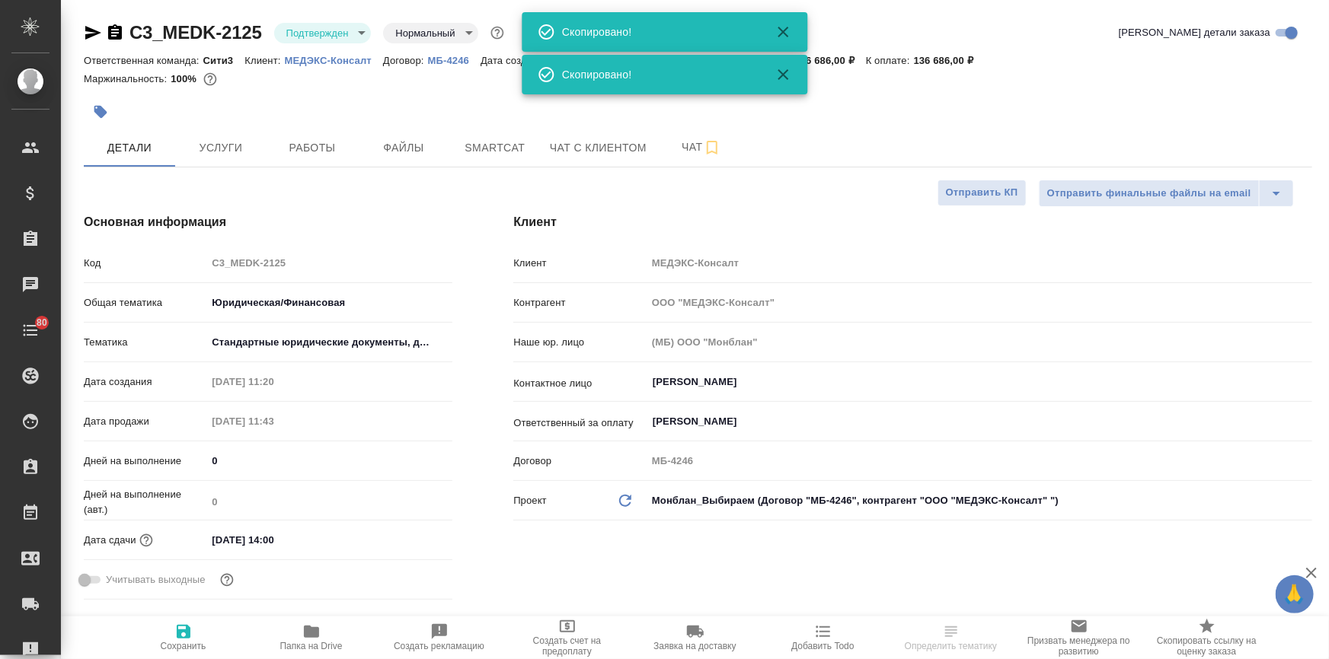
click at [87, 36] on icon "button" at bounding box center [93, 33] width 16 height 14
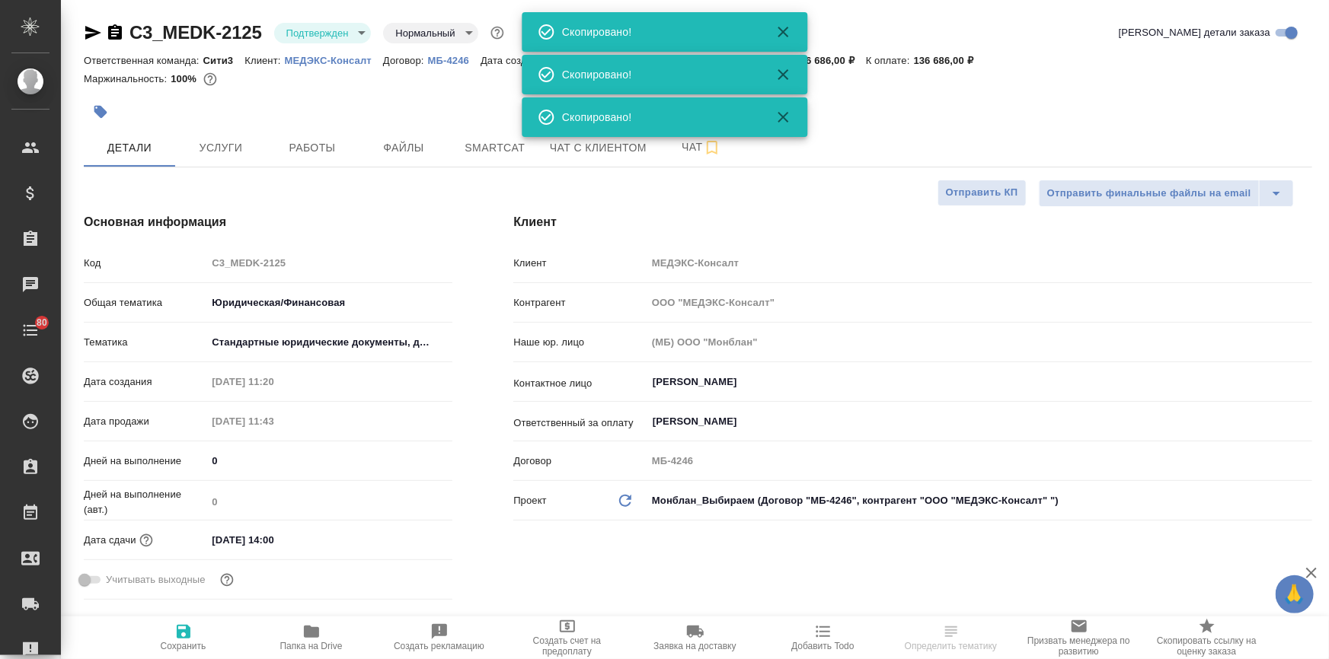
click at [87, 36] on icon "button" at bounding box center [93, 33] width 16 height 14
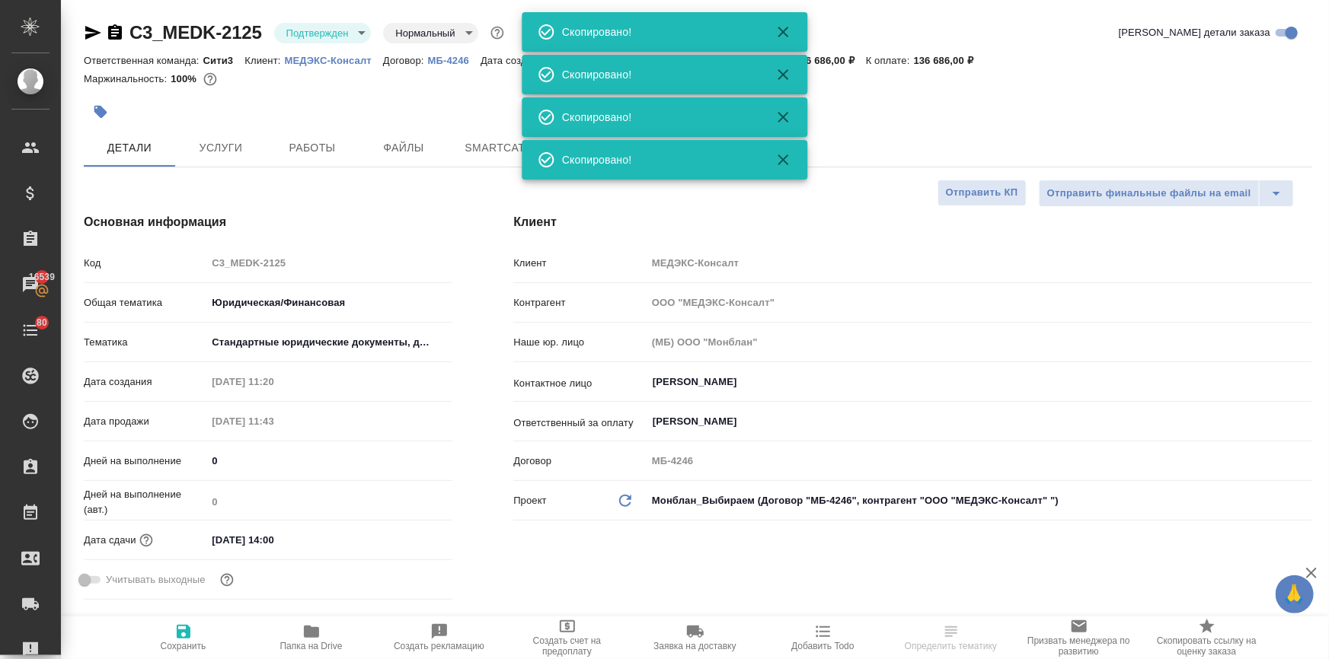
select select "RU"
type textarea "x"
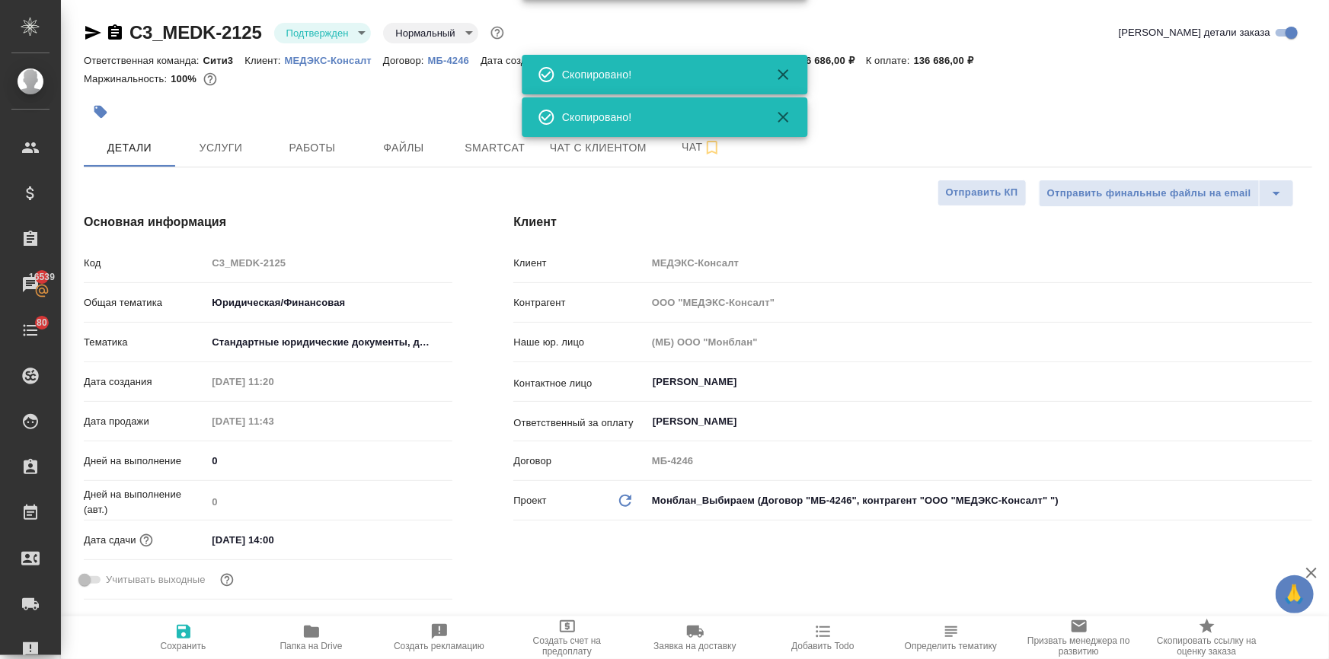
type textarea "x"
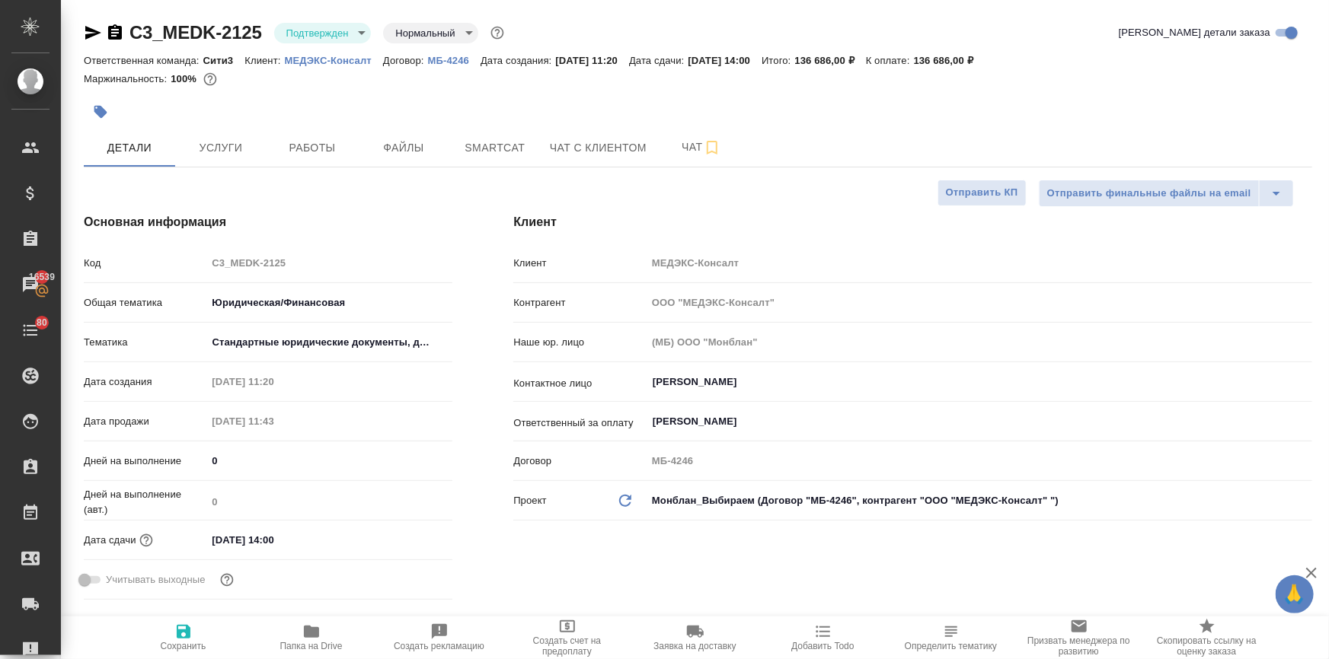
type textarea "x"
select select "RU"
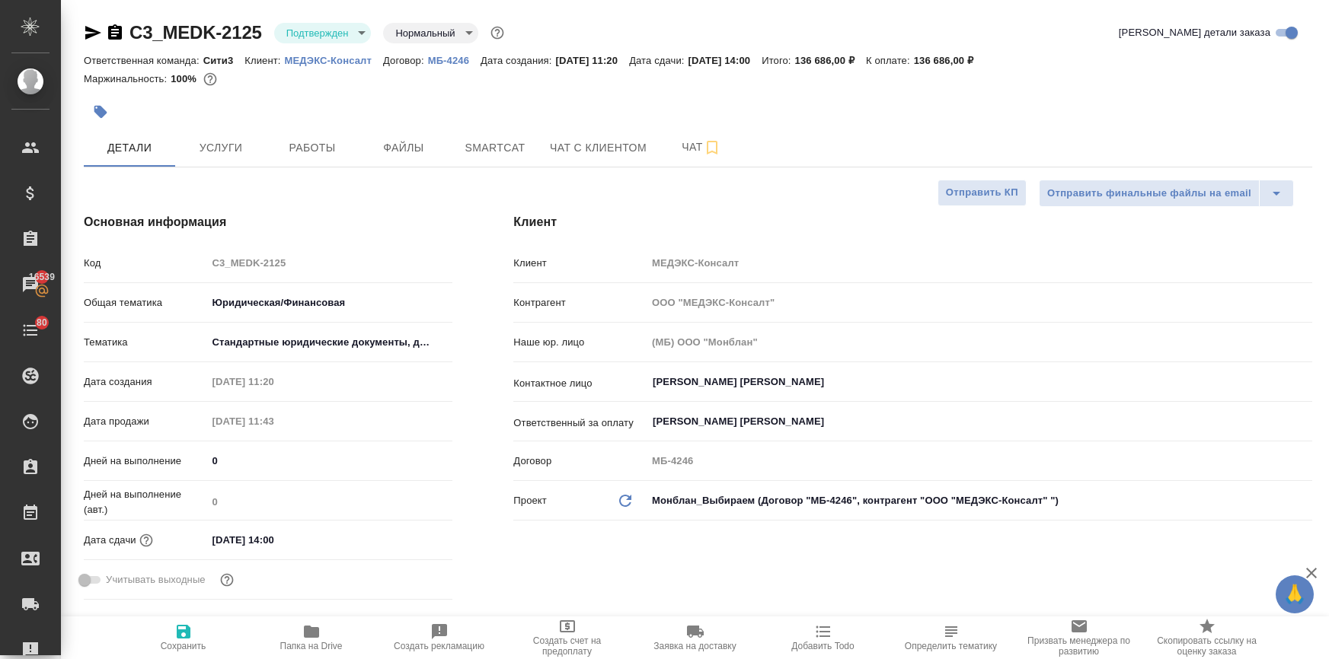
type textarea "x"
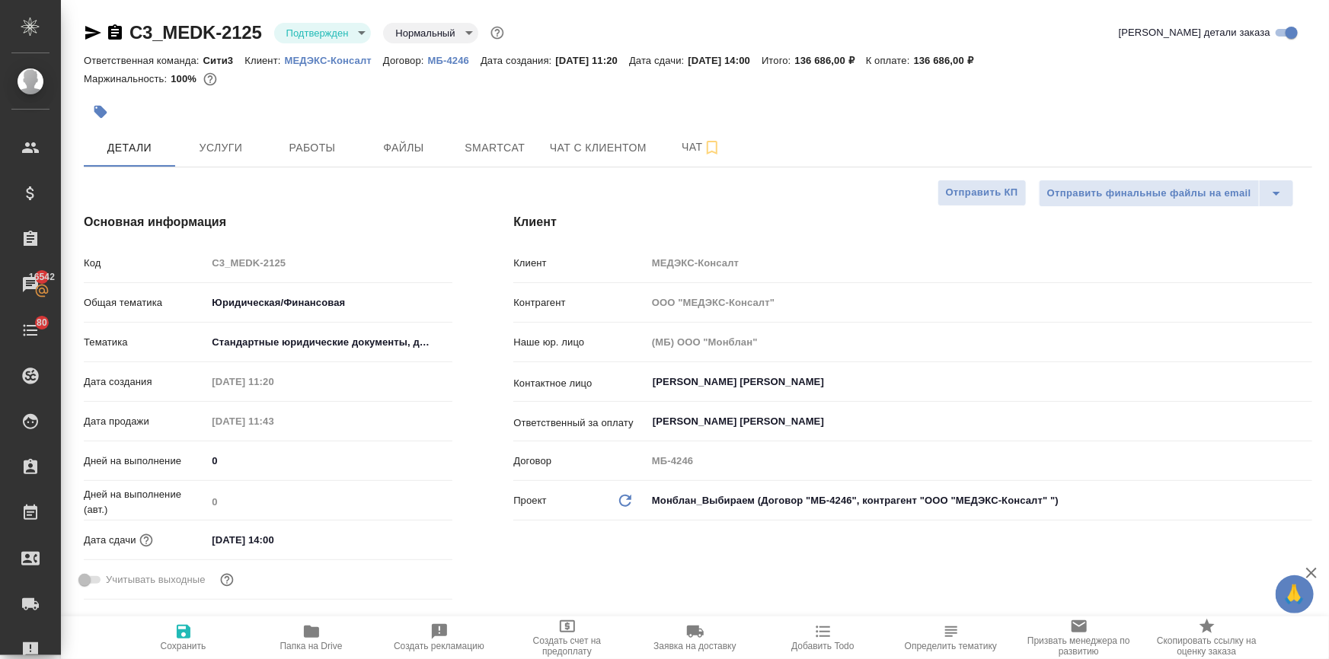
type textarea "x"
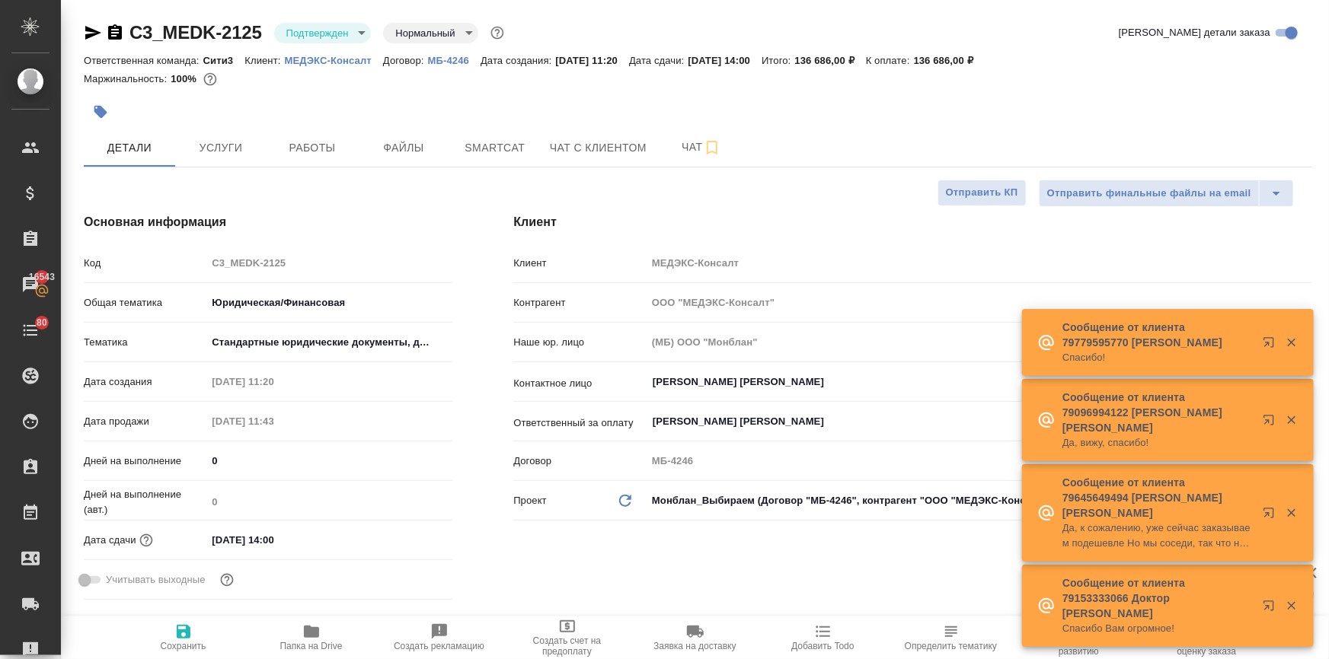
type textarea "x"
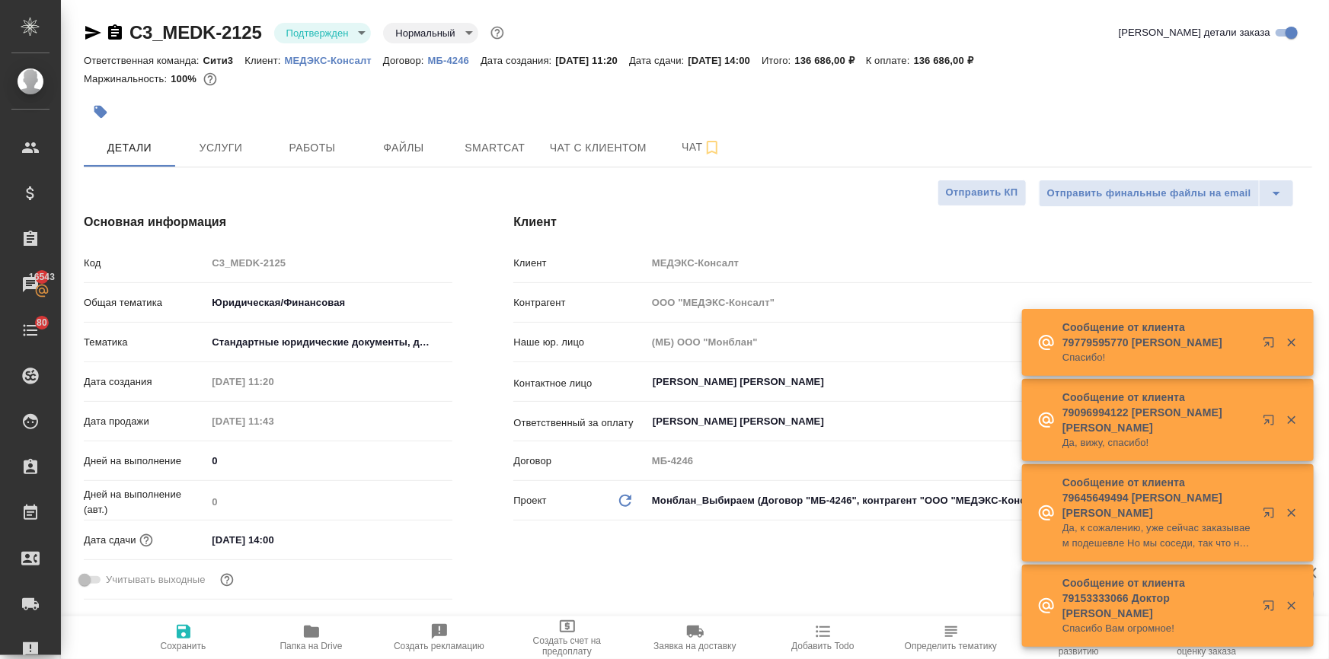
type textarea "x"
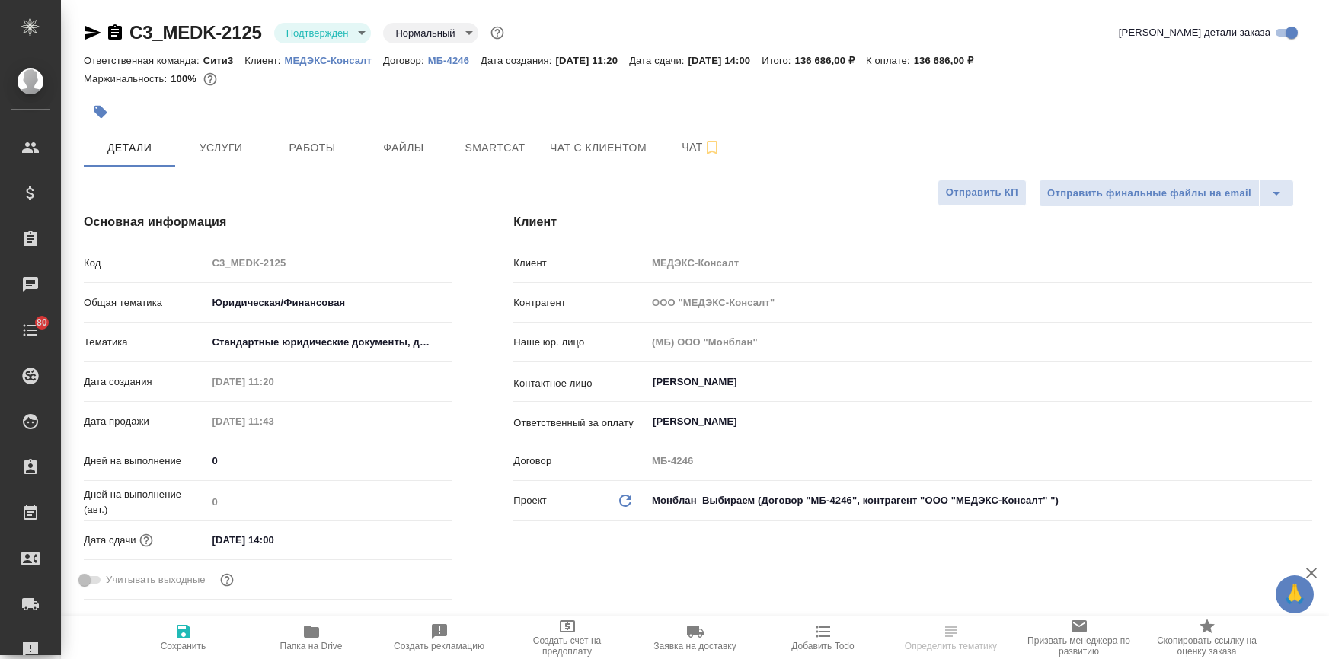
select select "RU"
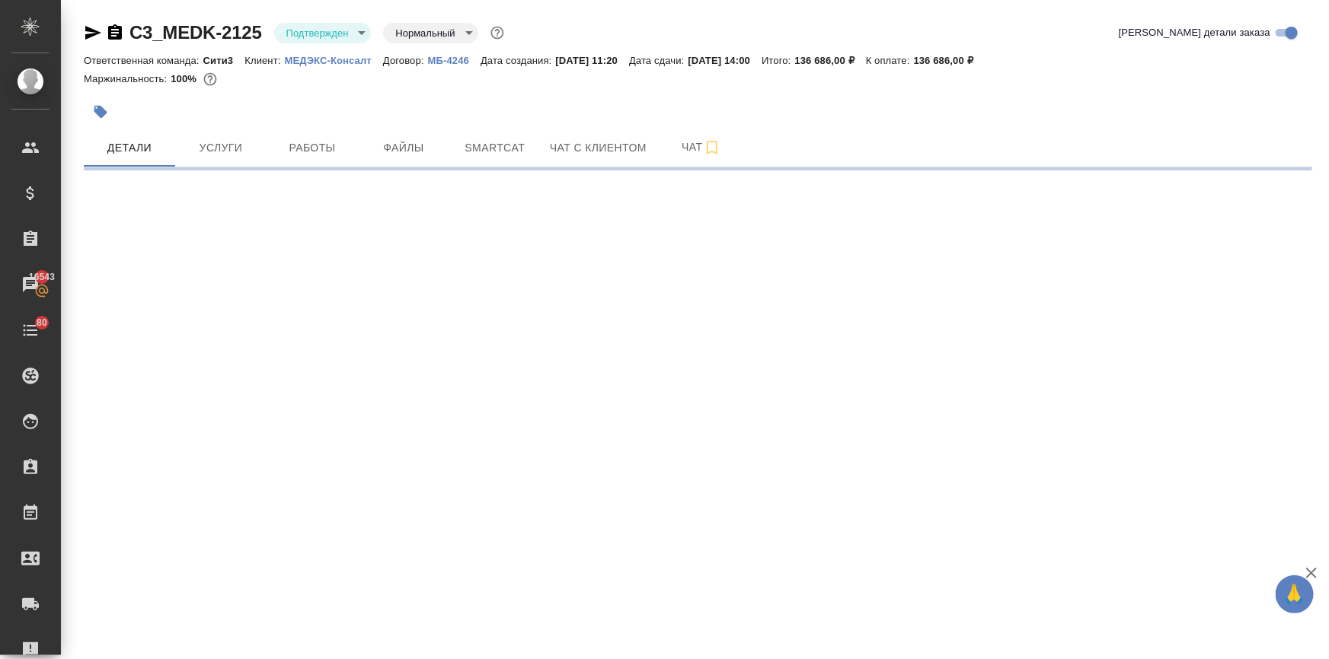
select select "RU"
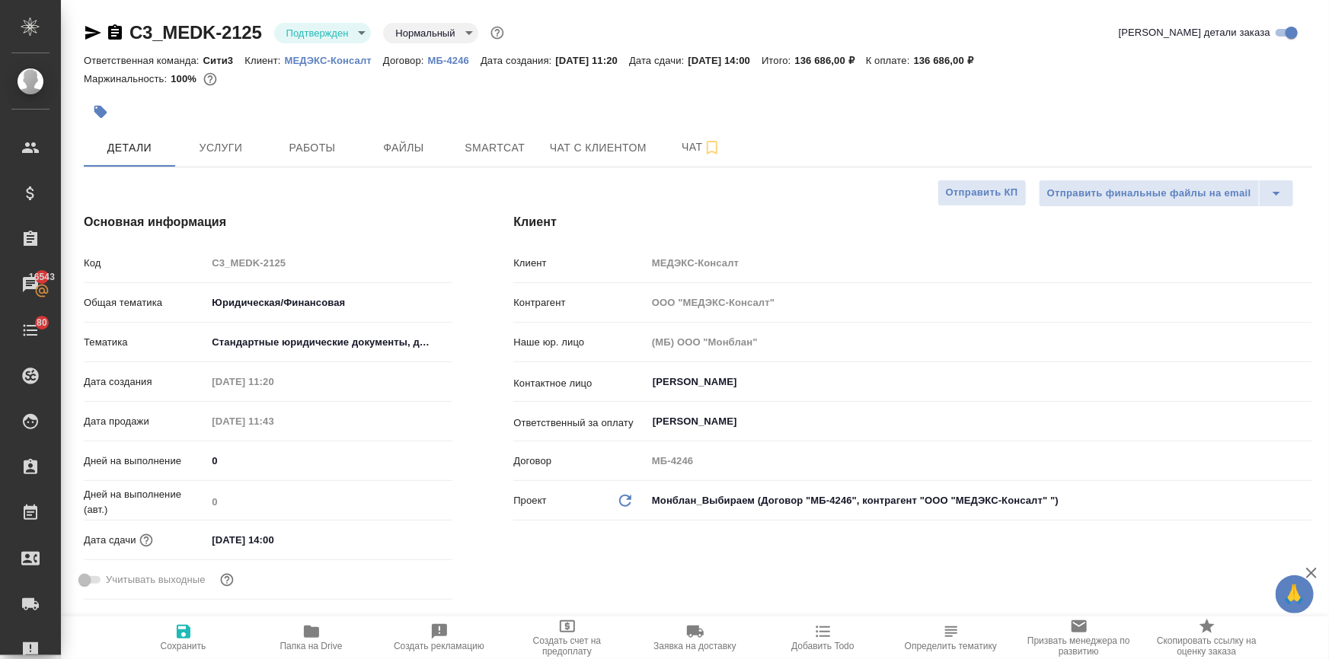
type textarea "x"
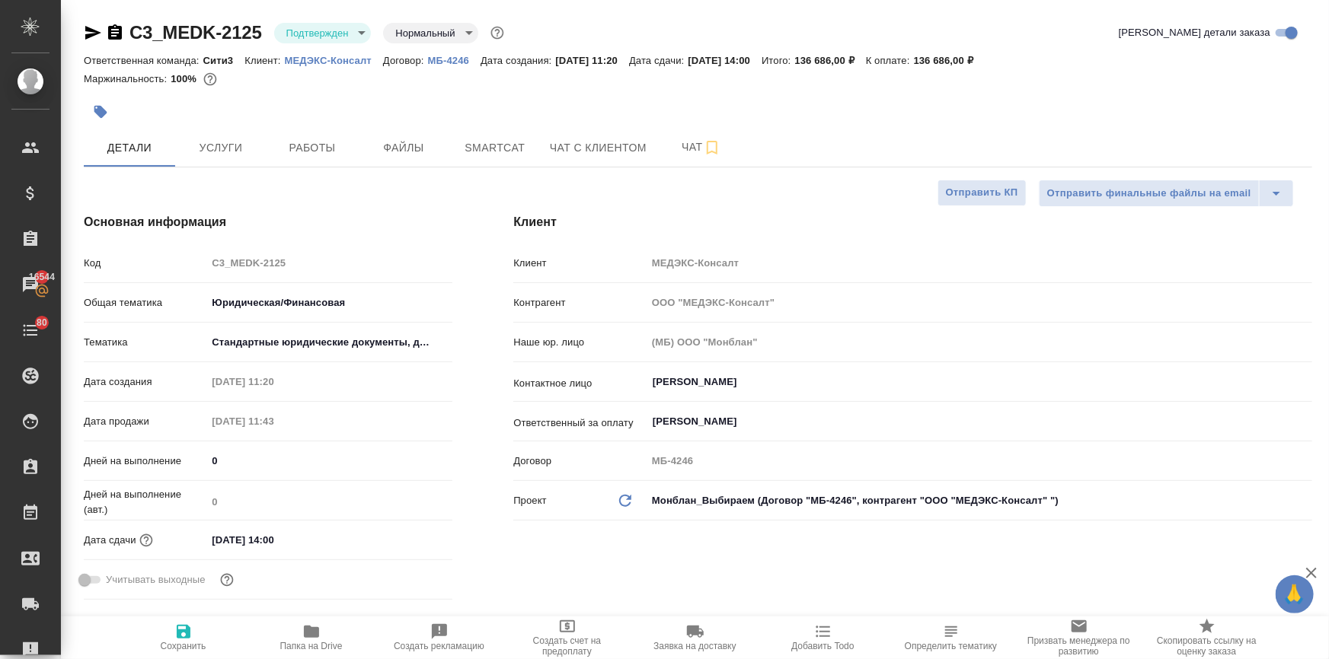
type textarea "x"
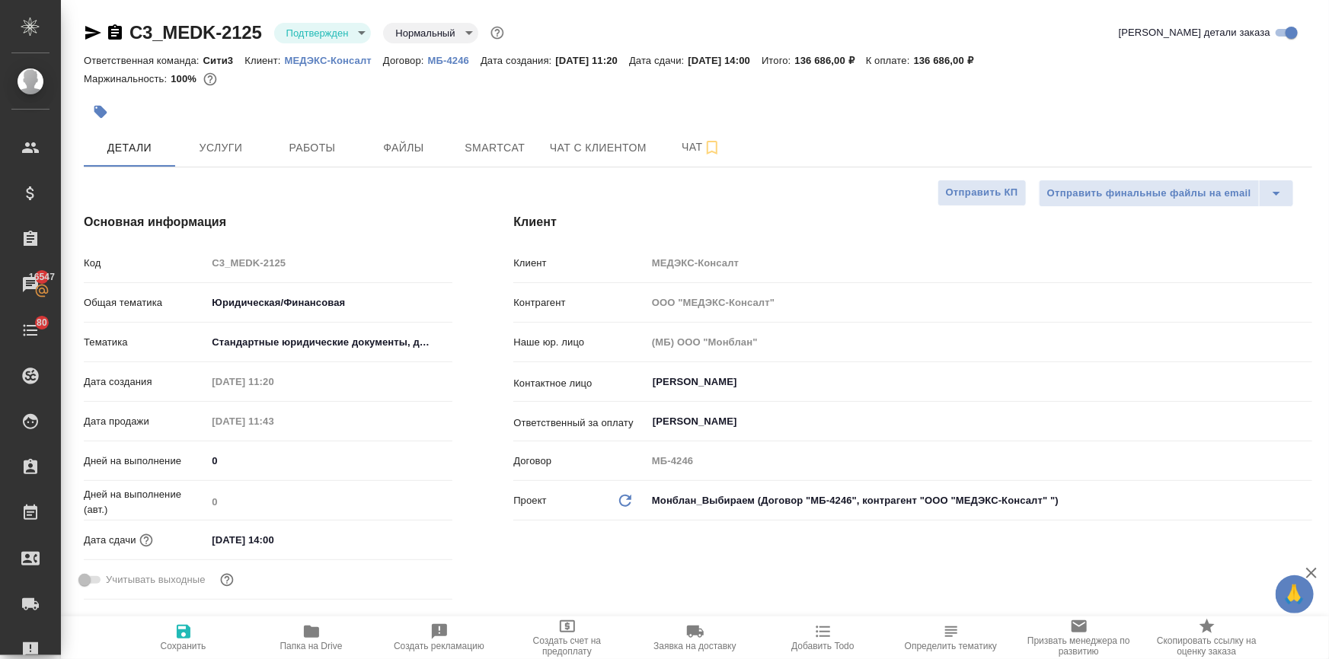
type textarea "x"
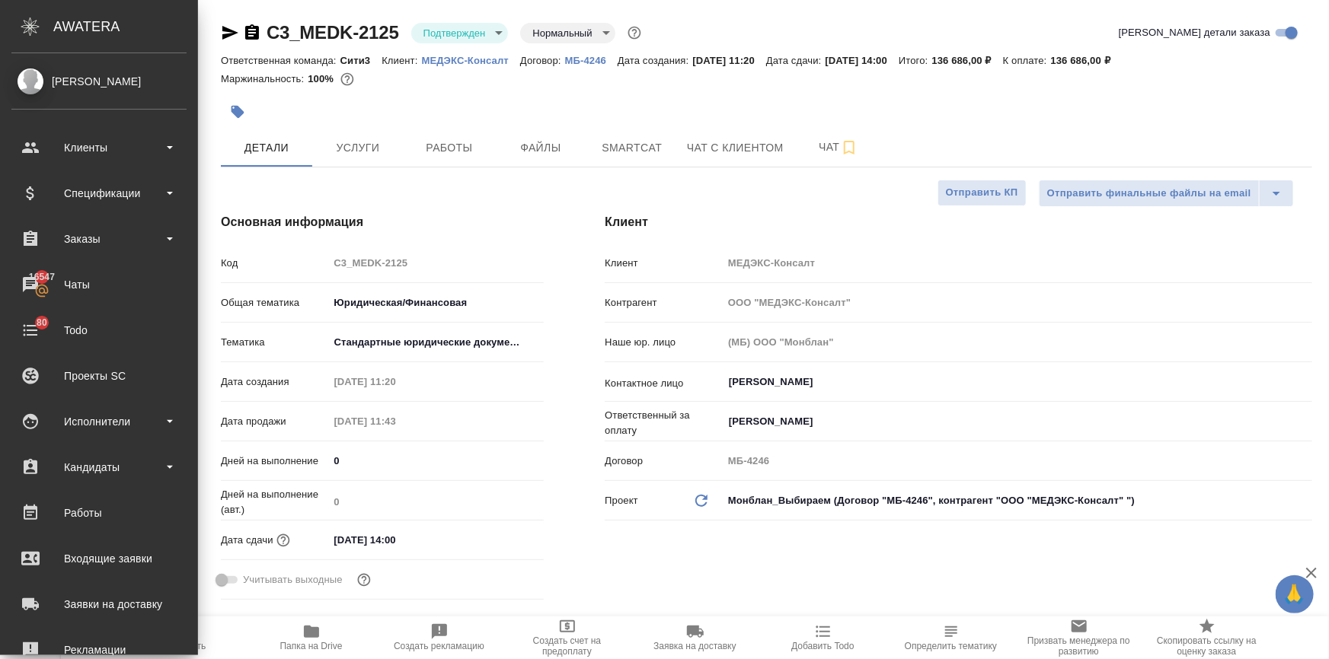
type textarea "x"
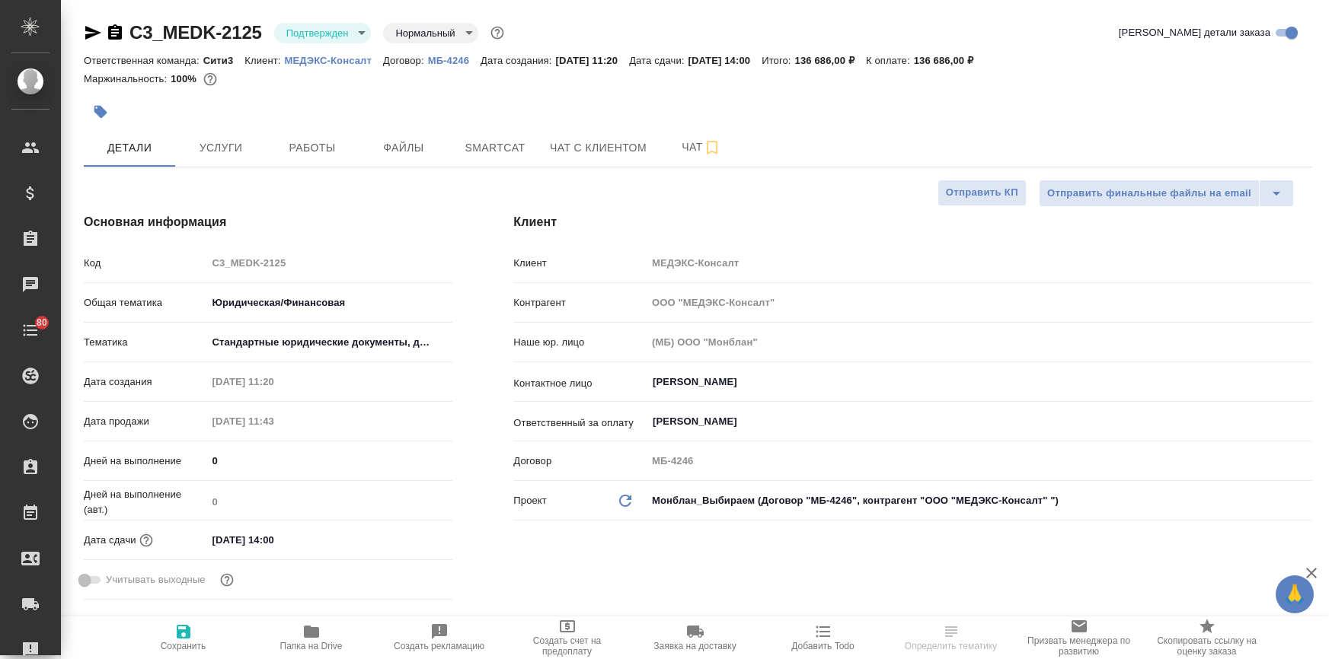
select select "RU"
type textarea "x"
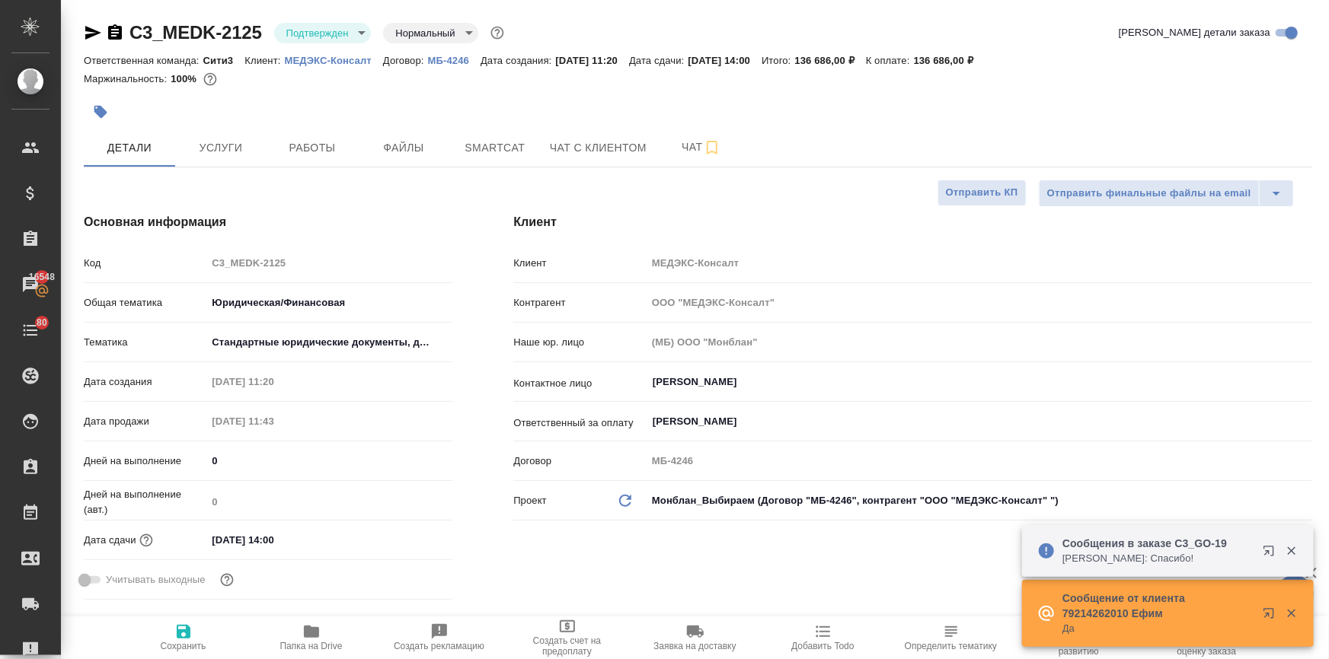
click at [308, 634] on icon "button" at bounding box center [311, 632] width 15 height 12
type textarea "x"
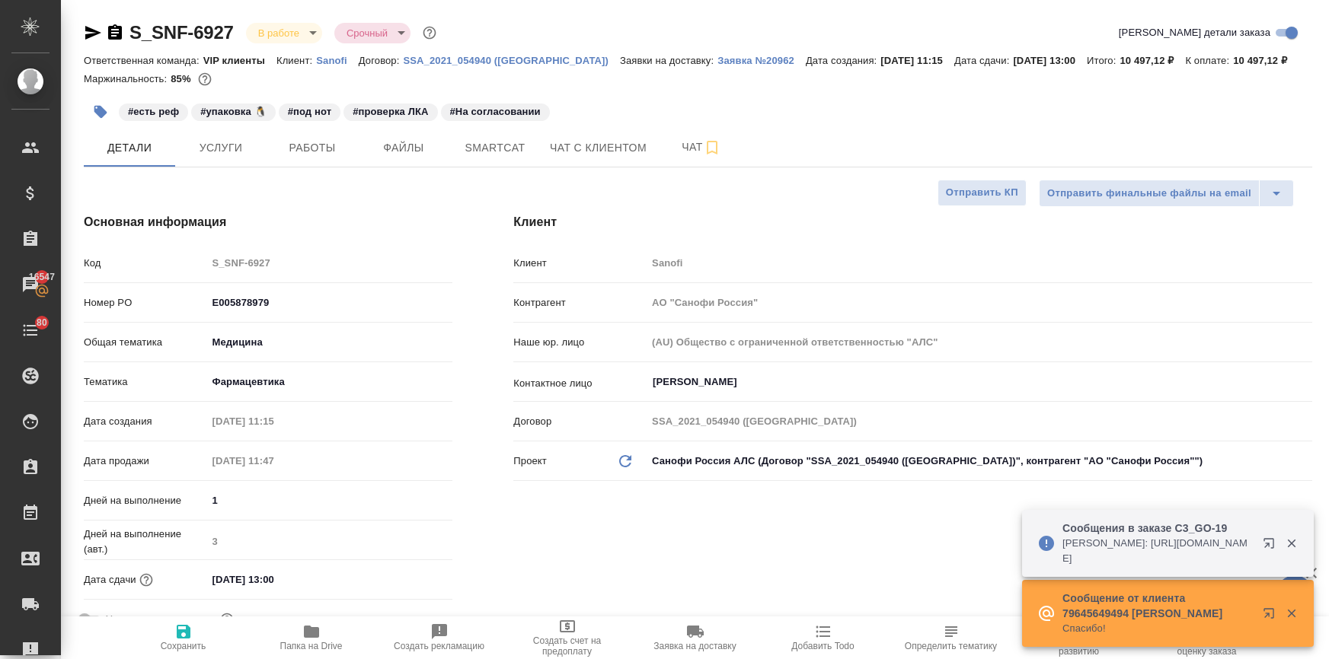
select select "RU"
click at [302, 148] on span "Работы" at bounding box center [312, 148] width 73 height 19
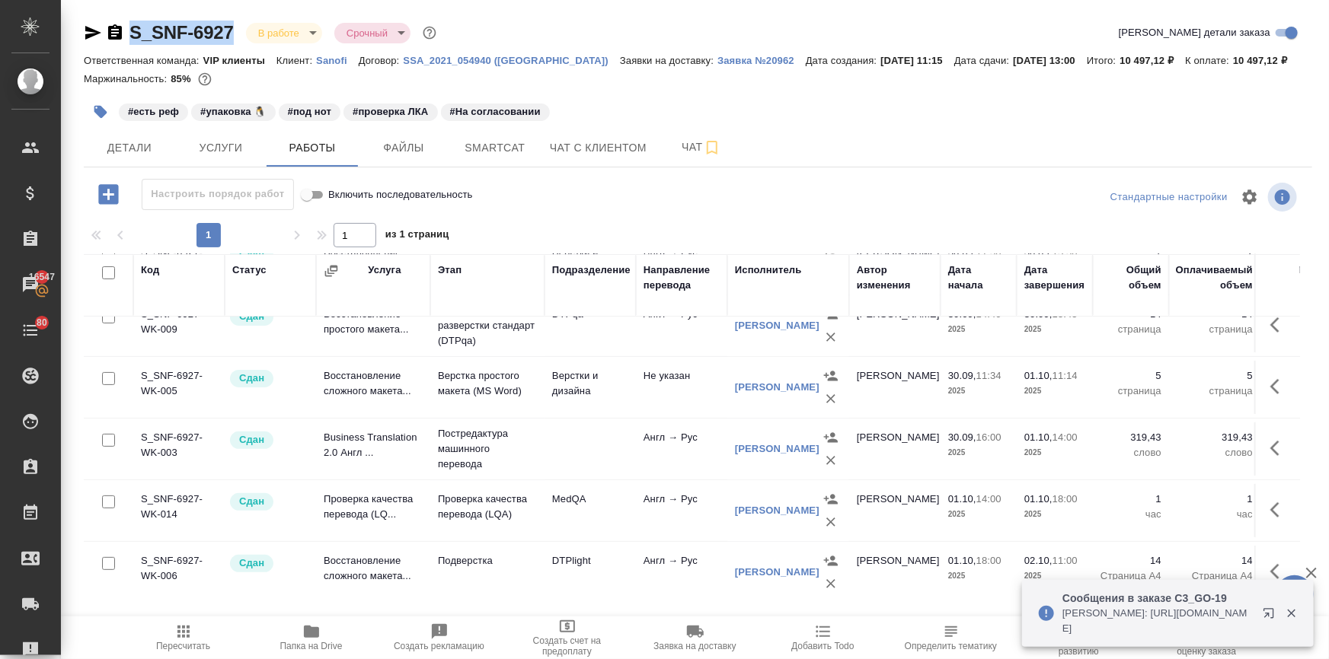
scroll to position [377, 0]
